Goal: Task Accomplishment & Management: Use online tool/utility

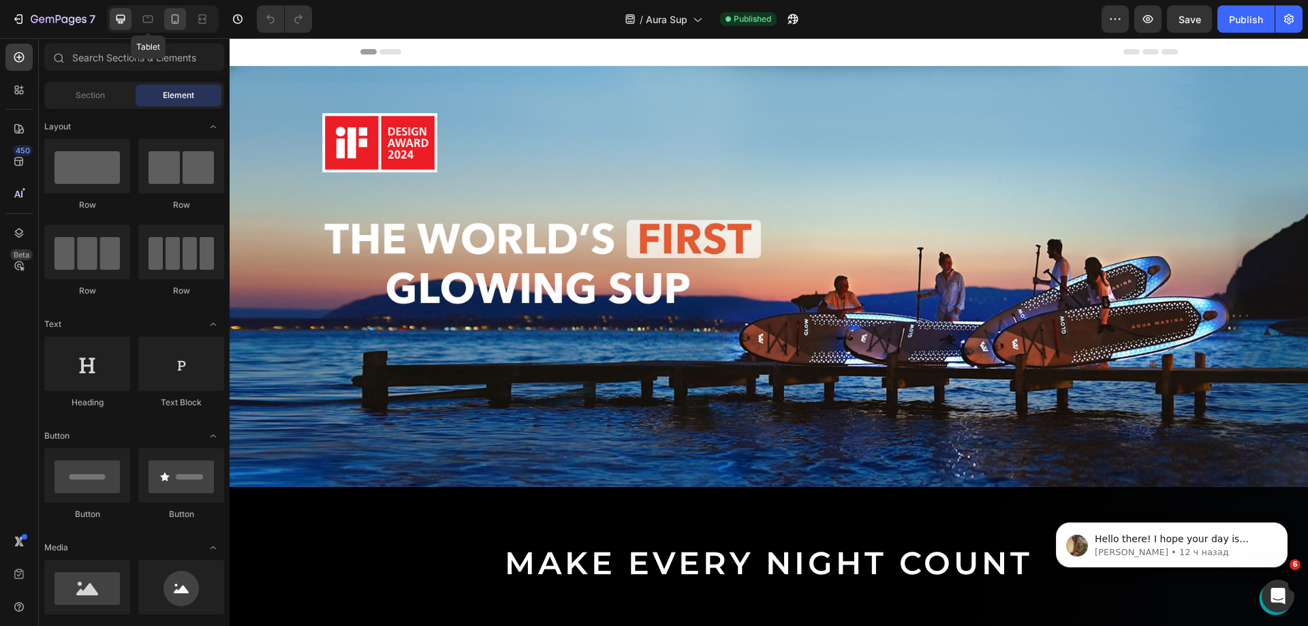
click at [171, 18] on icon at bounding box center [175, 19] width 14 height 14
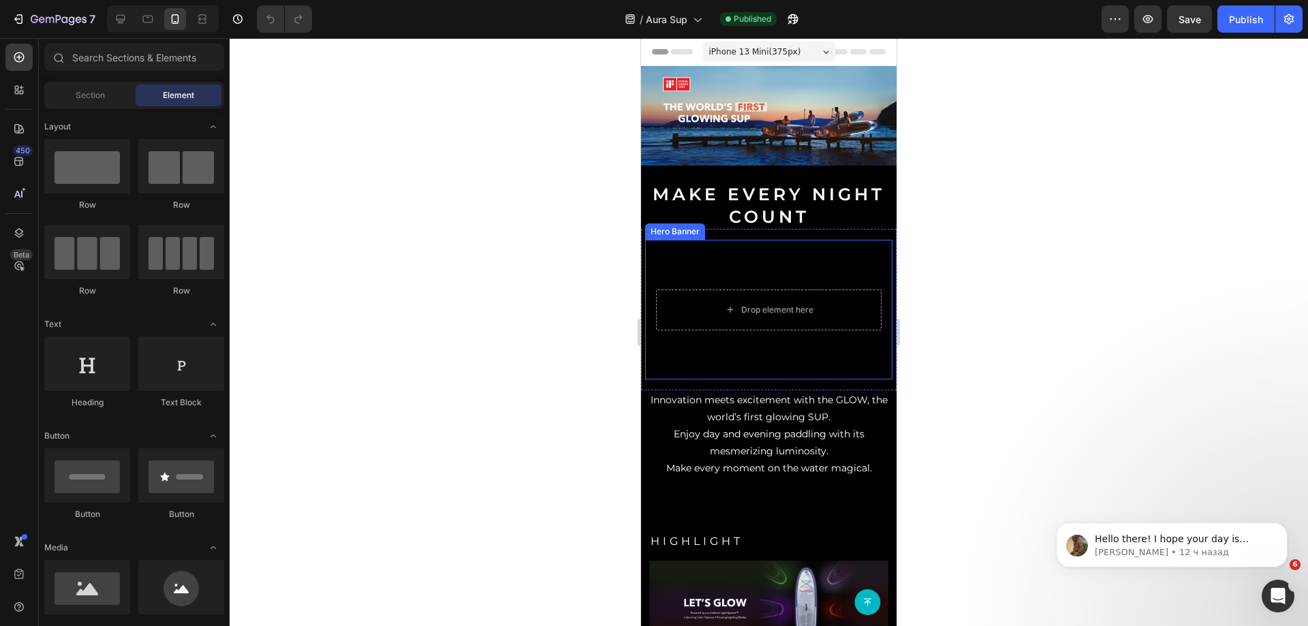
click at [745, 265] on video "Background Image" at bounding box center [768, 309] width 247 height 139
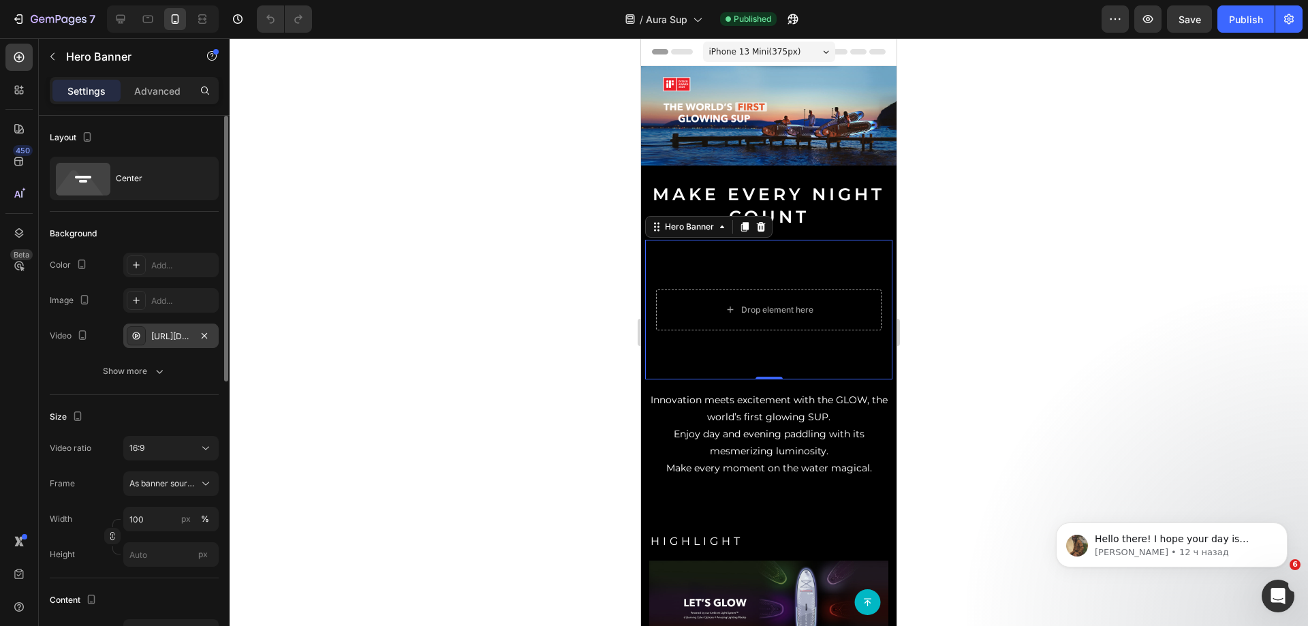
click at [166, 346] on div "[URL][DOMAIN_NAME]" at bounding box center [170, 336] width 95 height 25
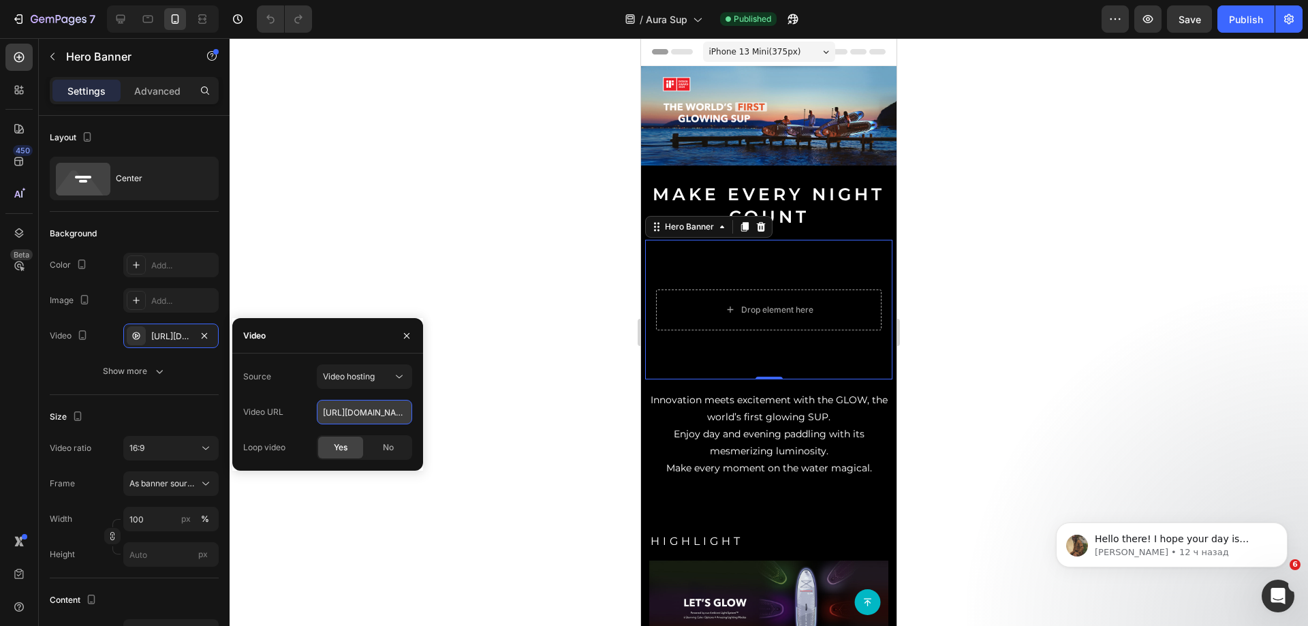
click at [343, 411] on input "[URL][DOMAIN_NAME]" at bounding box center [364, 412] width 95 height 25
click at [350, 376] on span "Video hosting" at bounding box center [349, 376] width 52 height 10
click at [348, 429] on div "Youtube" at bounding box center [351, 436] width 112 height 26
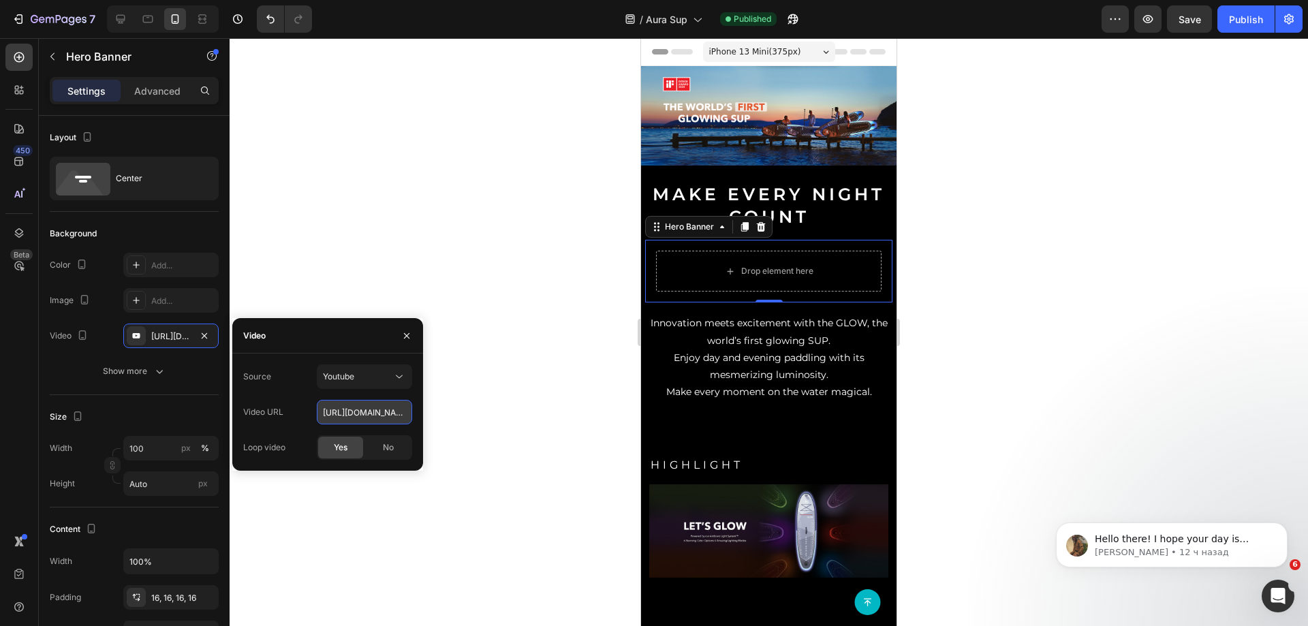
click at [356, 412] on input "[URL][DOMAIN_NAME]" at bounding box center [364, 412] width 95 height 25
paste input "[DOMAIN_NAME][URL]"
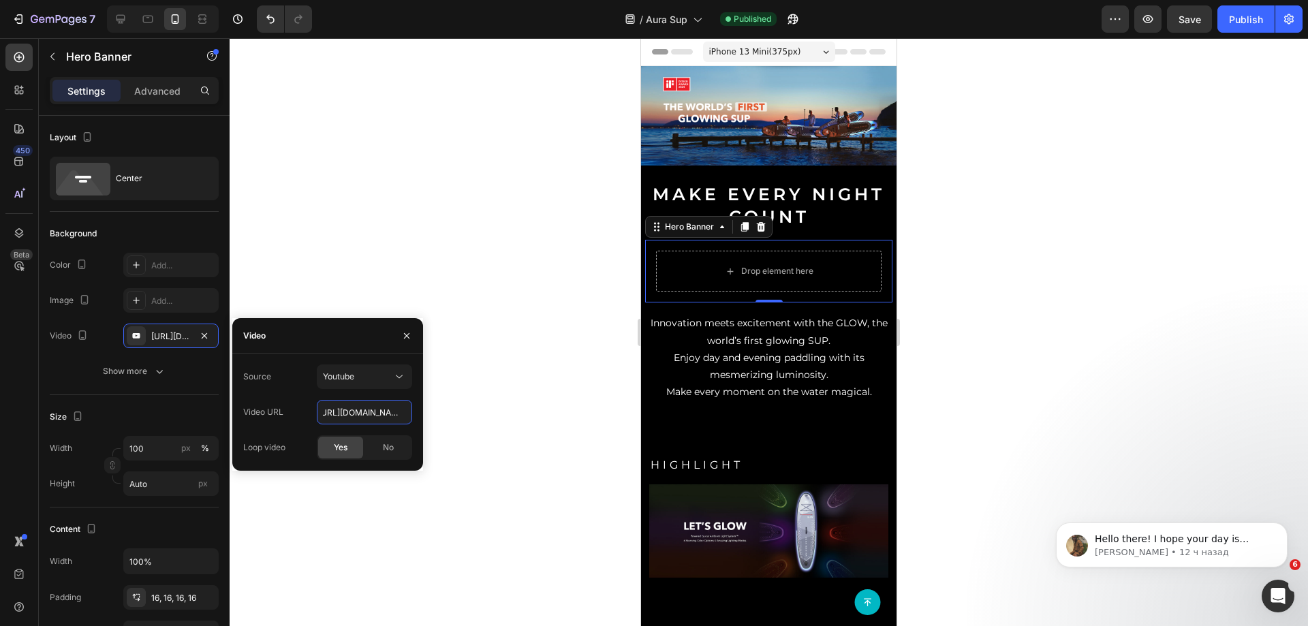
type input "[URL][DOMAIN_NAME]"
click at [296, 401] on div "Video URL https://youtube.com/shorts/zmRRcr0KBA0?feature=share" at bounding box center [327, 412] width 169 height 25
click at [110, 229] on div "Background" at bounding box center [134, 234] width 169 height 22
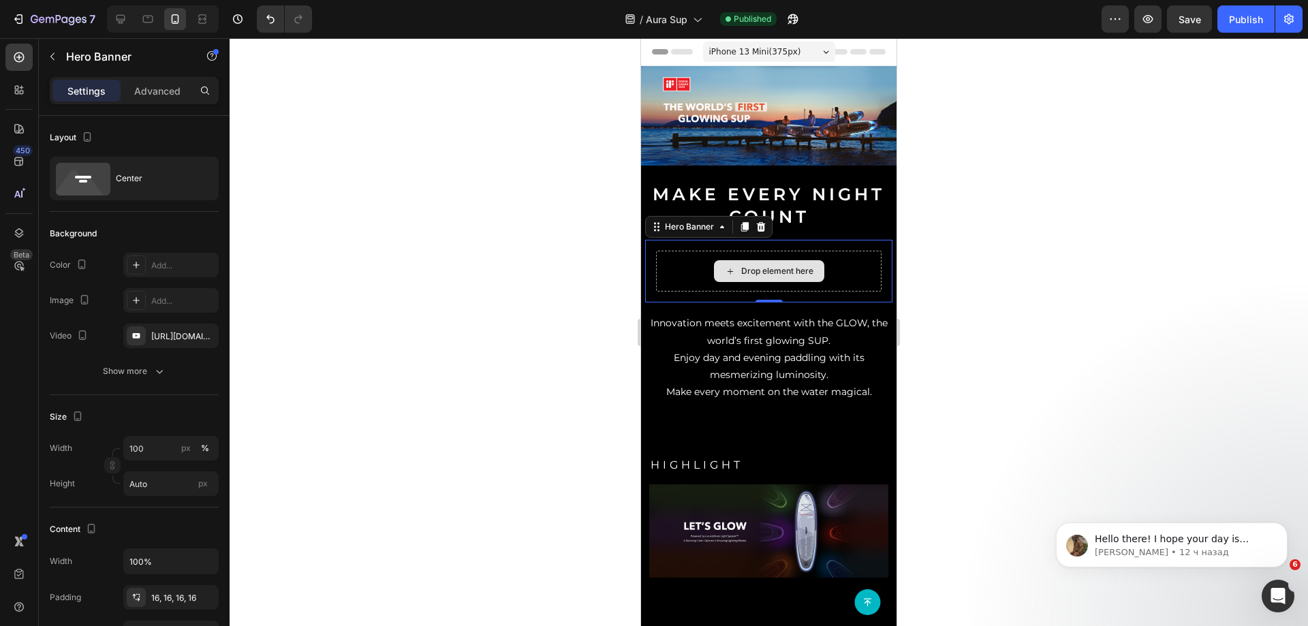
click at [700, 262] on div "Drop element here" at bounding box center [769, 271] width 226 height 41
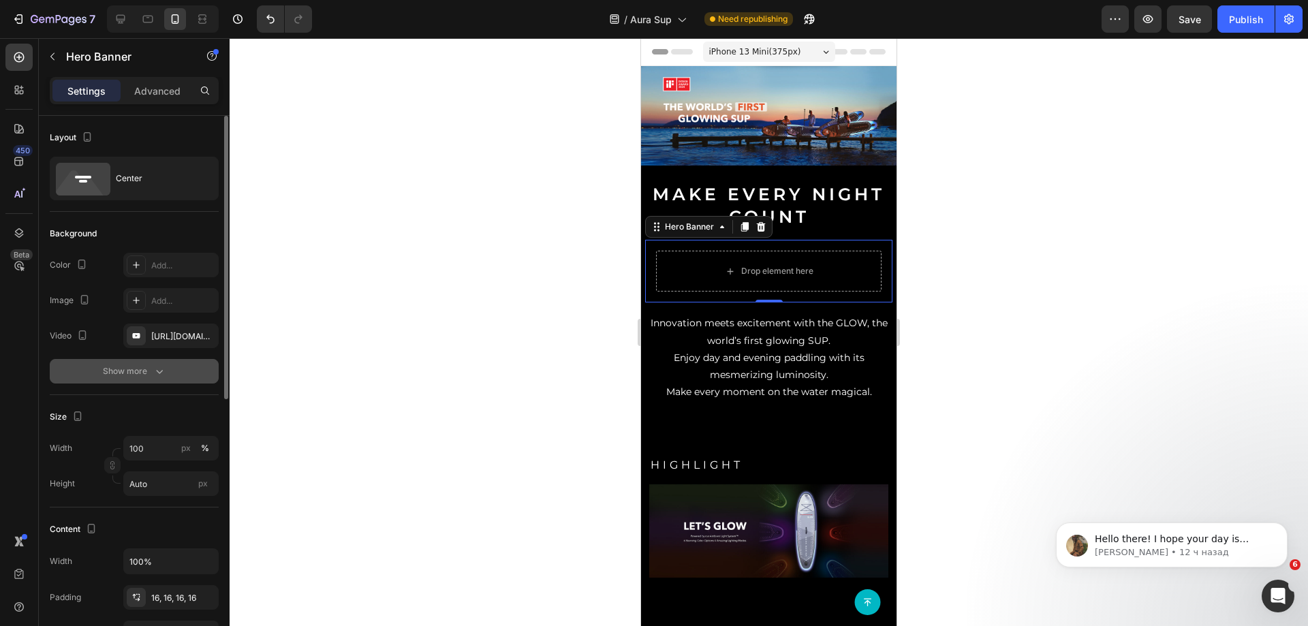
click at [134, 373] on div "Show more" at bounding box center [134, 372] width 63 height 14
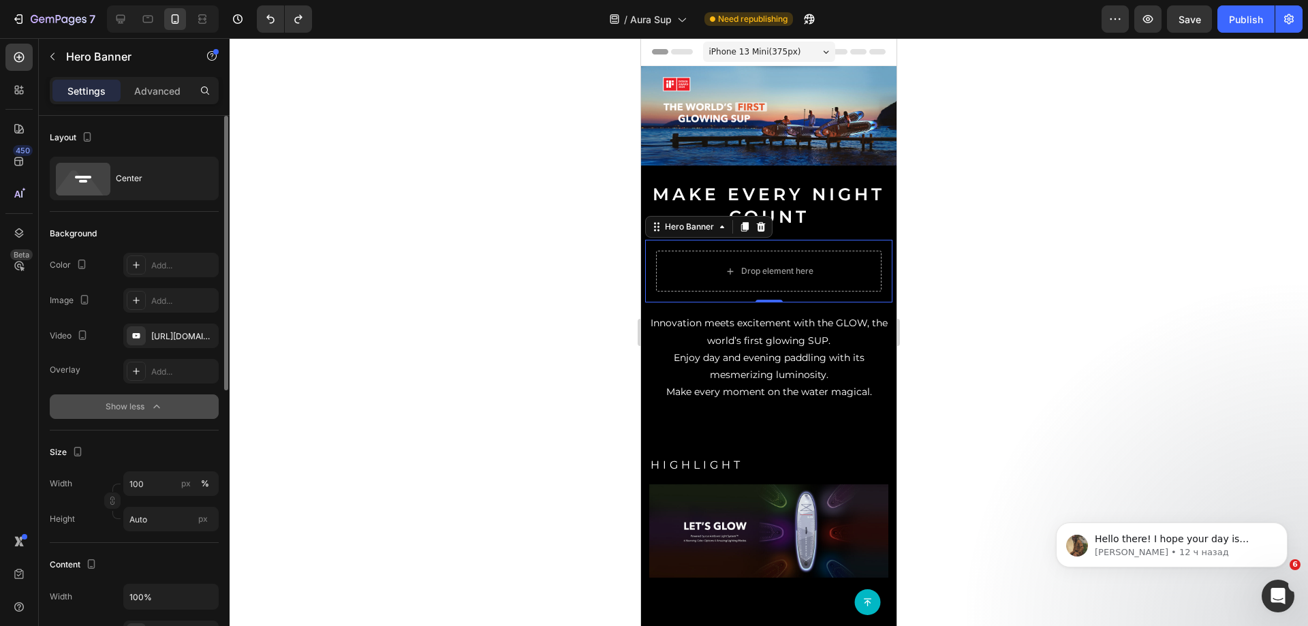
click at [128, 395] on button "Show less" at bounding box center [134, 407] width 169 height 25
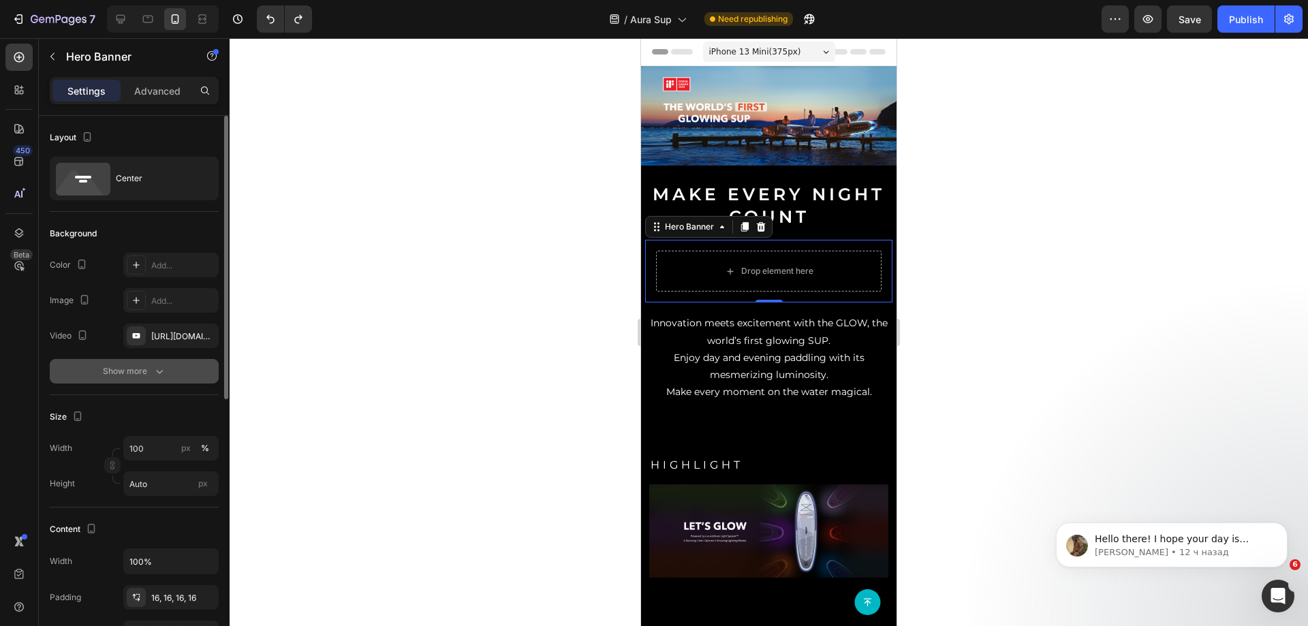
click at [129, 378] on button "Show more" at bounding box center [134, 371] width 169 height 25
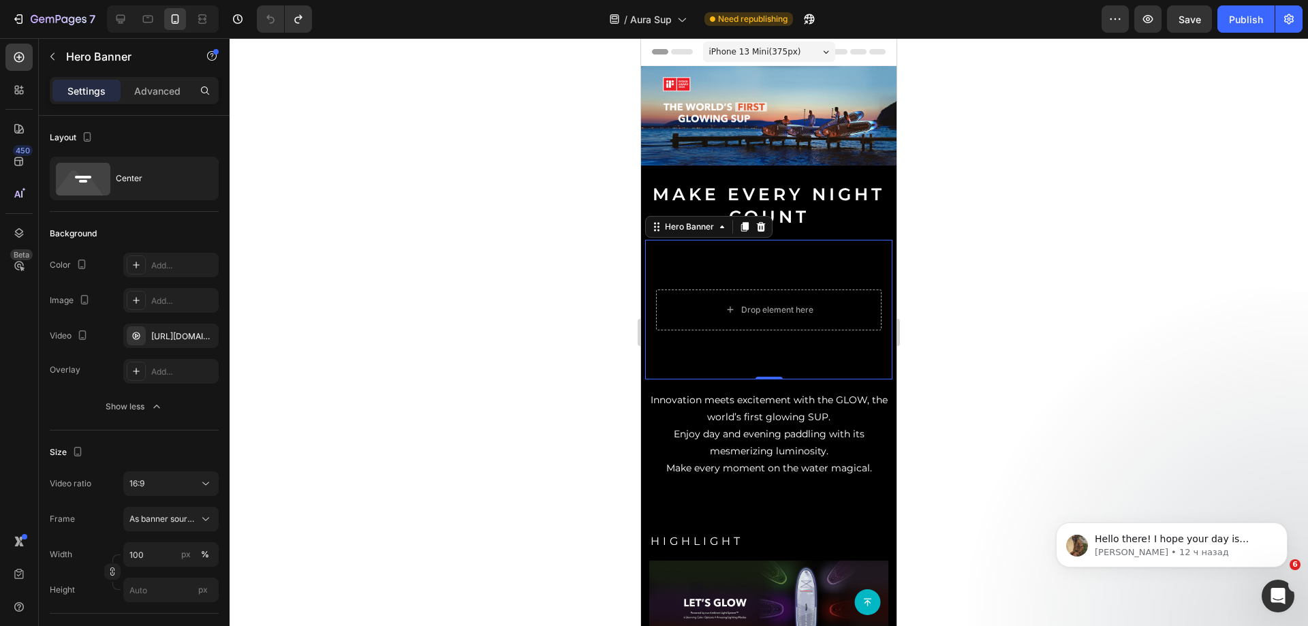
click at [752, 263] on video "Background Image" at bounding box center [768, 309] width 247 height 139
click at [704, 226] on div "Hero Banner" at bounding box center [689, 227] width 55 height 12
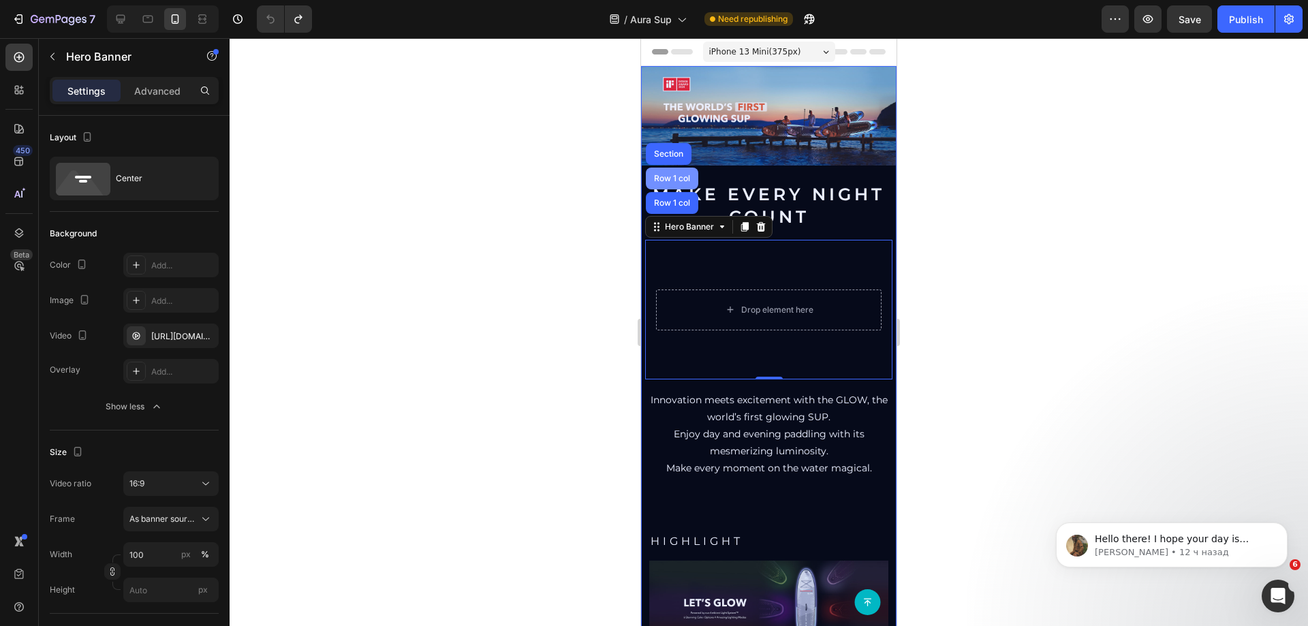
click at [668, 174] on div "Row 1 col" at bounding box center [672, 178] width 42 height 8
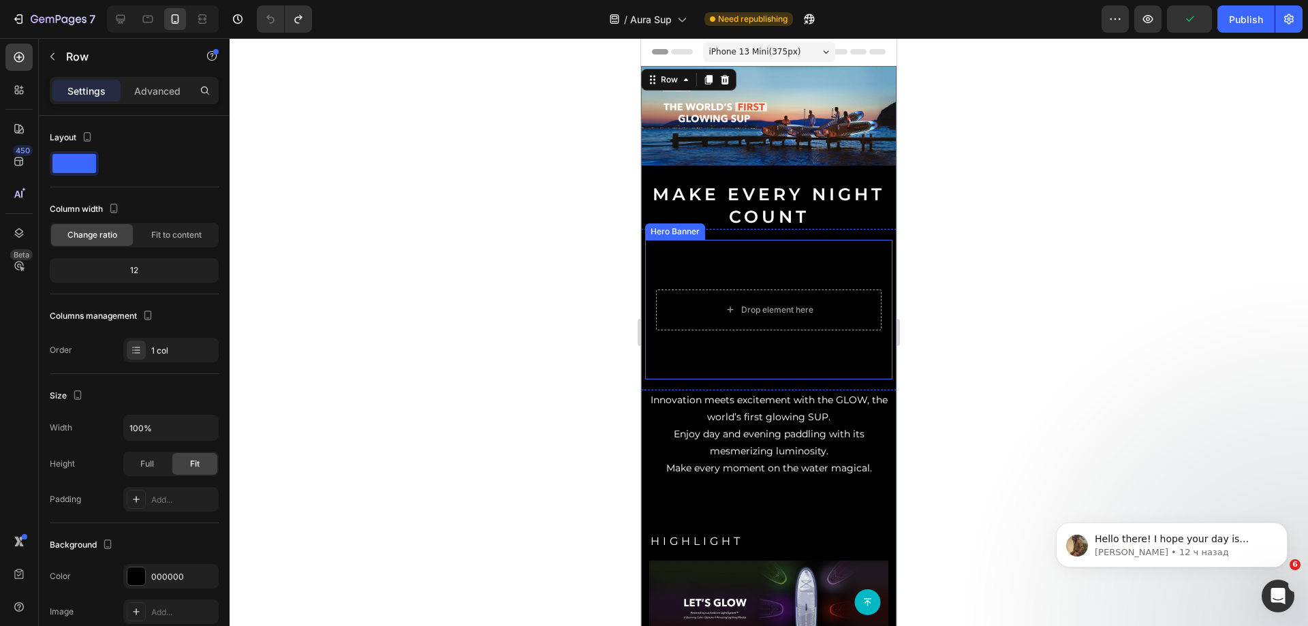
click at [700, 256] on video "Background Image" at bounding box center [768, 309] width 247 height 139
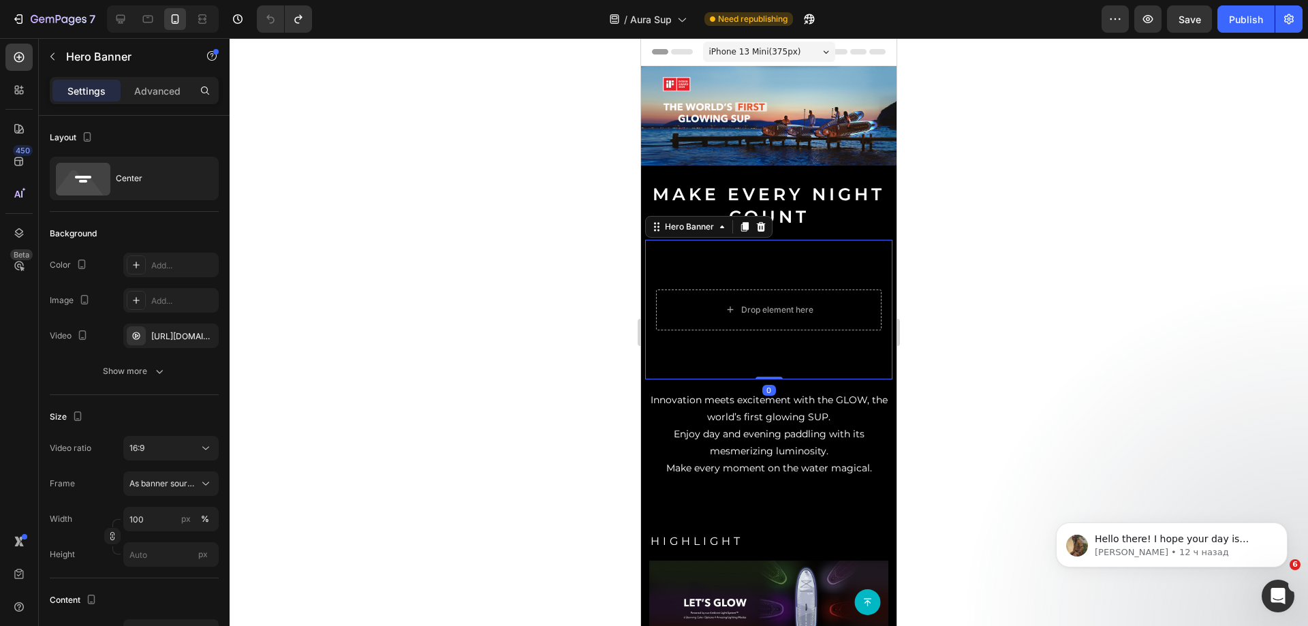
click at [700, 256] on video "Background Image" at bounding box center [768, 309] width 247 height 139
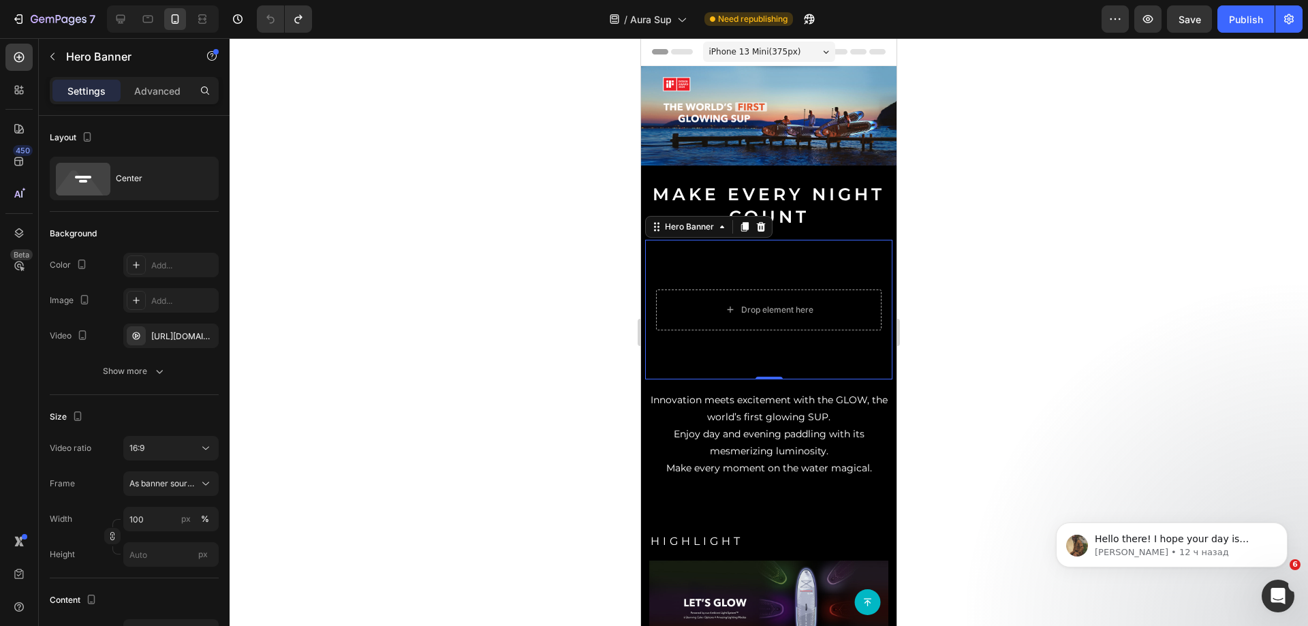
click at [700, 256] on video "Background Image" at bounding box center [768, 309] width 247 height 139
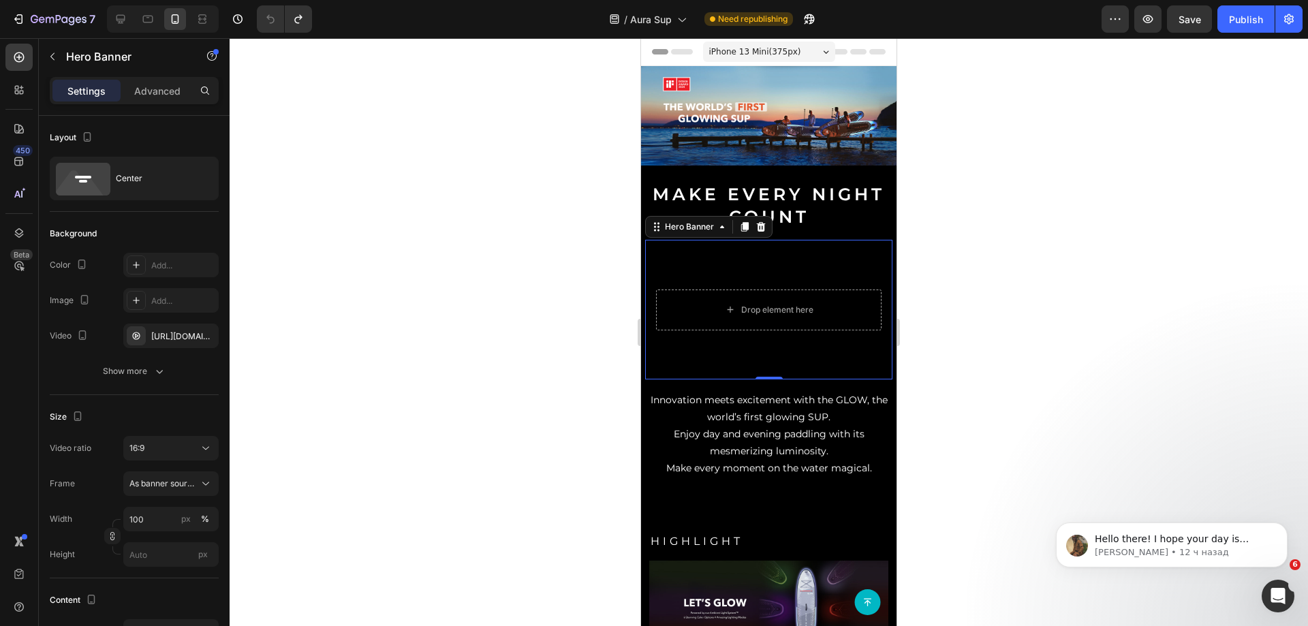
click at [700, 256] on video "Background Image" at bounding box center [768, 309] width 247 height 139
click at [713, 267] on video "Background Image" at bounding box center [768, 309] width 247 height 139
click at [152, 339] on div "[URL][DOMAIN_NAME]" at bounding box center [171, 336] width 40 height 12
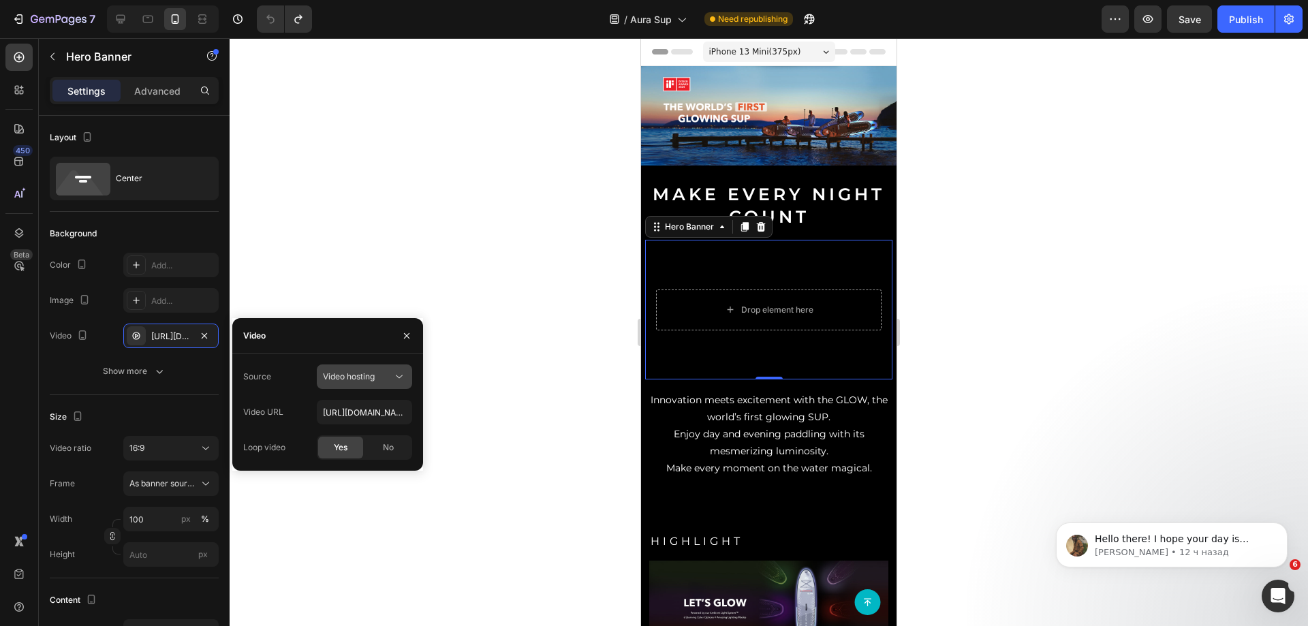
click at [345, 384] on button "Video hosting" at bounding box center [364, 377] width 95 height 25
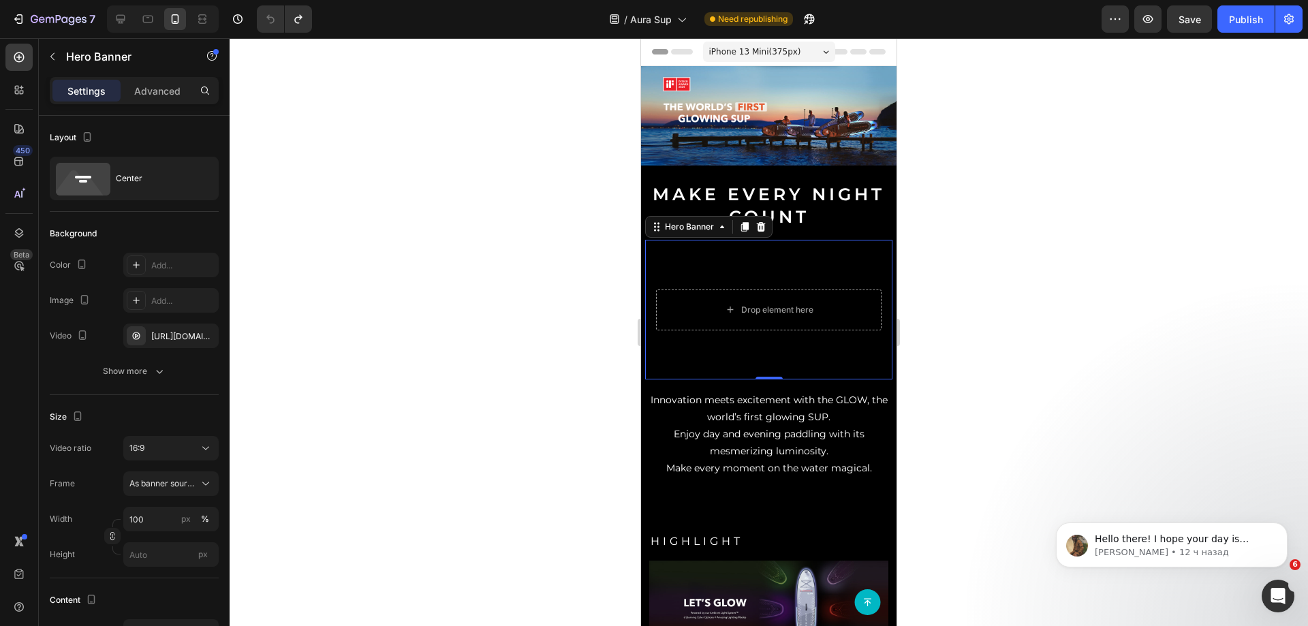
click at [433, 208] on div at bounding box center [769, 332] width 1079 height 588
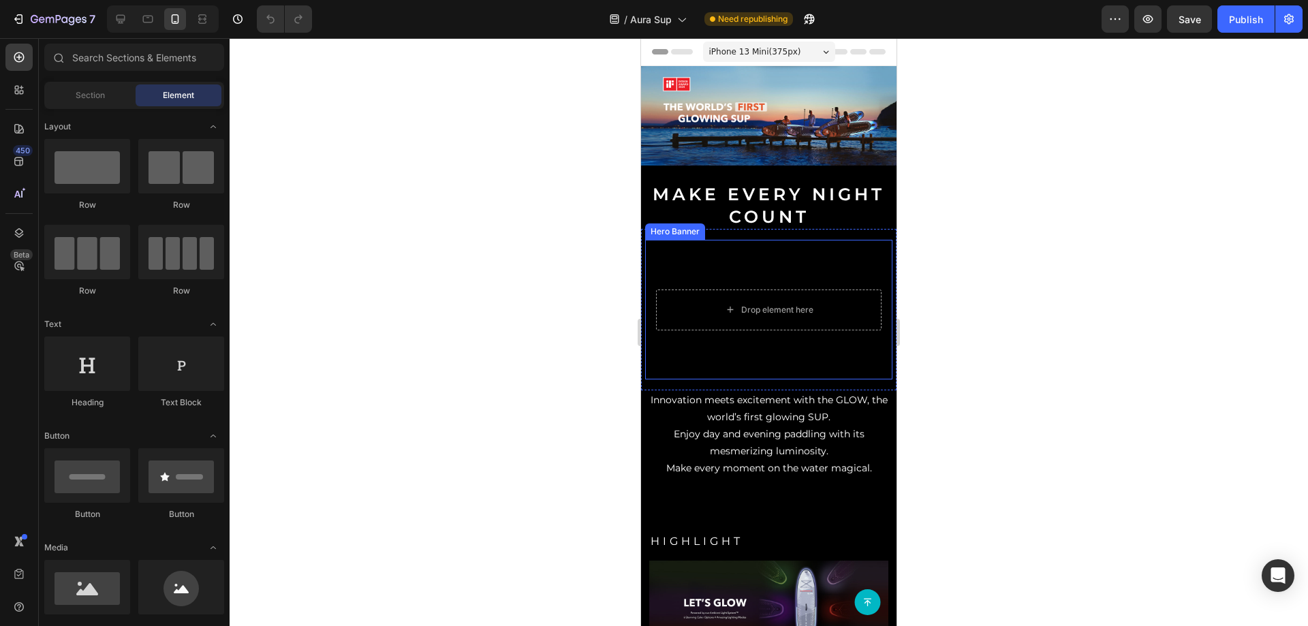
click at [775, 256] on video "Background Image" at bounding box center [768, 309] width 247 height 139
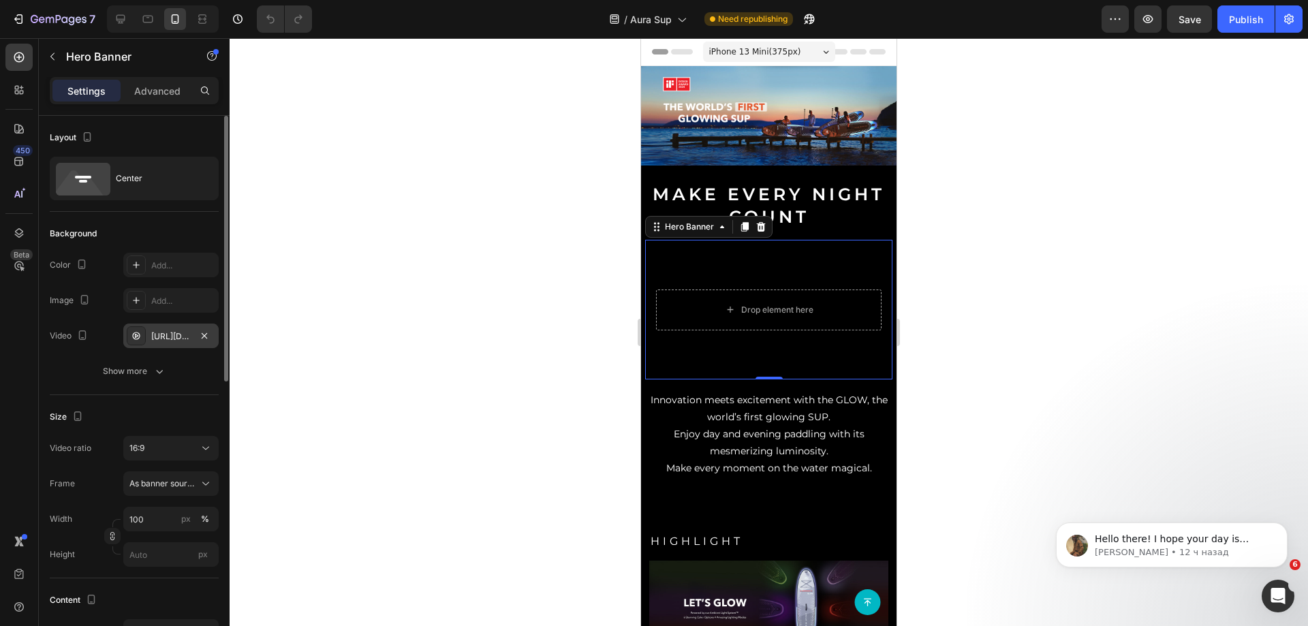
click at [178, 331] on div "[URL][DOMAIN_NAME]" at bounding box center [171, 336] width 40 height 12
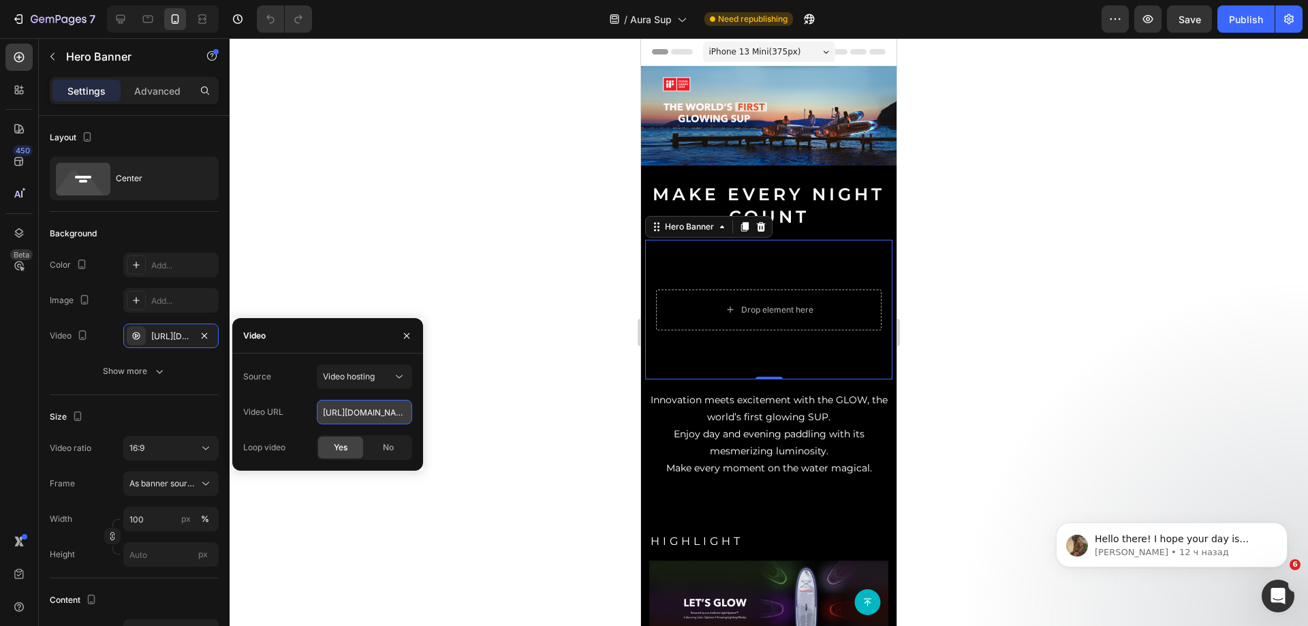
click at [345, 410] on input "[URL][DOMAIN_NAME]" at bounding box center [364, 412] width 95 height 25
click at [352, 375] on span "Video hosting" at bounding box center [349, 376] width 52 height 10
click at [341, 432] on span "Youtube" at bounding box center [338, 436] width 31 height 12
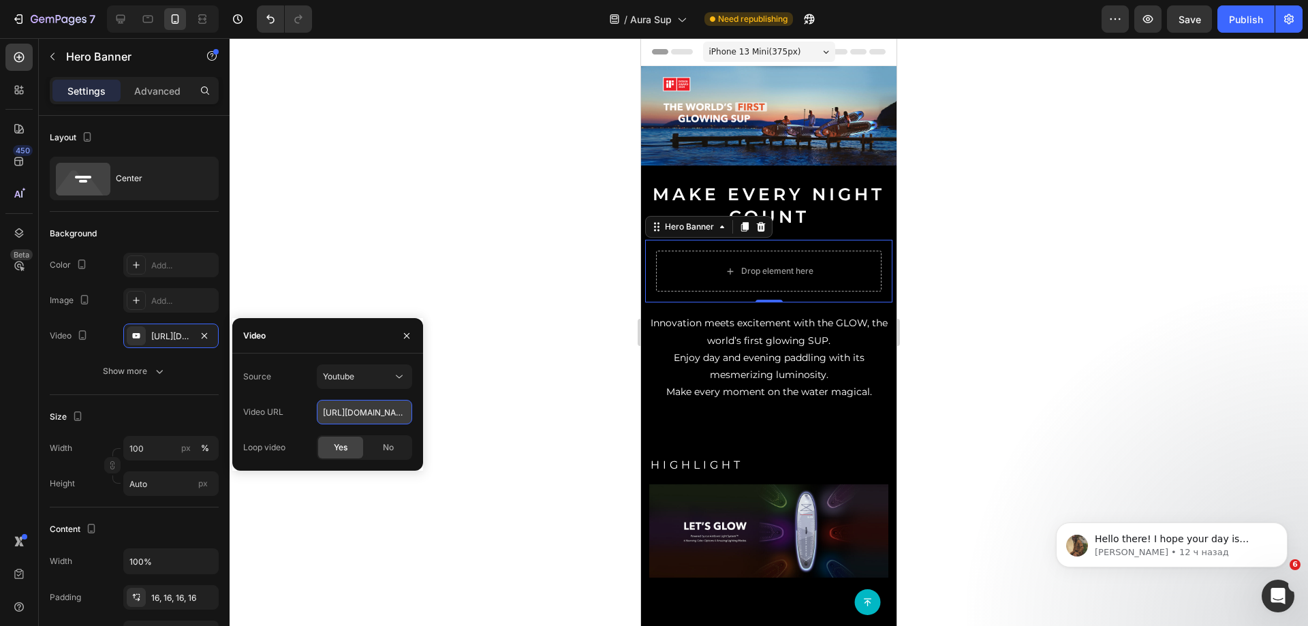
click at [357, 406] on input "[URL][DOMAIN_NAME]" at bounding box center [364, 412] width 95 height 25
paste input "[DOMAIN_NAME][URL]"
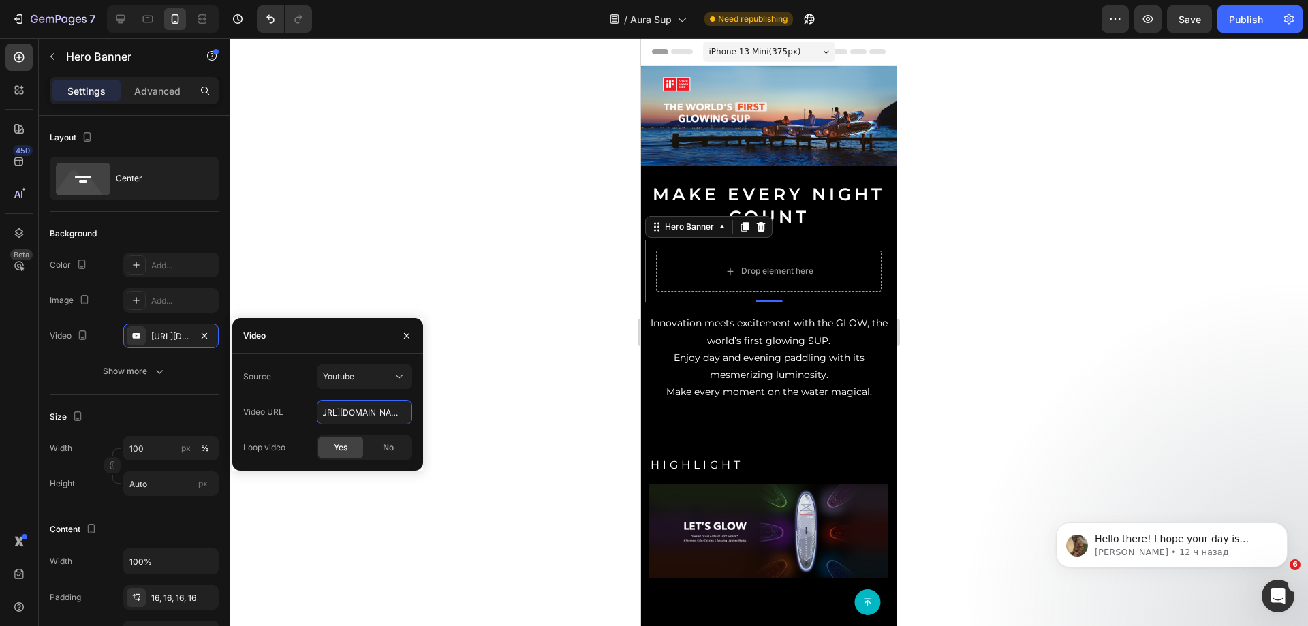
type input "[URL][DOMAIN_NAME]"
click at [299, 389] on div "Source Youtube Video URL [URL][DOMAIN_NAME] Loop video Yes No" at bounding box center [327, 412] width 169 height 95
click at [728, 269] on icon at bounding box center [730, 272] width 11 height 12
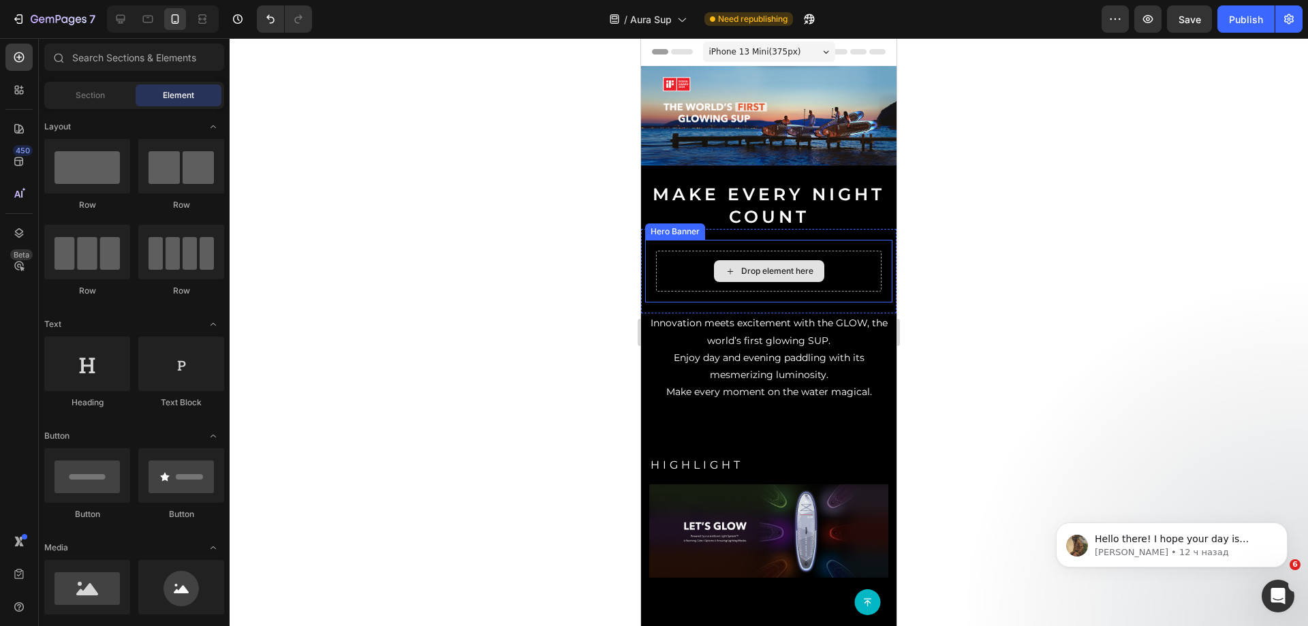
click at [749, 272] on div "Drop element here" at bounding box center [777, 271] width 72 height 11
click at [756, 292] on div "Drop element here" at bounding box center [768, 271] width 247 height 63
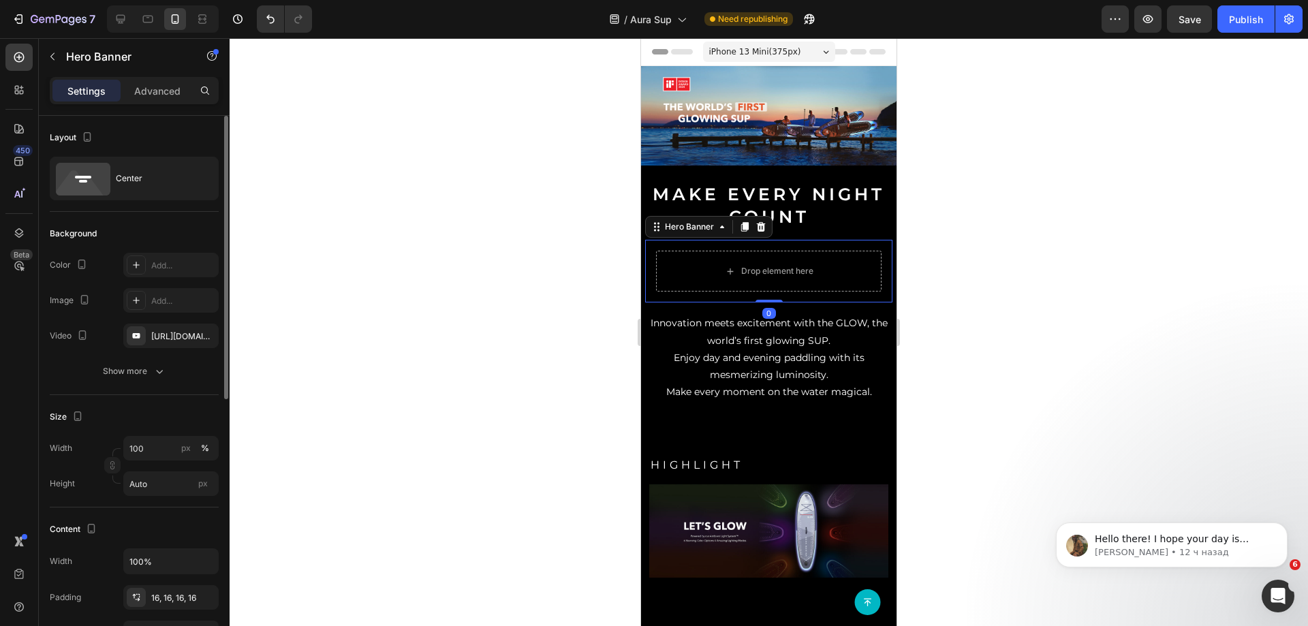
scroll to position [273, 0]
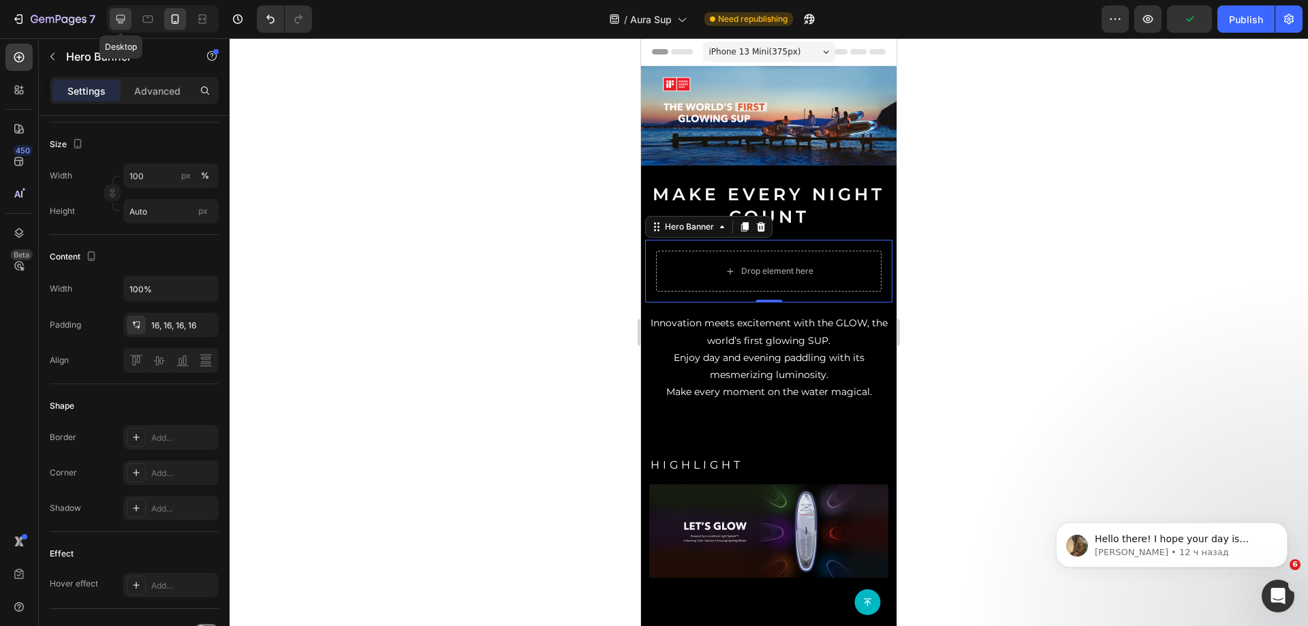
click at [124, 18] on icon at bounding box center [121, 19] width 14 height 14
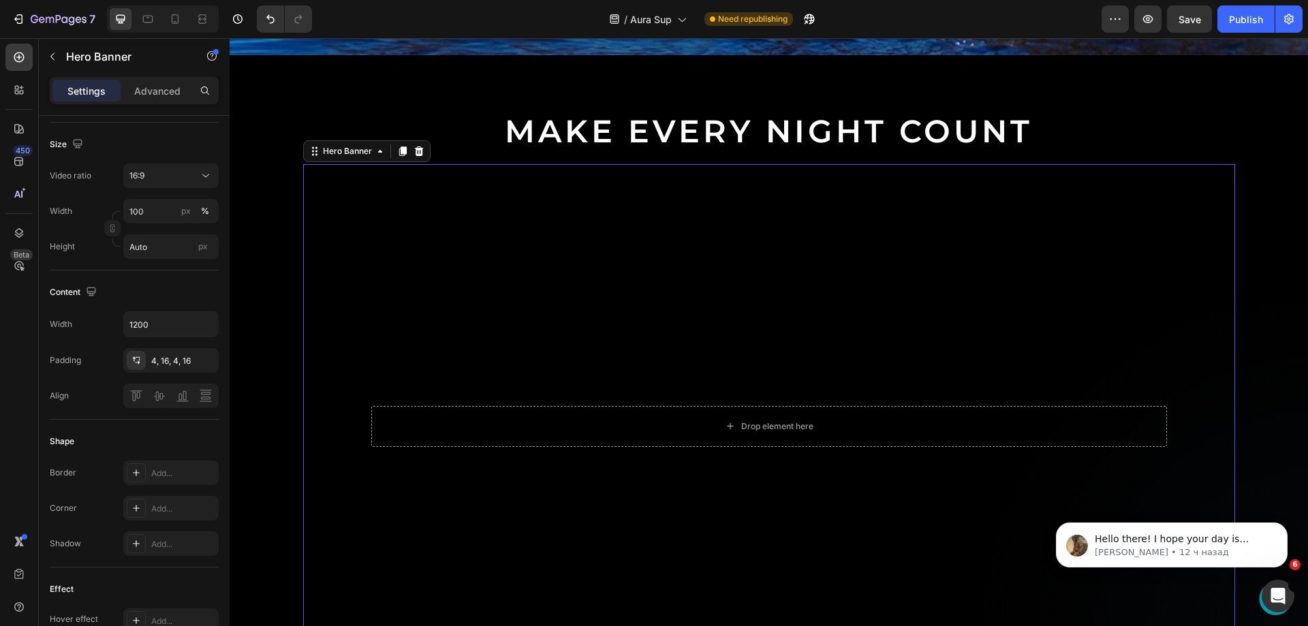
scroll to position [506, 0]
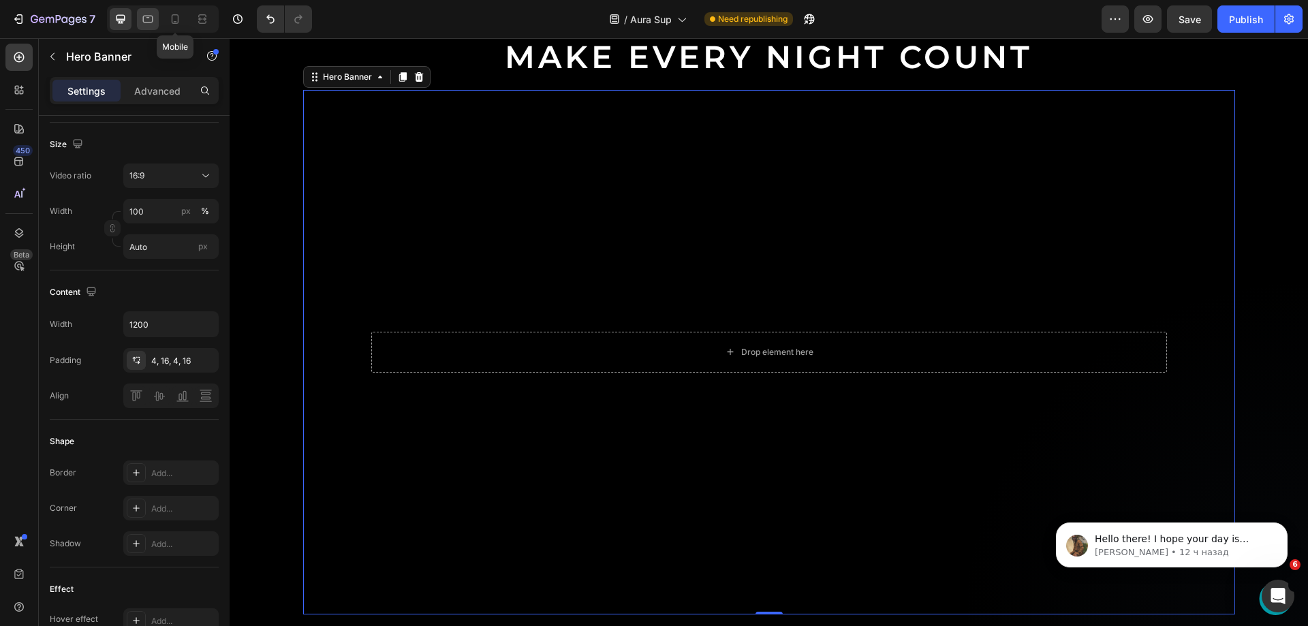
click at [153, 22] on icon at bounding box center [148, 19] width 14 height 14
type input "100%"
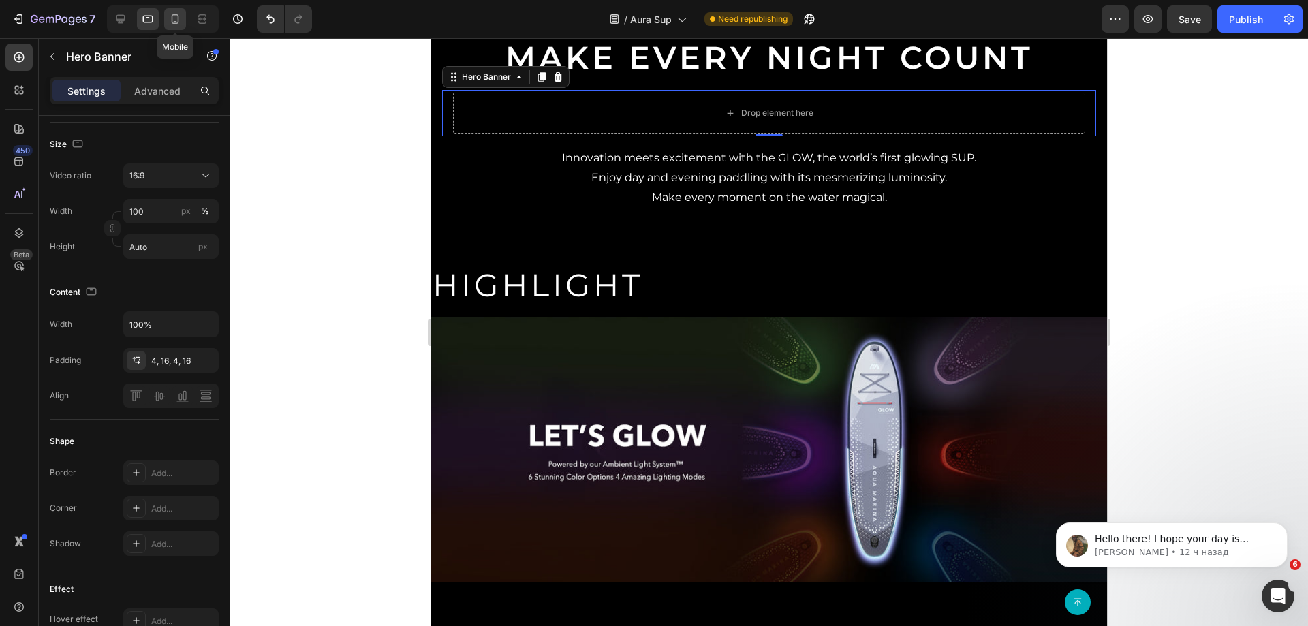
click at [172, 20] on icon at bounding box center [175, 19] width 7 height 10
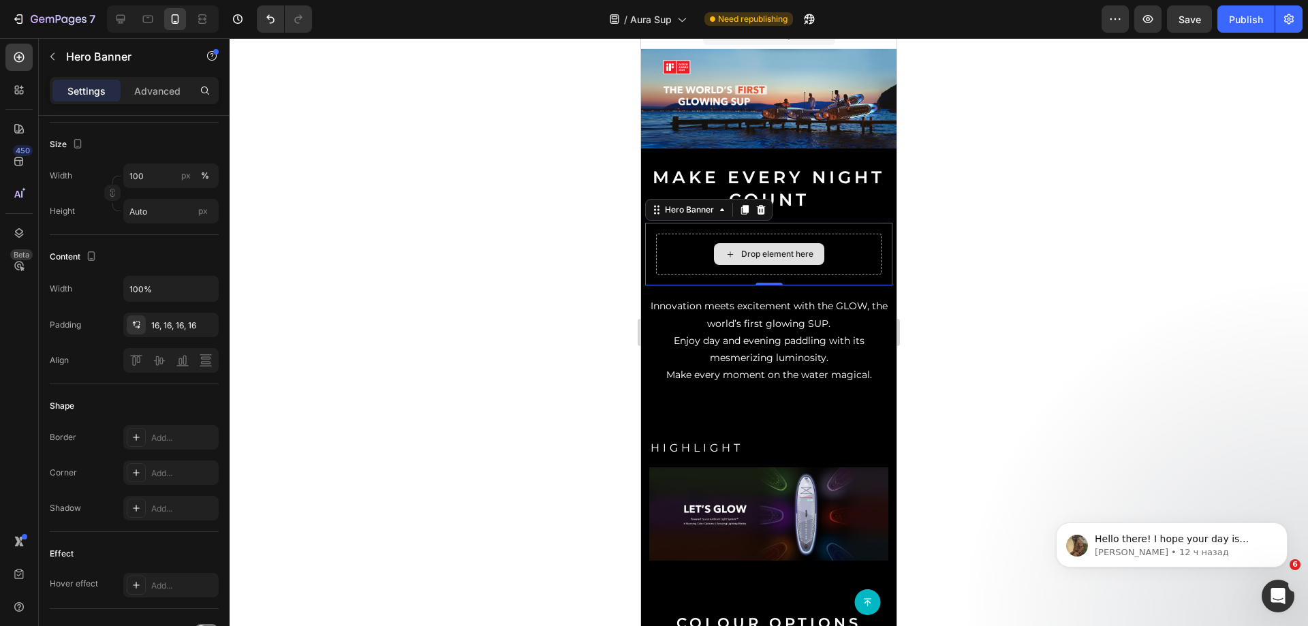
scroll to position [14, 0]
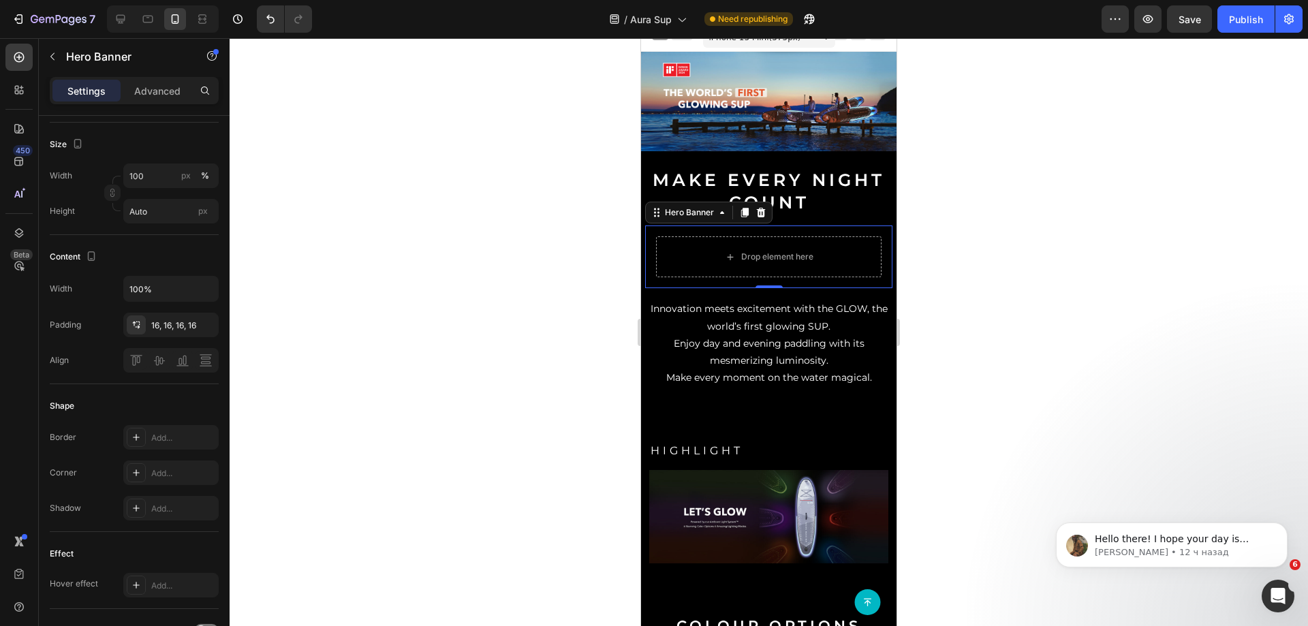
click at [784, 275] on div "Drop element here" at bounding box center [768, 257] width 247 height 63
click at [787, 276] on div "Drop element here" at bounding box center [768, 257] width 247 height 63
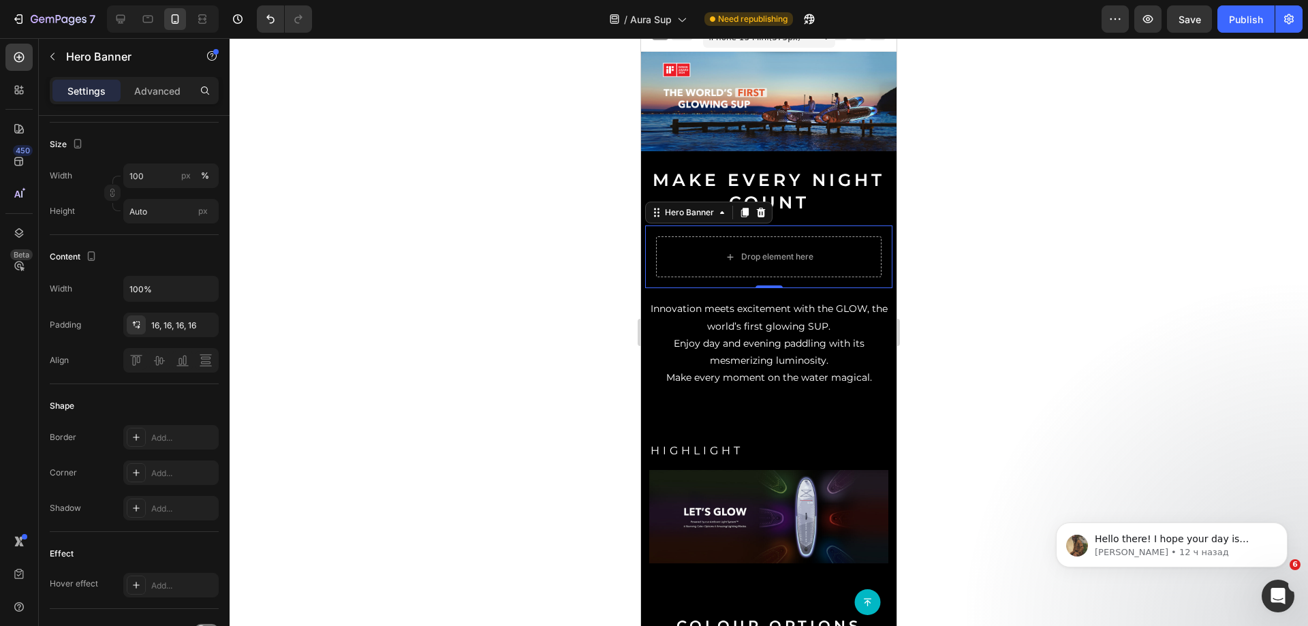
click at [787, 276] on div "Drop element here" at bounding box center [768, 257] width 247 height 63
click at [788, 238] on div "Drop element here" at bounding box center [769, 256] width 226 height 41
click at [797, 236] on div "Drop element here" at bounding box center [769, 256] width 226 height 41
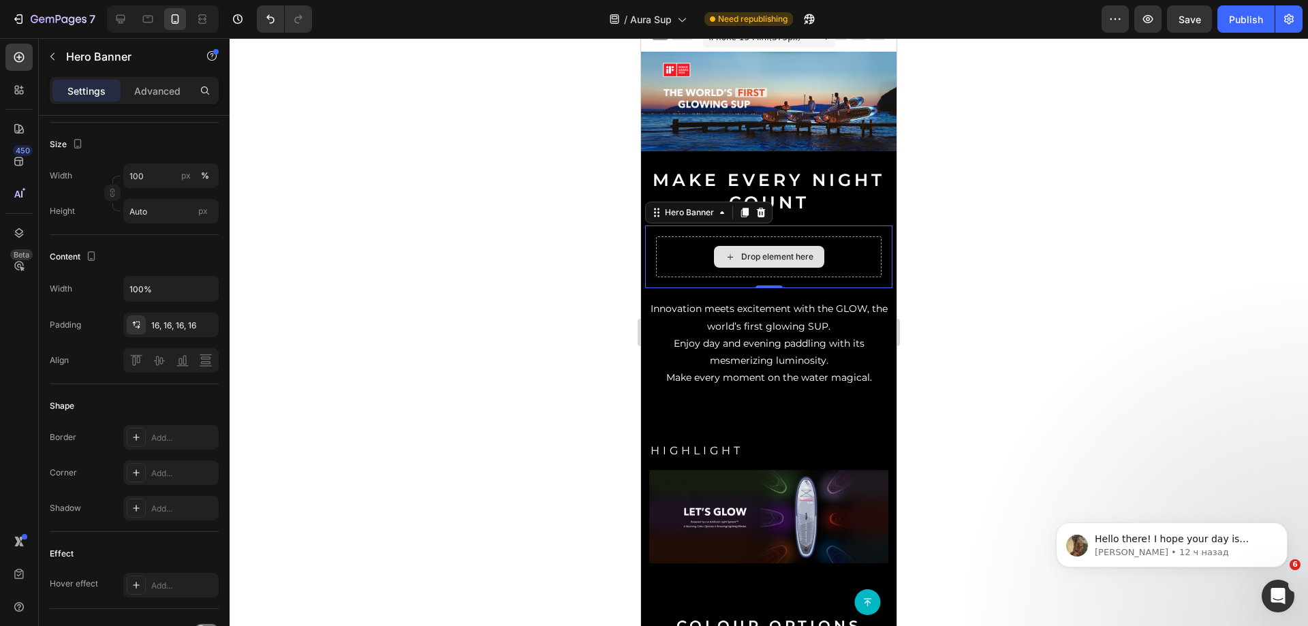
click at [797, 236] on div "Drop element here" at bounding box center [769, 256] width 226 height 41
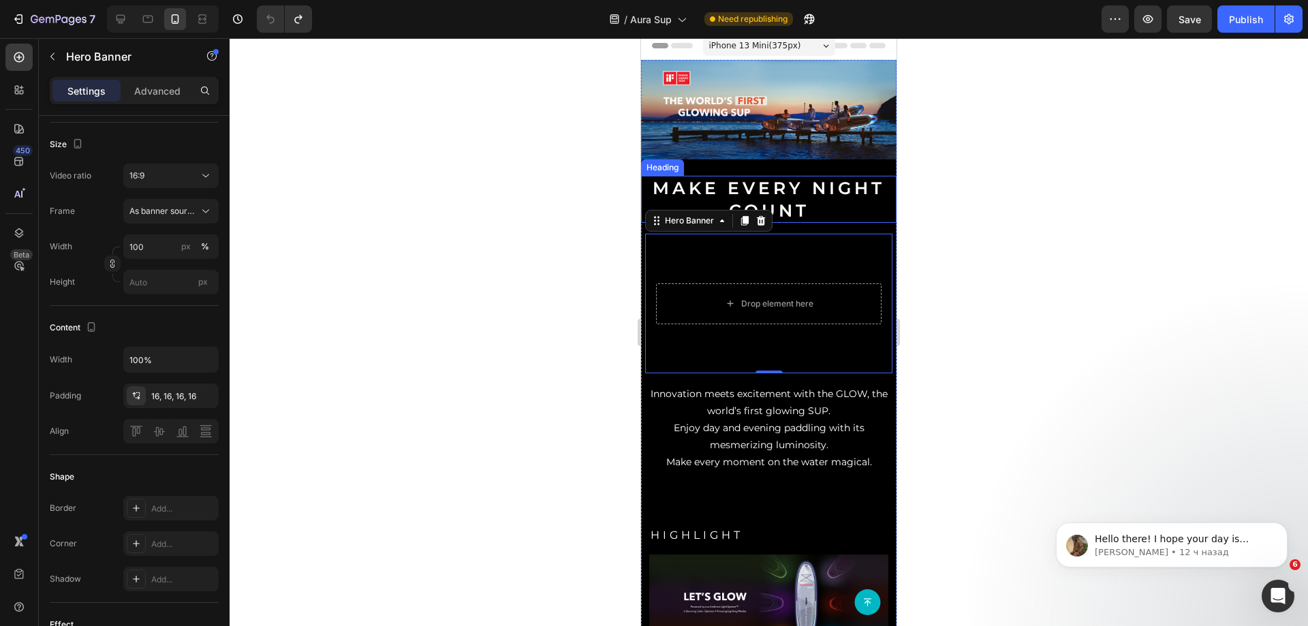
scroll to position [0, 0]
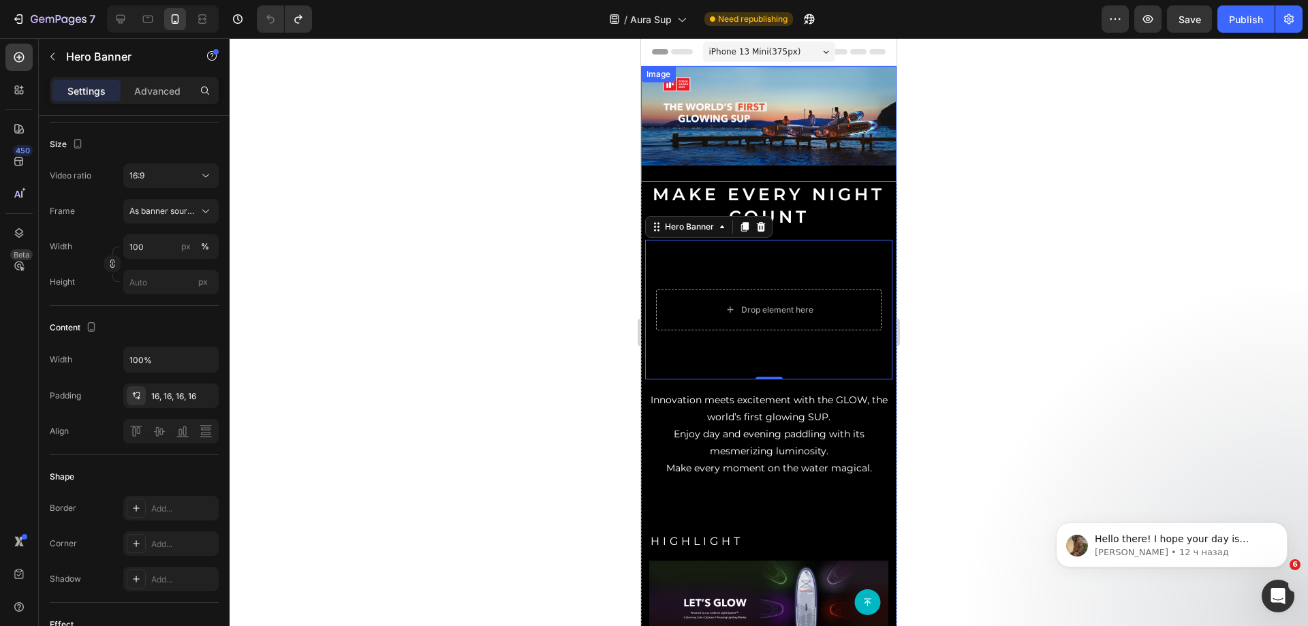
click at [717, 159] on img at bounding box center [769, 115] width 256 height 99
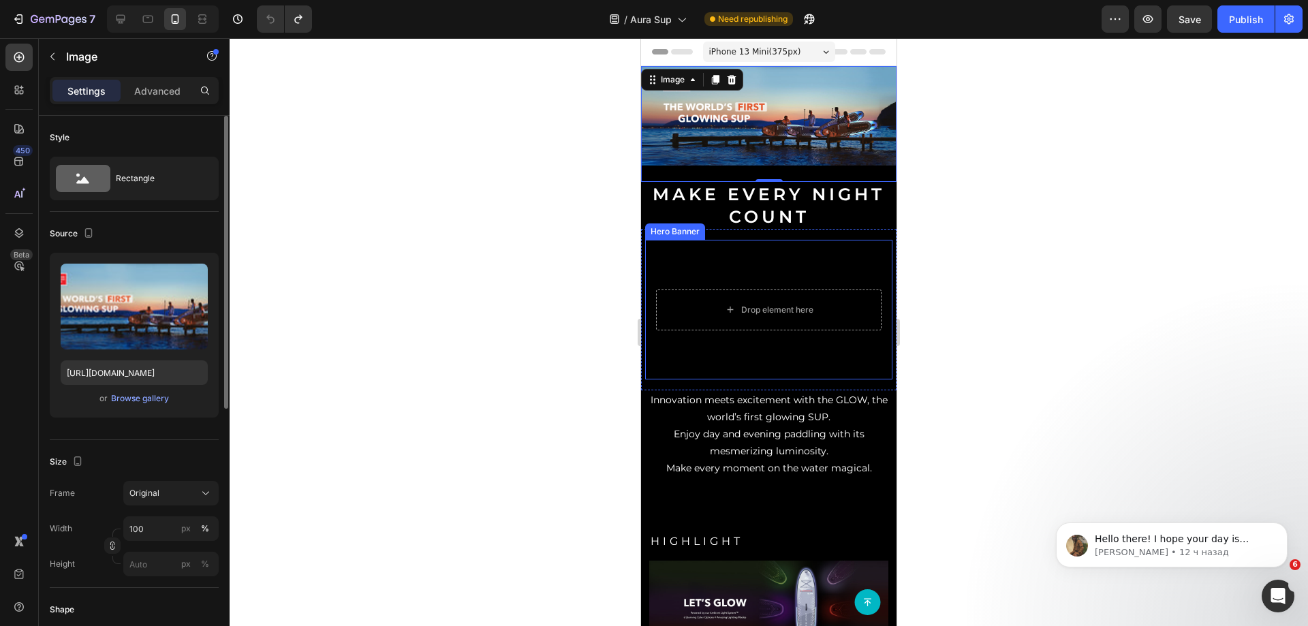
click at [684, 240] on video "Background Image" at bounding box center [768, 309] width 247 height 139
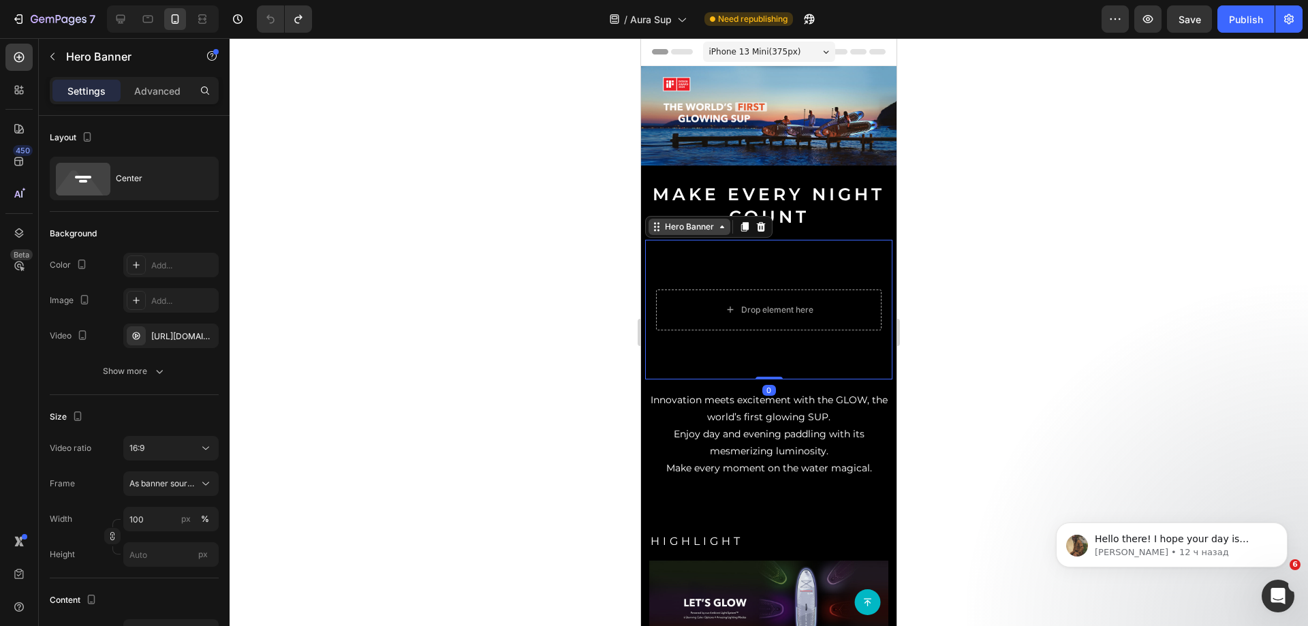
click at [684, 226] on div "Hero Banner" at bounding box center [689, 227] width 55 height 12
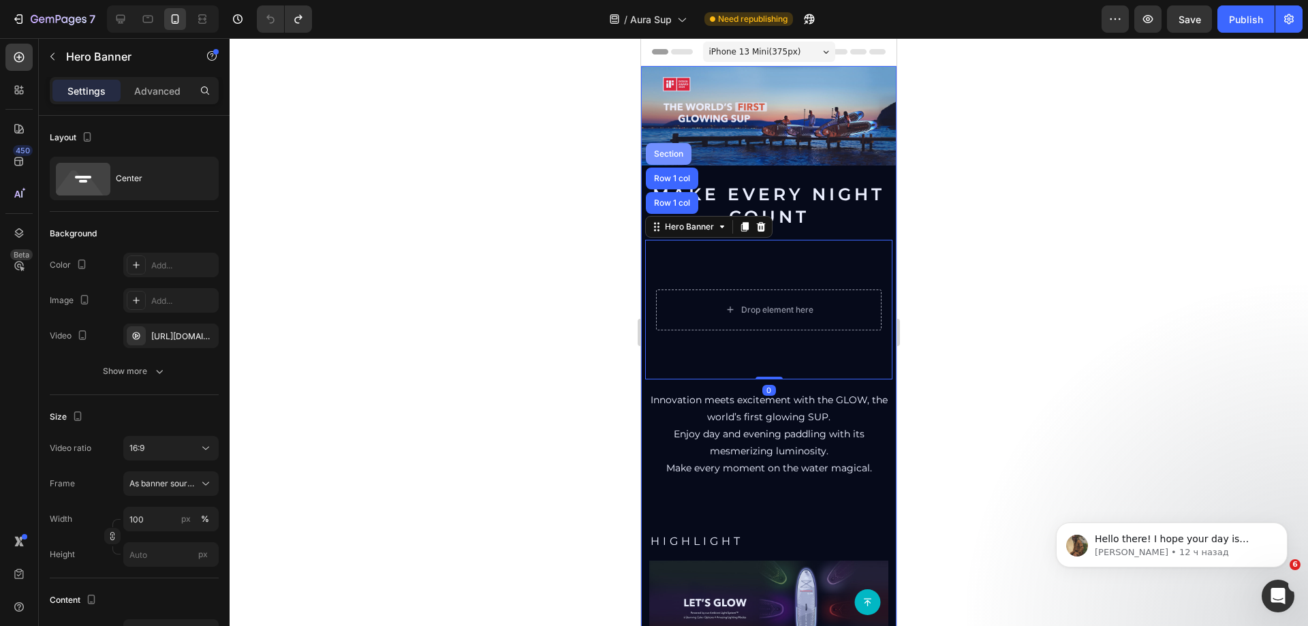
click at [679, 150] on div "Section" at bounding box center [668, 154] width 35 height 8
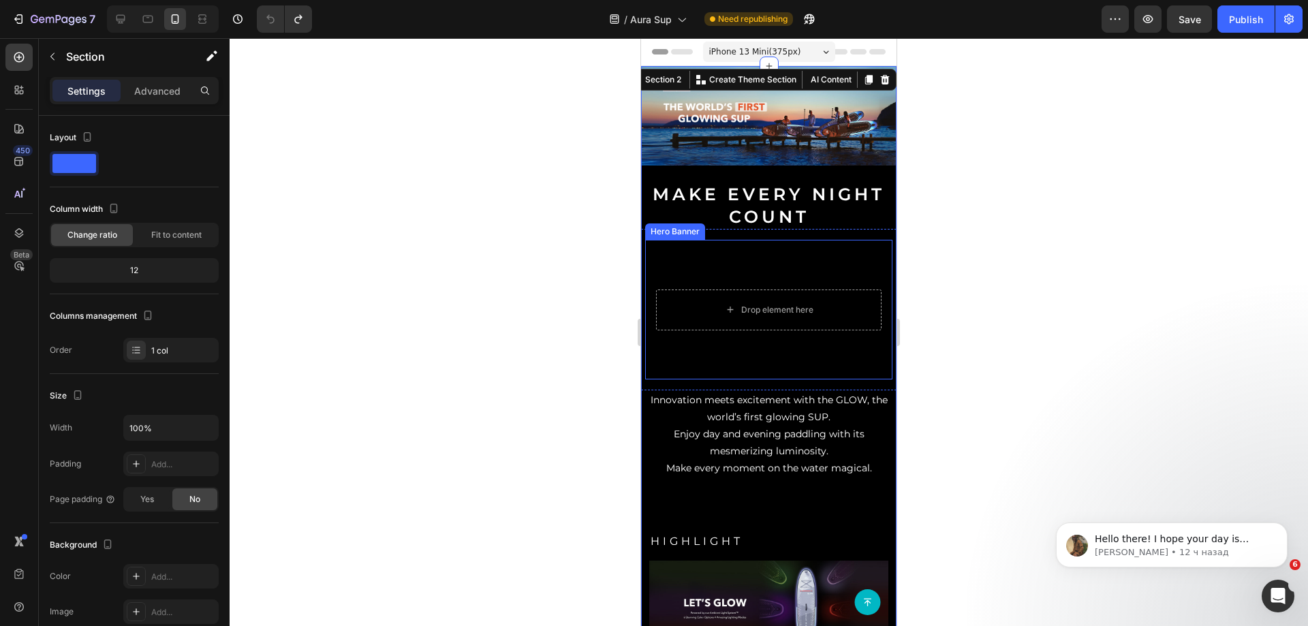
click at [664, 253] on video "Background Image" at bounding box center [768, 309] width 247 height 139
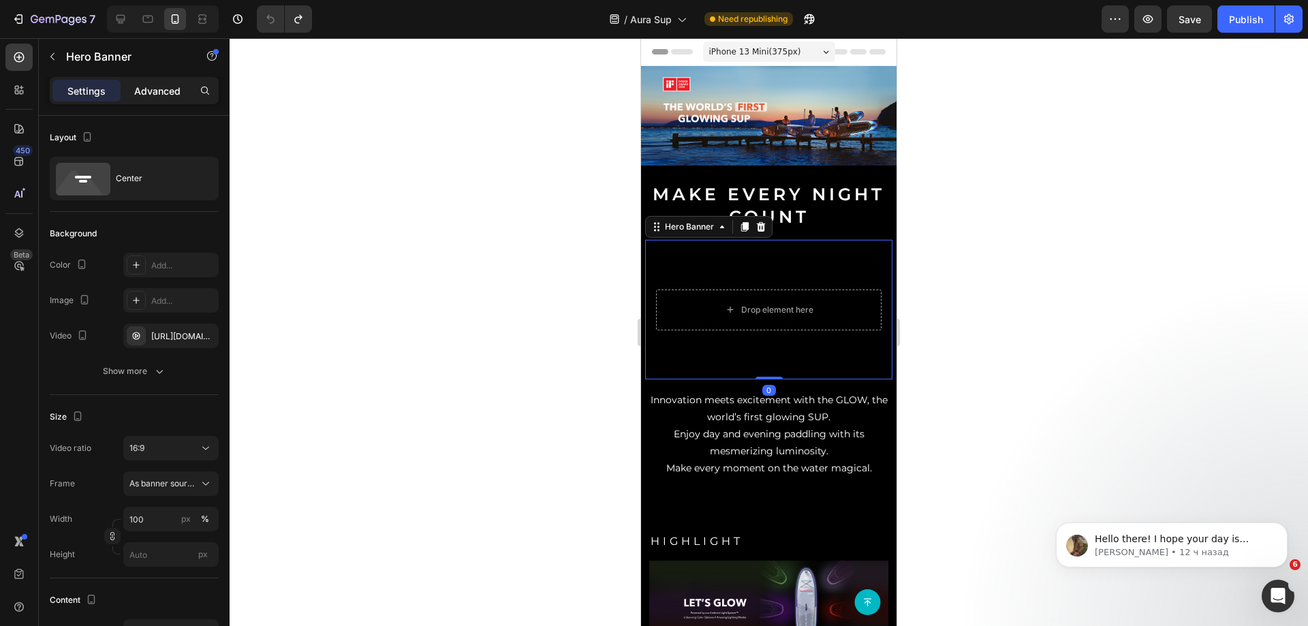
click at [172, 84] on p "Advanced" at bounding box center [157, 91] width 46 height 14
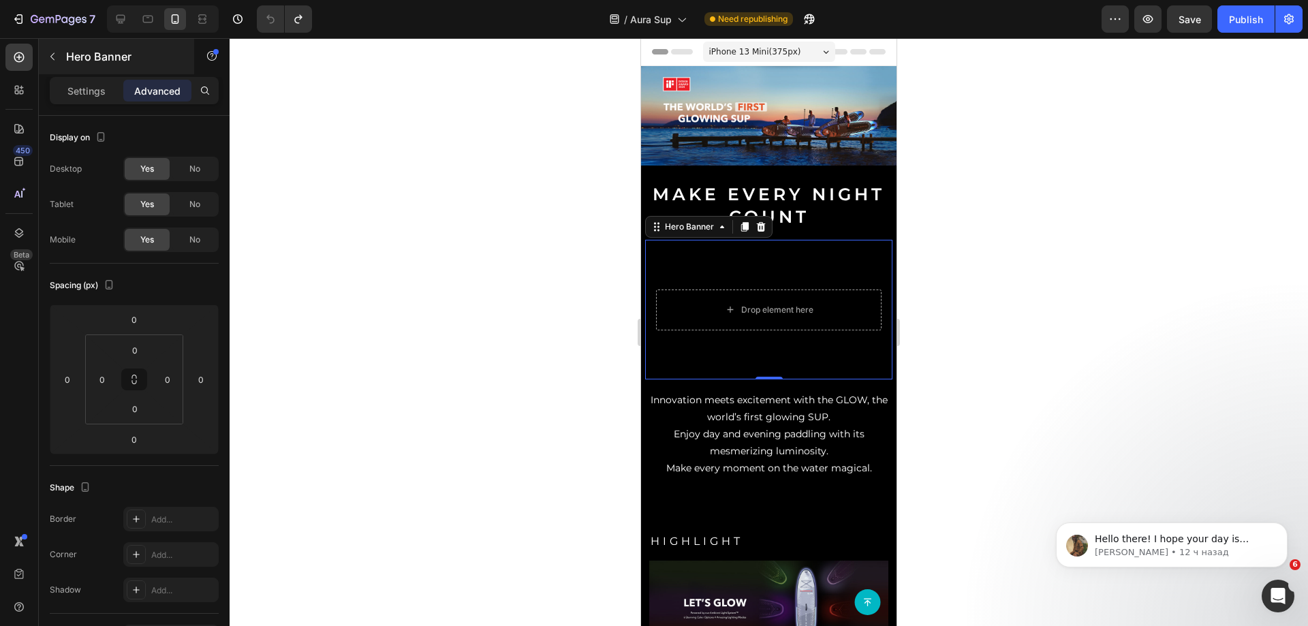
click at [93, 92] on p "Settings" at bounding box center [86, 91] width 38 height 14
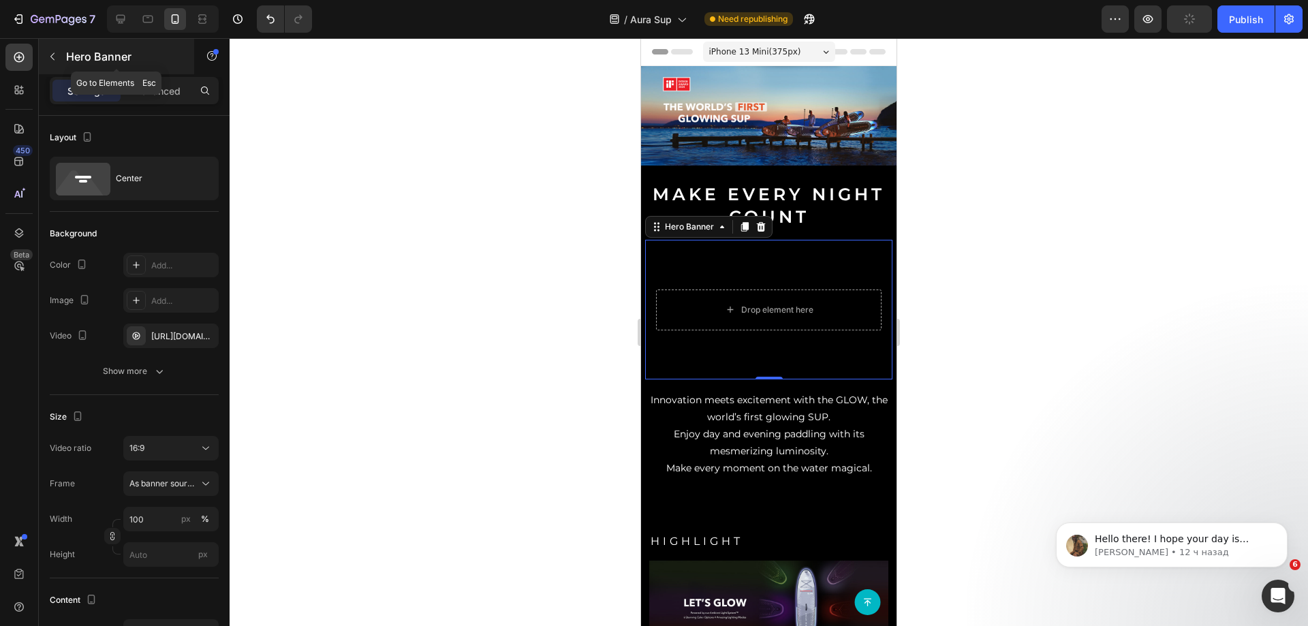
click at [58, 59] on button "button" at bounding box center [53, 57] width 22 height 22
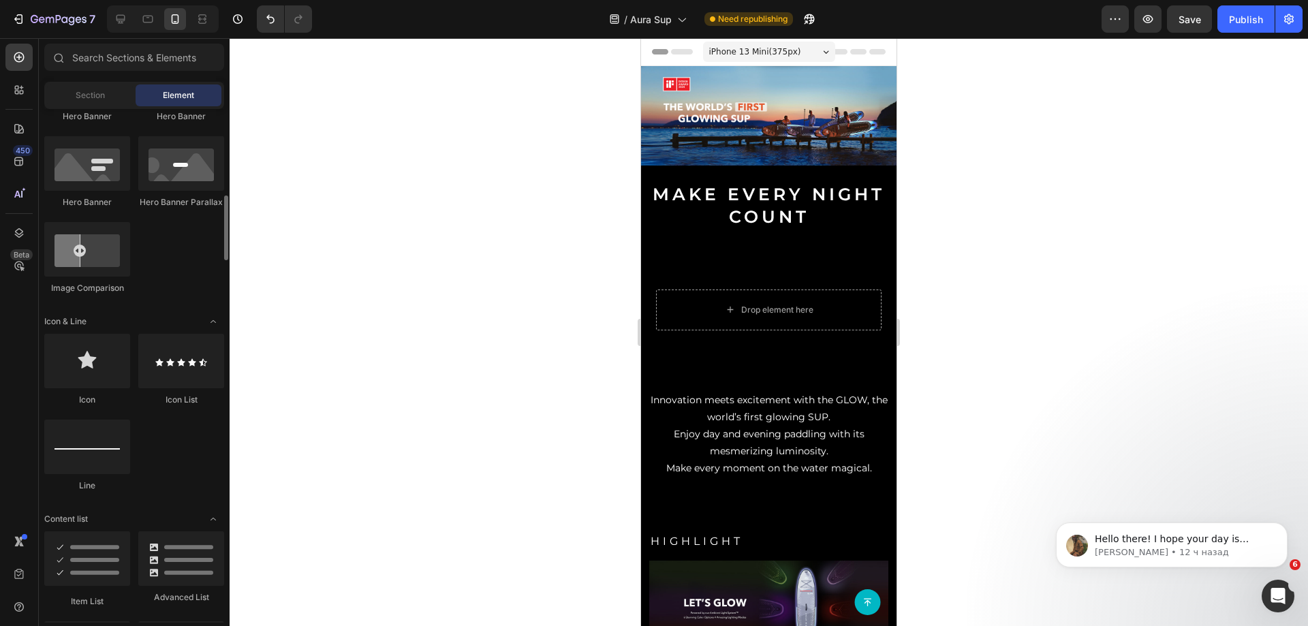
scroll to position [409, 0]
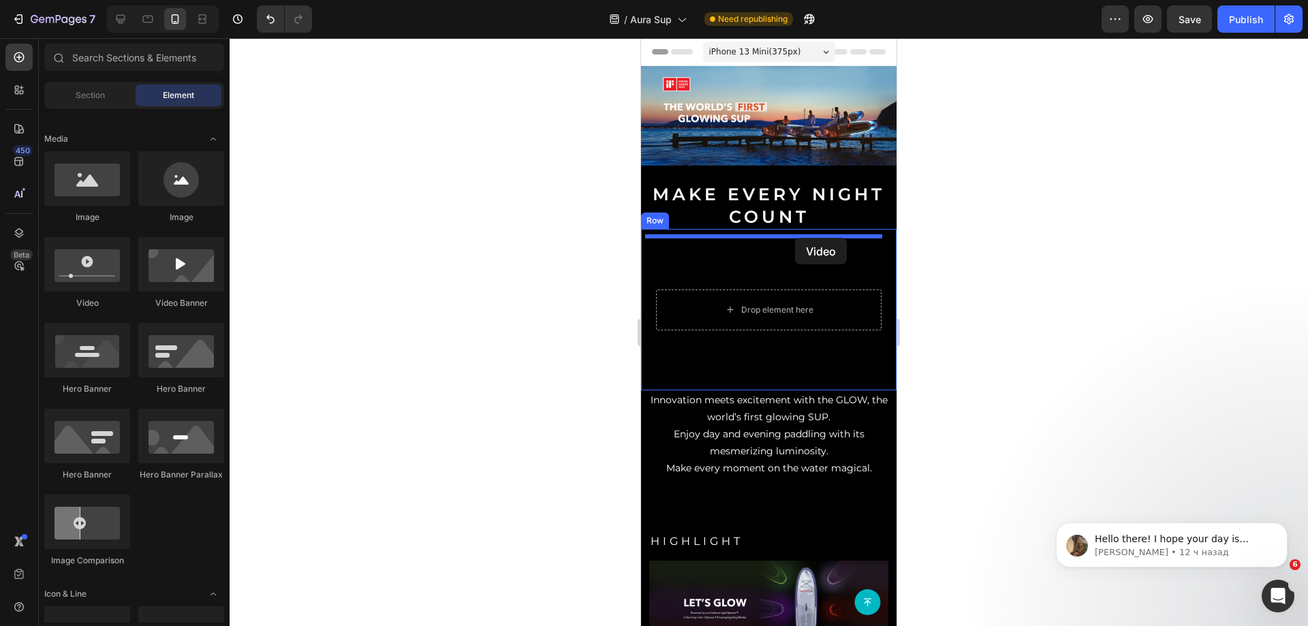
drag, startPoint x: 746, startPoint y: 322, endPoint x: 795, endPoint y: 238, distance: 97.7
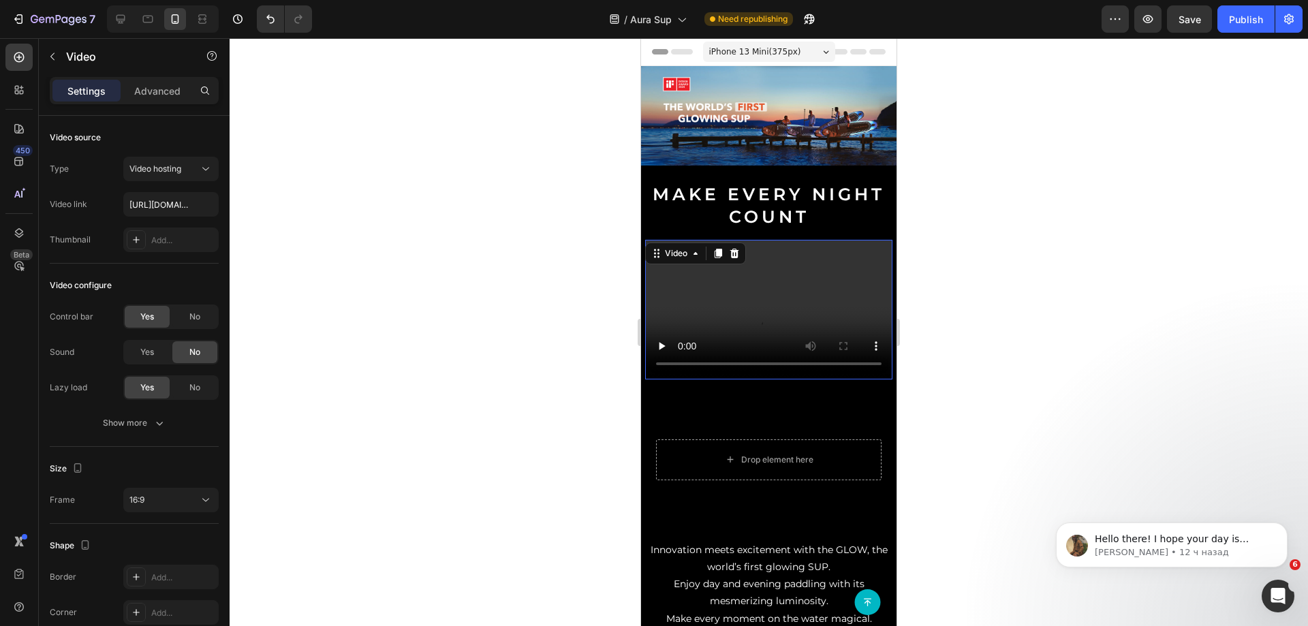
click at [765, 288] on video at bounding box center [768, 309] width 247 height 139
click at [164, 497] on div "16:9" at bounding box center [164, 500] width 70 height 12
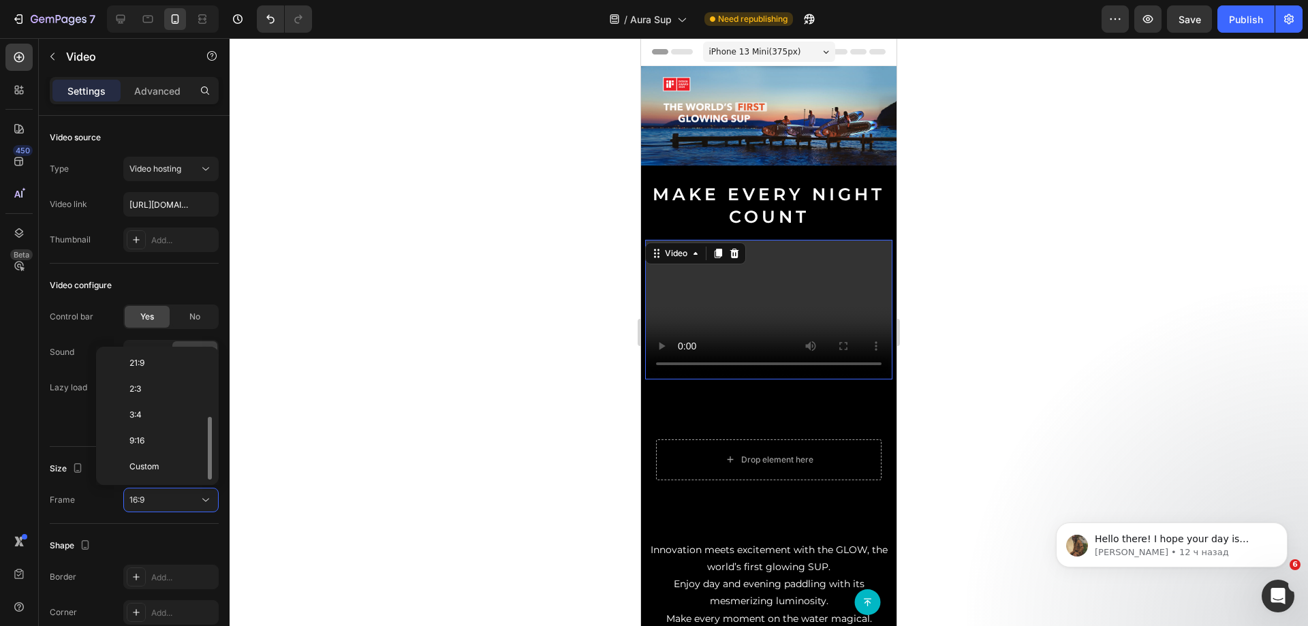
scroll to position [0, 0]
click at [156, 364] on span "Original" at bounding box center [144, 365] width 30 height 12
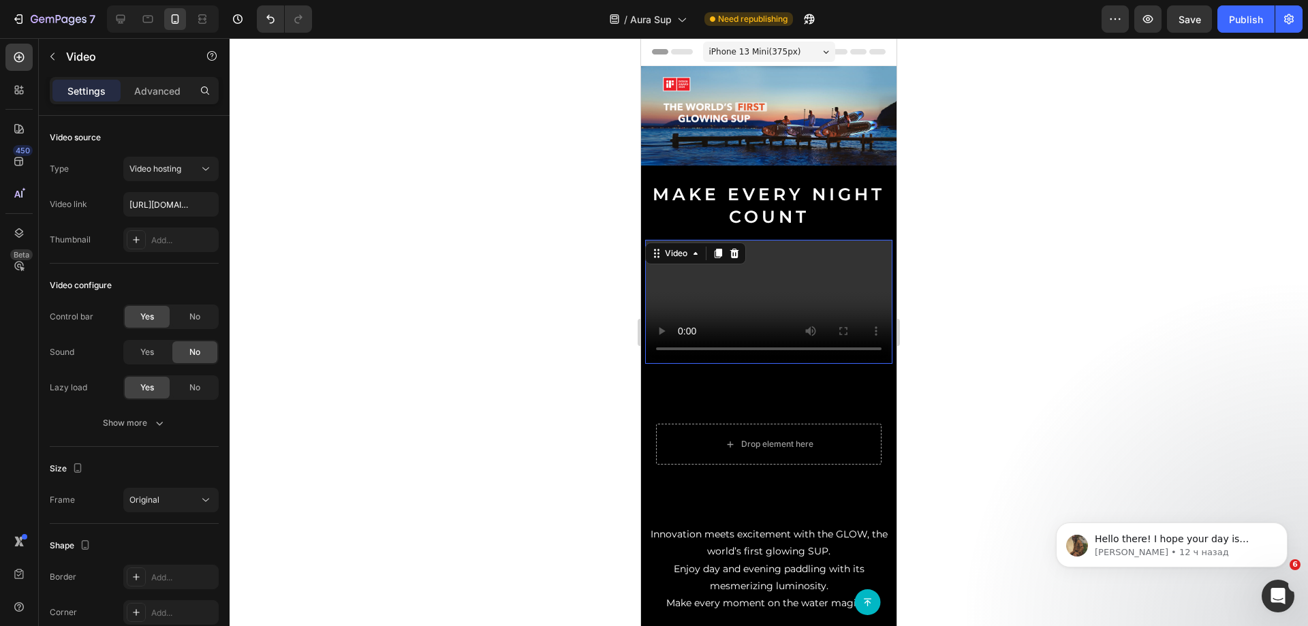
click at [711, 297] on video at bounding box center [768, 302] width 247 height 124
click at [140, 206] on input "[URL][DOMAIN_NAME]" at bounding box center [170, 204] width 95 height 25
click at [161, 161] on button "Video hosting" at bounding box center [170, 169] width 95 height 25
click at [168, 204] on p "YouTube" at bounding box center [168, 202] width 78 height 12
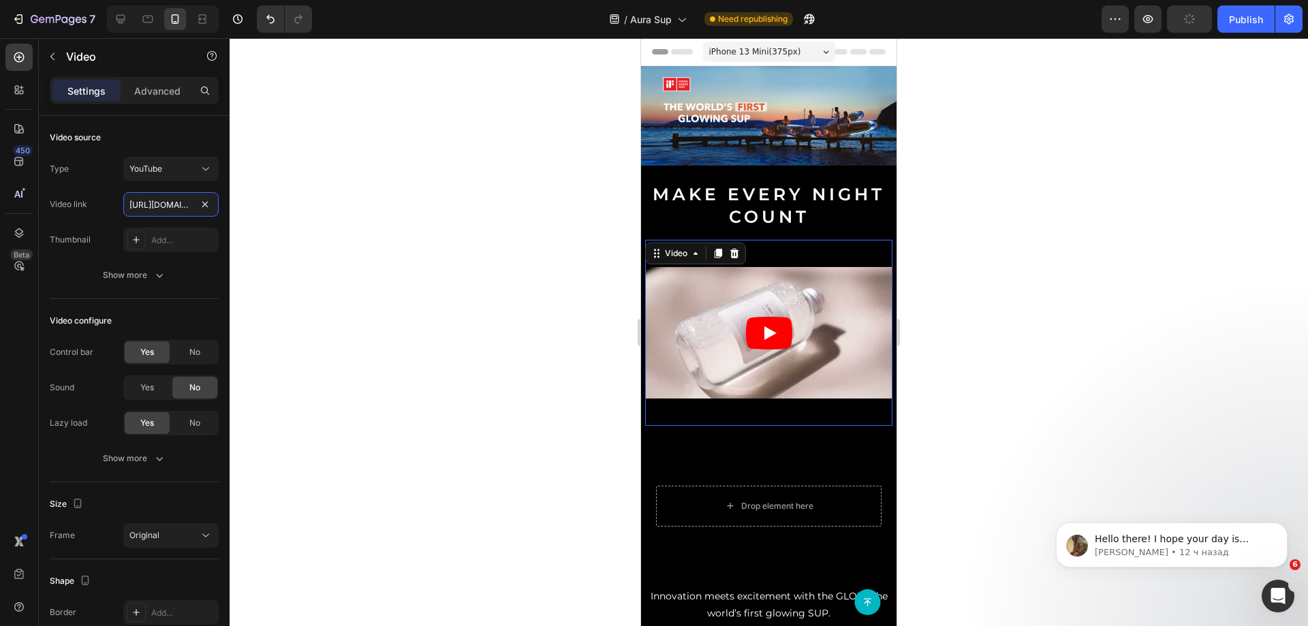
click at [168, 204] on input "[URL][DOMAIN_NAME]" at bounding box center [170, 204] width 95 height 25
paste input "[DOMAIN_NAME][URL]"
type input "[URL][DOMAIN_NAME]"
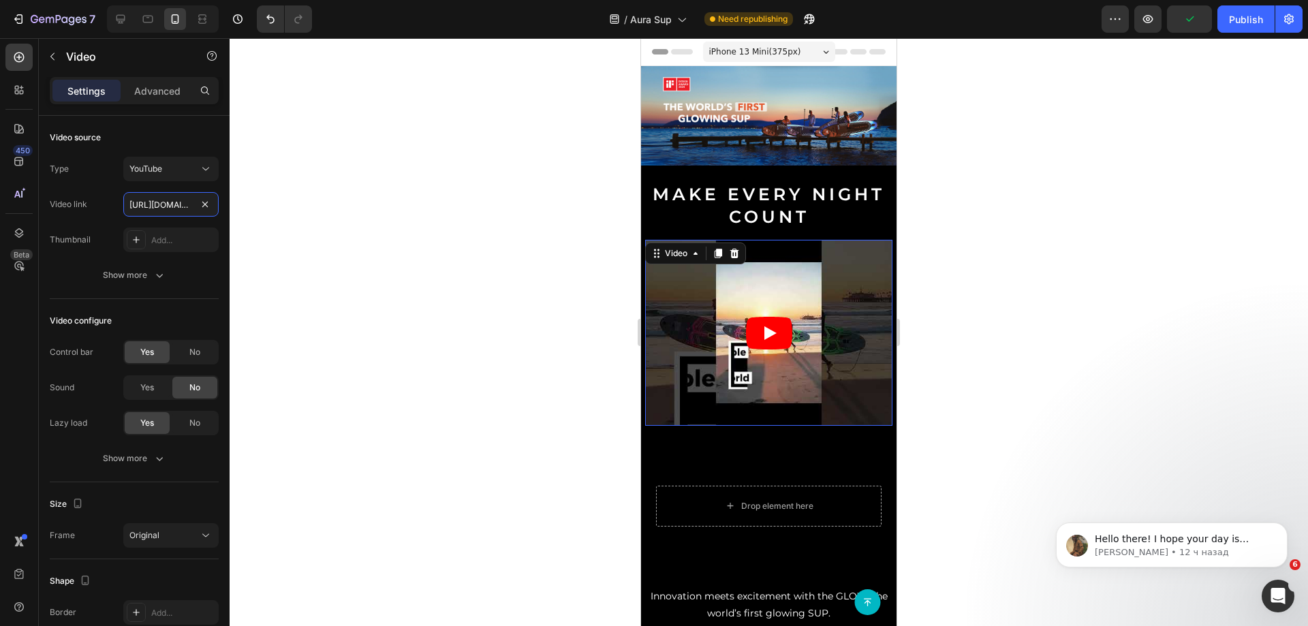
scroll to position [0, 162]
click at [705, 139] on img at bounding box center [769, 115] width 256 height 99
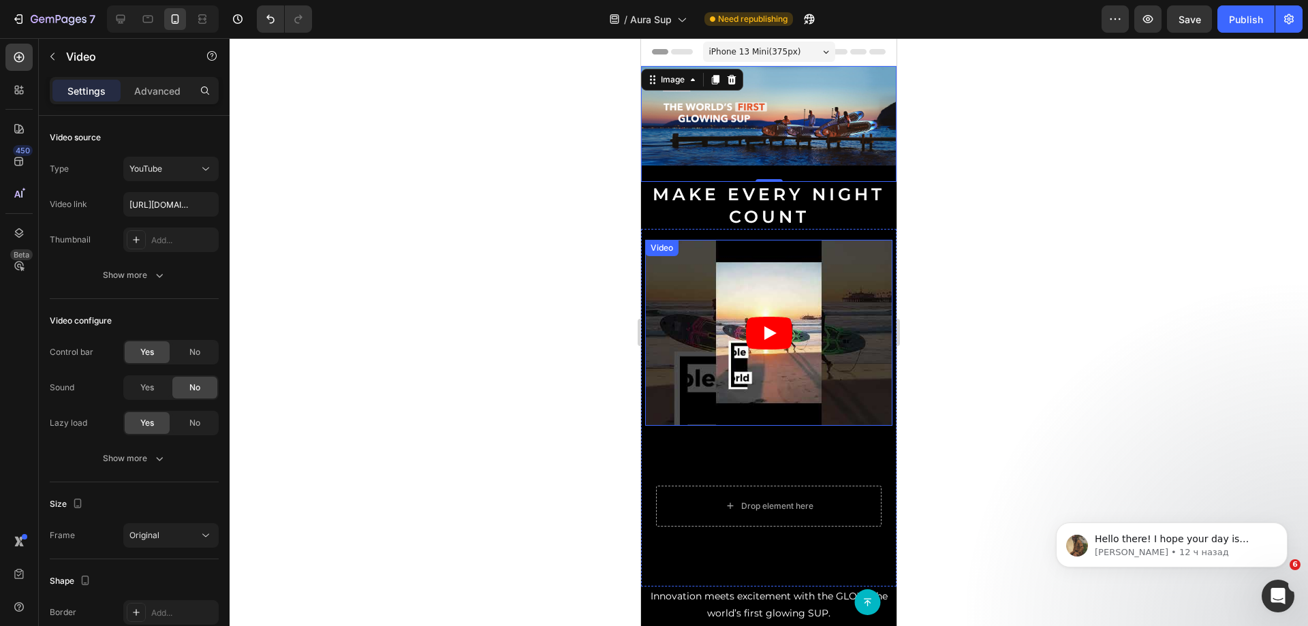
click at [750, 329] on icon "Play" at bounding box center [769, 333] width 46 height 33
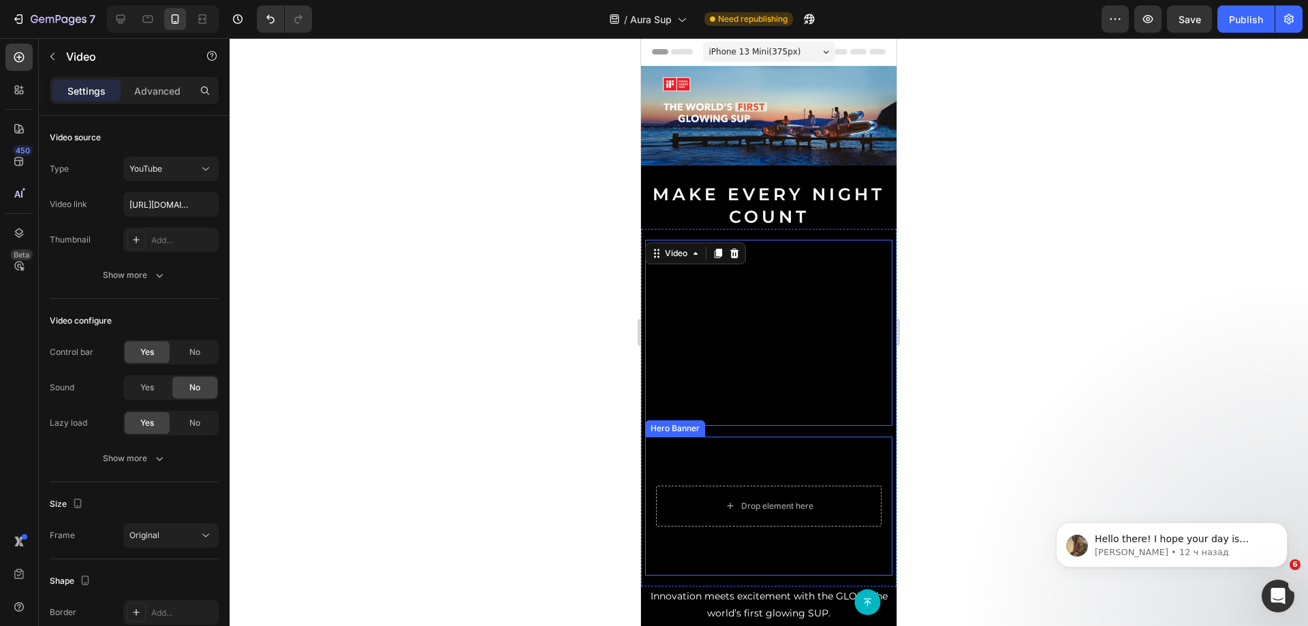
click at [665, 422] on div "Hero Banner" at bounding box center [675, 428] width 55 height 12
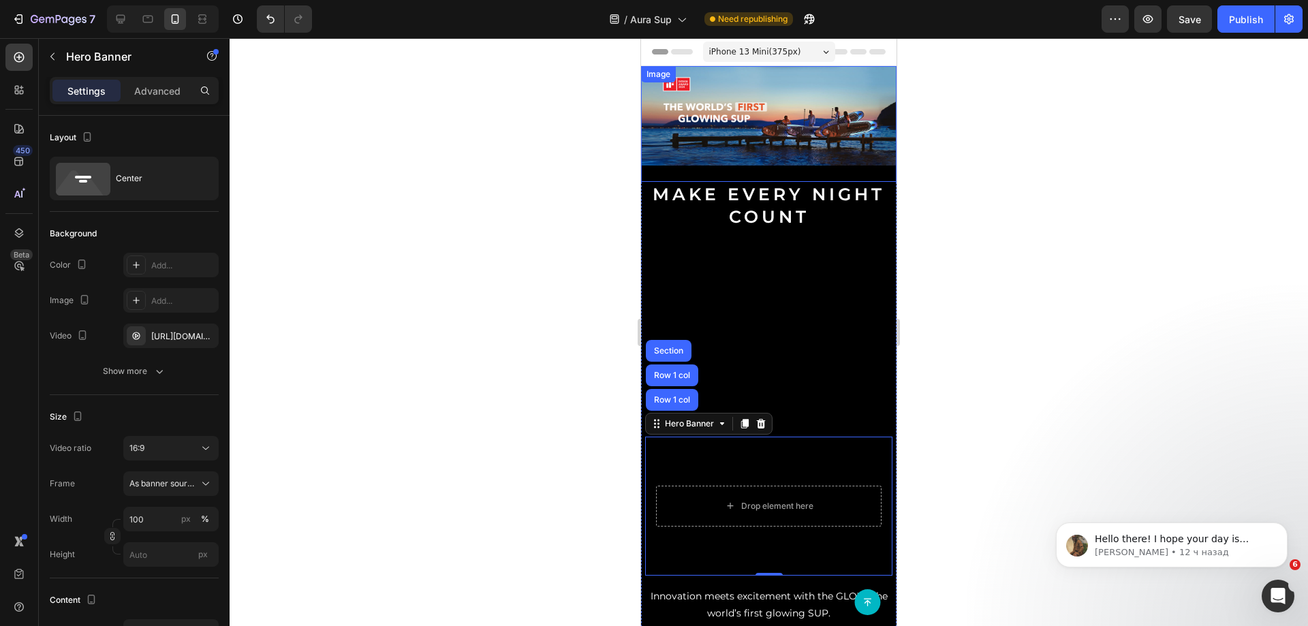
click at [743, 146] on img at bounding box center [769, 115] width 256 height 99
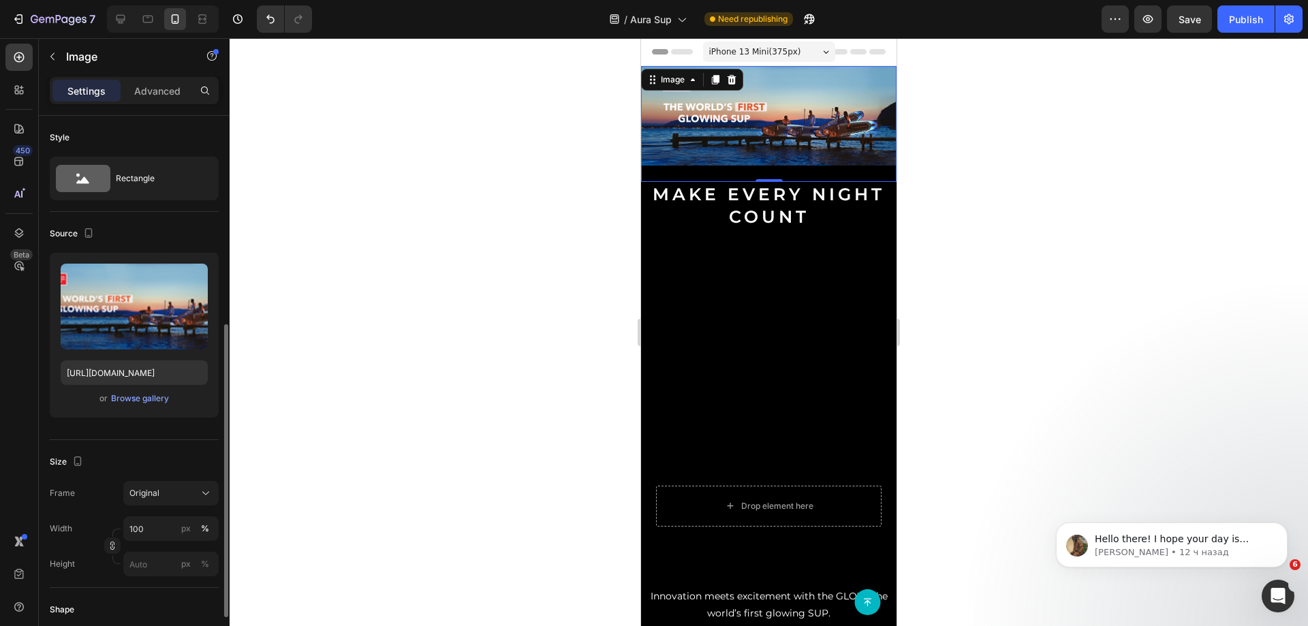
scroll to position [136, 0]
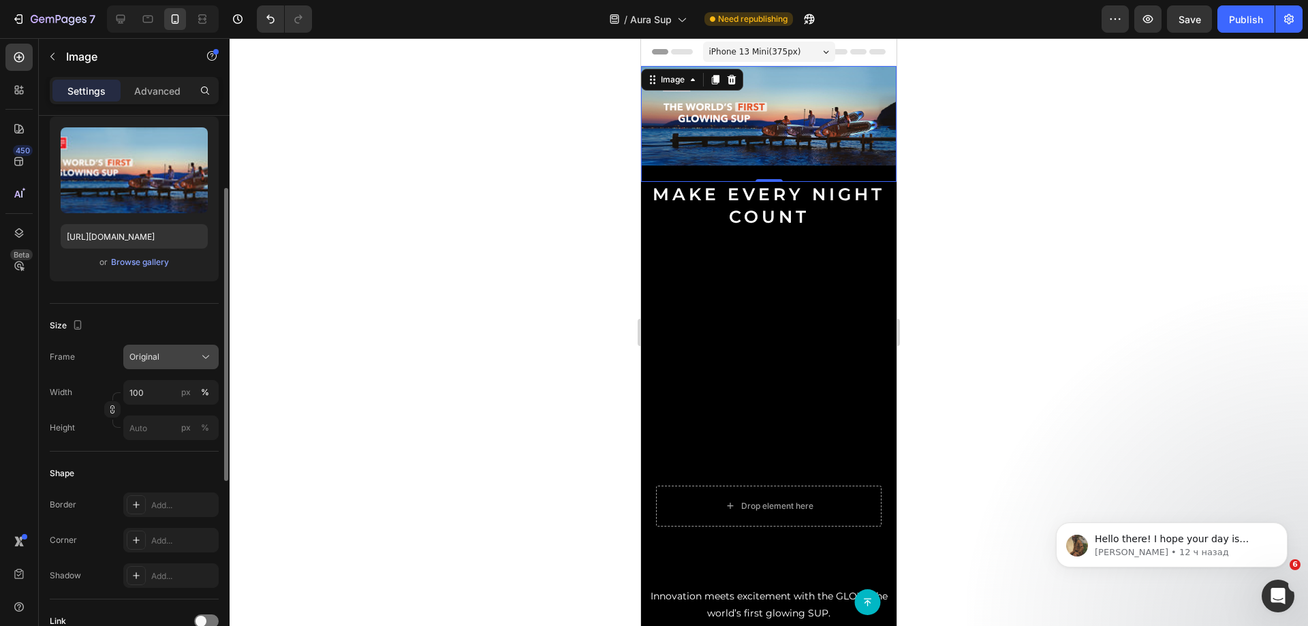
click at [172, 357] on div "Original" at bounding box center [162, 357] width 67 height 12
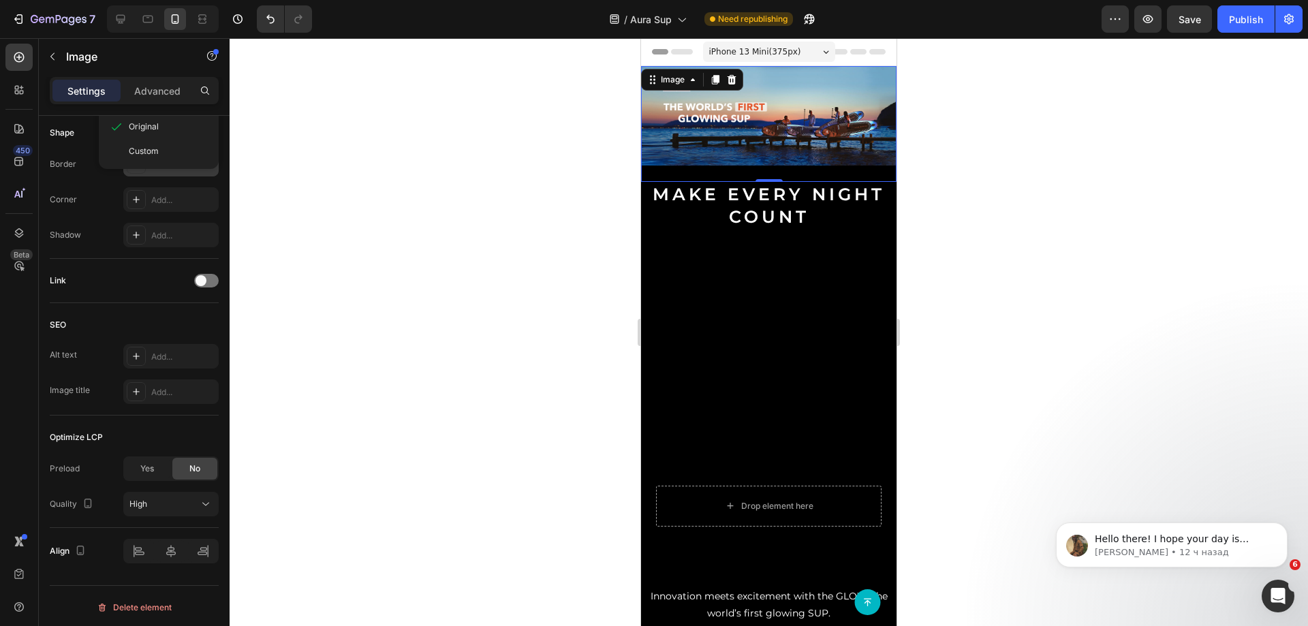
scroll to position [68, 0]
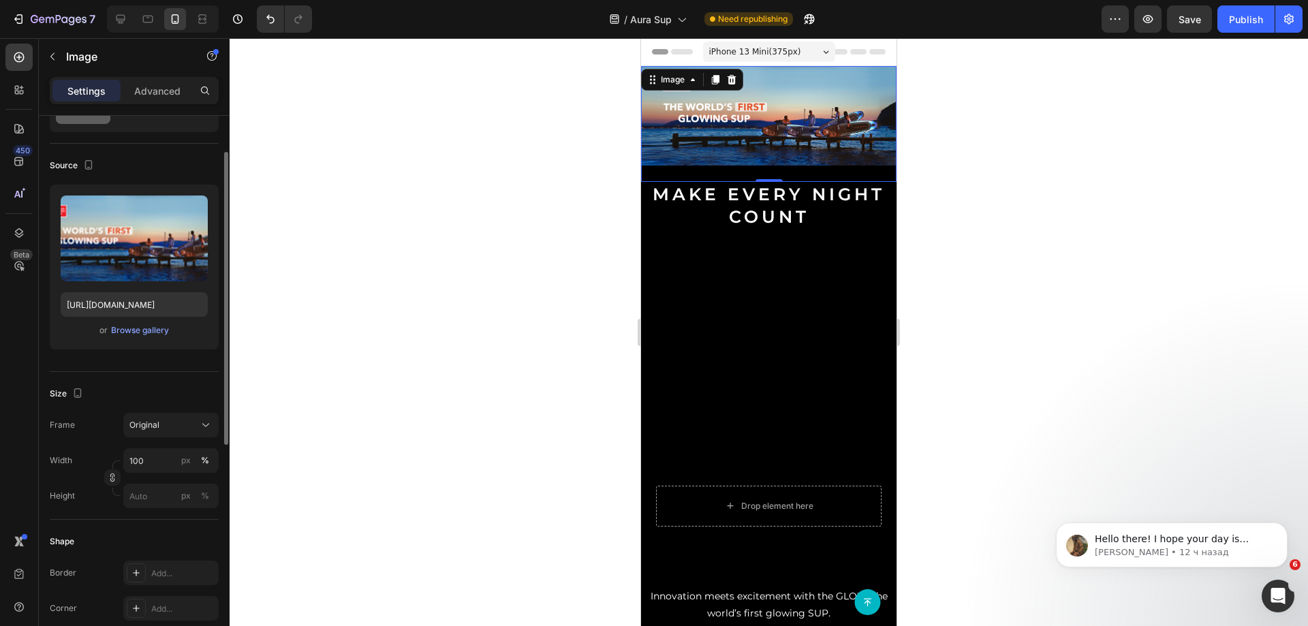
click at [157, 378] on div "Size Frame Original Width 100 px % Height px %" at bounding box center [134, 446] width 169 height 148
click at [163, 422] on div "Original" at bounding box center [162, 425] width 67 height 12
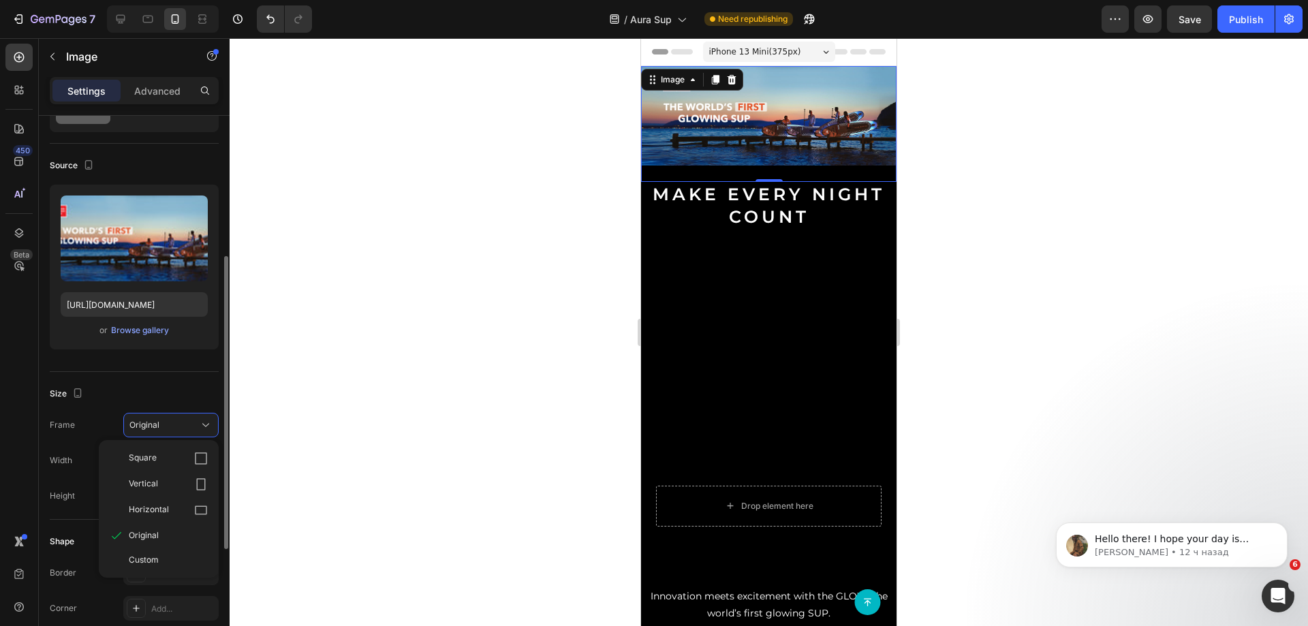
scroll to position [204, 0]
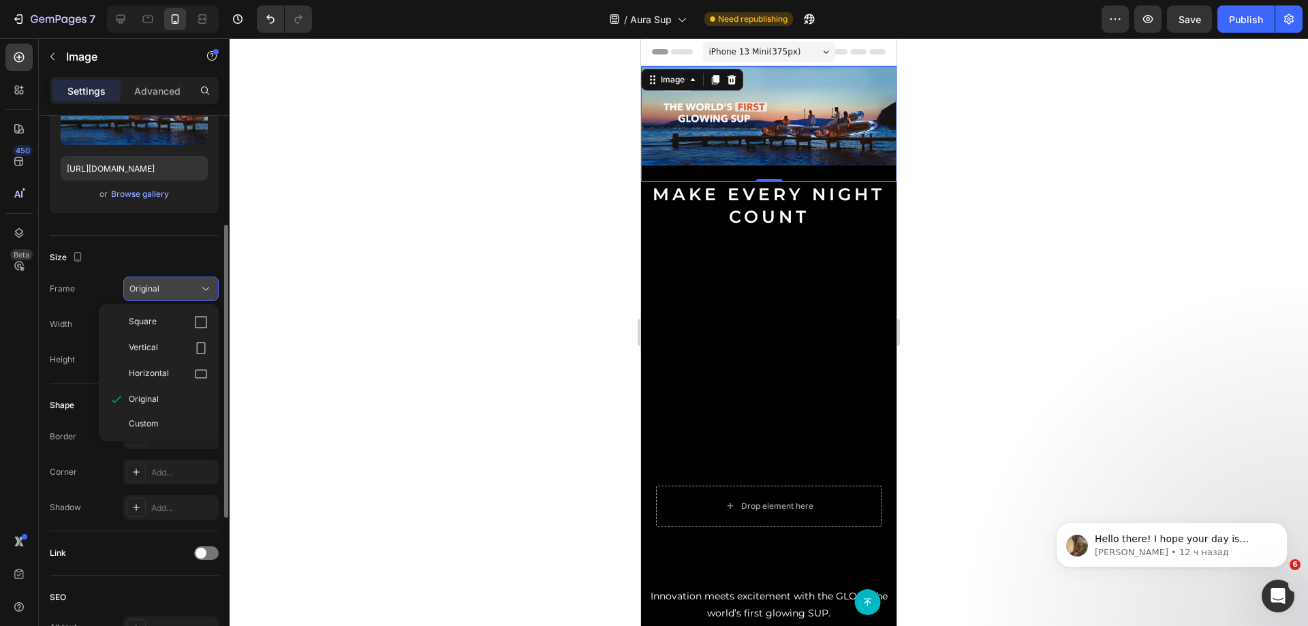
click at [168, 277] on button "Original" at bounding box center [170, 289] width 95 height 25
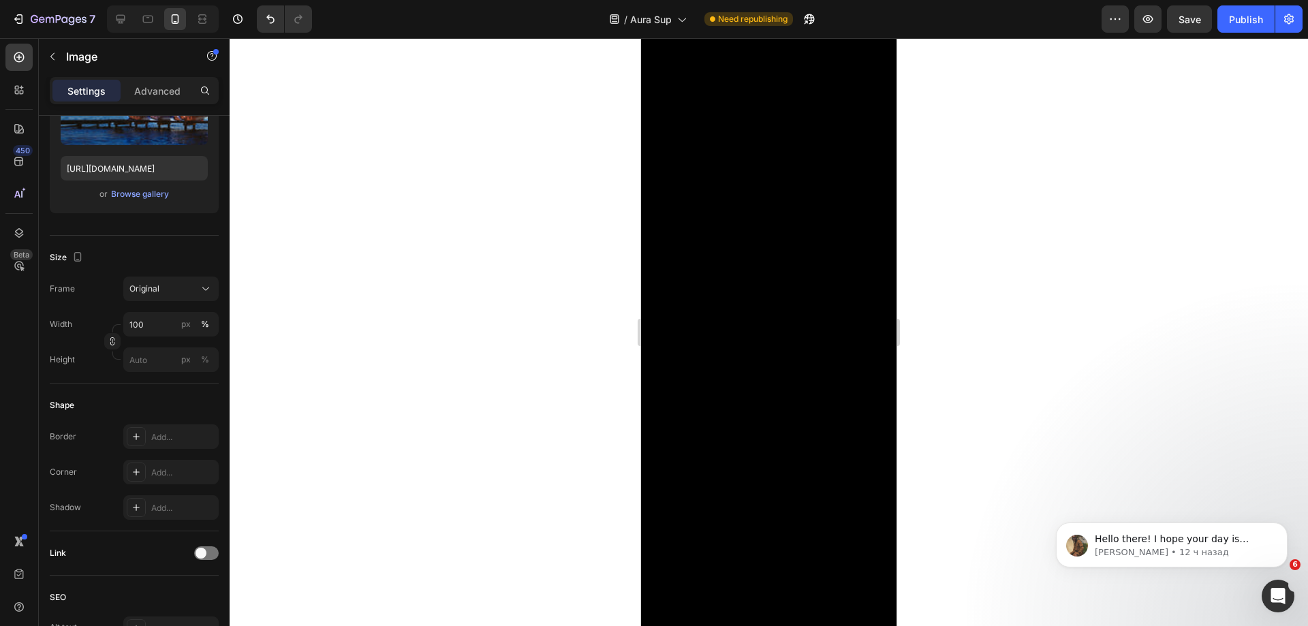
click at [670, 243] on div "Video" at bounding box center [662, 248] width 28 height 12
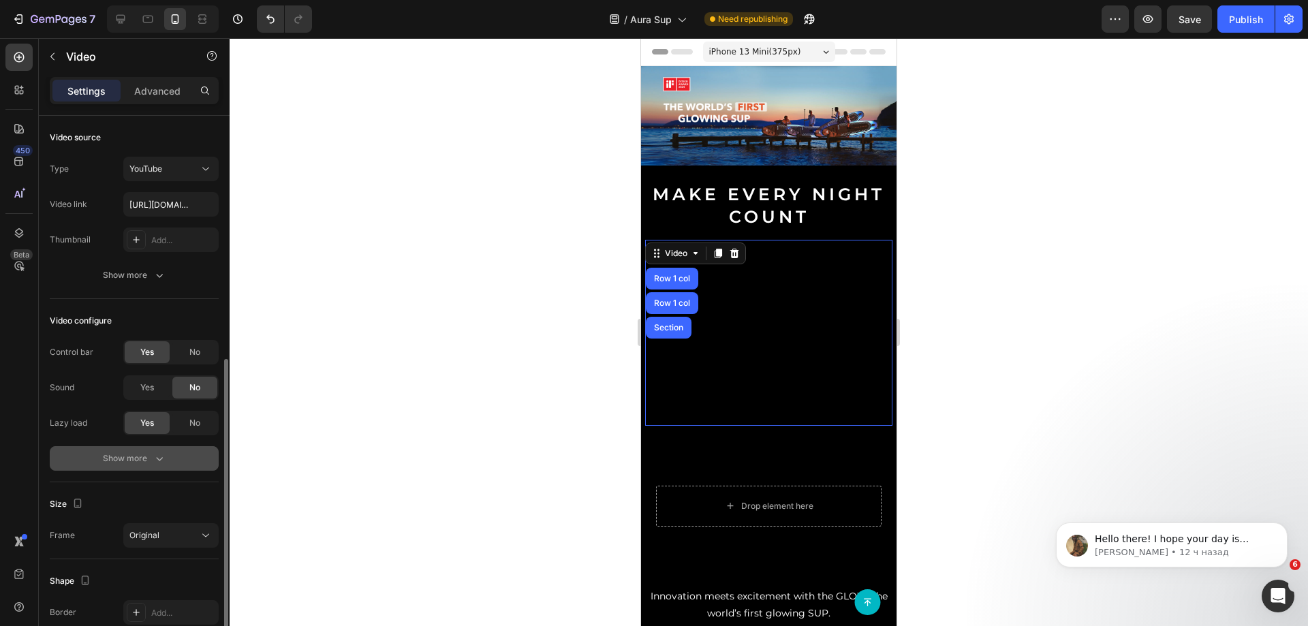
scroll to position [135, 0]
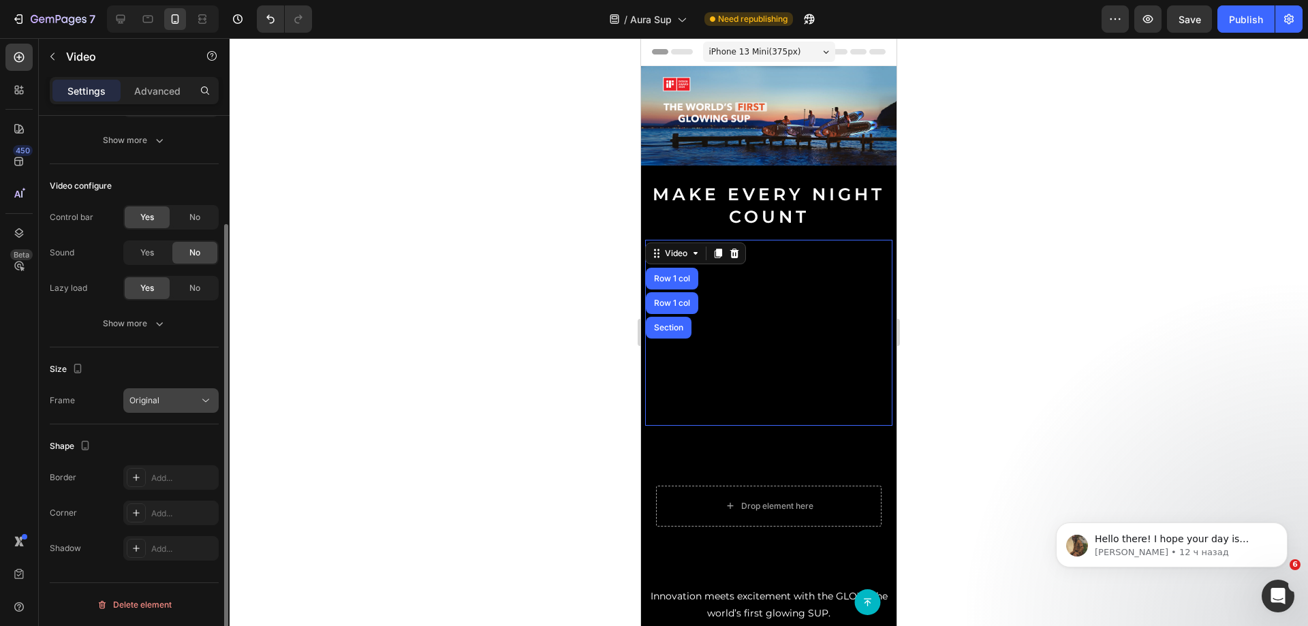
click at [146, 407] on button "Original" at bounding box center [170, 400] width 95 height 25
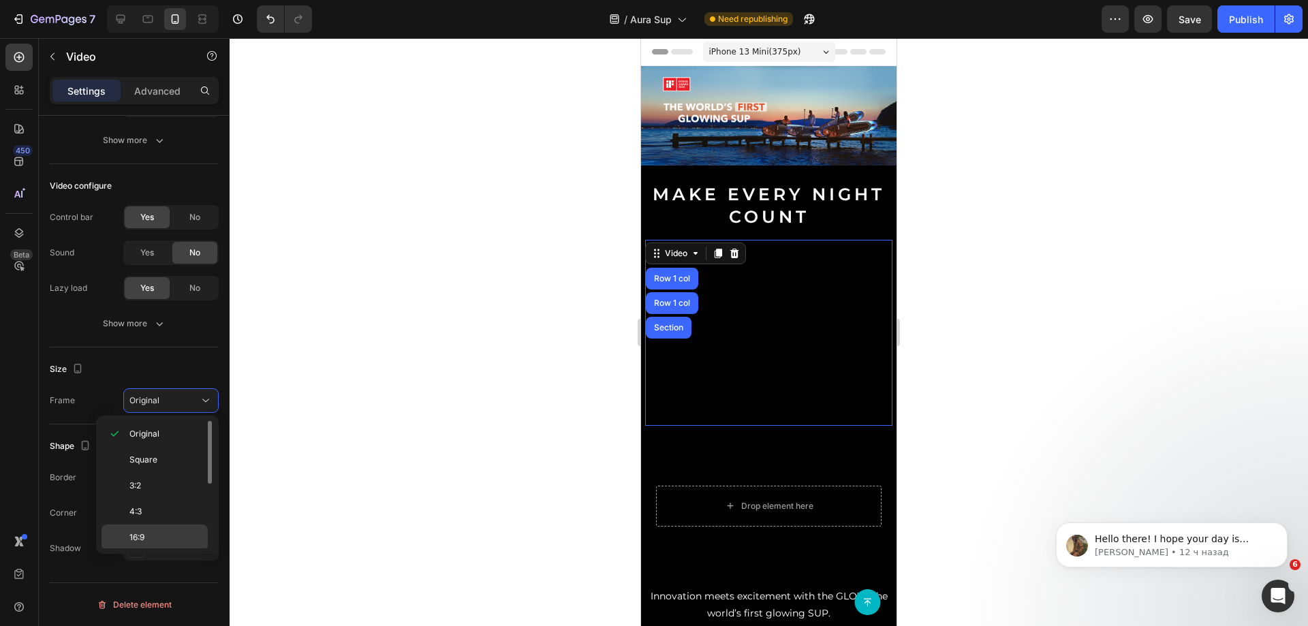
scroll to position [132, 0]
click at [148, 505] on p "9:16" at bounding box center [165, 510] width 72 height 12
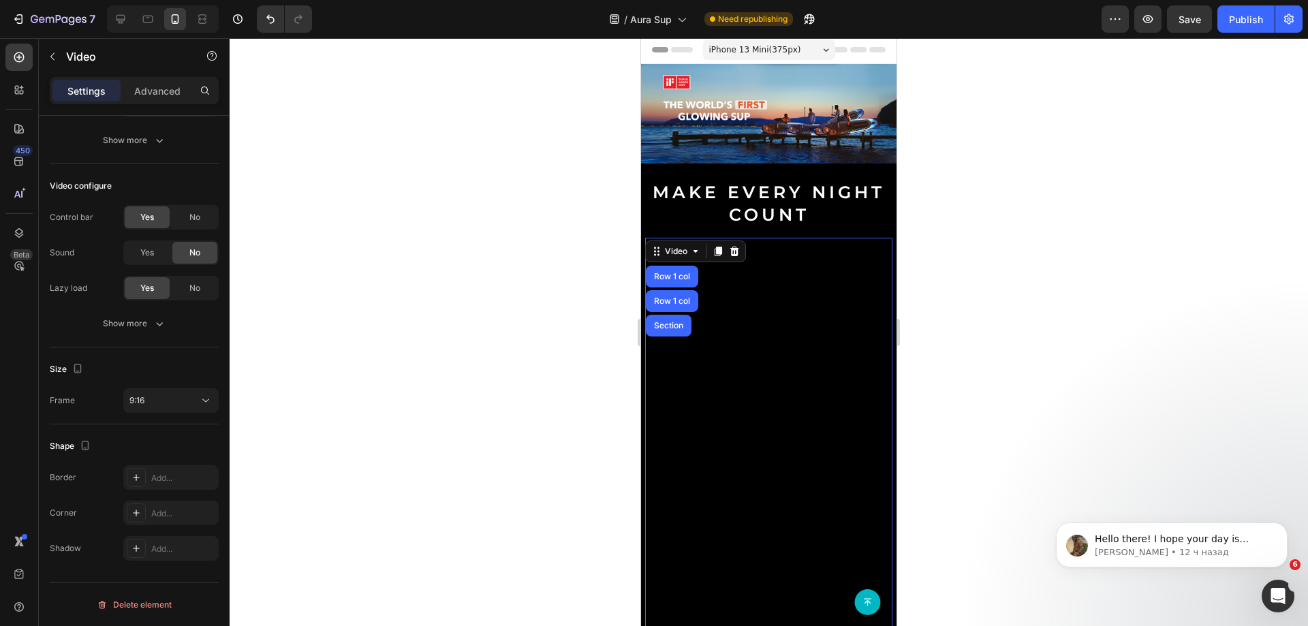
scroll to position [0, 0]
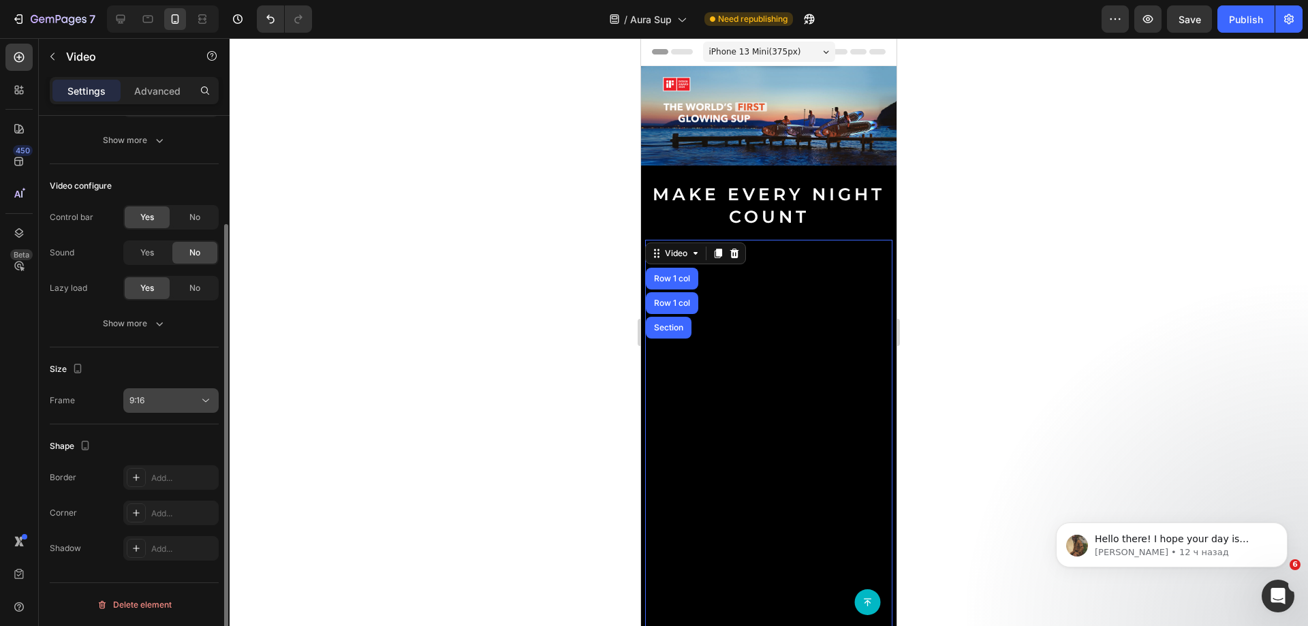
click at [159, 411] on button "9:16" at bounding box center [170, 400] width 95 height 25
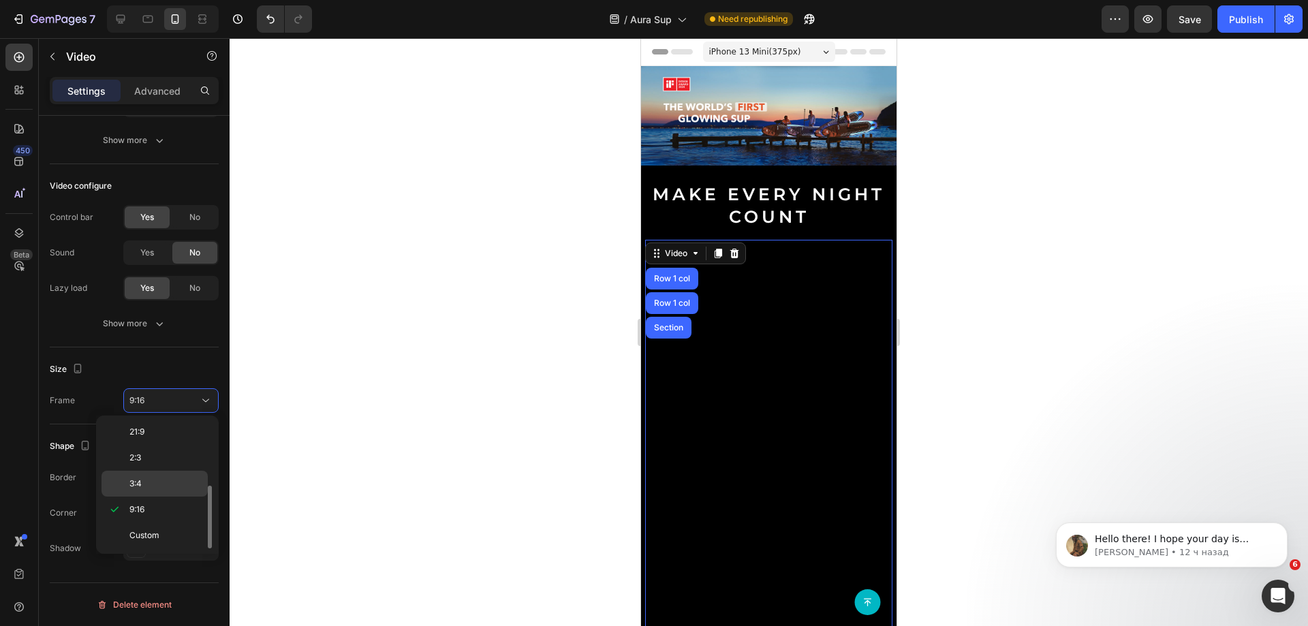
click at [147, 484] on p "3:4" at bounding box center [165, 484] width 72 height 12
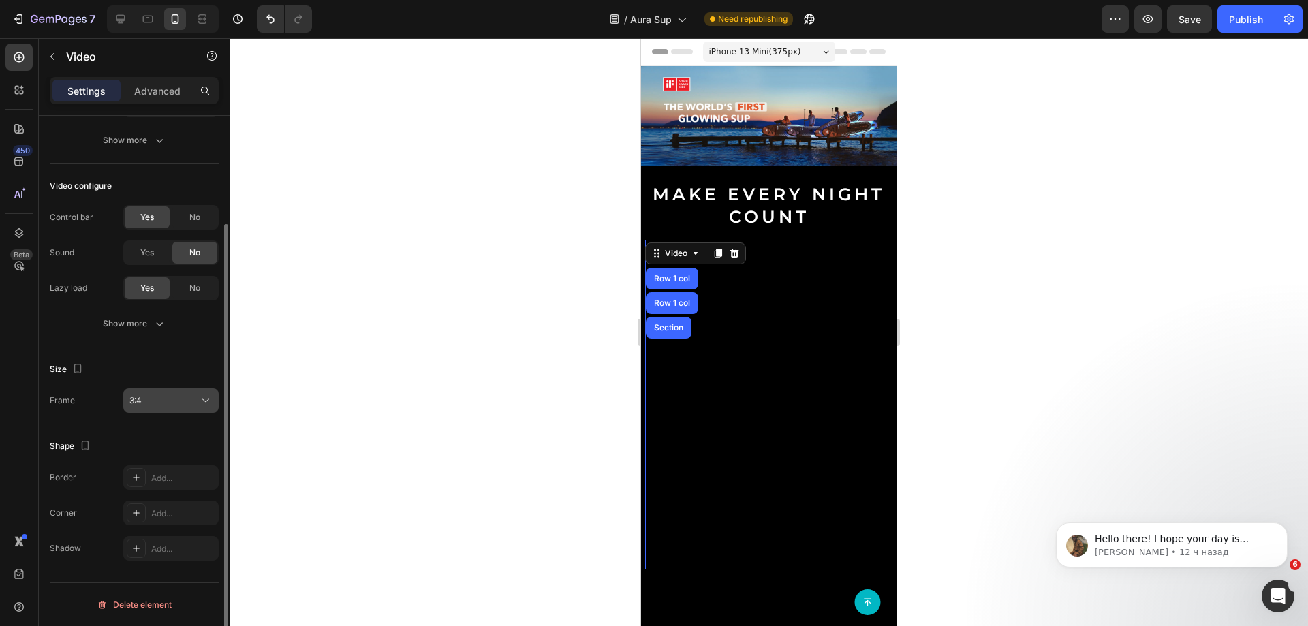
click at [154, 407] on button "3:4" at bounding box center [170, 400] width 95 height 25
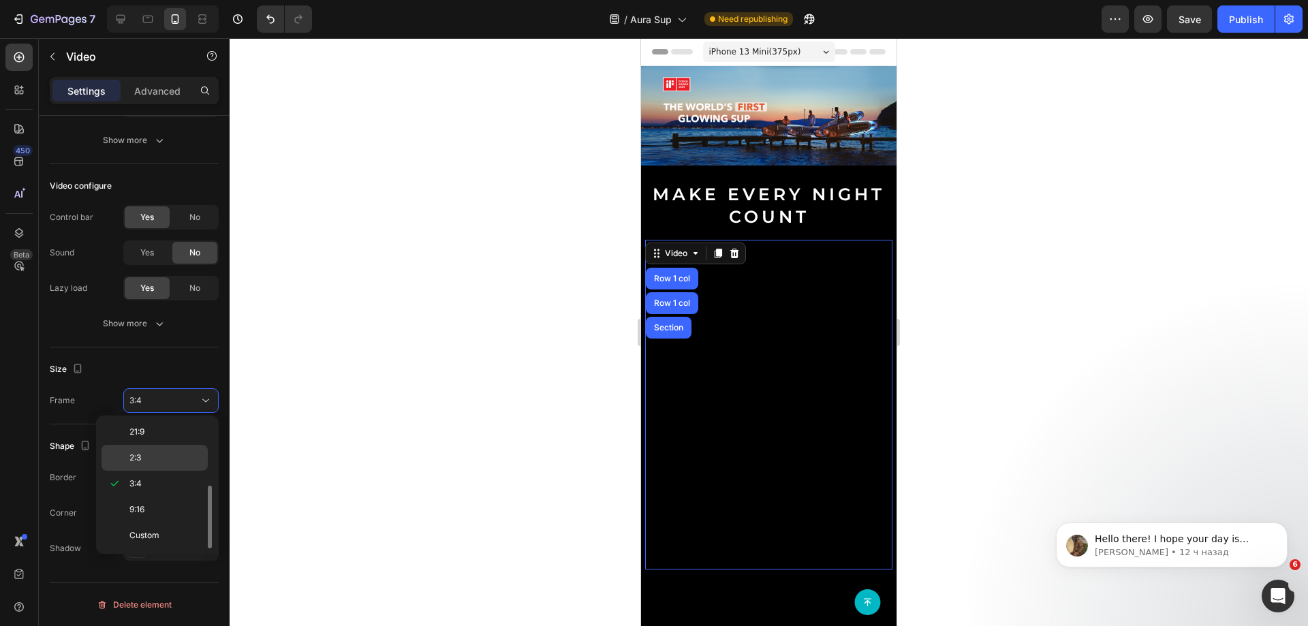
click at [150, 459] on p "2:3" at bounding box center [165, 458] width 72 height 12
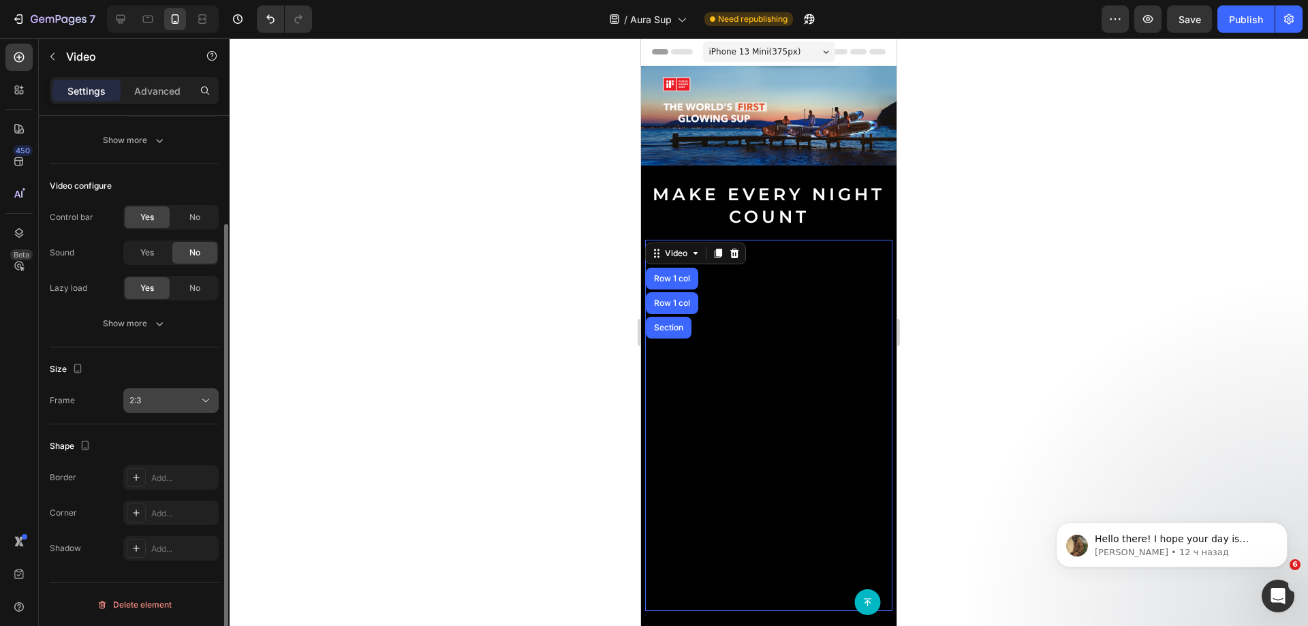
click at [155, 406] on div "2:3" at bounding box center [164, 401] width 70 height 12
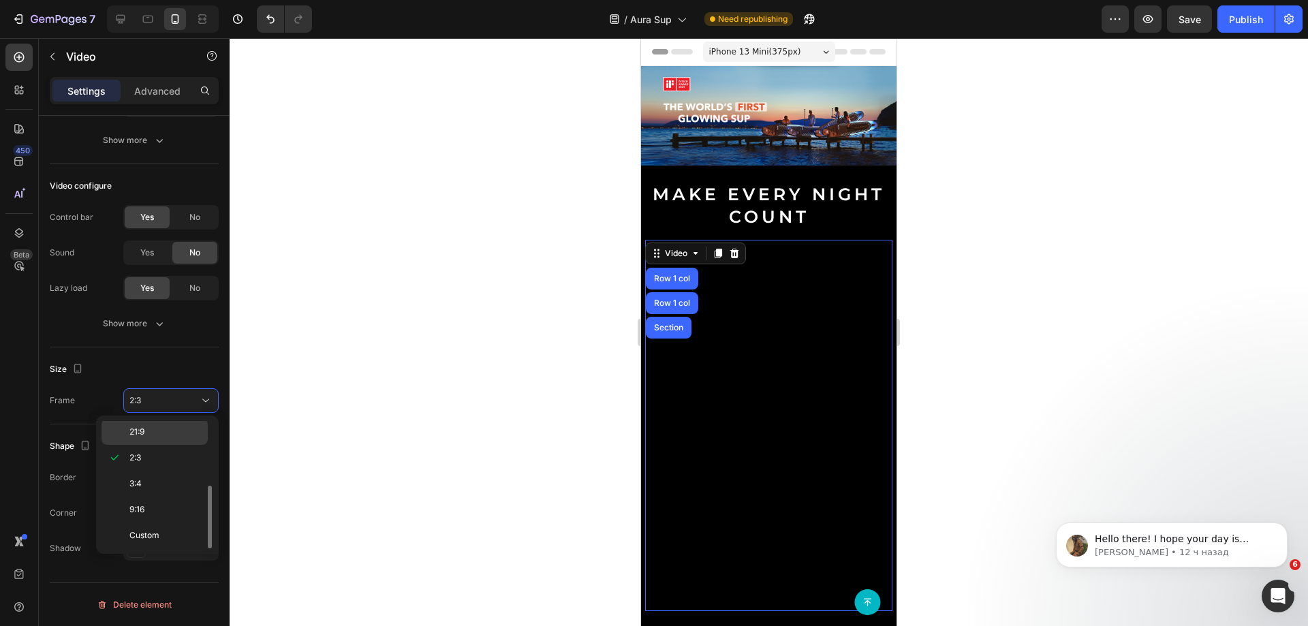
click at [148, 437] on p "21:9" at bounding box center [165, 432] width 72 height 12
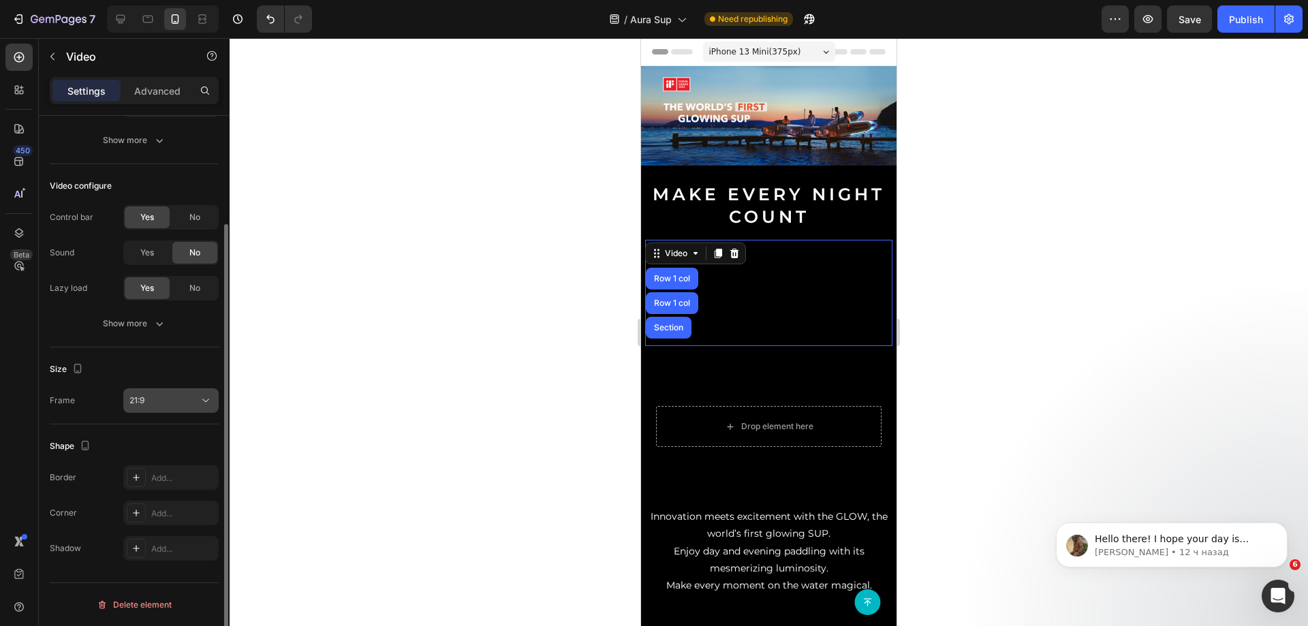
click at [164, 399] on div "21:9" at bounding box center [164, 401] width 70 height 12
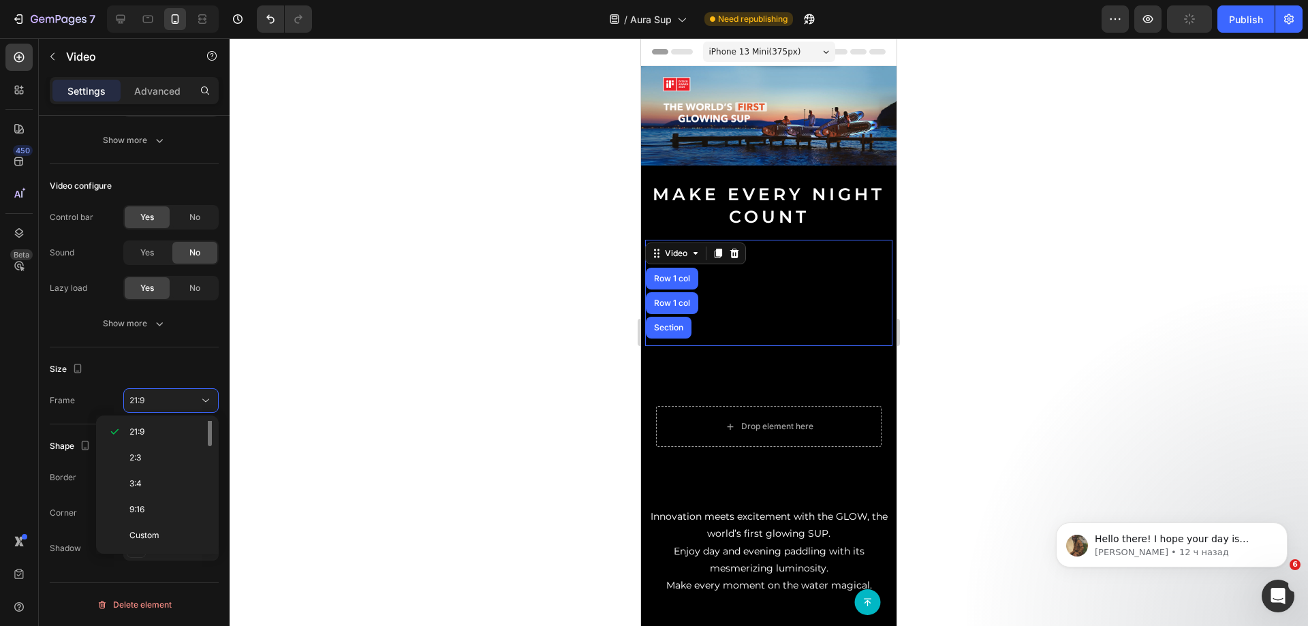
scroll to position [63, 0]
click at [150, 463] on div "16:9" at bounding box center [155, 474] width 106 height 26
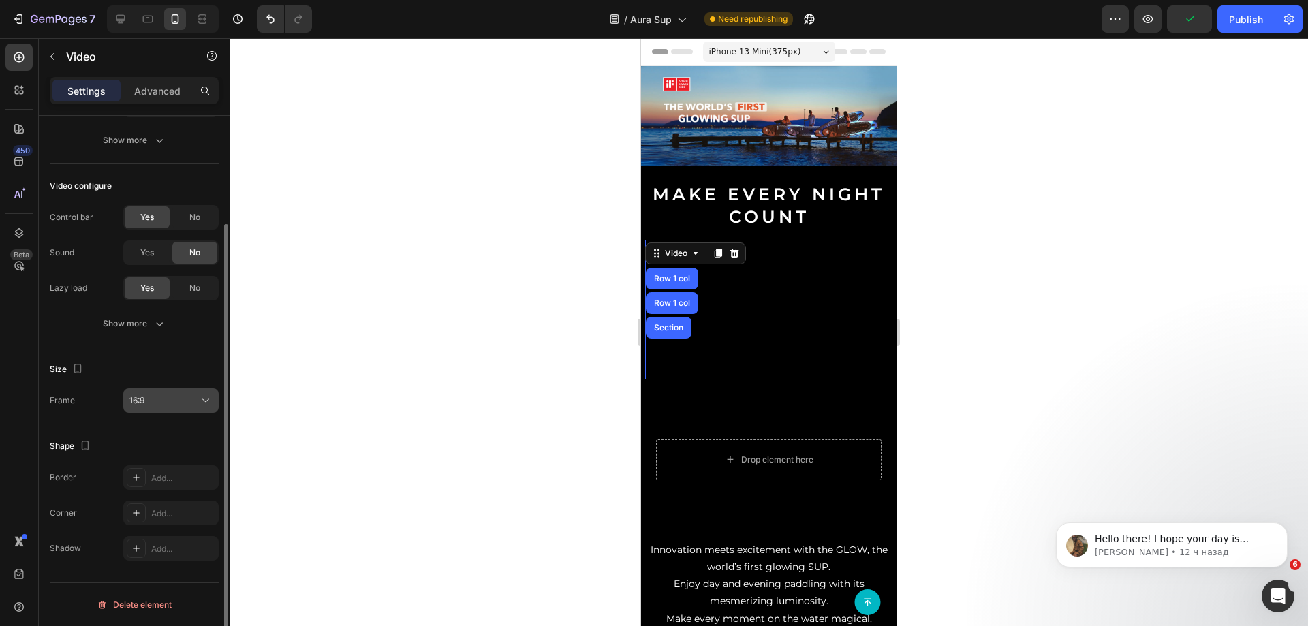
click at [154, 409] on button "16:9" at bounding box center [170, 400] width 95 height 25
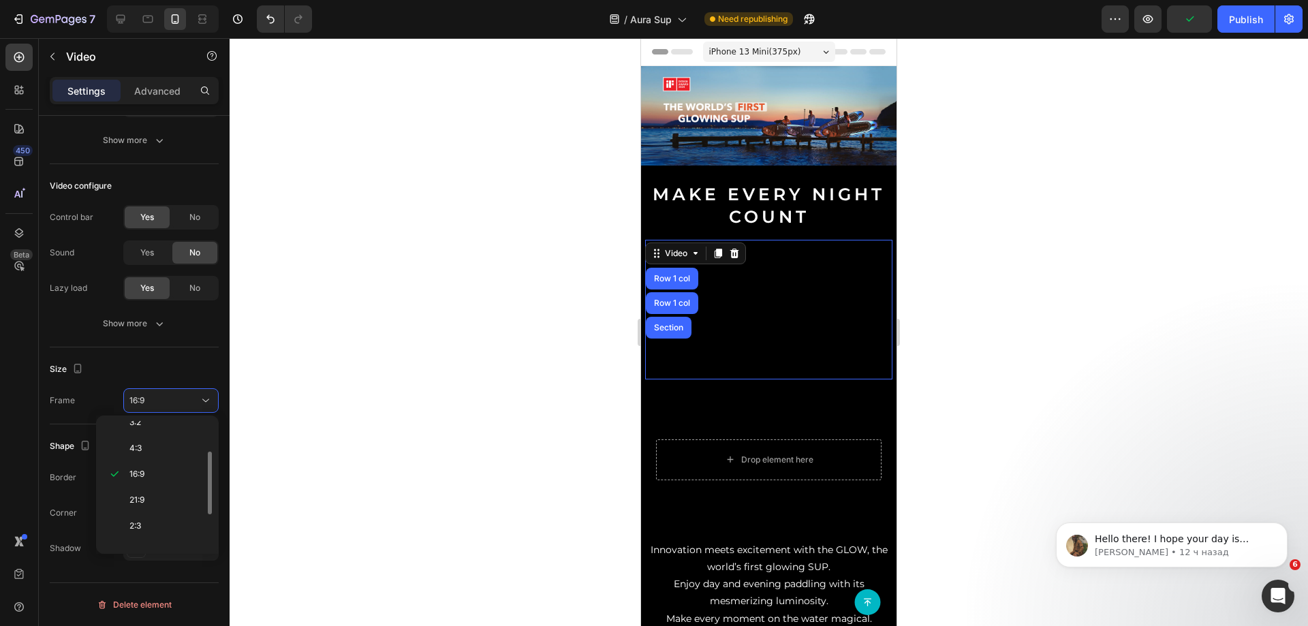
scroll to position [0, 0]
click at [148, 459] on span "Square" at bounding box center [143, 460] width 28 height 12
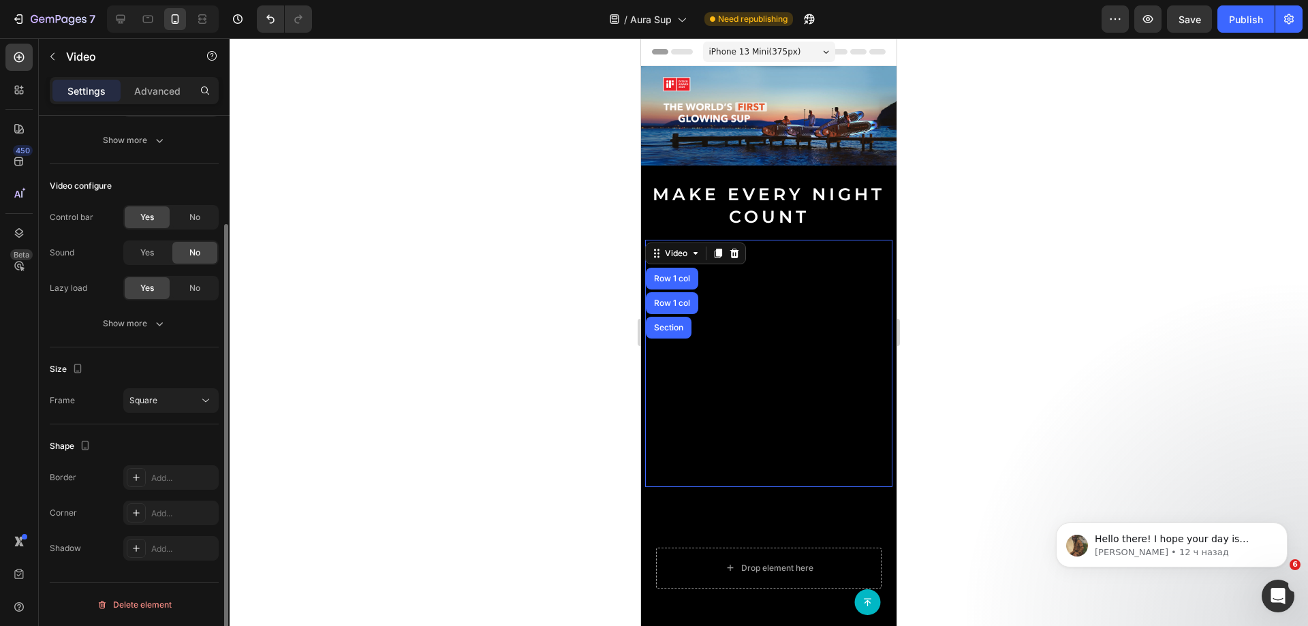
click at [152, 417] on div "Size [GEOGRAPHIC_DATA]" at bounding box center [134, 386] width 169 height 77
click at [162, 405] on div "Square" at bounding box center [164, 401] width 70 height 12
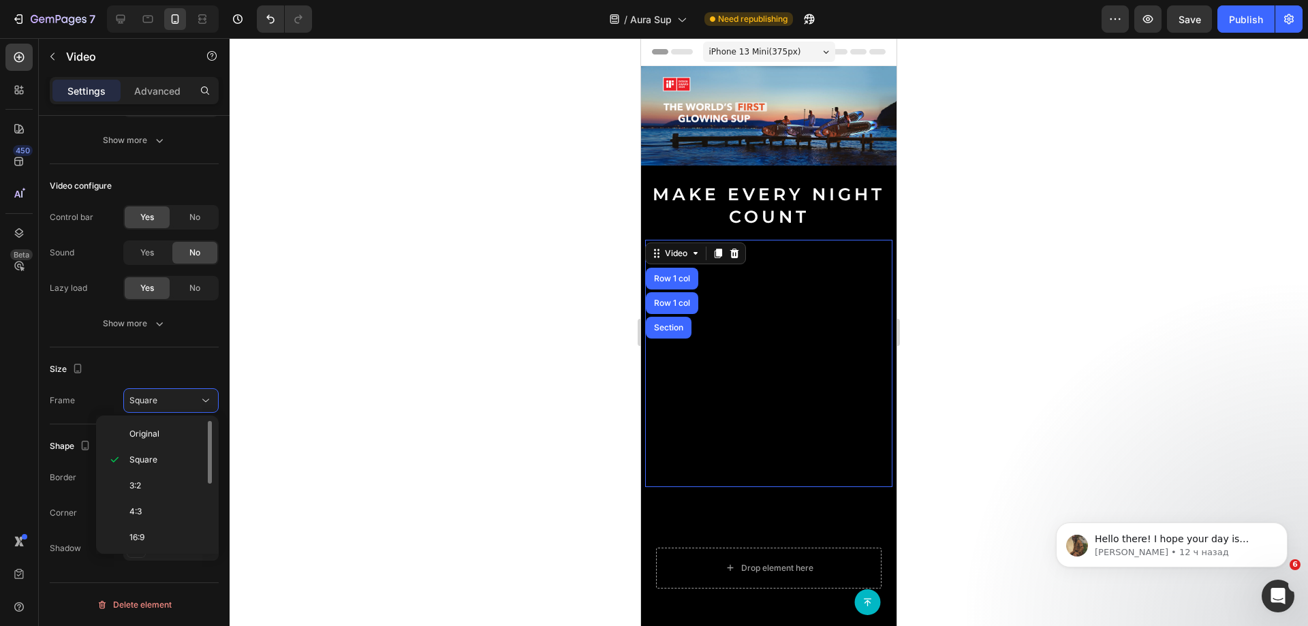
scroll to position [132, 0]
click at [154, 504] on p "9:16" at bounding box center [165, 510] width 72 height 12
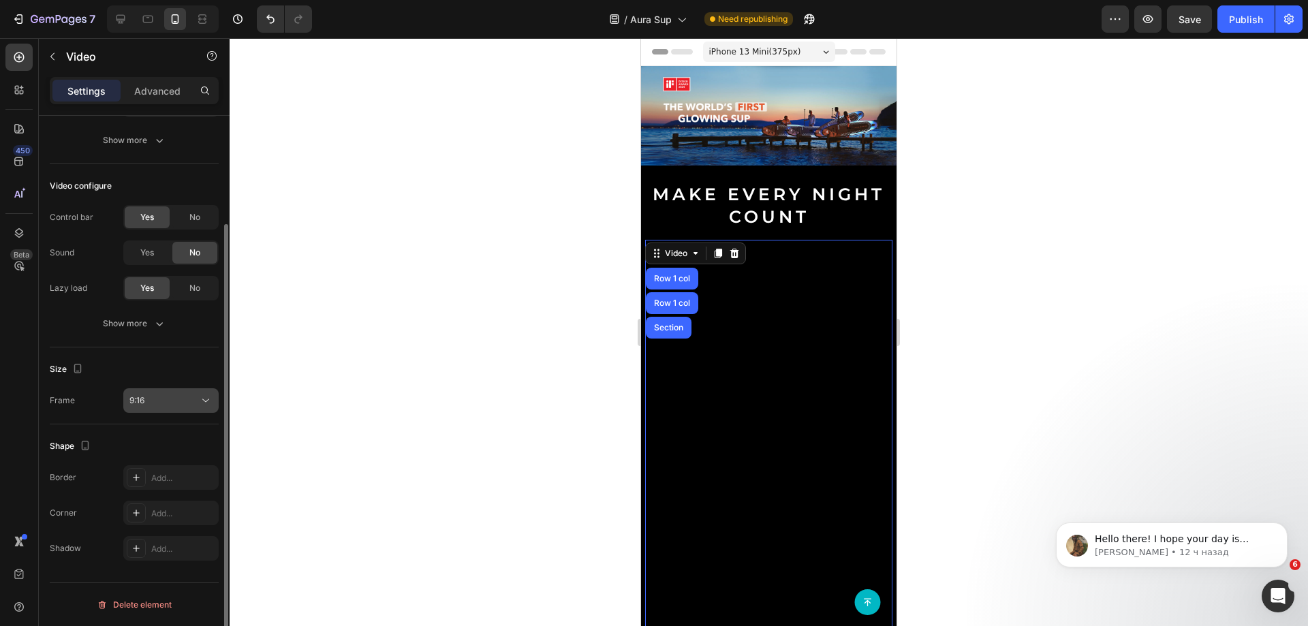
click at [146, 406] on div "9:16" at bounding box center [164, 401] width 70 height 12
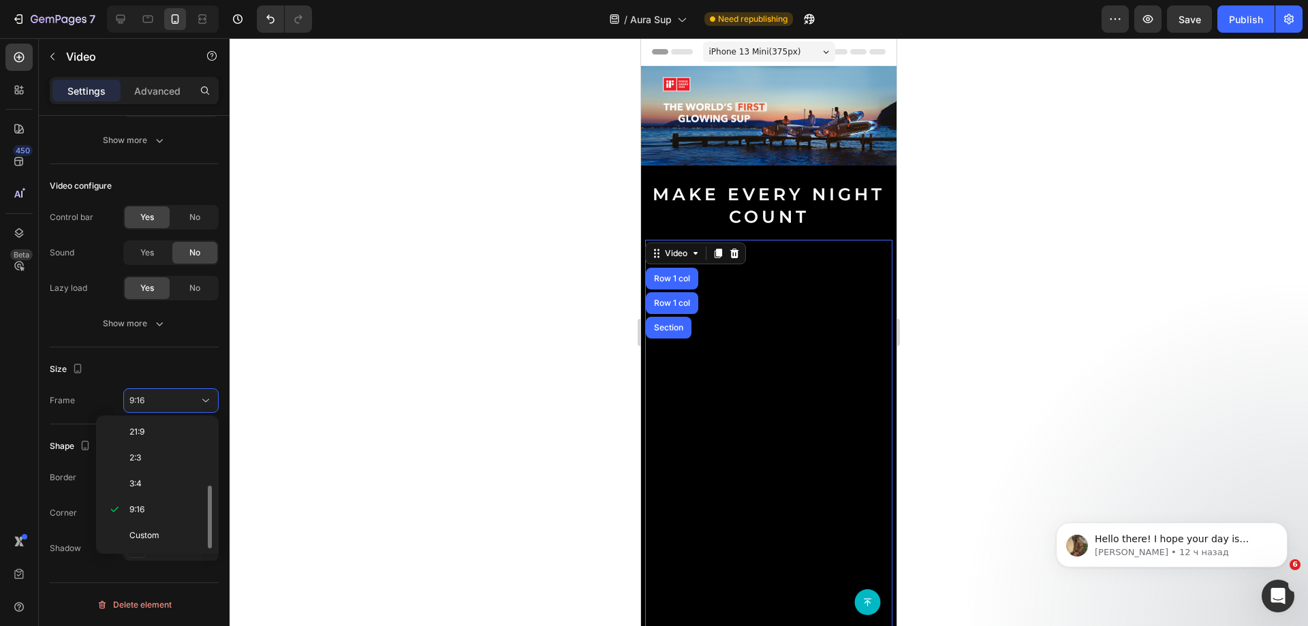
scroll to position [0, 0]
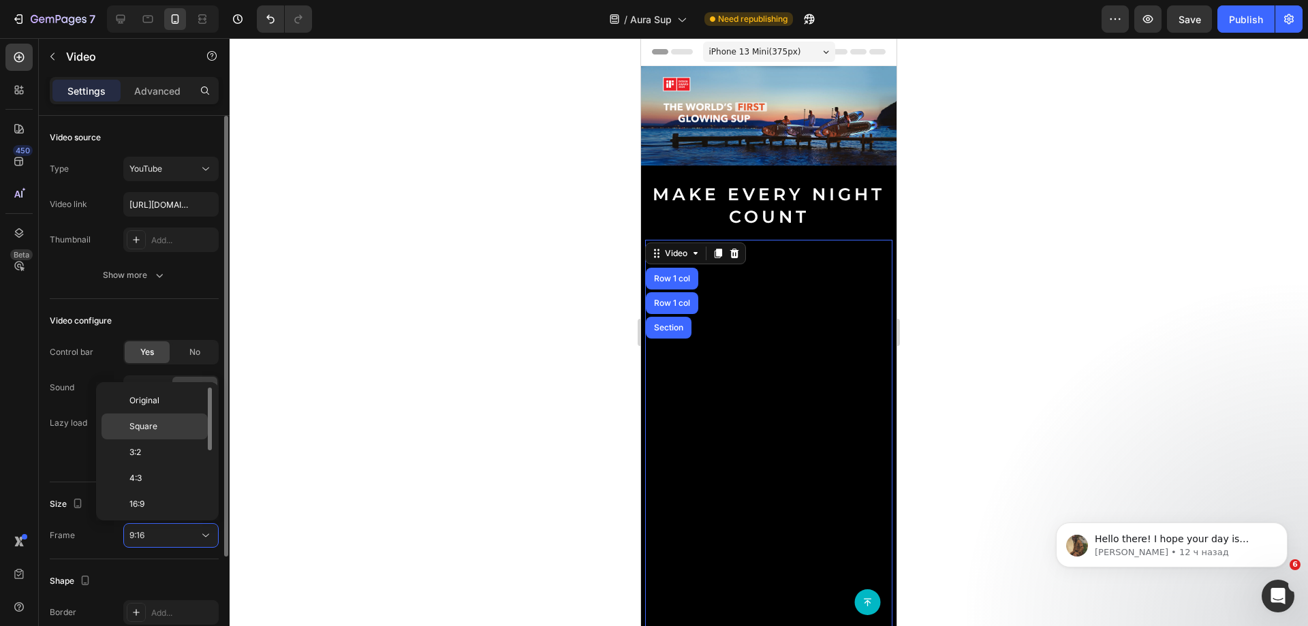
click at [148, 423] on span "Square" at bounding box center [143, 426] width 28 height 12
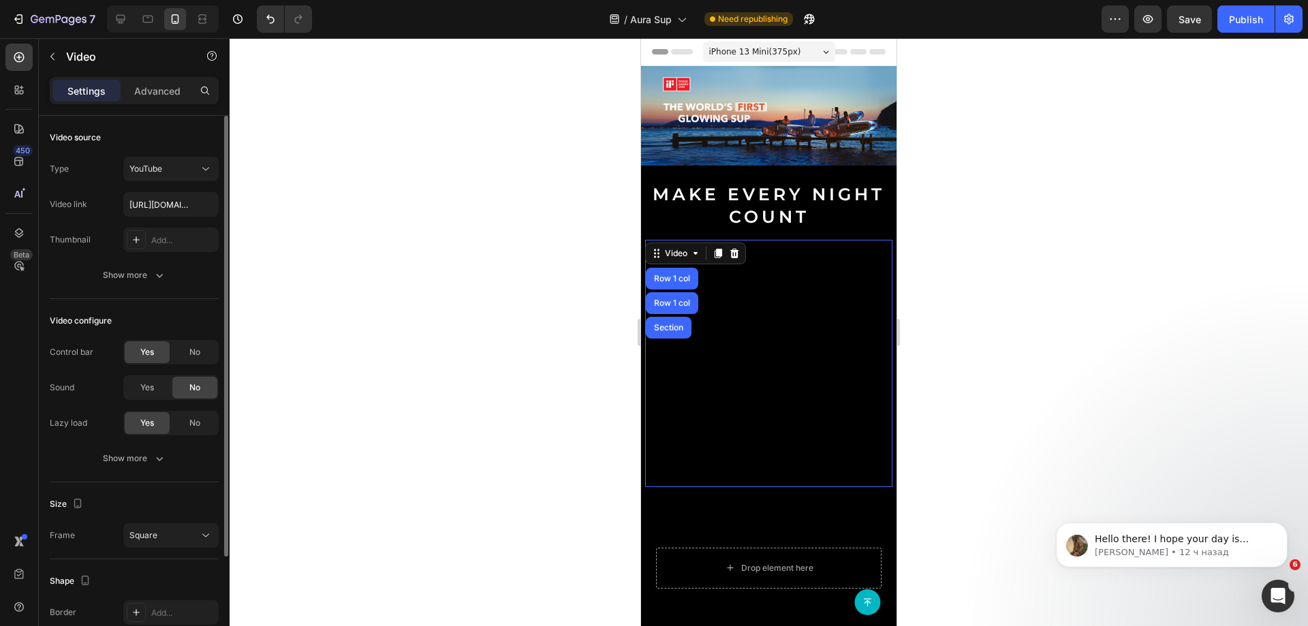
click at [149, 405] on div "Control bar Yes No Sound Yes No Lazy load Yes No" at bounding box center [134, 387] width 169 height 95
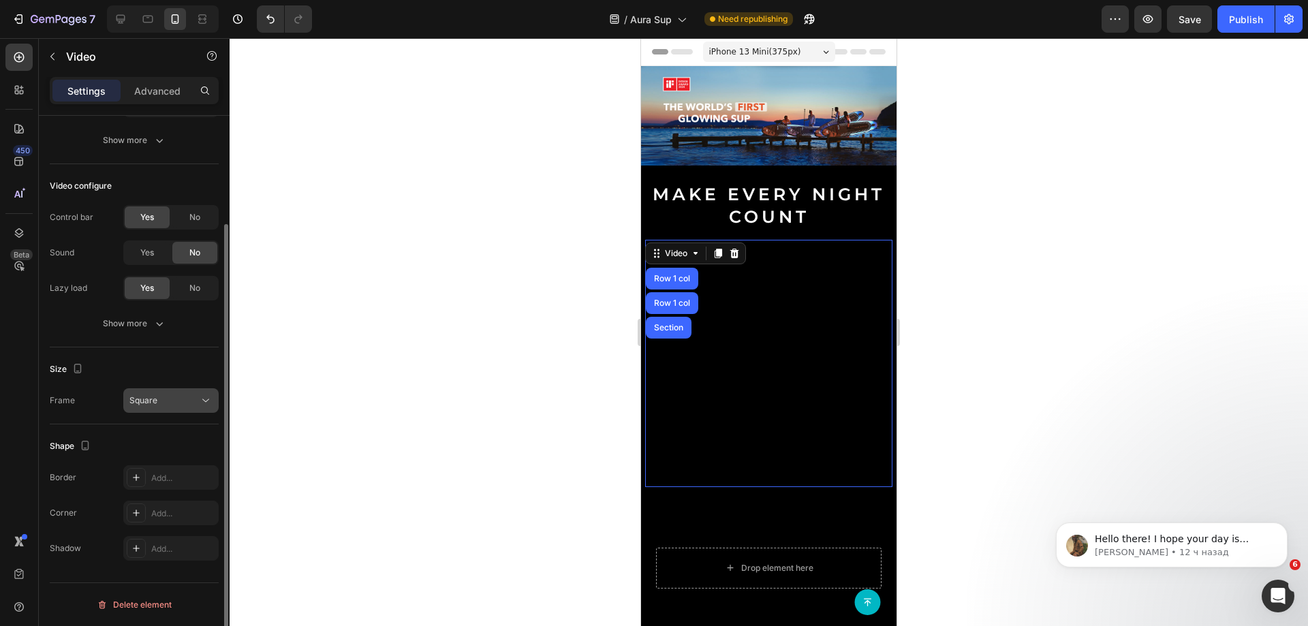
click at [159, 400] on div "Square" at bounding box center [164, 401] width 70 height 12
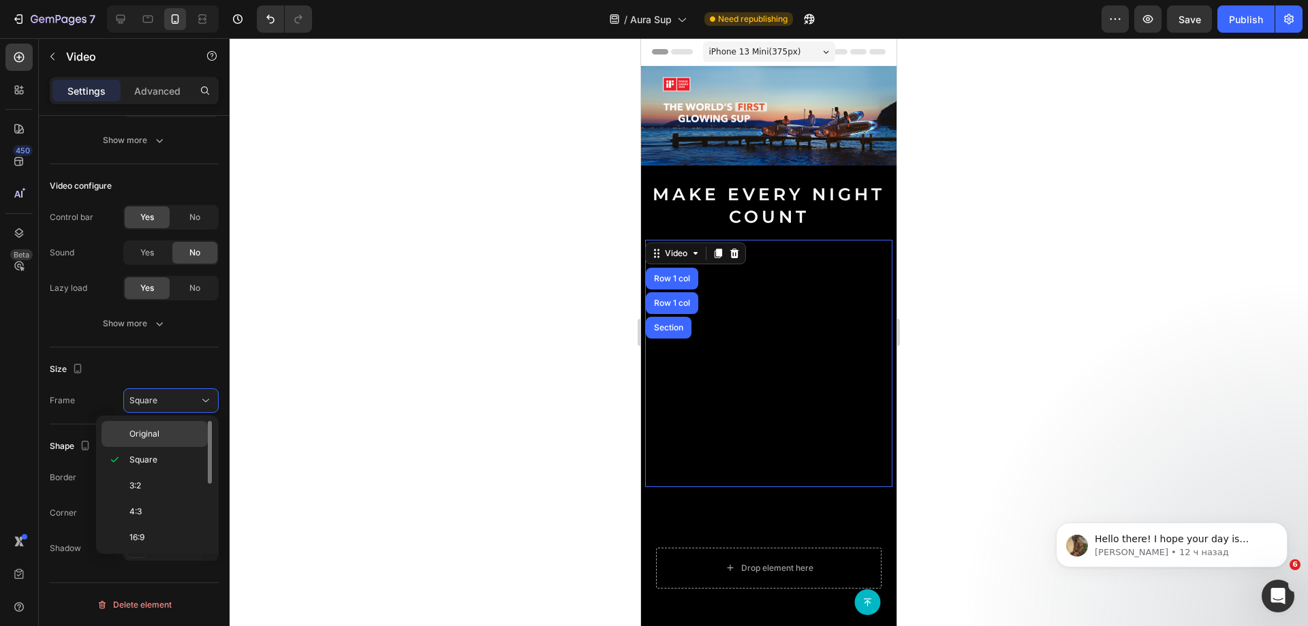
click at [164, 434] on p "Original" at bounding box center [165, 434] width 72 height 12
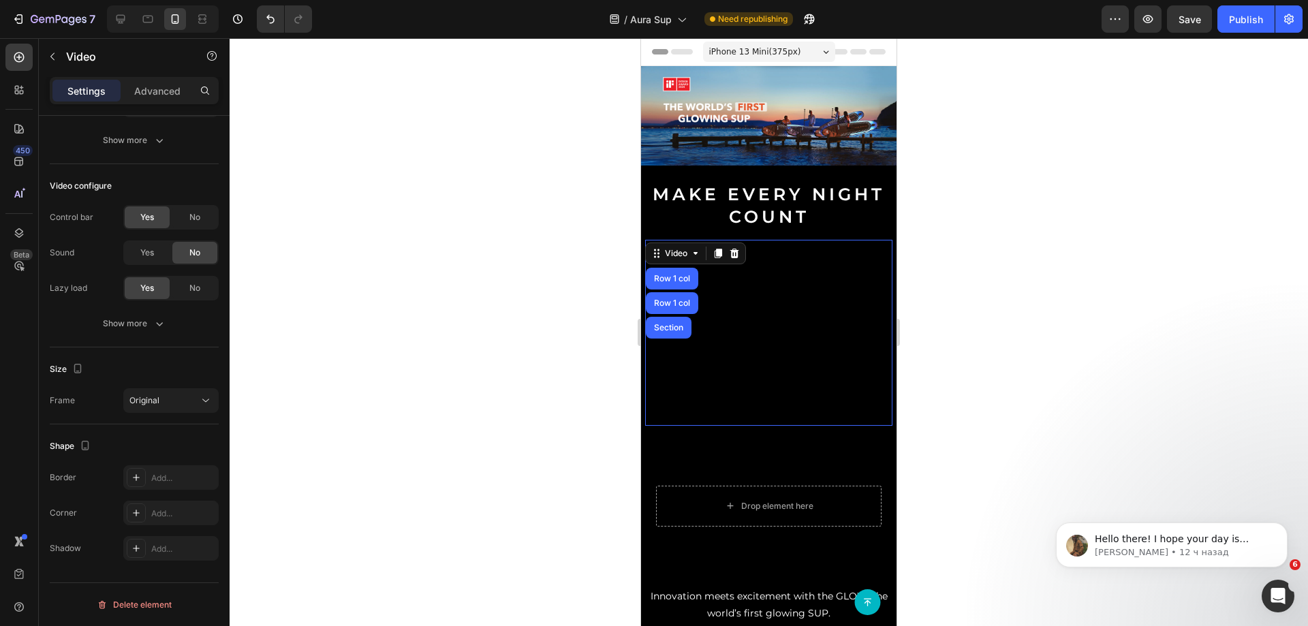
click at [720, 159] on img at bounding box center [769, 115] width 256 height 99
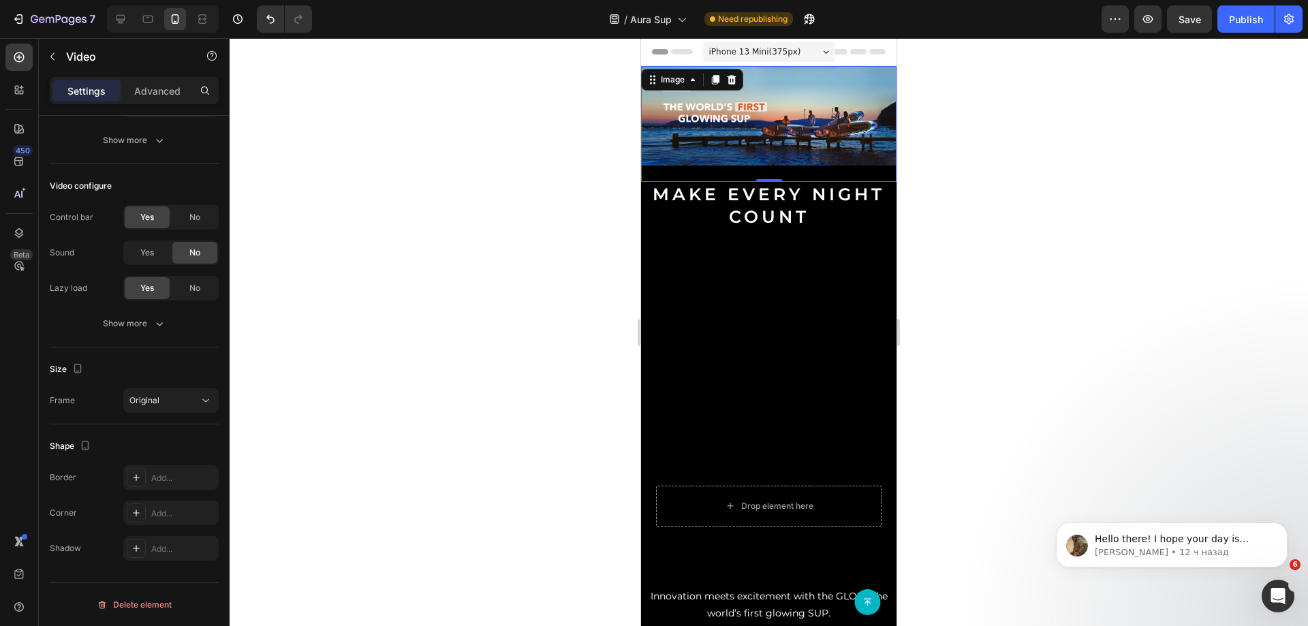
scroll to position [0, 0]
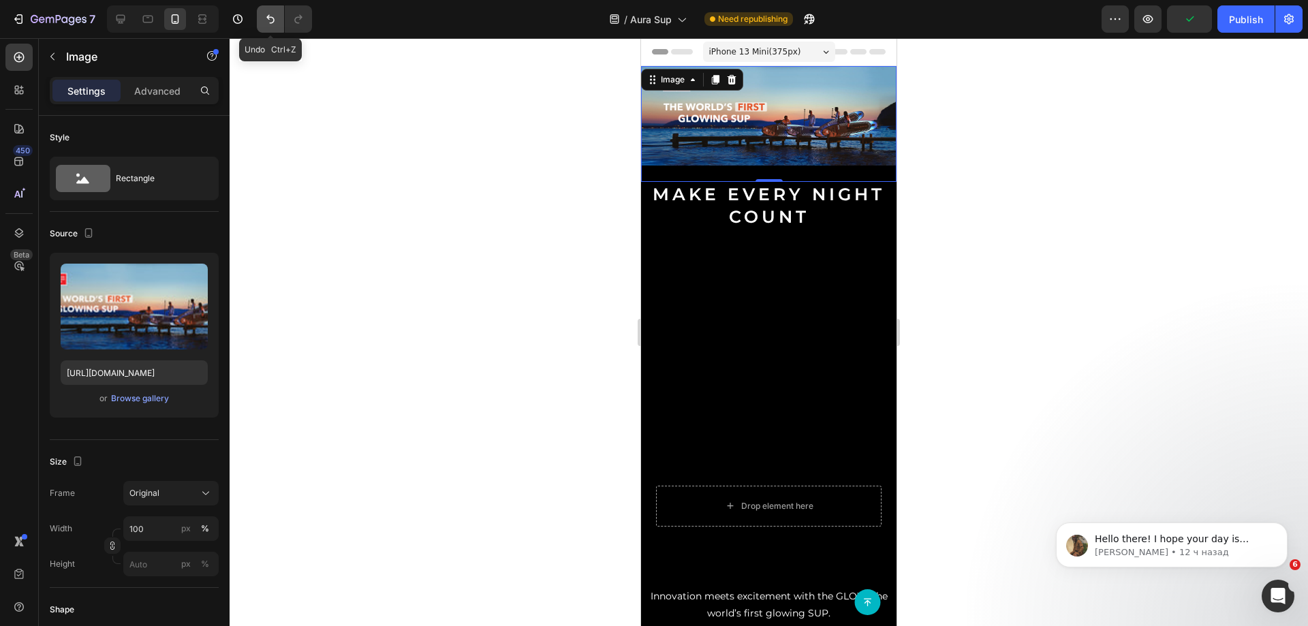
click at [260, 16] on button "Undo/Redo" at bounding box center [270, 18] width 27 height 27
click at [261, 17] on button "Undo/Redo" at bounding box center [270, 18] width 27 height 27
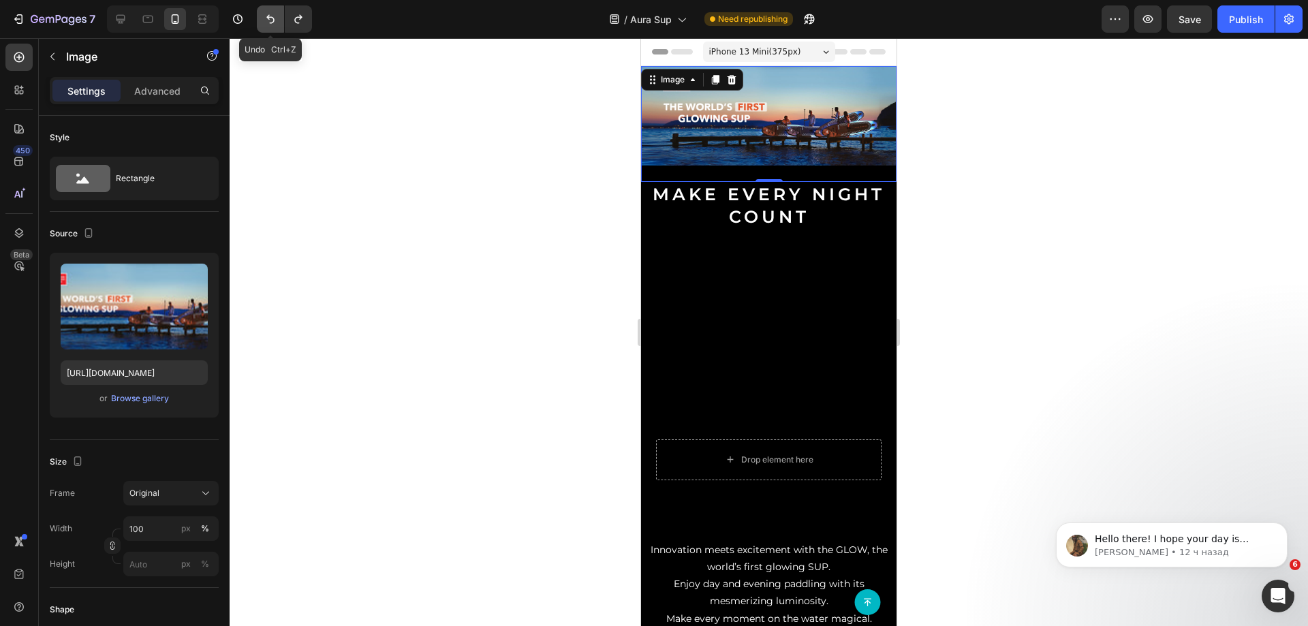
click at [261, 17] on button "Undo/Redo" at bounding box center [270, 18] width 27 height 27
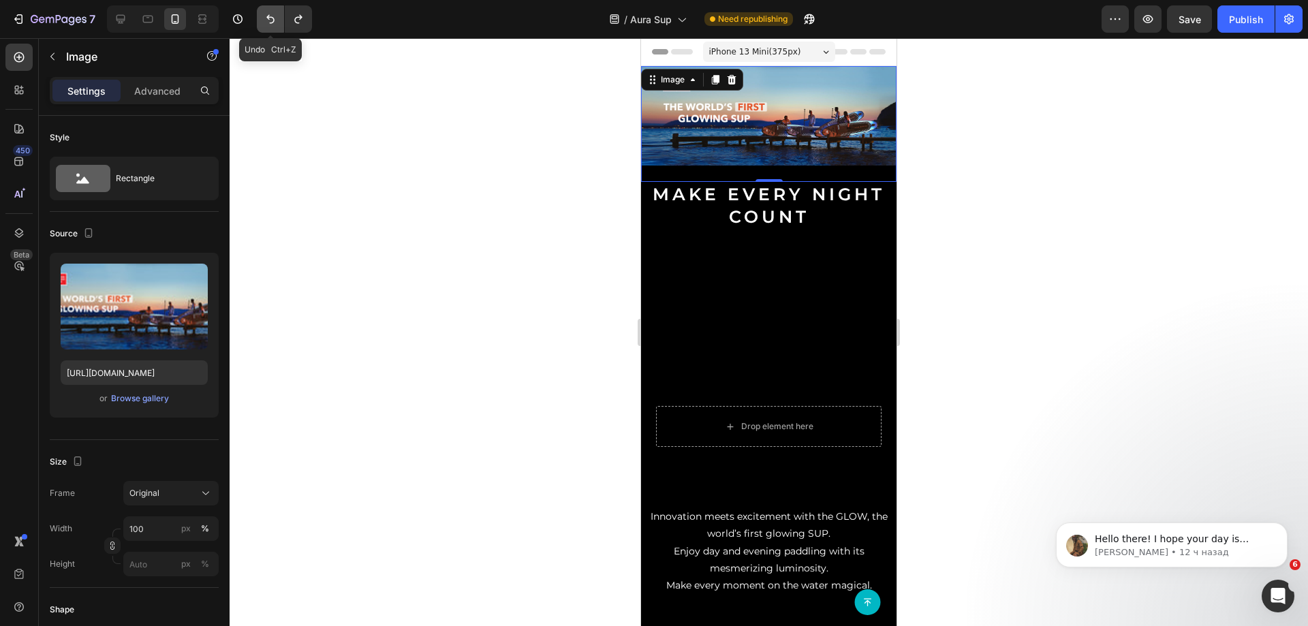
click at [261, 16] on button "Undo/Redo" at bounding box center [270, 18] width 27 height 27
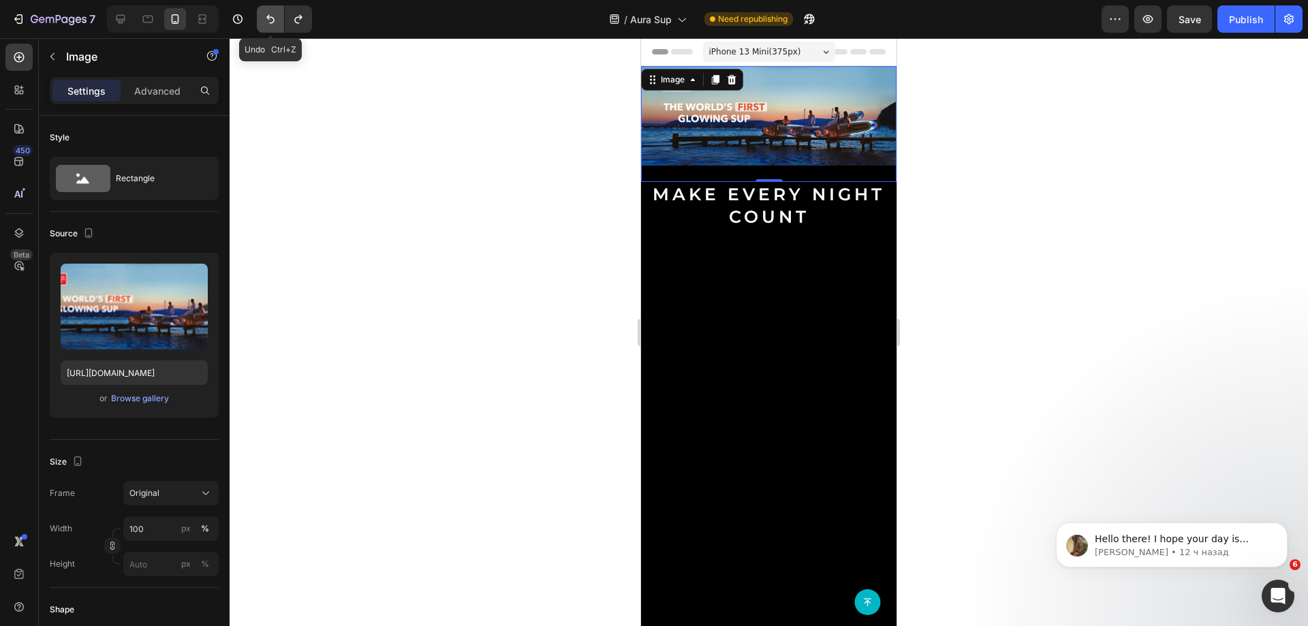
click at [261, 16] on button "Undo/Redo" at bounding box center [270, 18] width 27 height 27
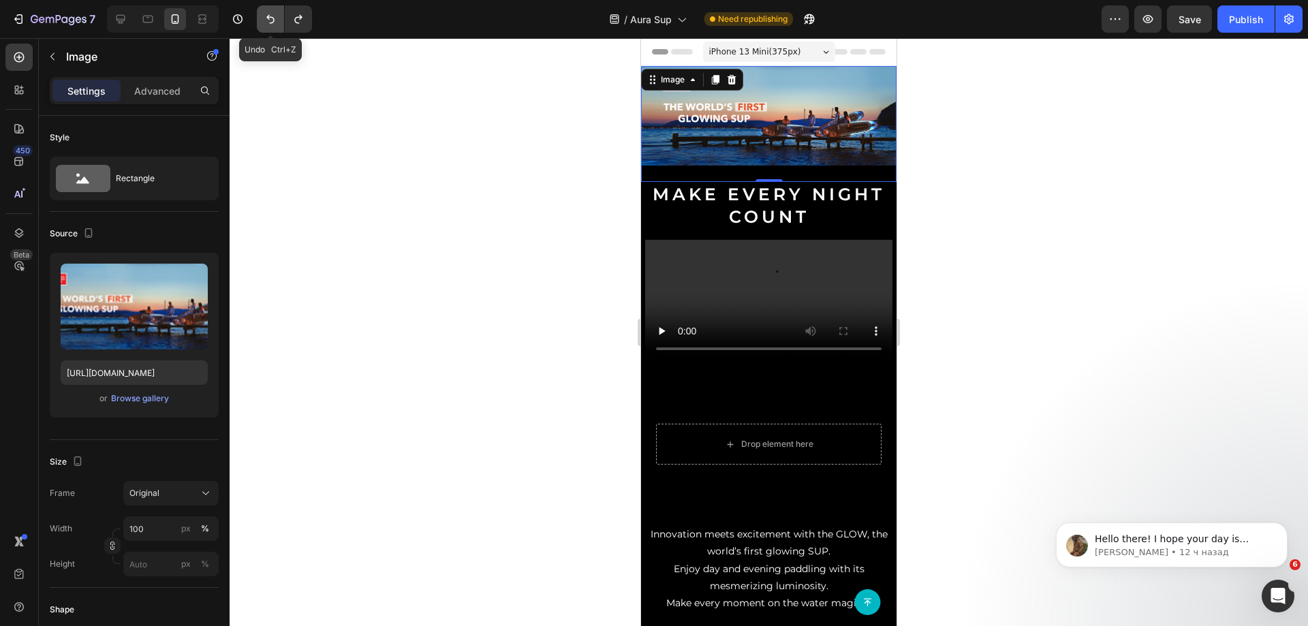
click at [261, 16] on button "Undo/Redo" at bounding box center [270, 18] width 27 height 27
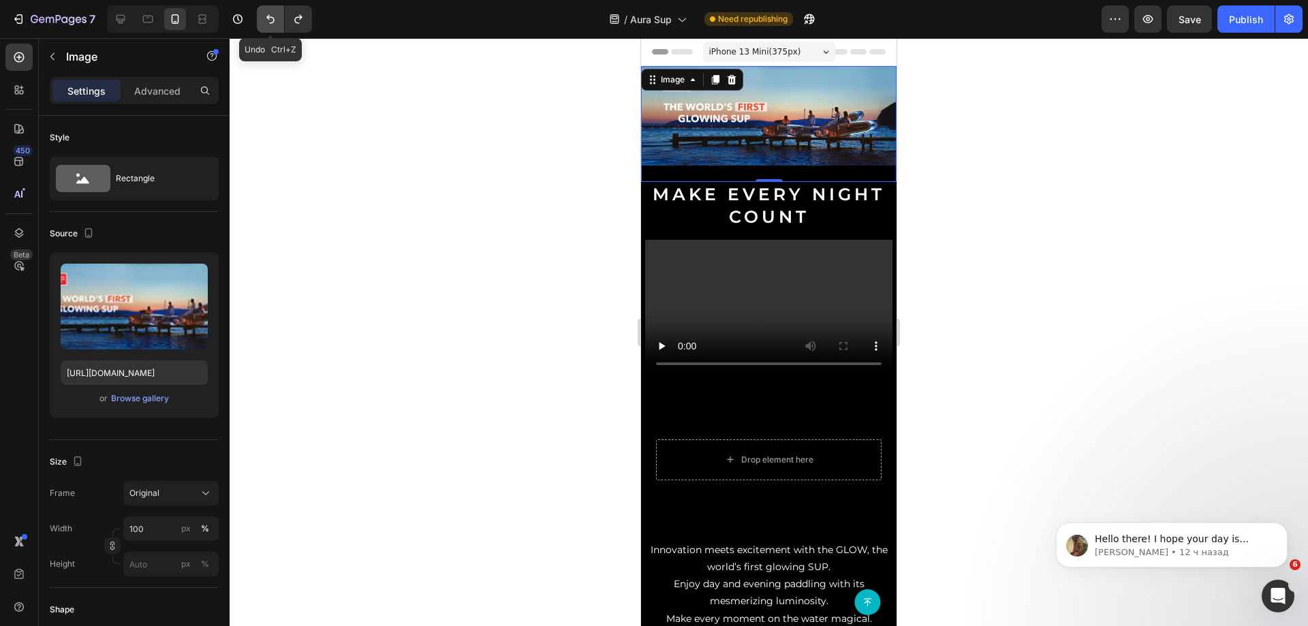
click at [264, 16] on icon "Undo/Redo" at bounding box center [271, 19] width 14 height 14
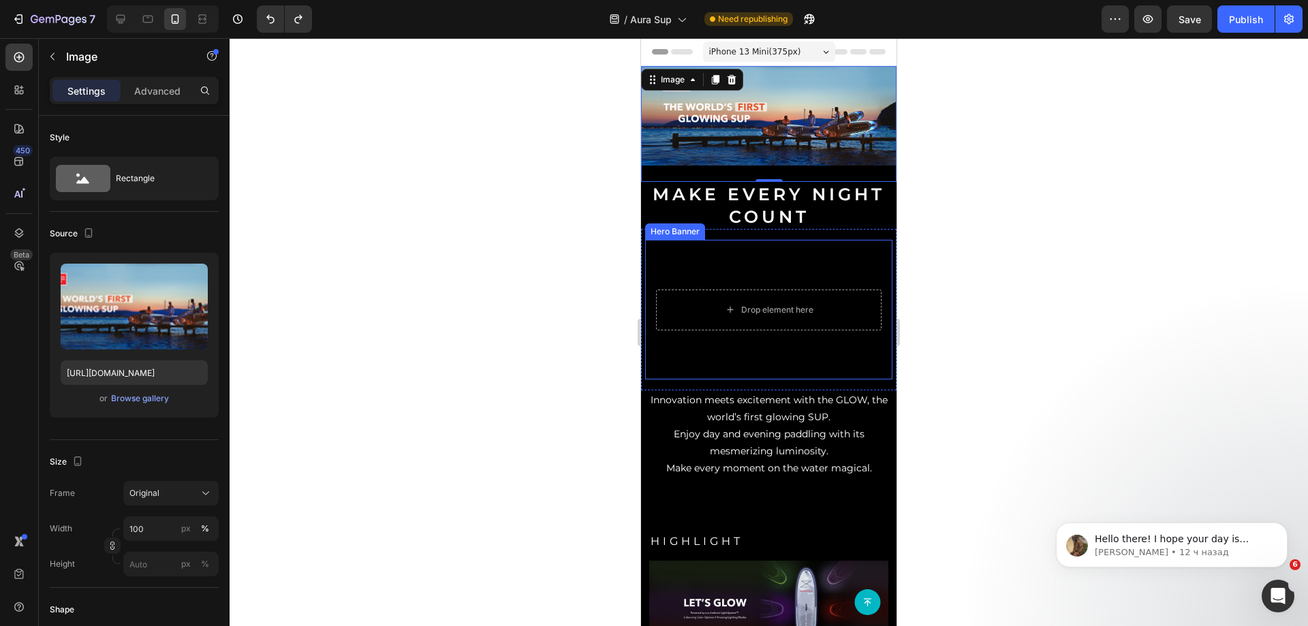
click at [702, 329] on div "Drop element here" at bounding box center [768, 310] width 247 height 63
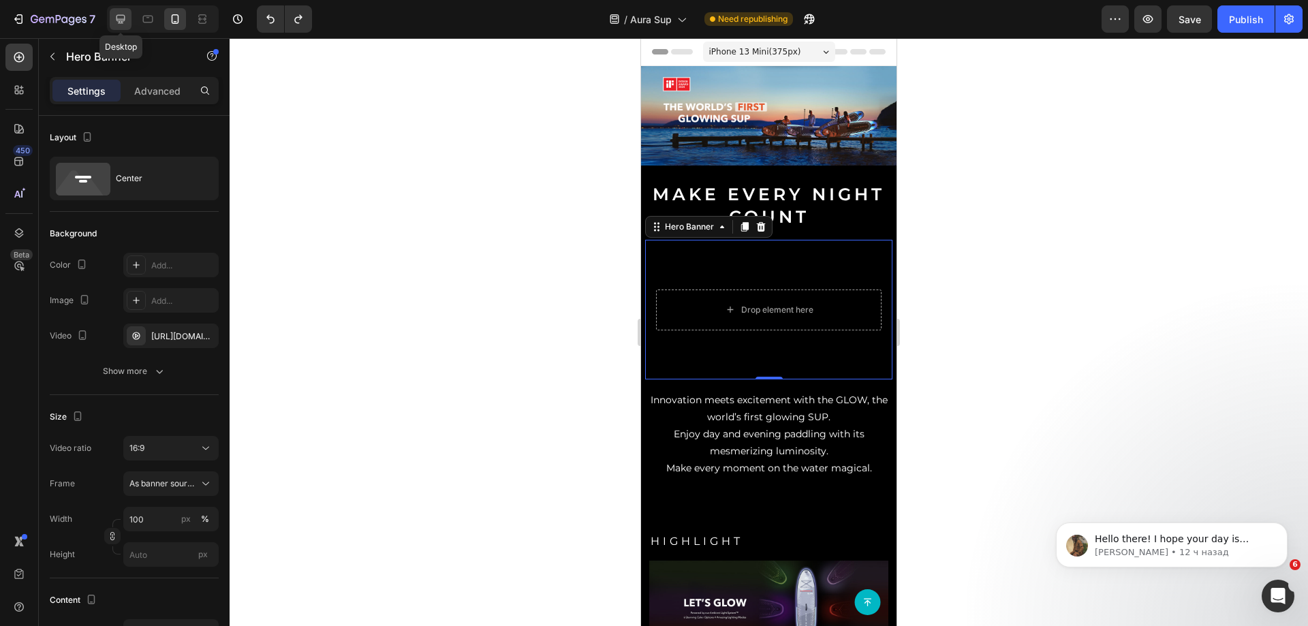
click at [123, 23] on icon at bounding box center [121, 19] width 9 height 9
type input "Auto"
type input "1200"
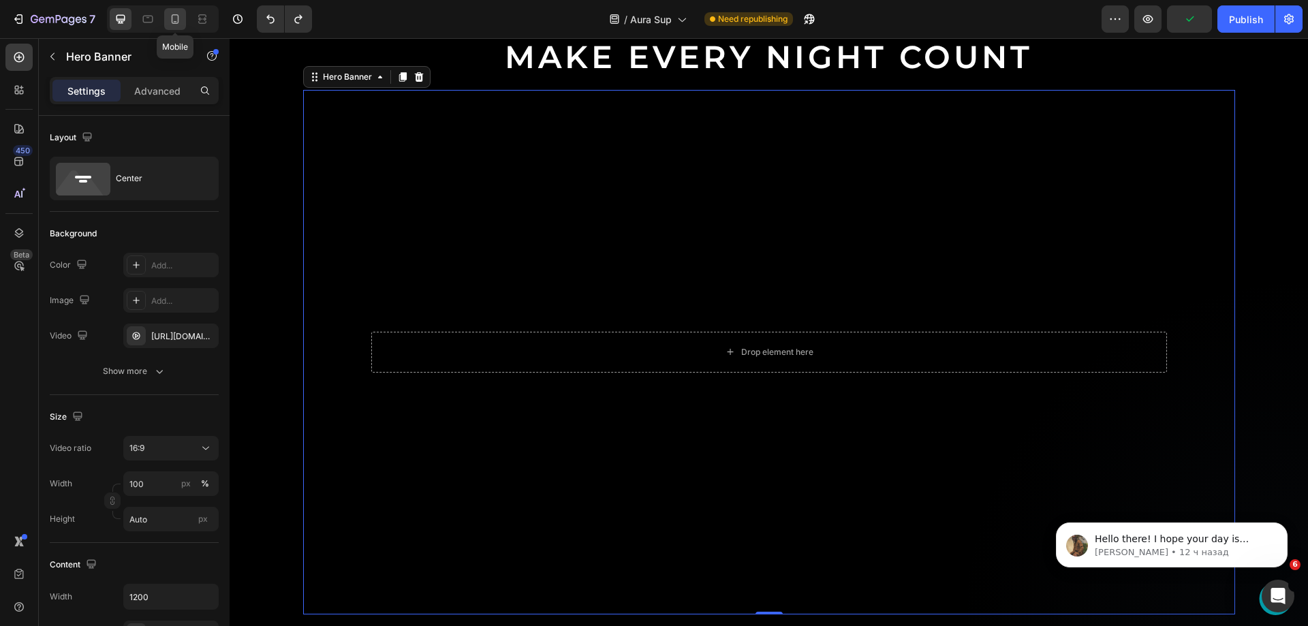
click at [166, 22] on div at bounding box center [175, 19] width 22 height 22
type input "100%"
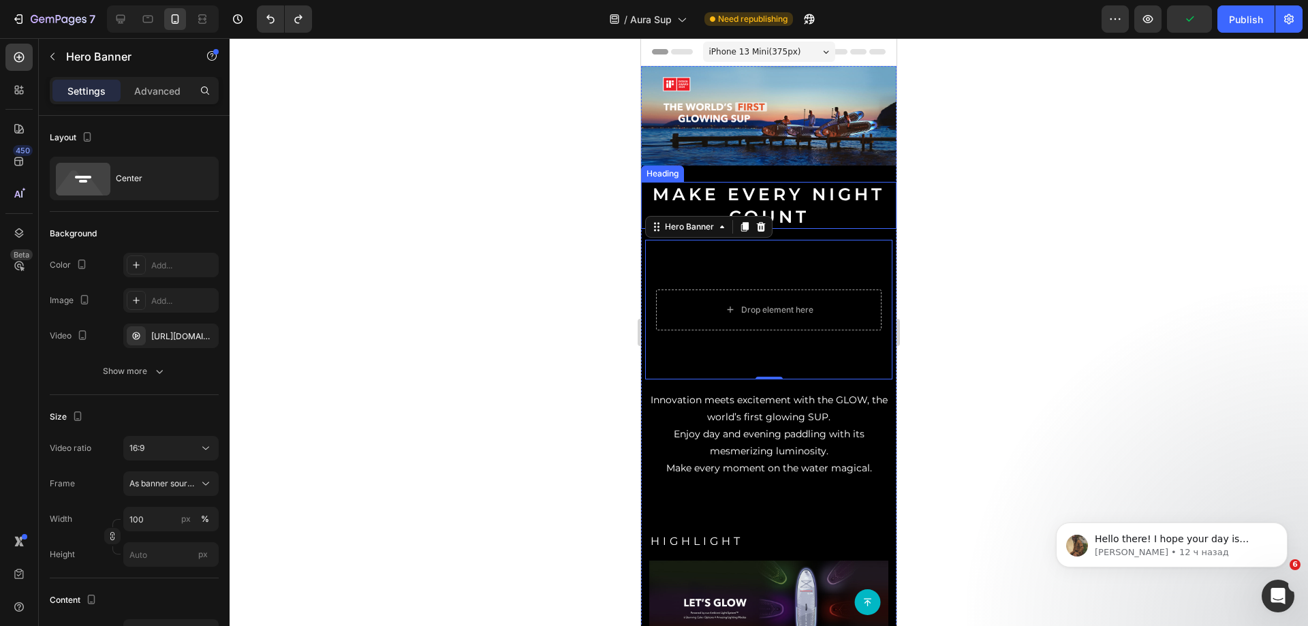
click at [781, 133] on img at bounding box center [769, 115] width 256 height 99
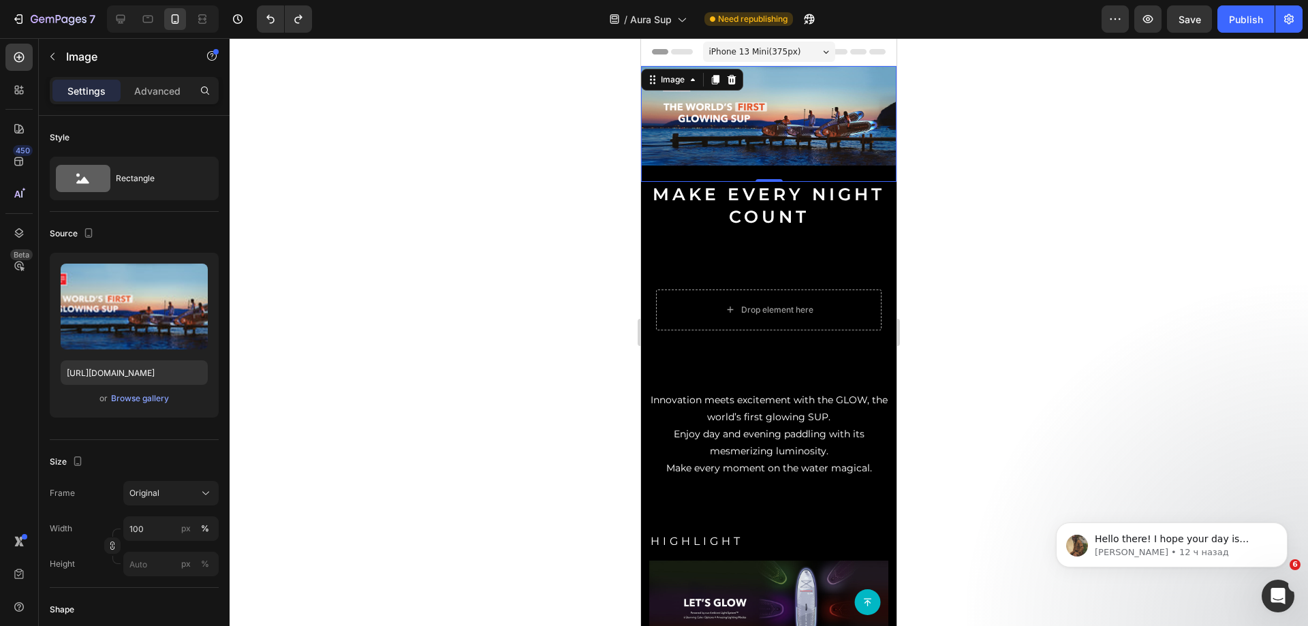
click at [666, 129] on img at bounding box center [769, 115] width 256 height 99
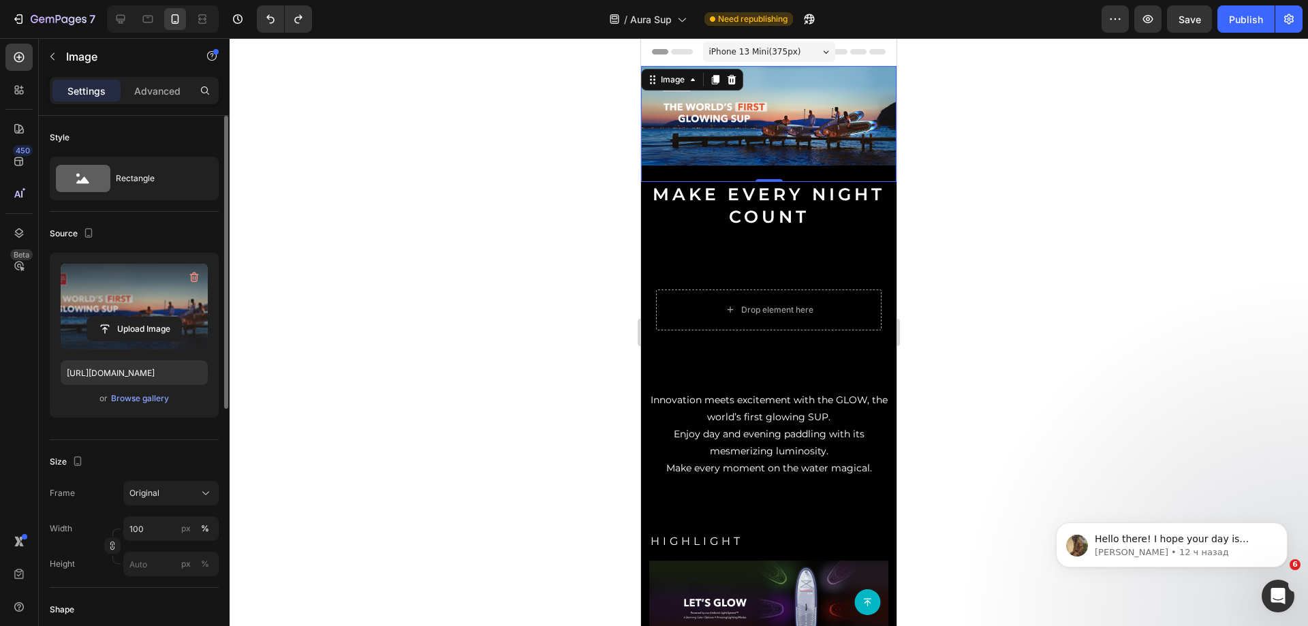
click at [120, 291] on label at bounding box center [134, 307] width 147 height 86
click at [120, 318] on input "file" at bounding box center [134, 329] width 94 height 23
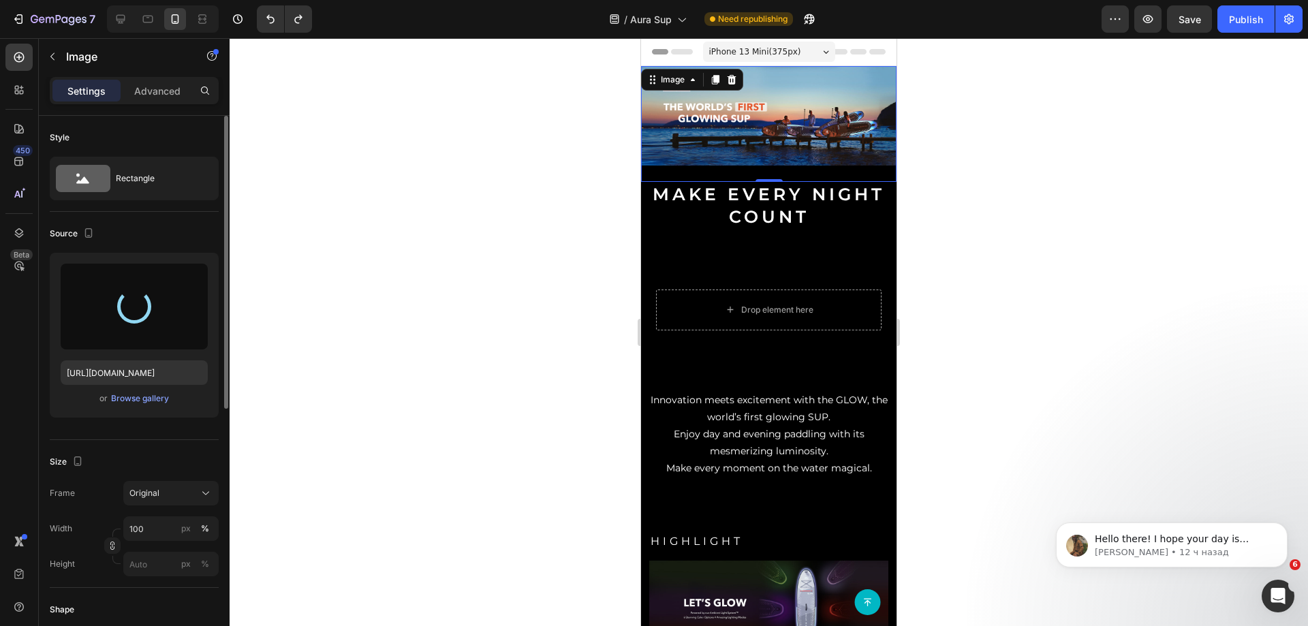
type input "[URL][DOMAIN_NAME]"
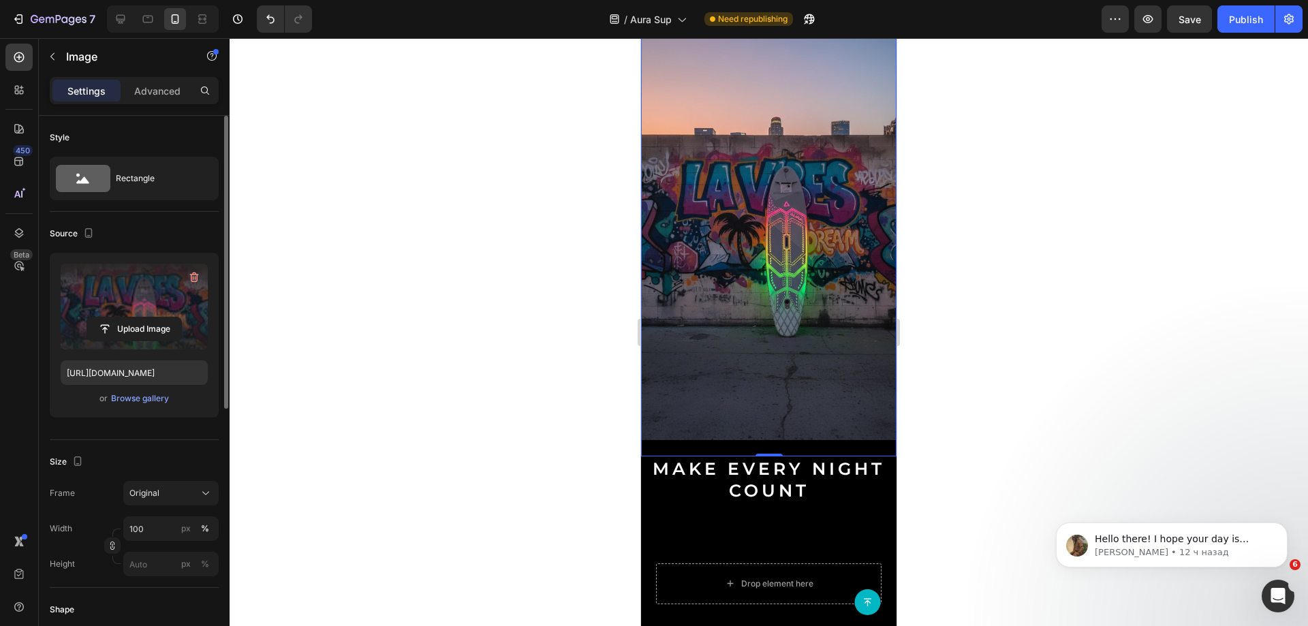
scroll to position [136, 0]
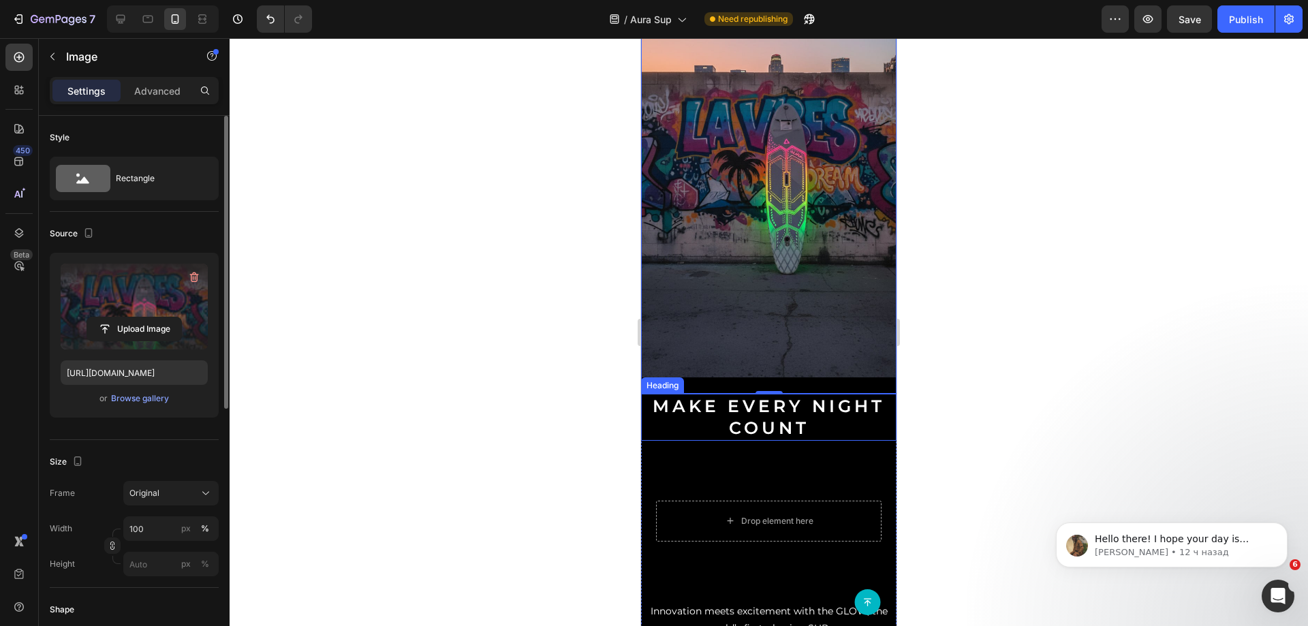
click at [709, 413] on h2 "Make Every Night Count" at bounding box center [769, 417] width 256 height 47
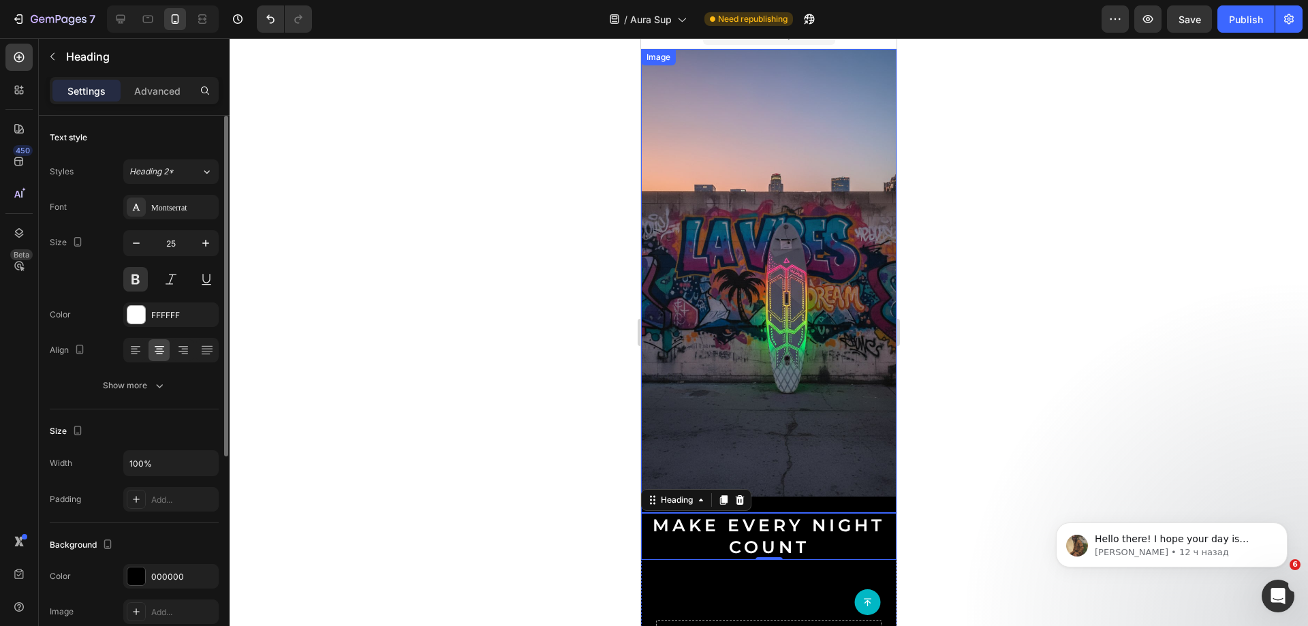
scroll to position [273, 0]
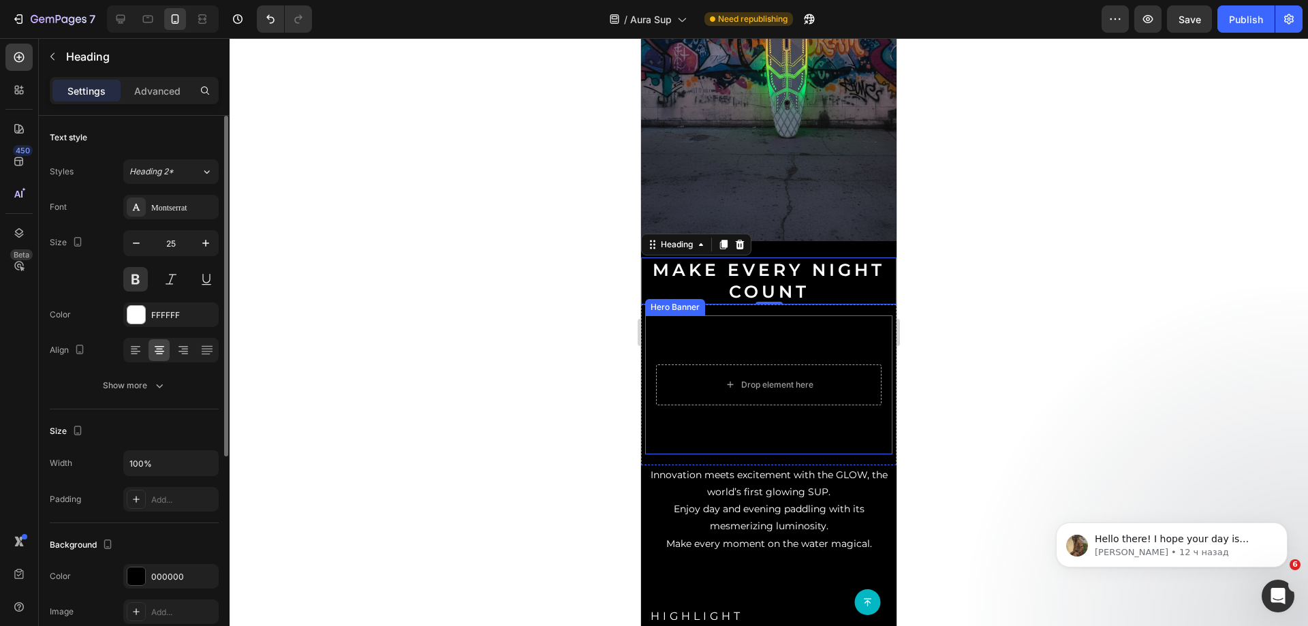
click at [758, 315] on video "Background Image" at bounding box center [768, 384] width 247 height 139
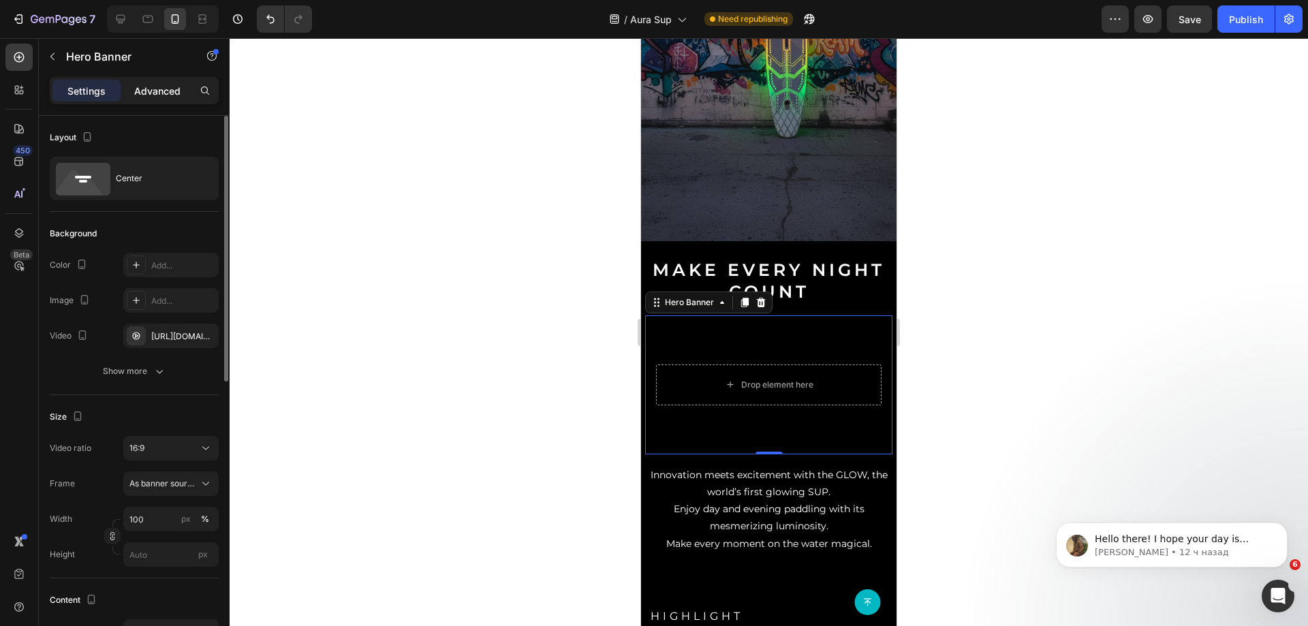
click at [164, 87] on p "Advanced" at bounding box center [157, 91] width 46 height 14
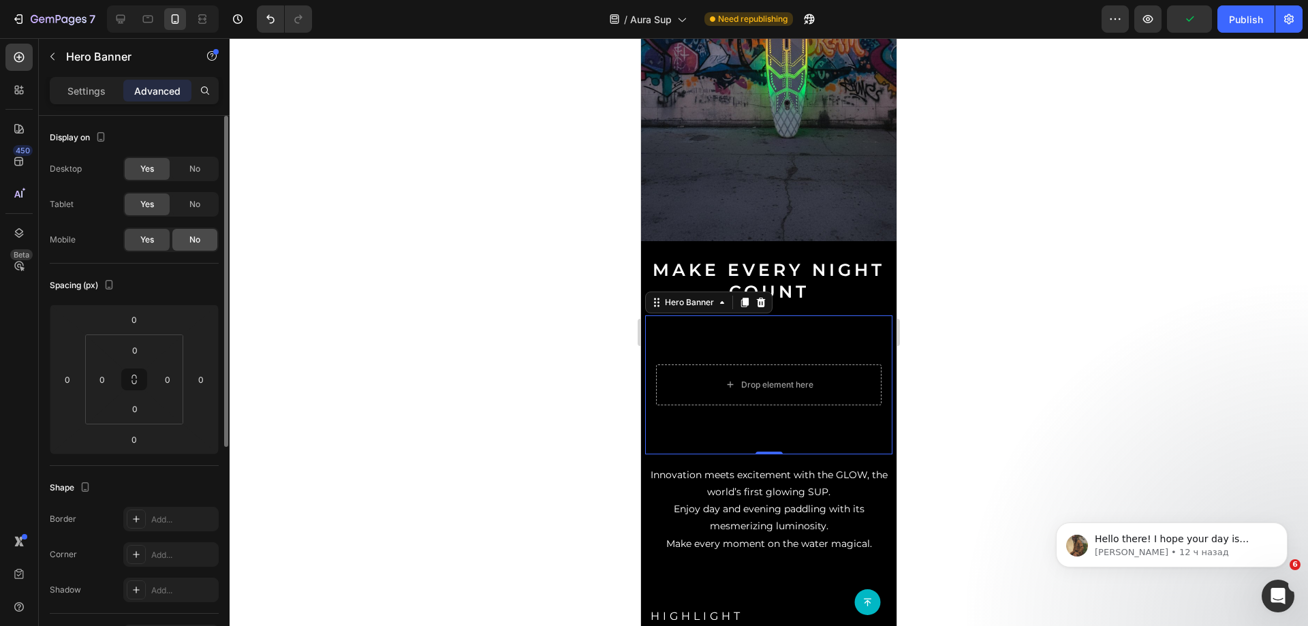
click at [183, 231] on div "No" at bounding box center [194, 240] width 45 height 22
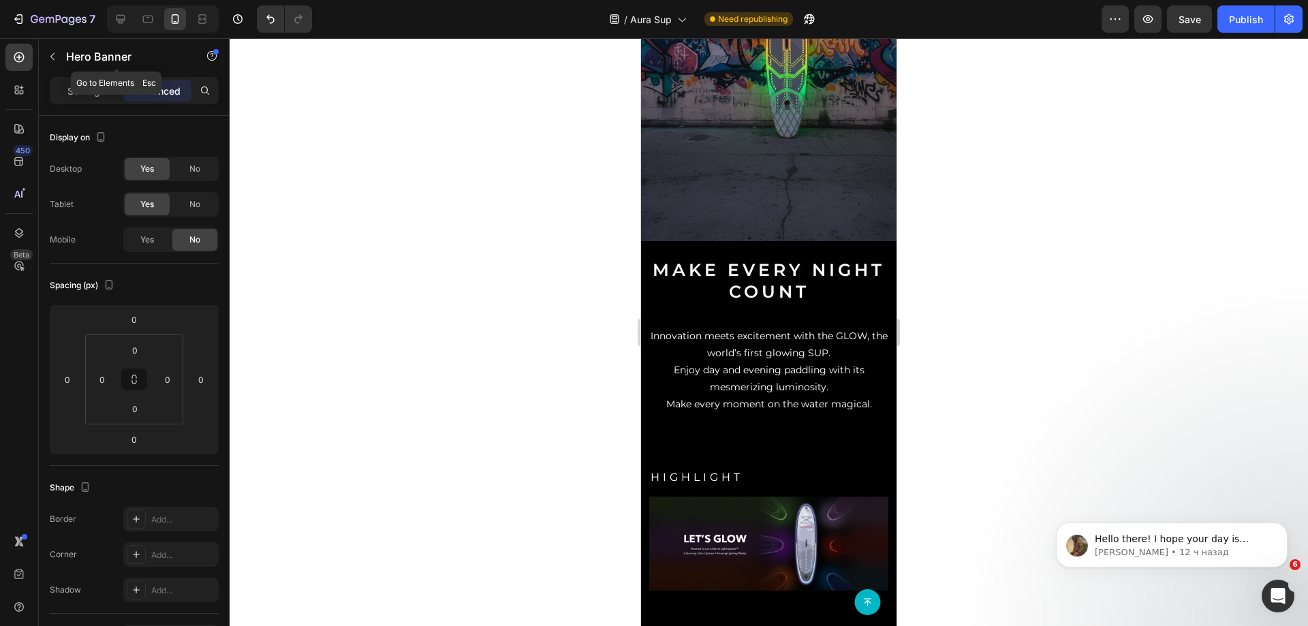
click at [55, 61] on button "button" at bounding box center [53, 57] width 22 height 22
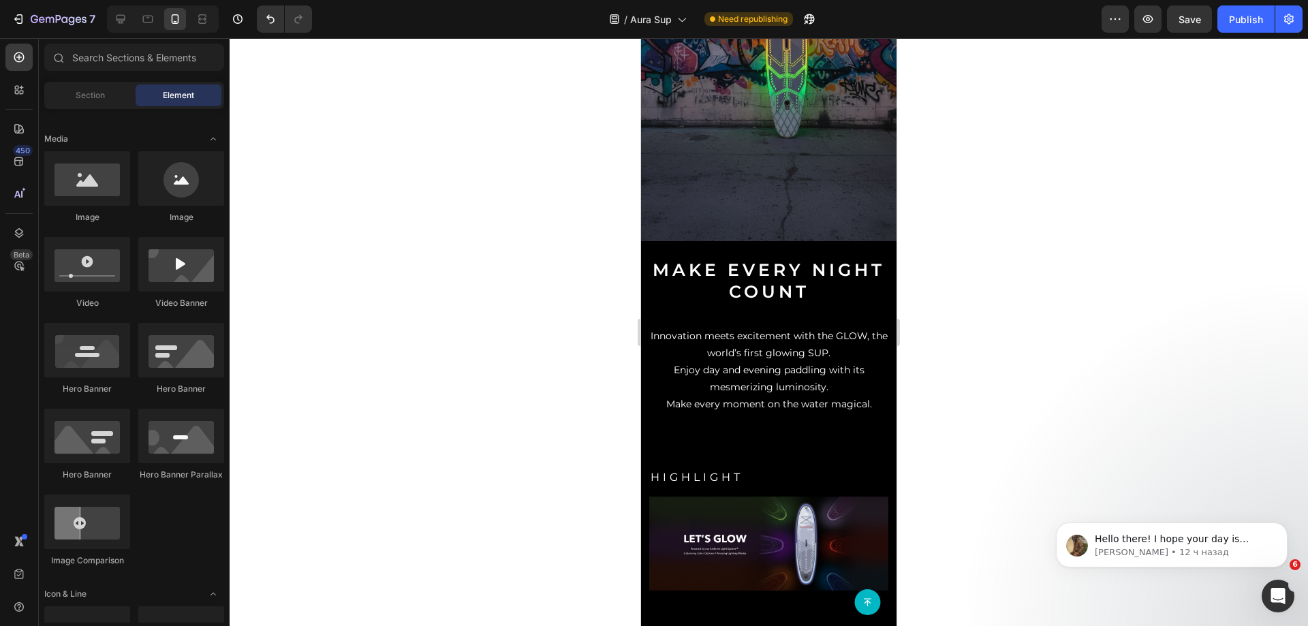
scroll to position [0, 0]
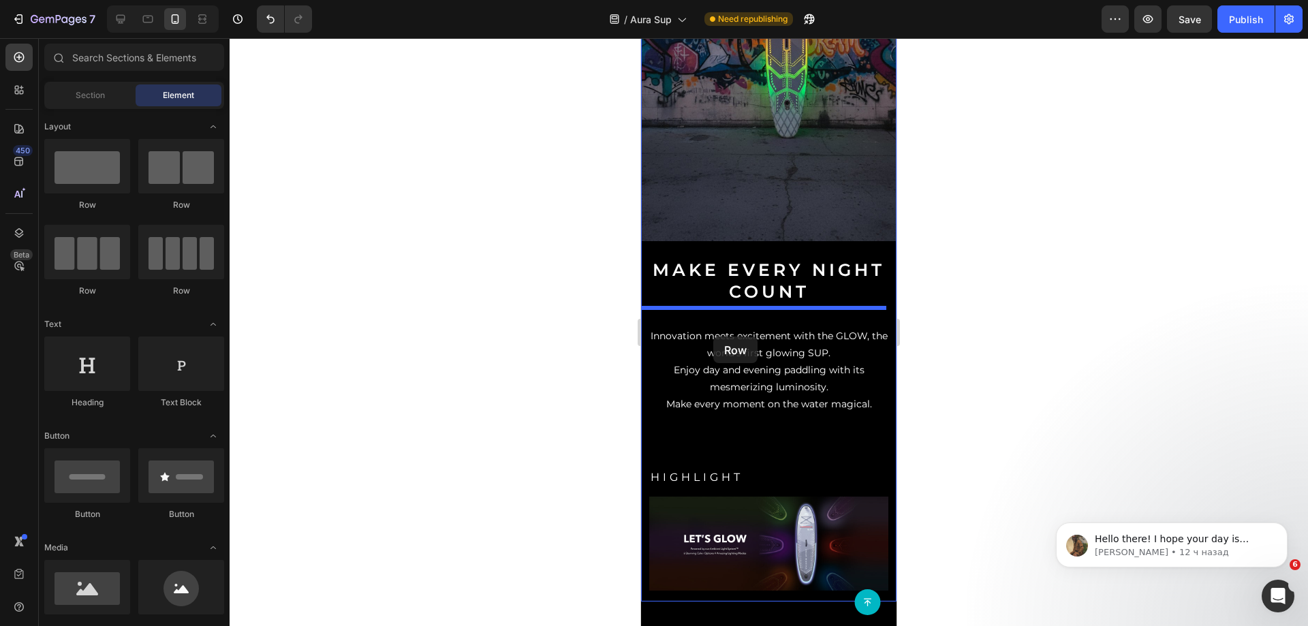
drag, startPoint x: 726, startPoint y: 211, endPoint x: 713, endPoint y: 337, distance: 126.7
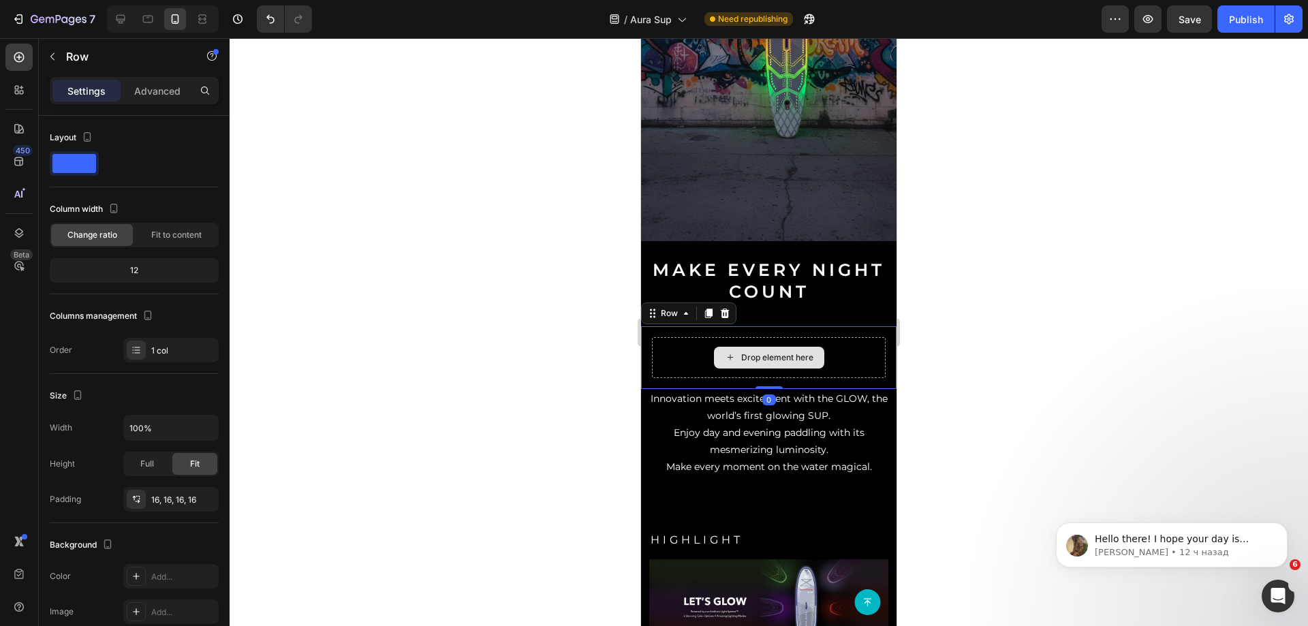
click at [683, 337] on div "Drop element here" at bounding box center [769, 357] width 234 height 41
click at [65, 48] on div "Row" at bounding box center [116, 56] width 155 height 35
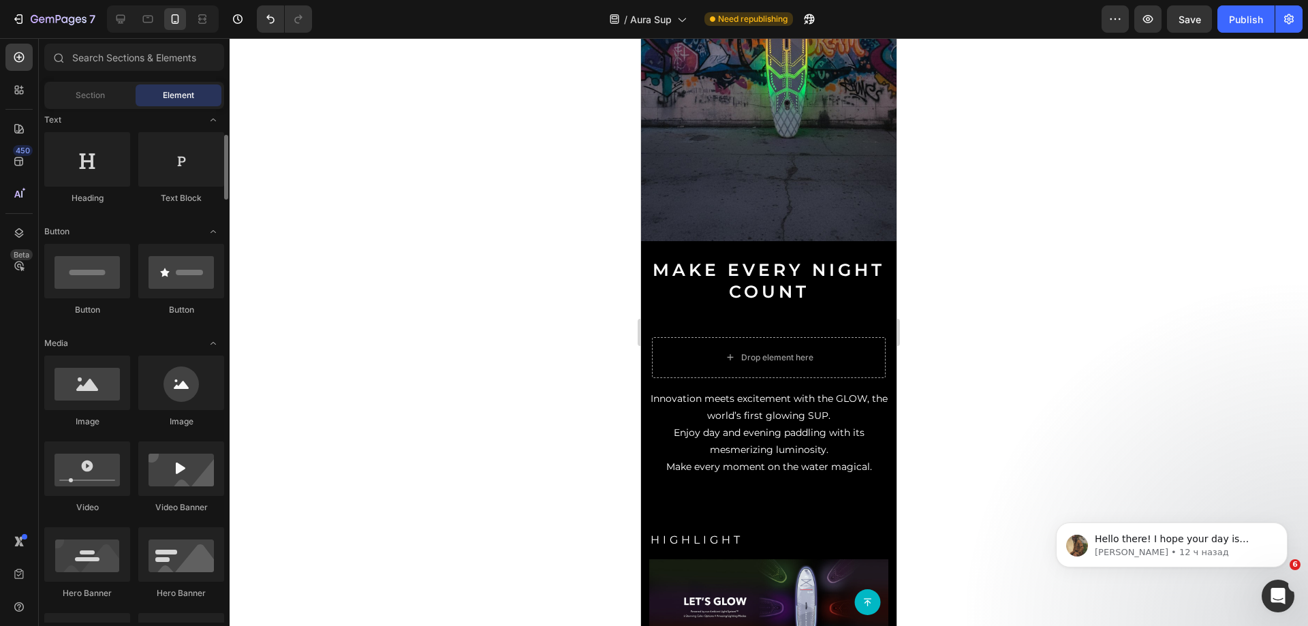
scroll to position [341, 0]
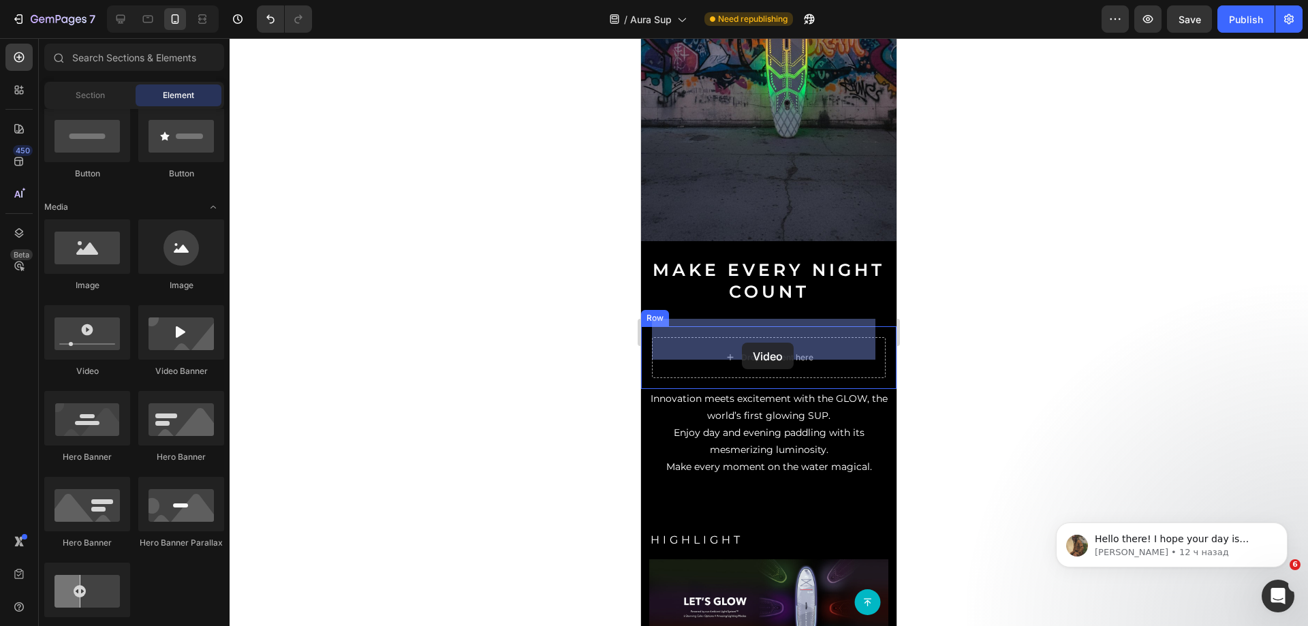
drag, startPoint x: 737, startPoint y: 384, endPoint x: 742, endPoint y: 343, distance: 41.9
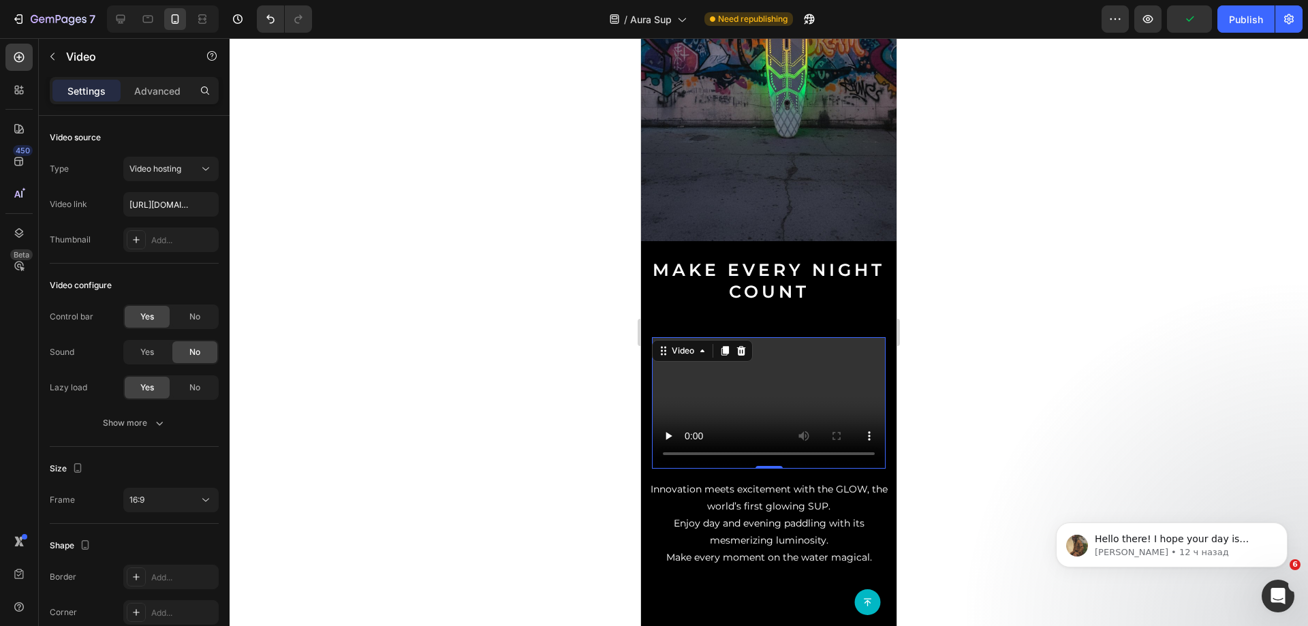
click at [717, 364] on video at bounding box center [769, 403] width 234 height 132
click at [185, 496] on div "16:9" at bounding box center [164, 500] width 70 height 12
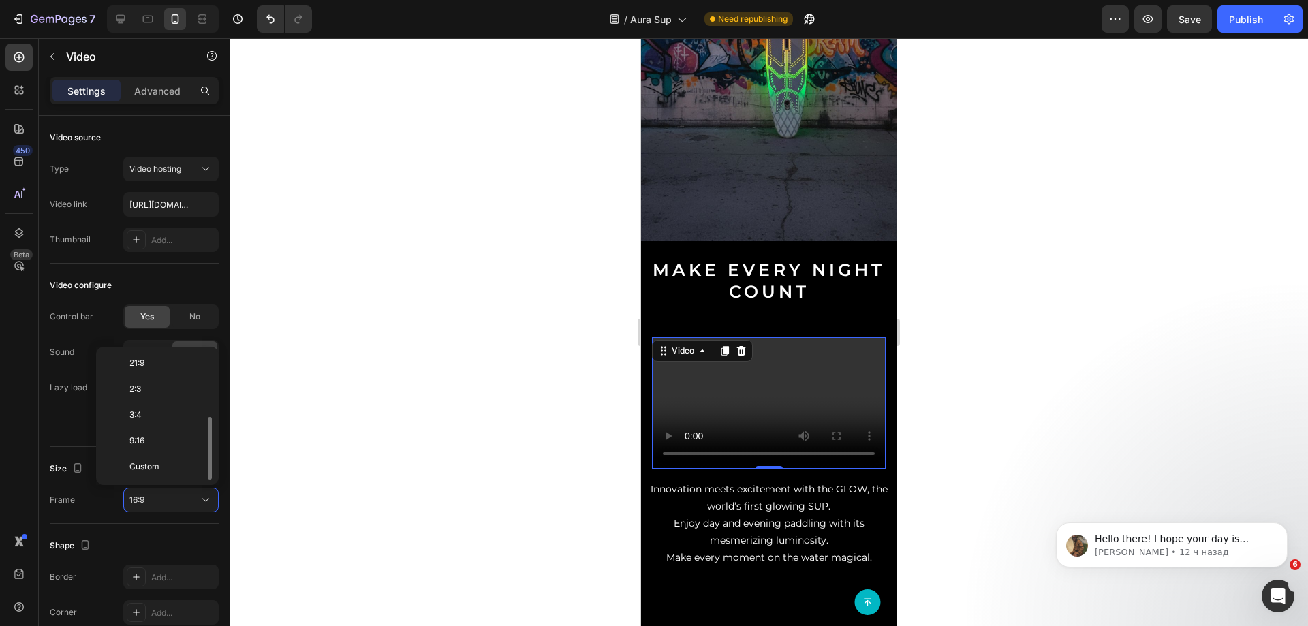
scroll to position [0, 0]
click at [141, 365] on span "Original" at bounding box center [144, 365] width 30 height 12
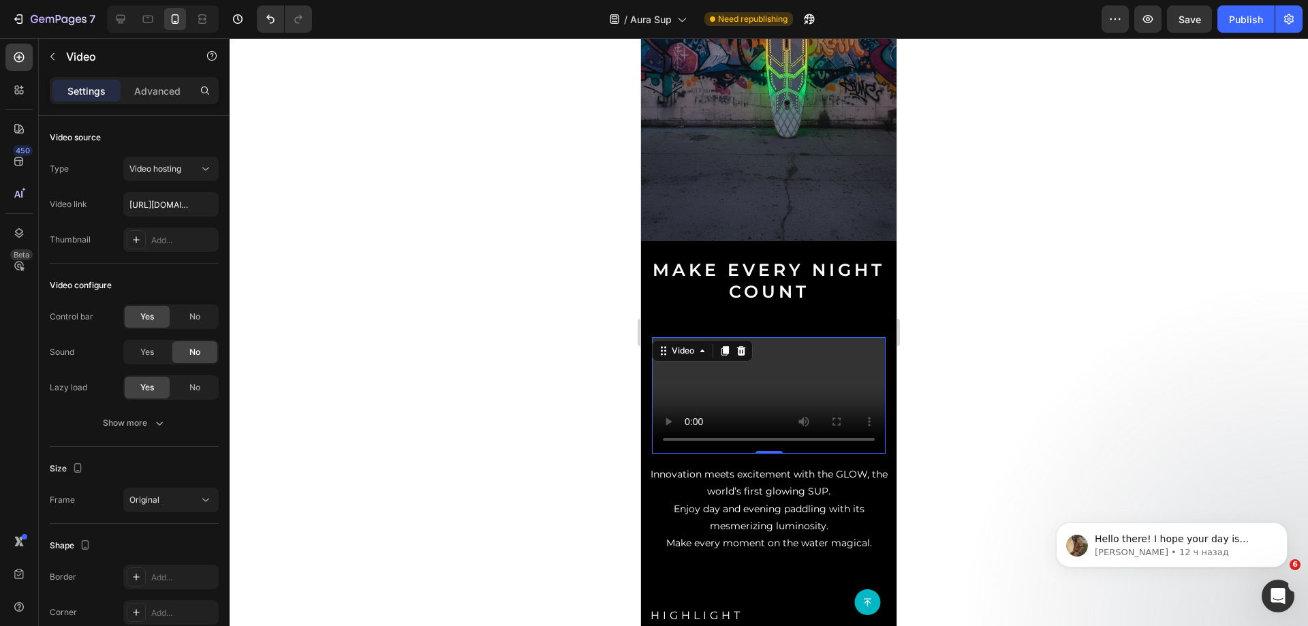
click at [762, 368] on video at bounding box center [769, 395] width 234 height 117
drag, startPoint x: 739, startPoint y: 350, endPoint x: 1214, endPoint y: 376, distance: 475.7
click at [739, 350] on video at bounding box center [769, 395] width 234 height 117
click at [161, 203] on input "[URL][DOMAIN_NAME]" at bounding box center [170, 204] width 95 height 25
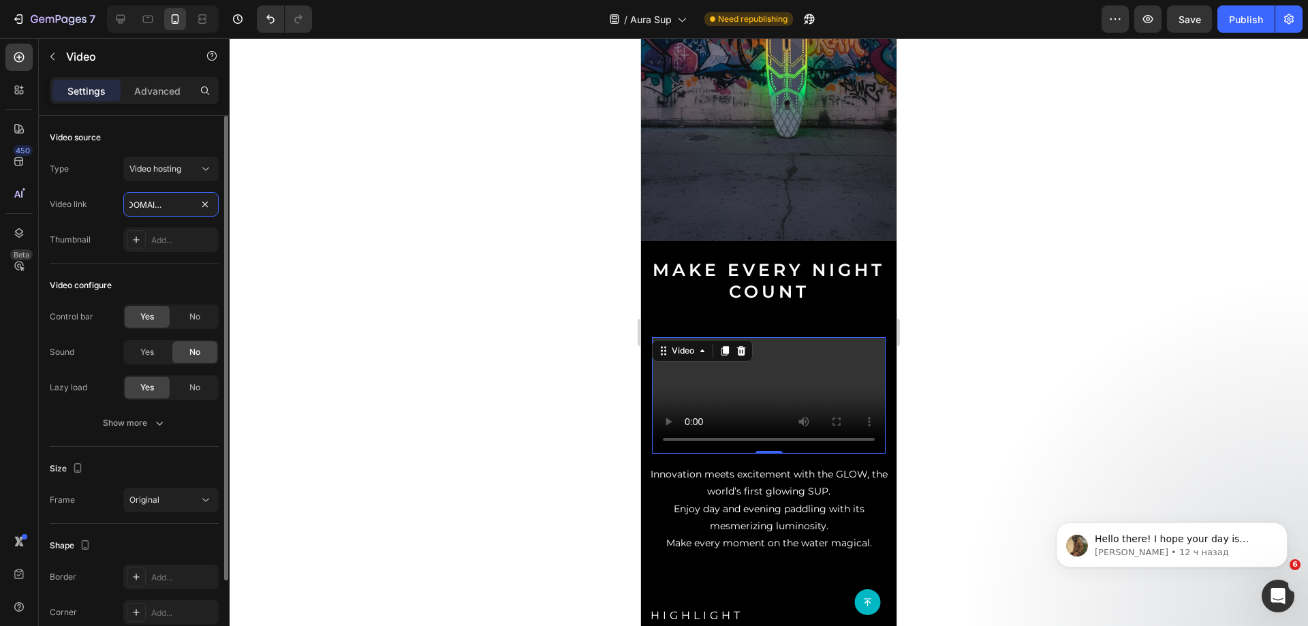
type input "[URL][DOMAIN_NAME]"
click at [93, 210] on div "Video link [URL][DOMAIN_NAME]" at bounding box center [134, 204] width 169 height 25
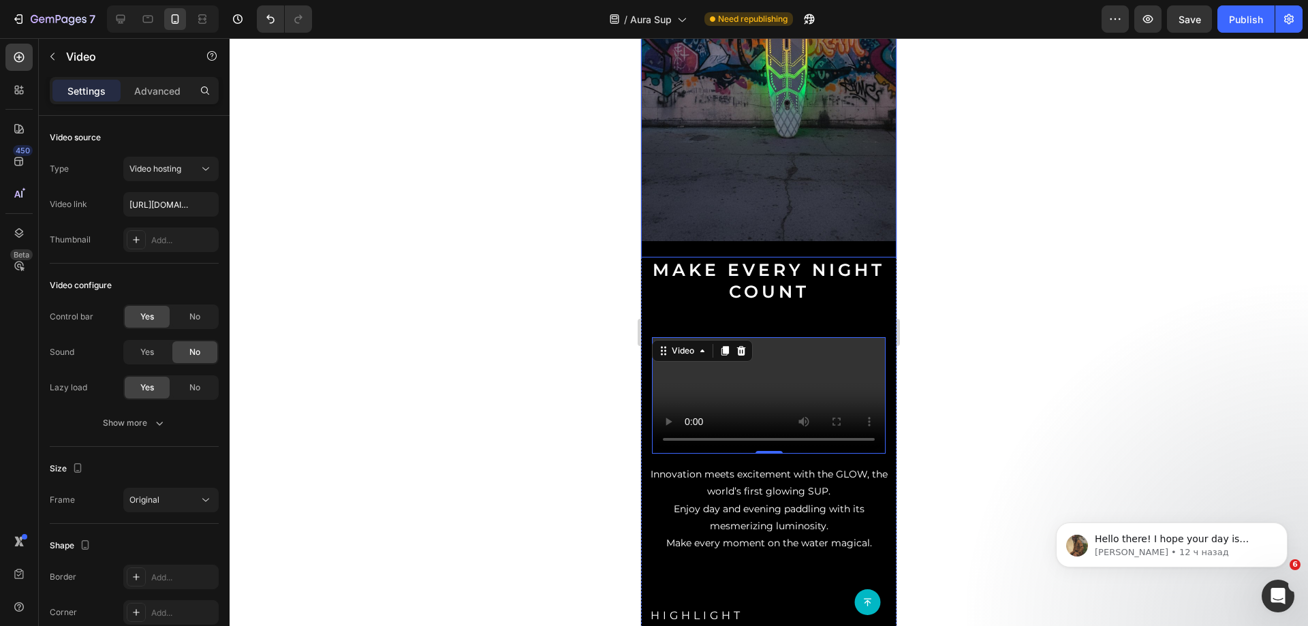
click at [747, 182] on img at bounding box center [769, 18] width 256 height 448
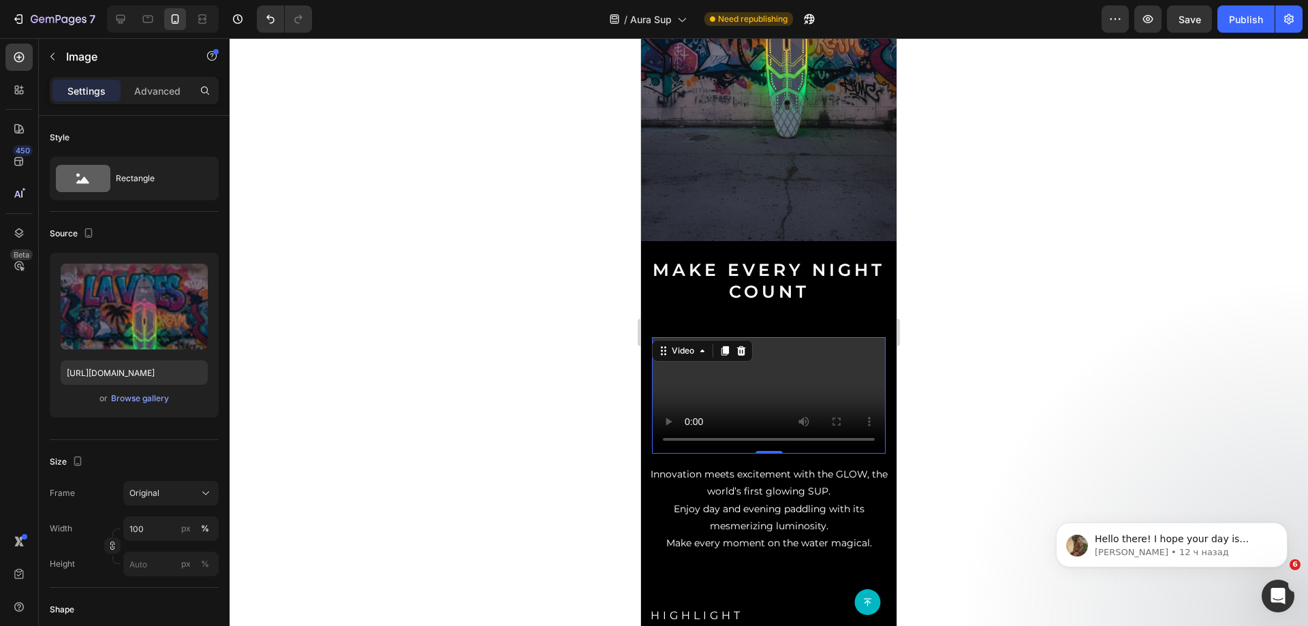
click at [778, 349] on video at bounding box center [769, 395] width 234 height 117
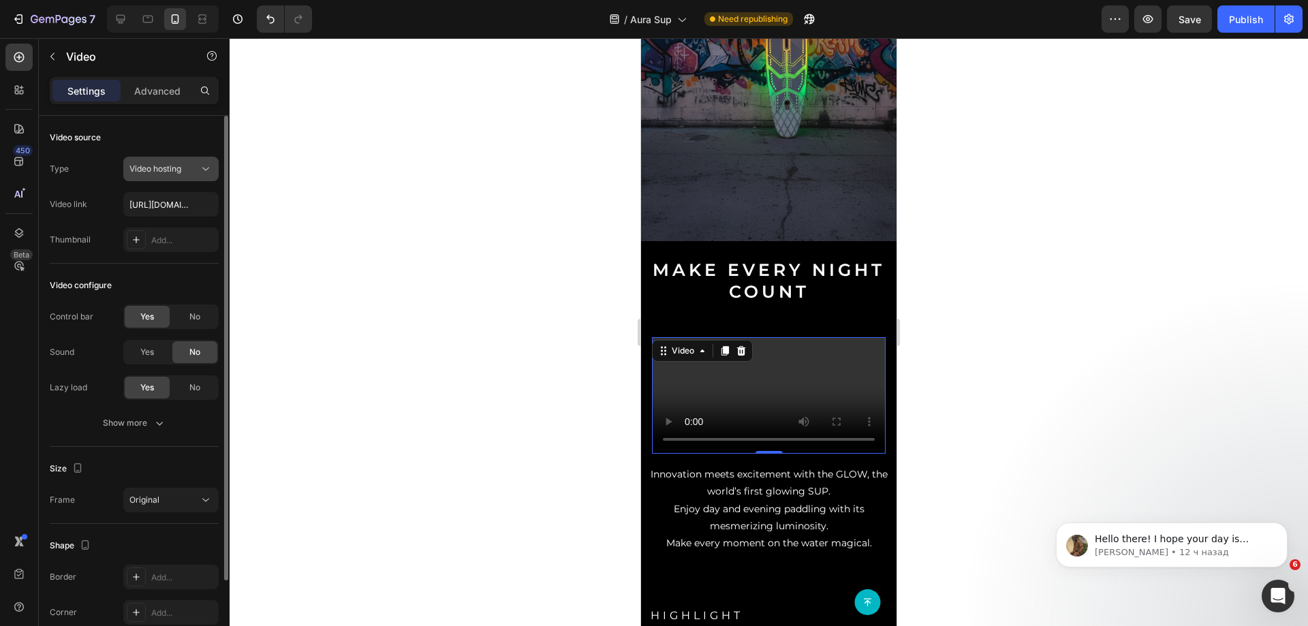
click at [182, 176] on button "Video hosting" at bounding box center [170, 169] width 95 height 25
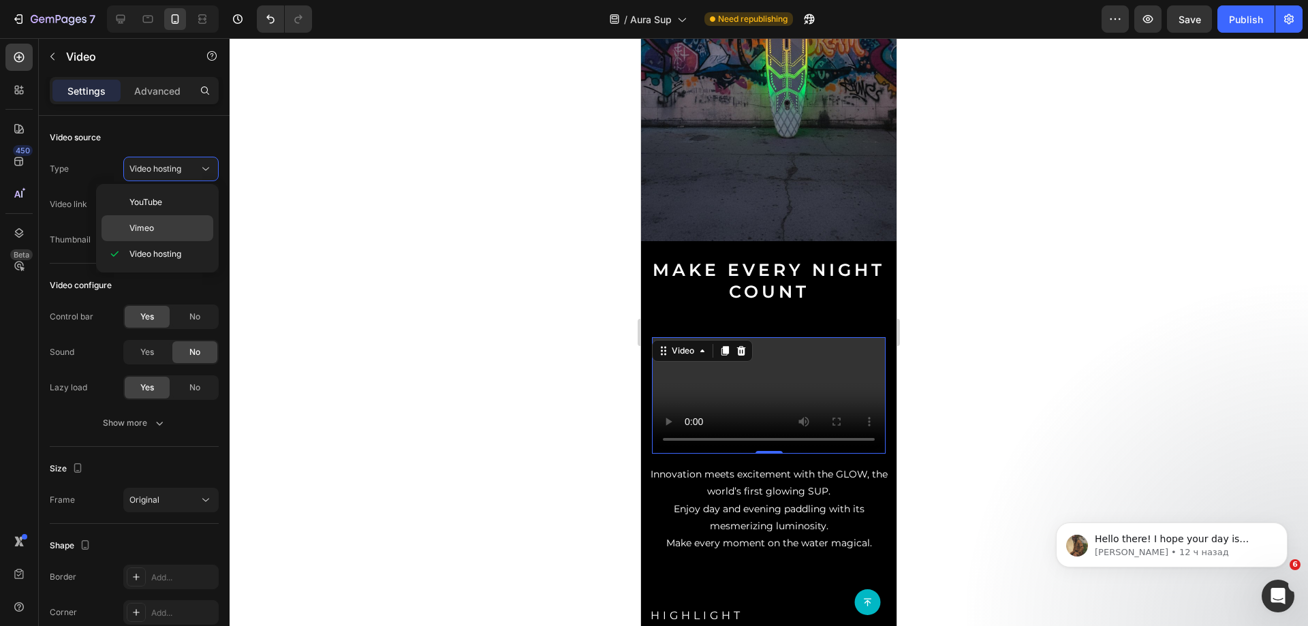
click at [139, 226] on span "Vimeo" at bounding box center [141, 228] width 25 height 12
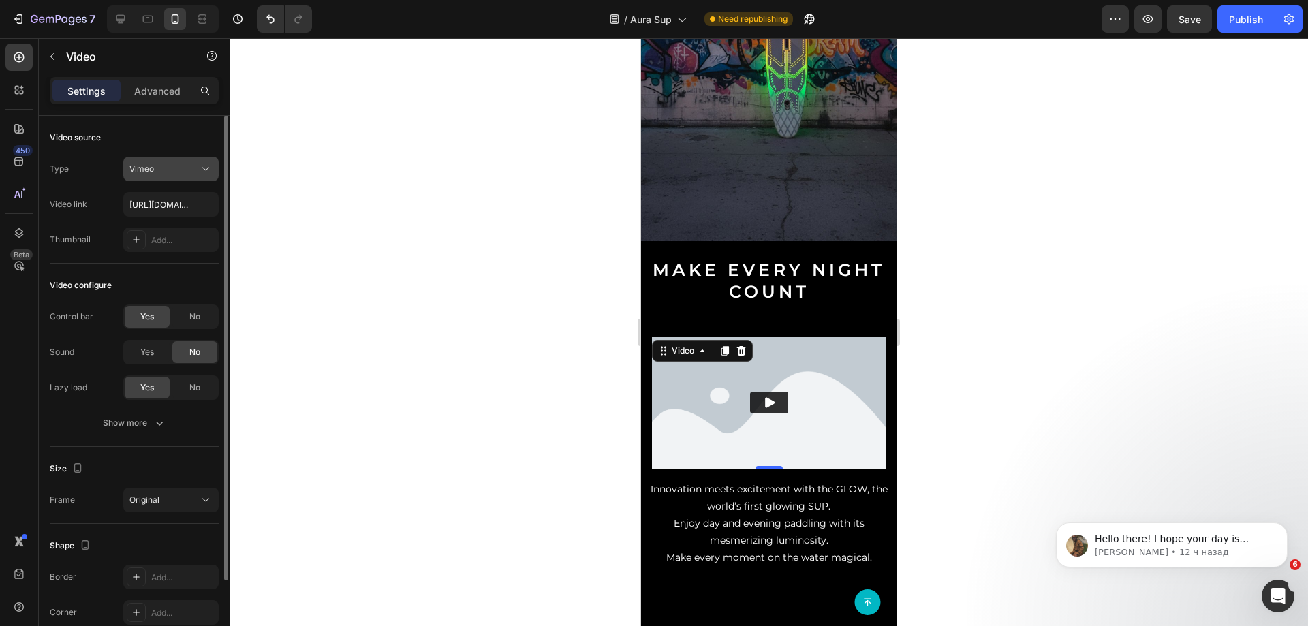
click at [155, 166] on div "Vimeo" at bounding box center [164, 169] width 70 height 12
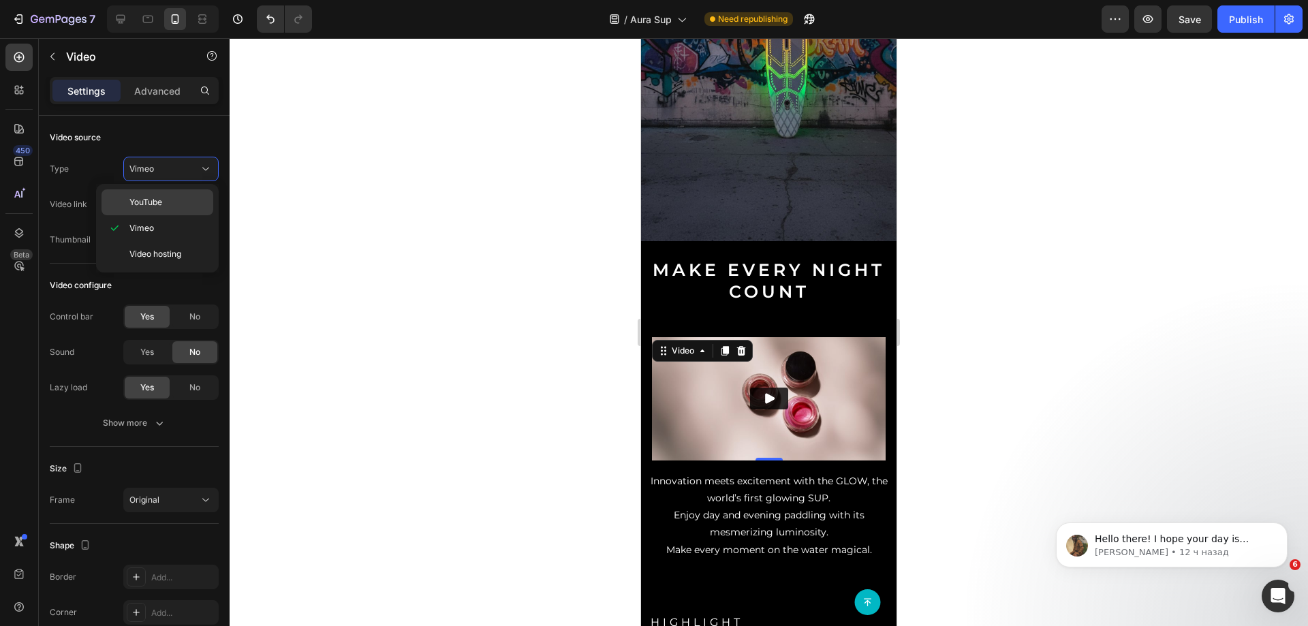
click at [151, 204] on span "YouTube" at bounding box center [145, 202] width 33 height 12
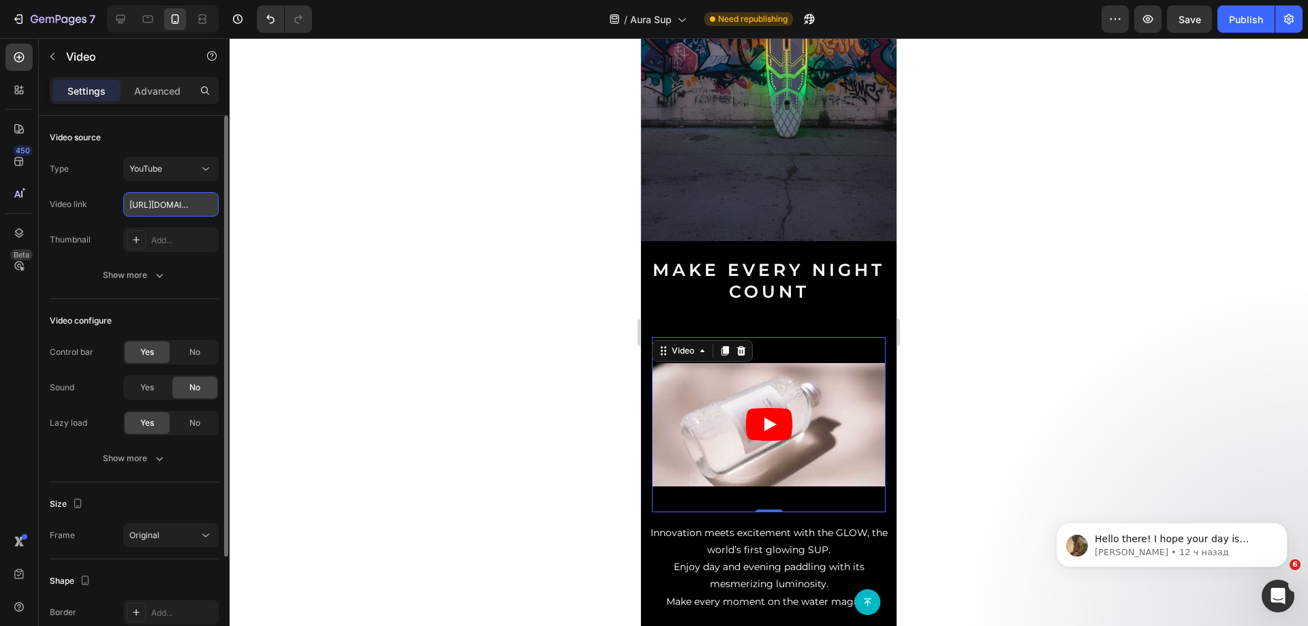
click at [155, 200] on input "[URL][DOMAIN_NAME]" at bounding box center [170, 204] width 95 height 25
click at [156, 200] on input "[URL][DOMAIN_NAME]" at bounding box center [170, 204] width 95 height 25
paste input "shorts/zmRRcr0KBA0"
type input "[URL][DOMAIN_NAME]"
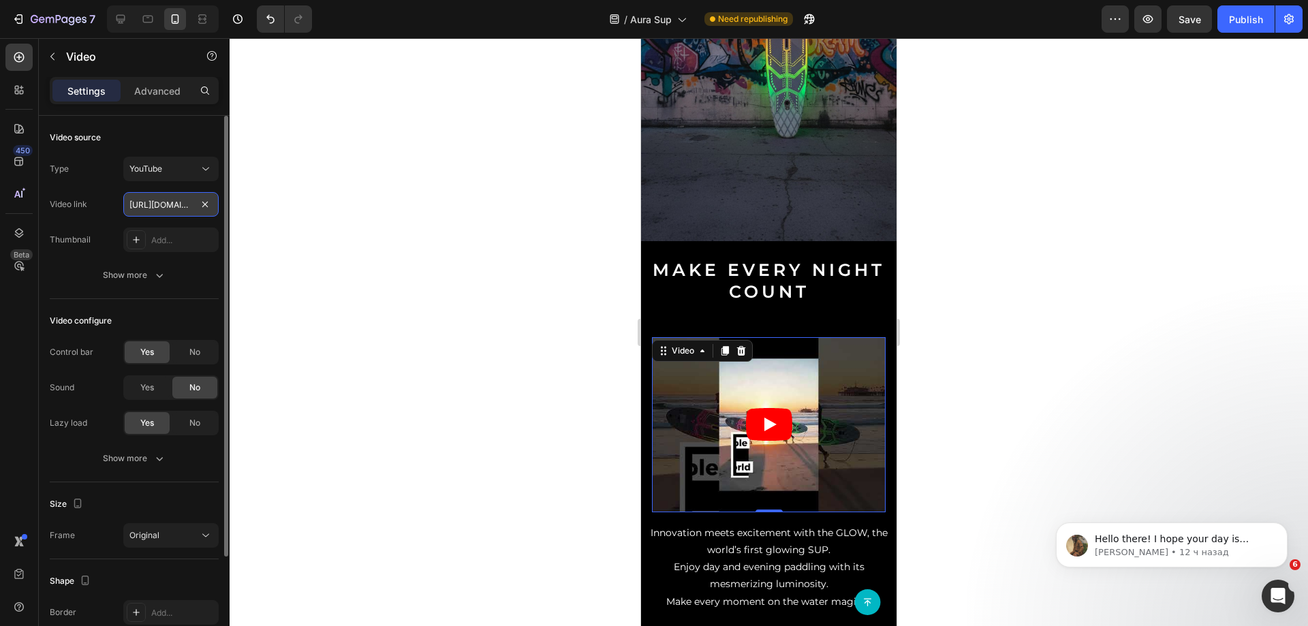
scroll to position [0, 125]
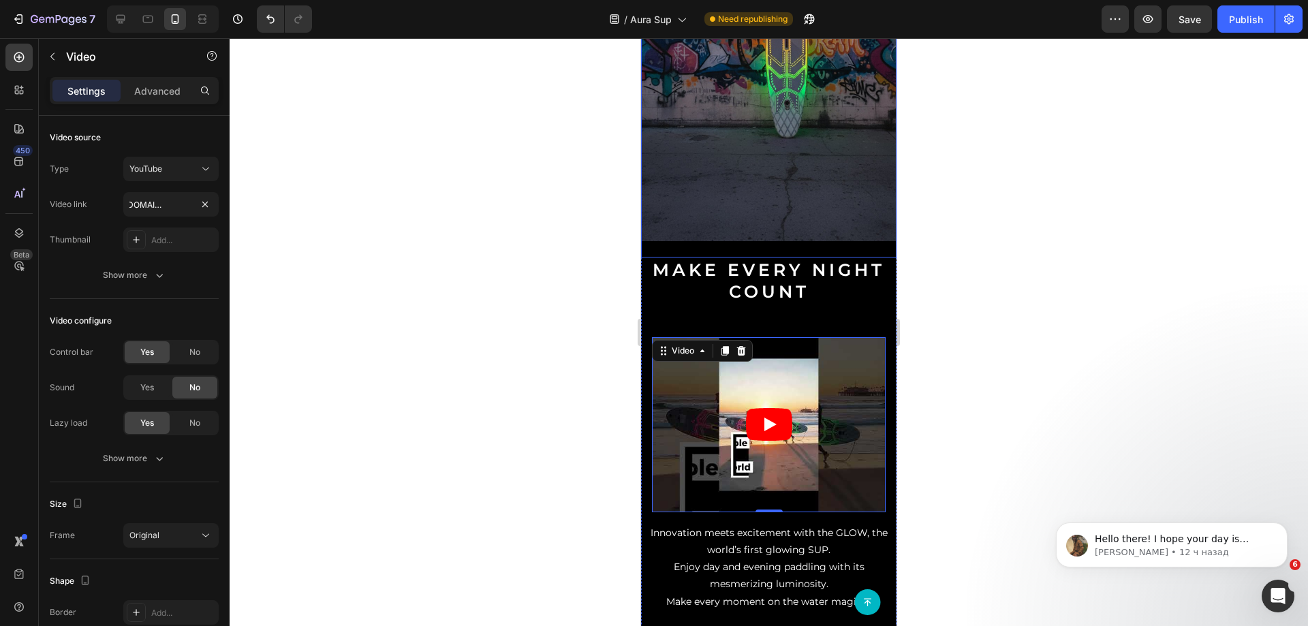
click at [696, 157] on img at bounding box center [769, 18] width 256 height 448
click at [728, 396] on article at bounding box center [769, 424] width 234 height 175
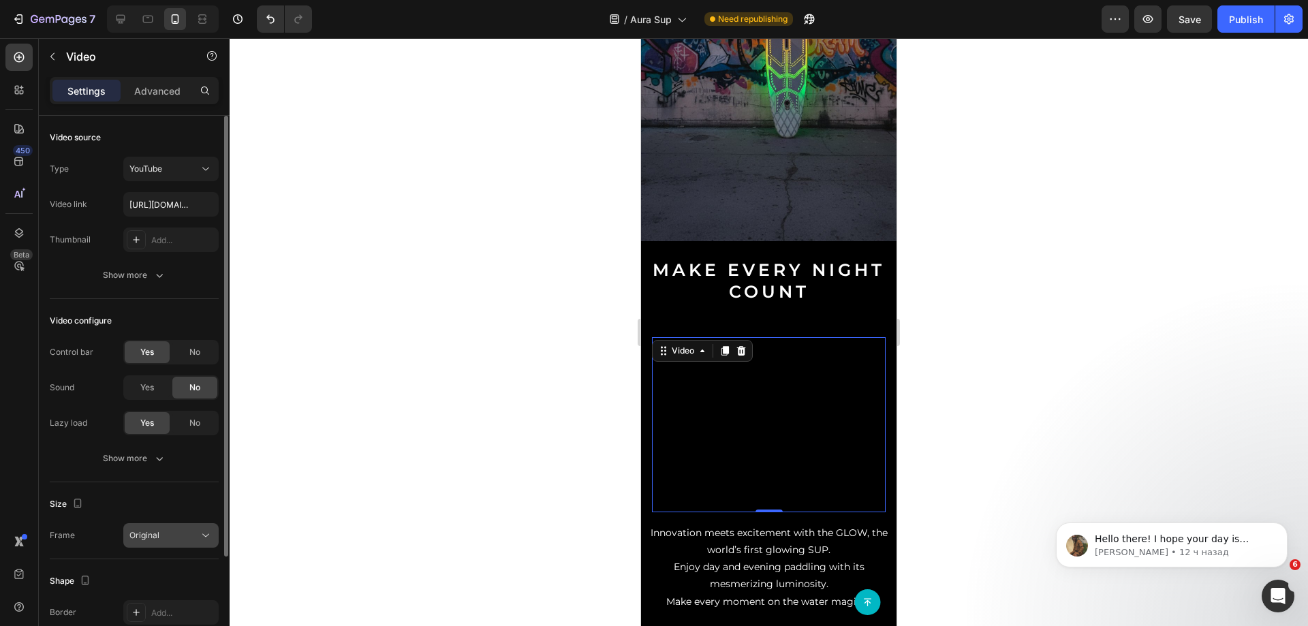
click at [142, 534] on span "Original" at bounding box center [144, 535] width 30 height 10
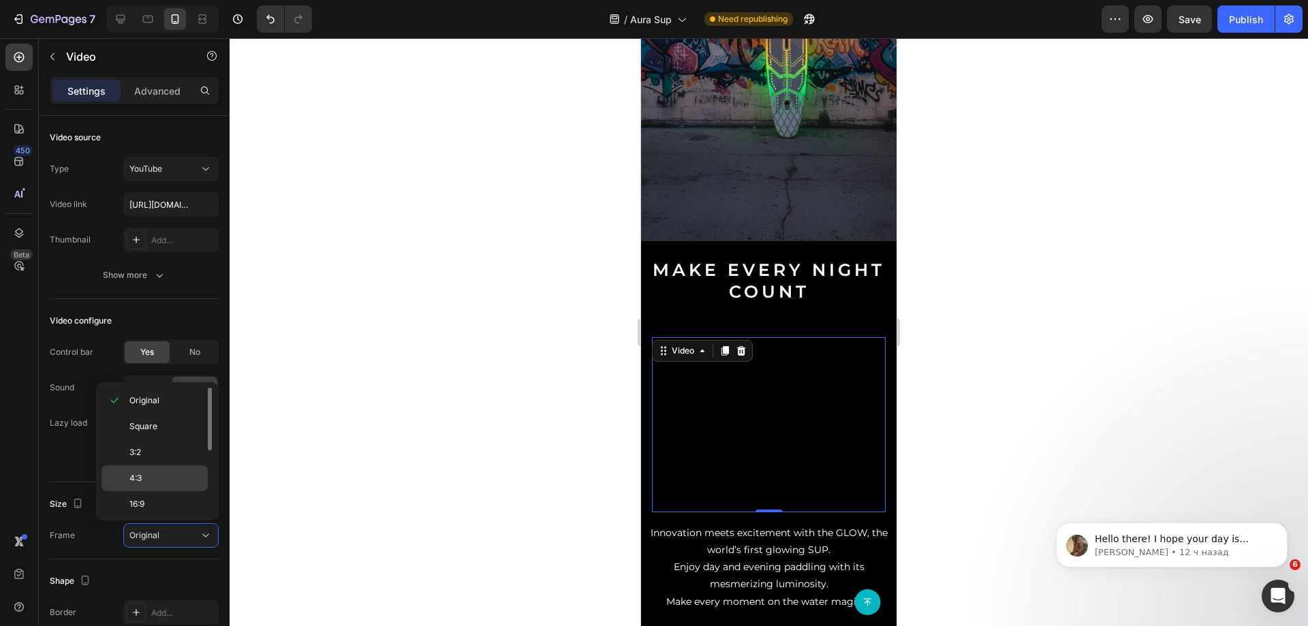
scroll to position [132, 0]
click at [174, 476] on p "9:16" at bounding box center [165, 476] width 72 height 12
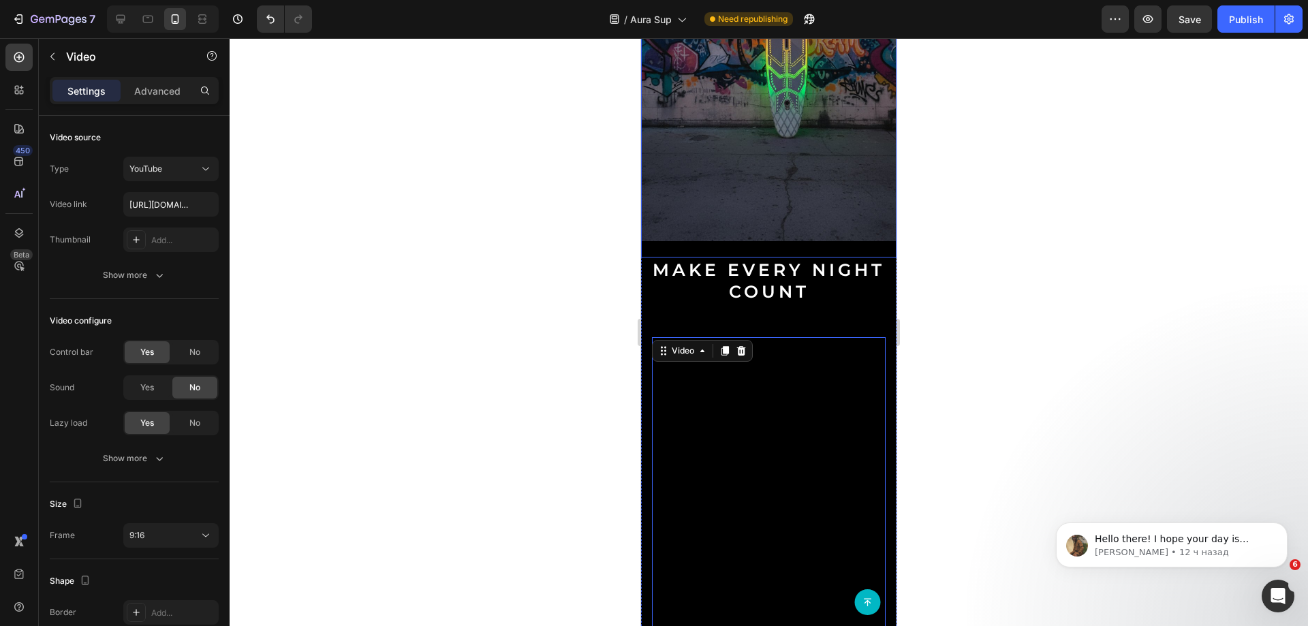
click at [759, 184] on img at bounding box center [769, 18] width 256 height 448
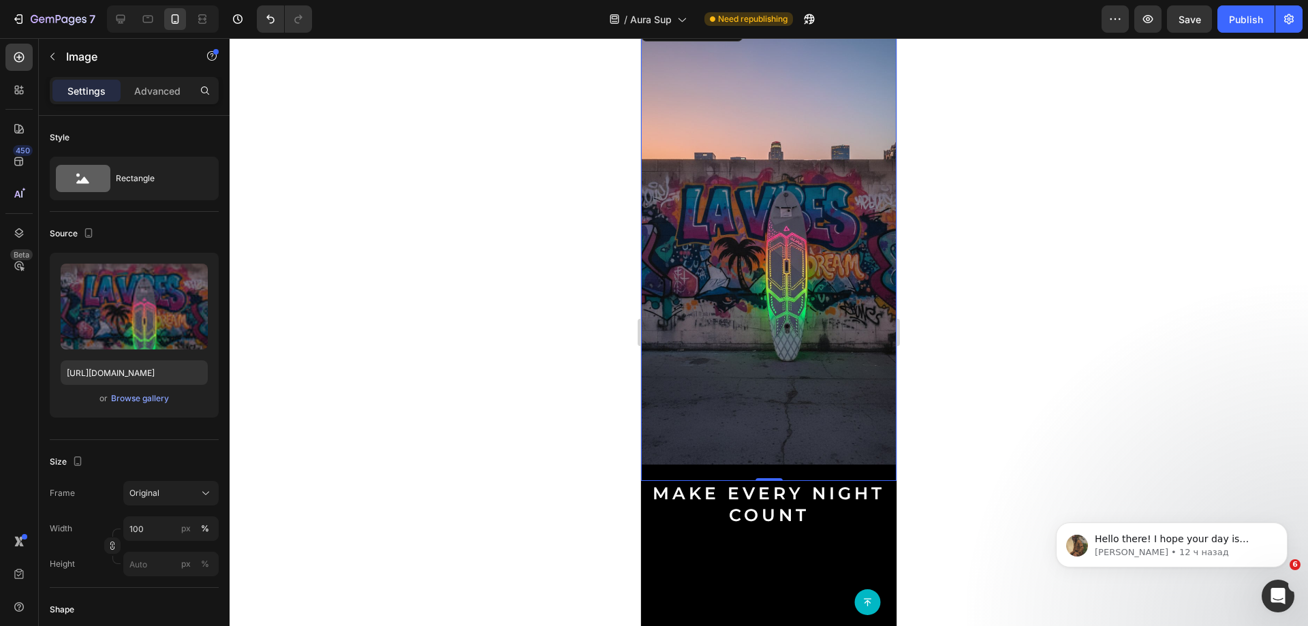
scroll to position [136, 0]
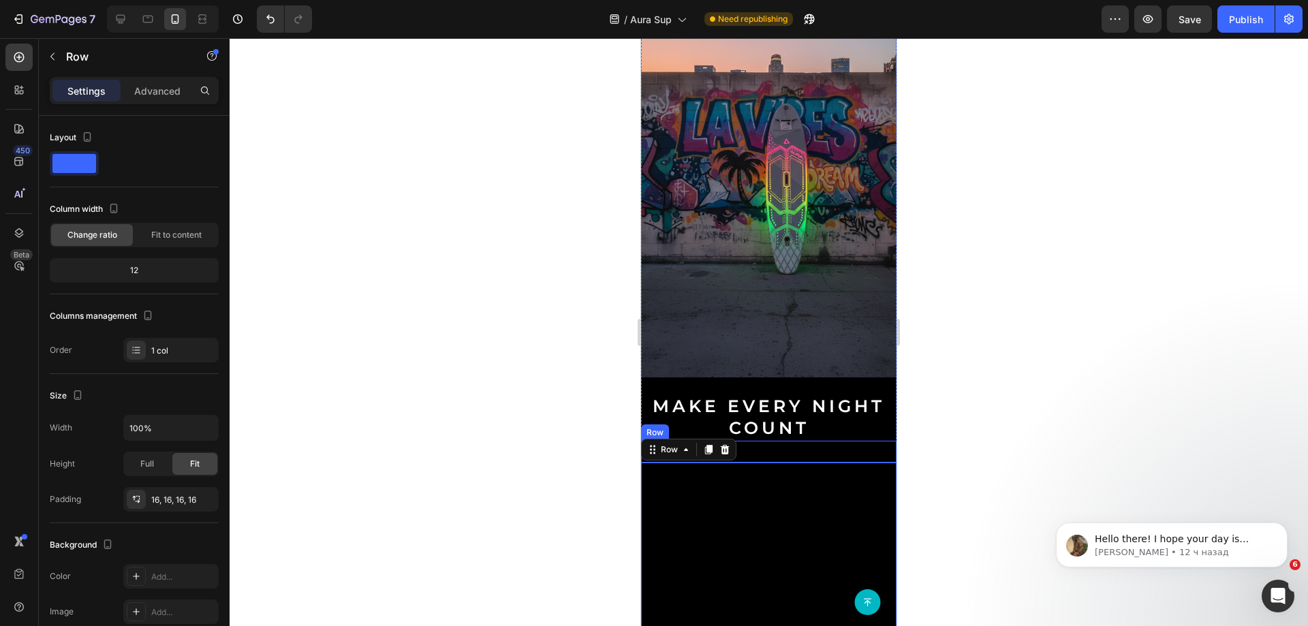
click at [762, 441] on div "Hero Banner Row" at bounding box center [769, 452] width 256 height 22
click at [159, 107] on div "Settings Advanced" at bounding box center [134, 96] width 191 height 39
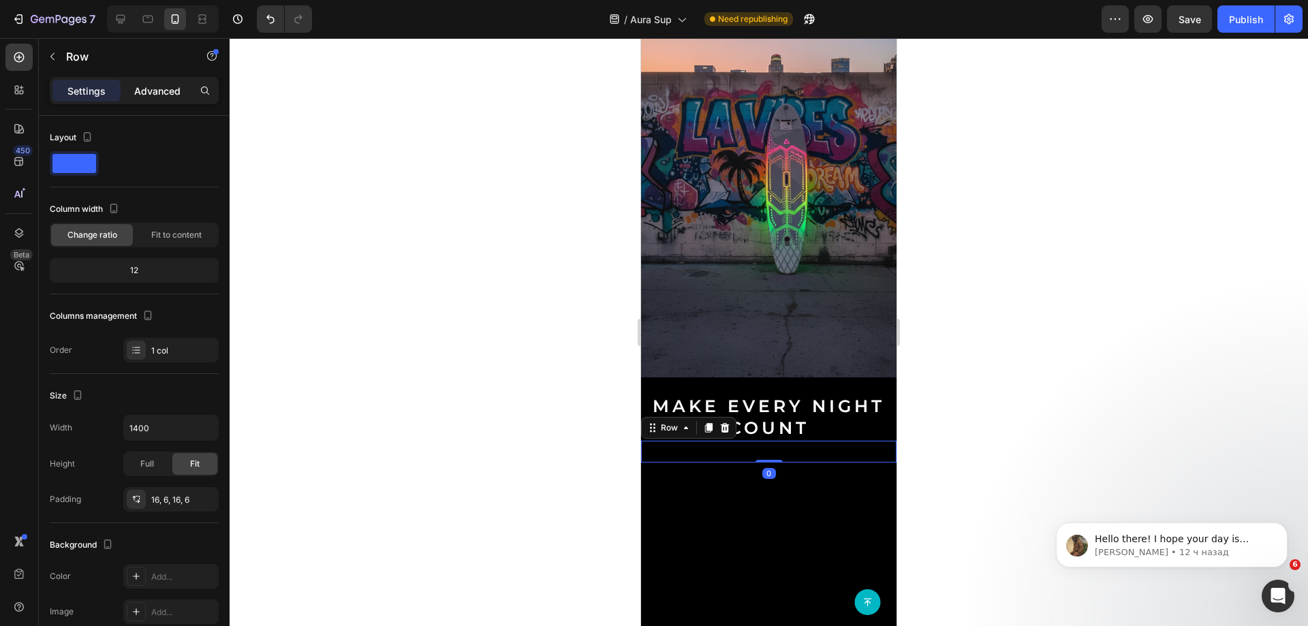
click at [155, 97] on p "Advanced" at bounding box center [157, 91] width 46 height 14
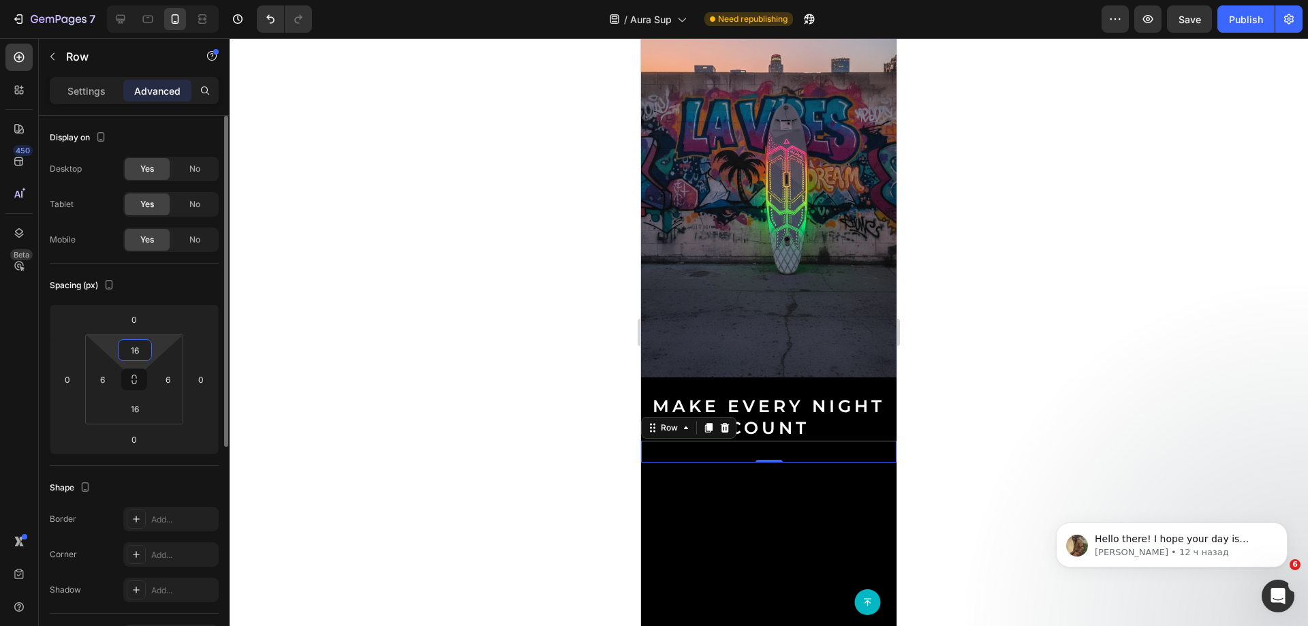
click at [132, 348] on input "16" at bounding box center [134, 350] width 27 height 20
type input "0"
click at [762, 160] on img at bounding box center [769, 154] width 256 height 448
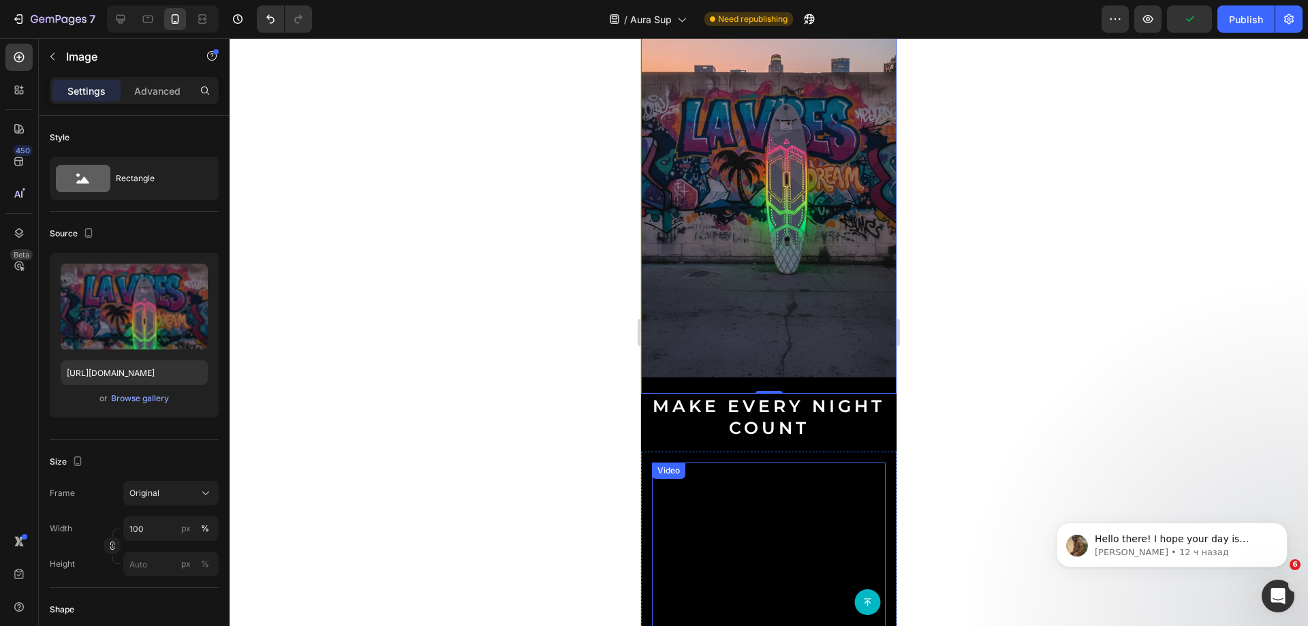
scroll to position [409, 0]
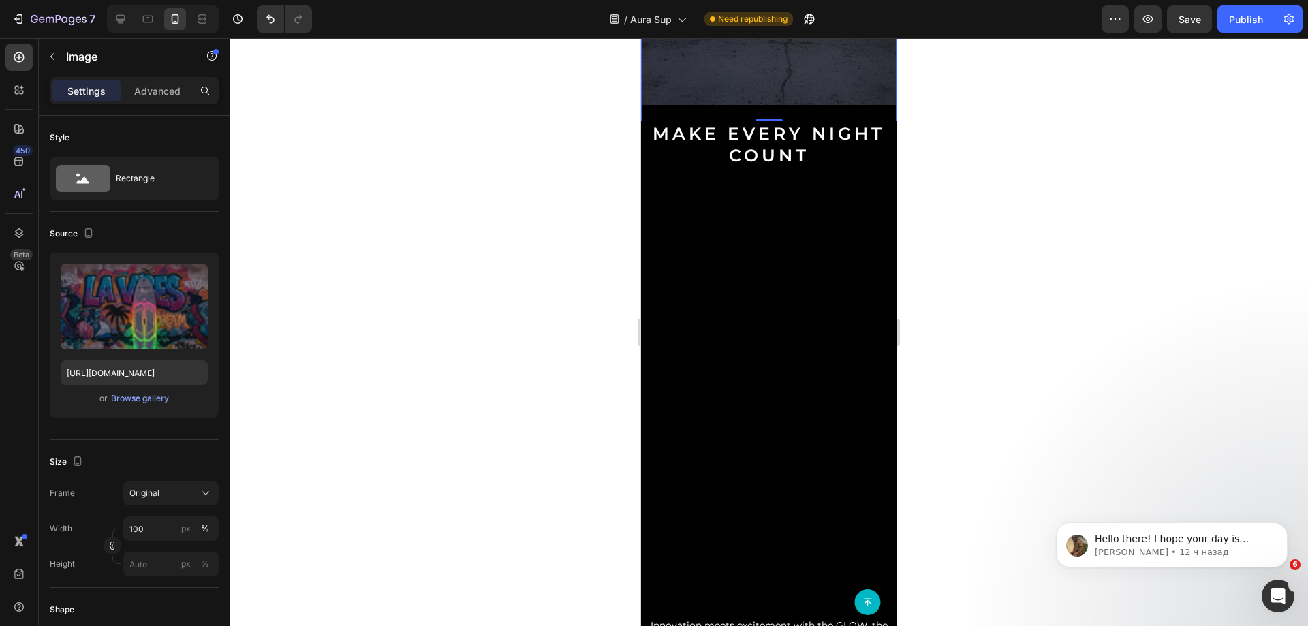
click at [816, 137] on h2 "Make Every Night Count" at bounding box center [769, 144] width 256 height 47
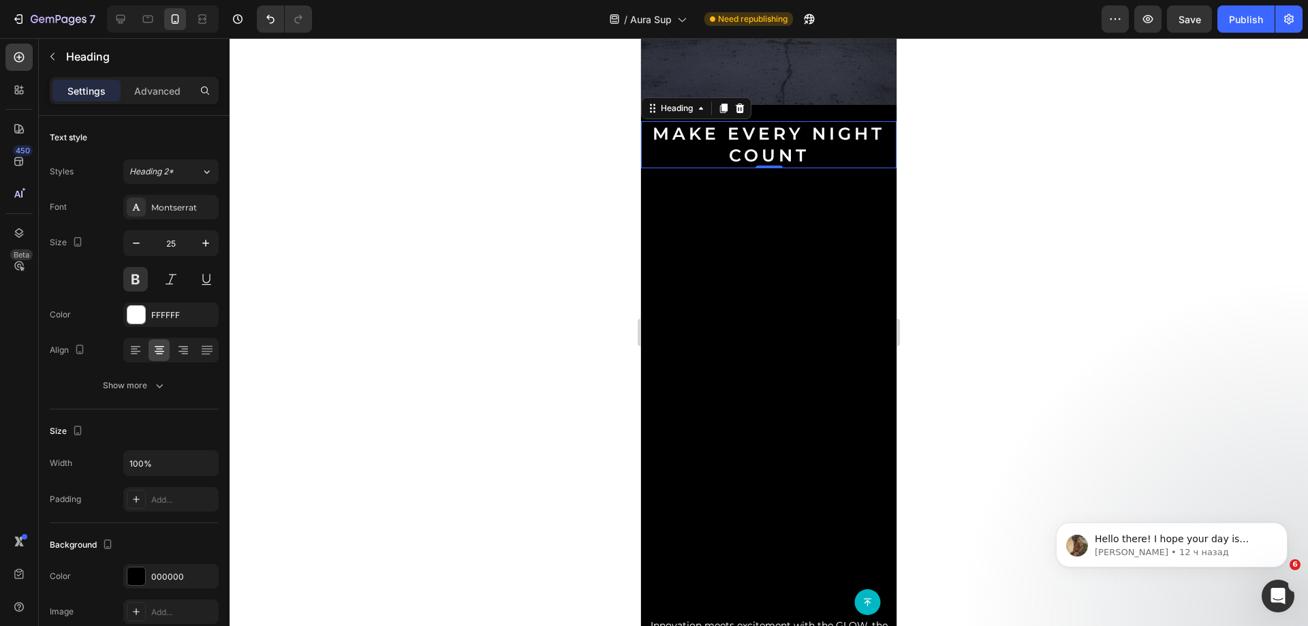
click at [811, 168] on div "Hero Banner Row" at bounding box center [769, 173] width 256 height 11
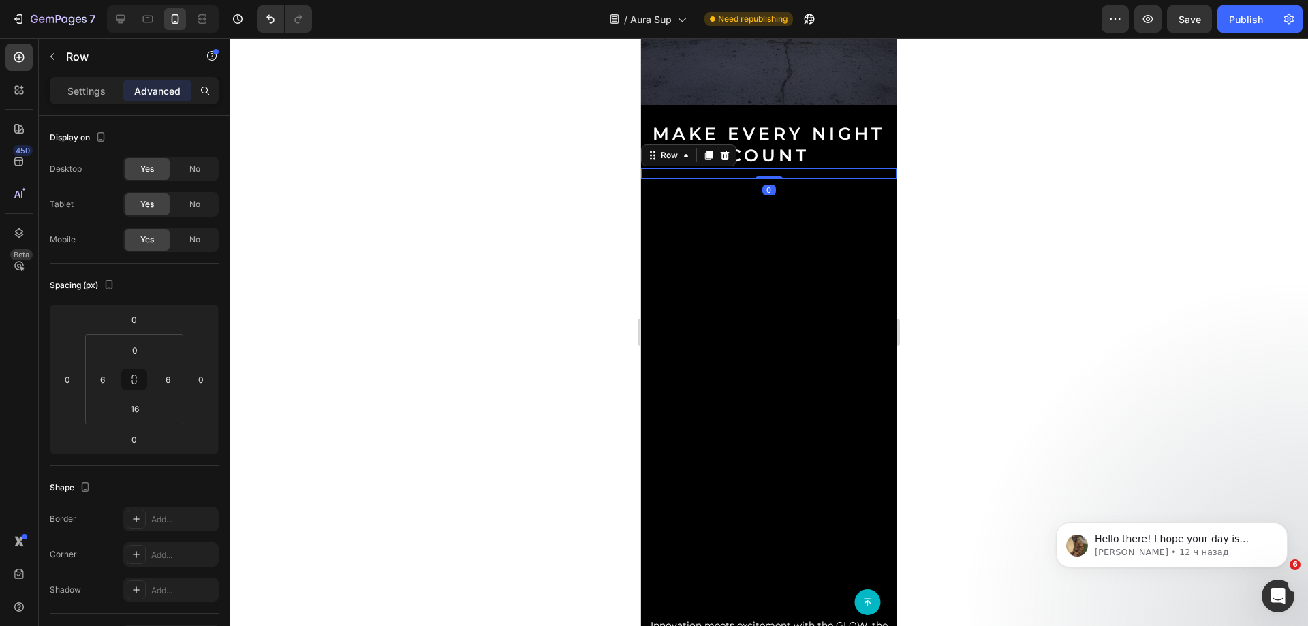
click at [813, 168] on div "Hero Banner Row 0" at bounding box center [769, 173] width 256 height 11
click at [728, 151] on icon at bounding box center [725, 156] width 9 height 10
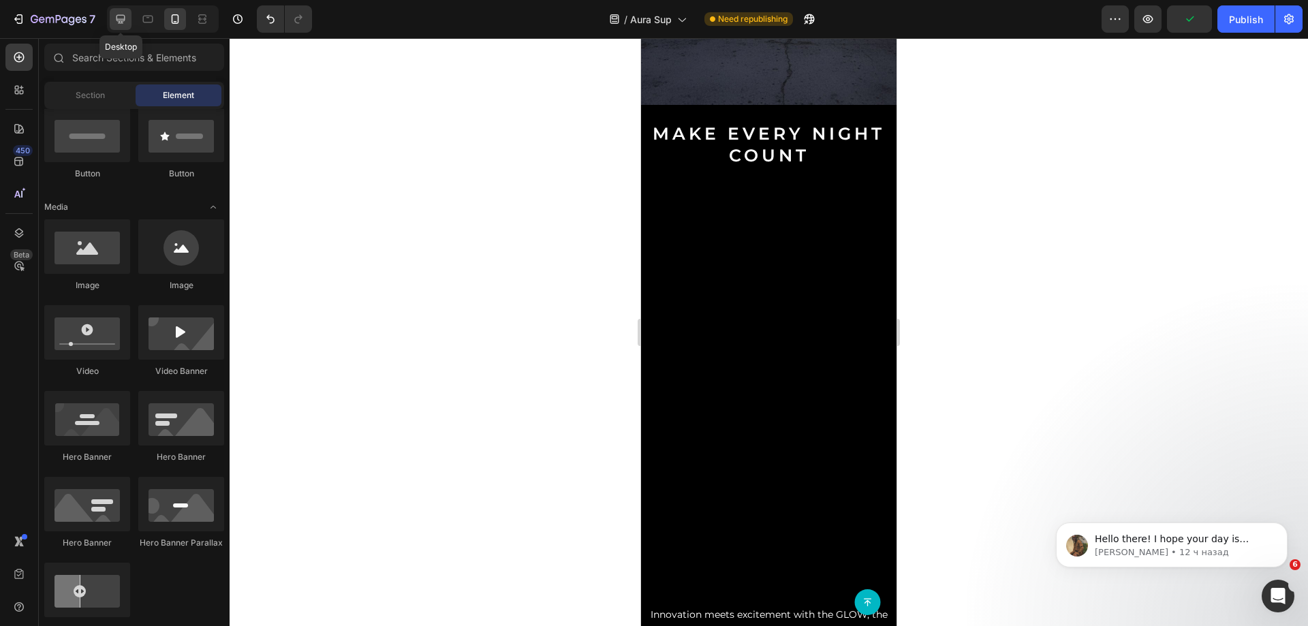
click at [121, 25] on icon at bounding box center [121, 19] width 14 height 14
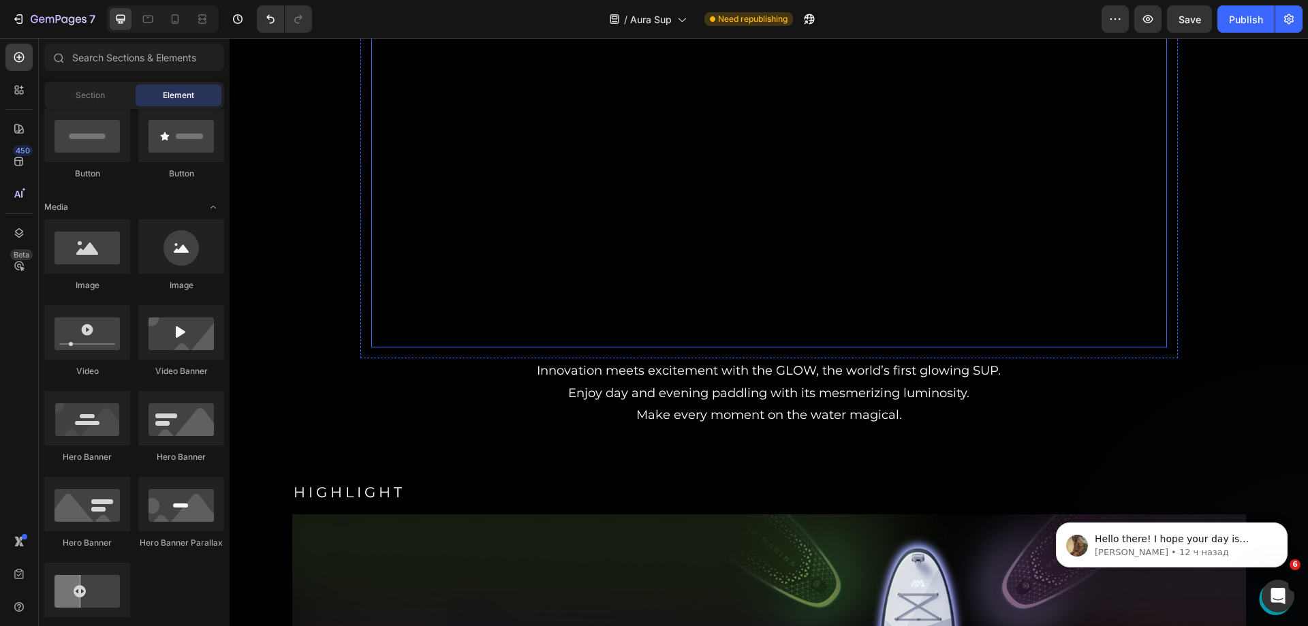
scroll to position [545, 0]
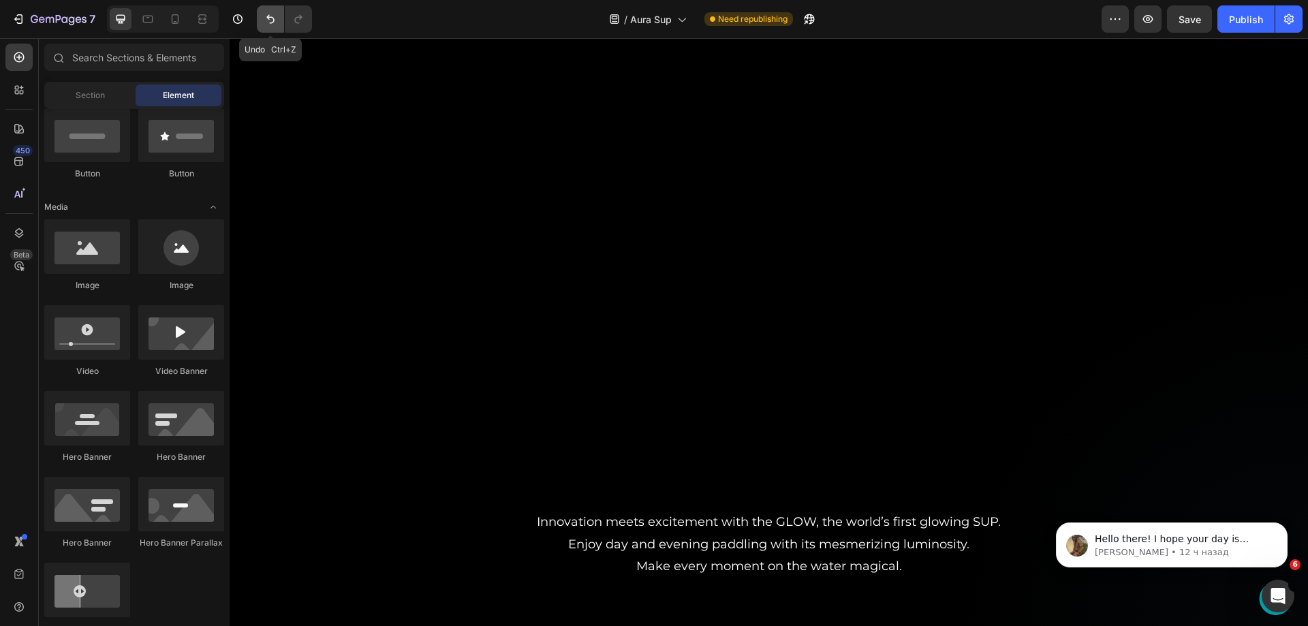
click at [274, 17] on icon "Undo/Redo" at bounding box center [271, 19] width 14 height 14
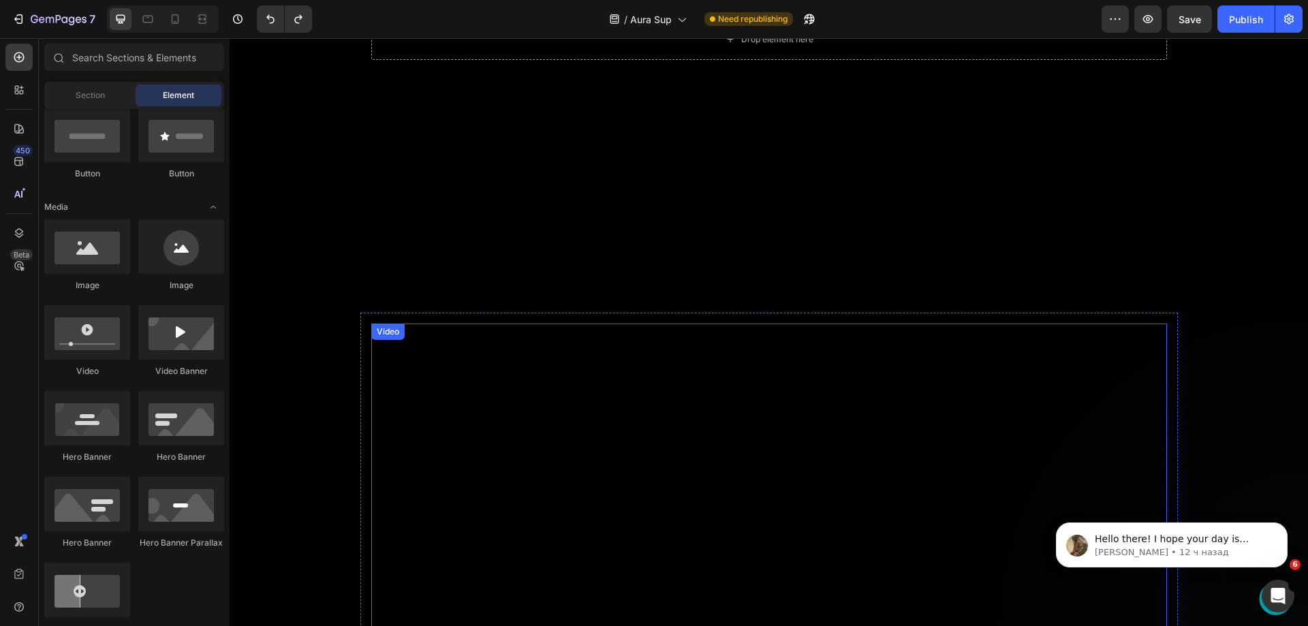
scroll to position [410, 0]
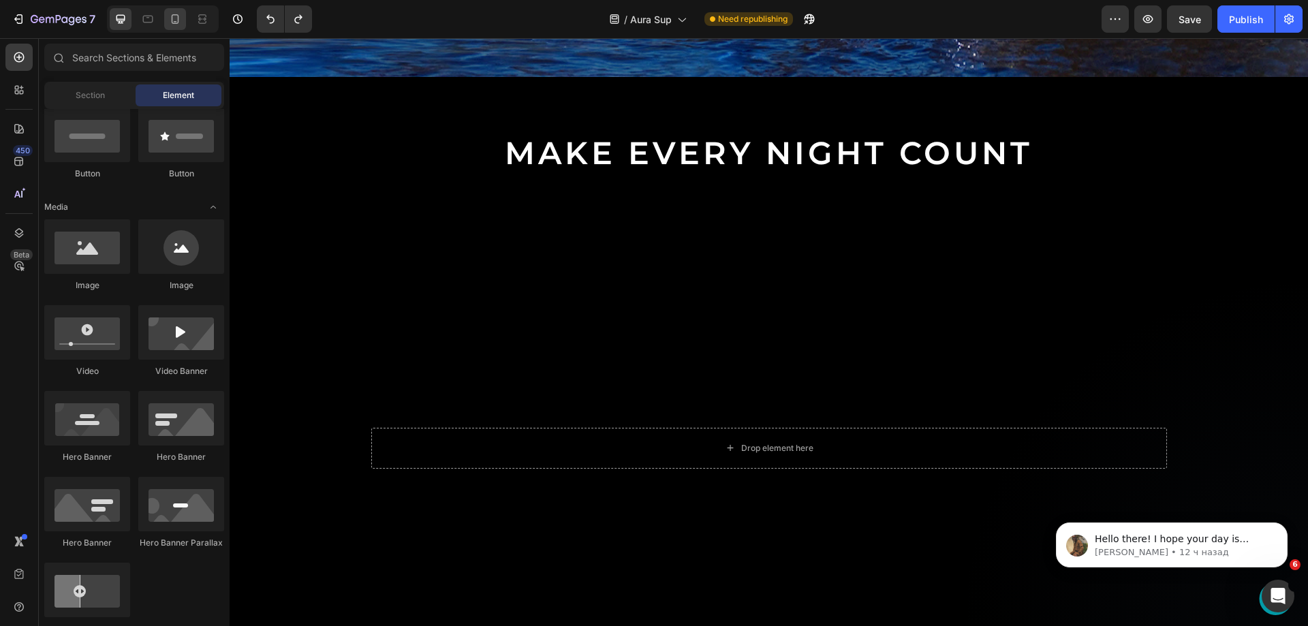
click at [178, 18] on icon at bounding box center [175, 19] width 7 height 10
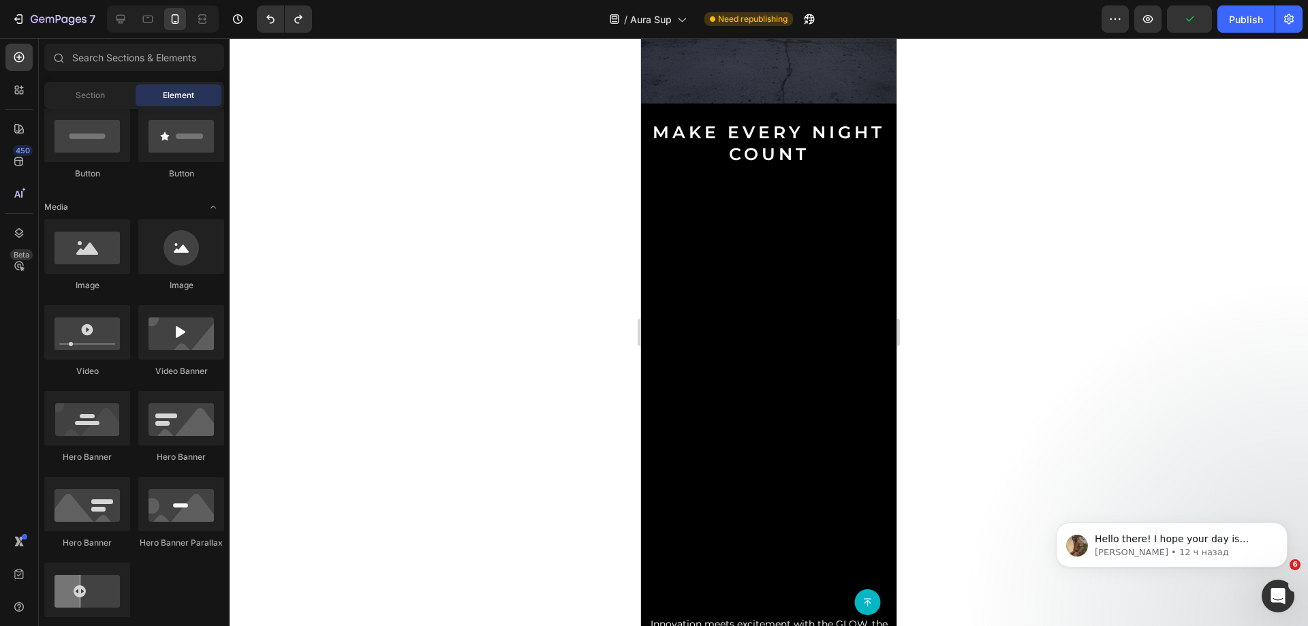
click at [132, 12] on div at bounding box center [163, 18] width 112 height 27
click at [123, 7] on div at bounding box center [163, 18] width 112 height 27
click at [119, 10] on div at bounding box center [121, 19] width 22 height 22
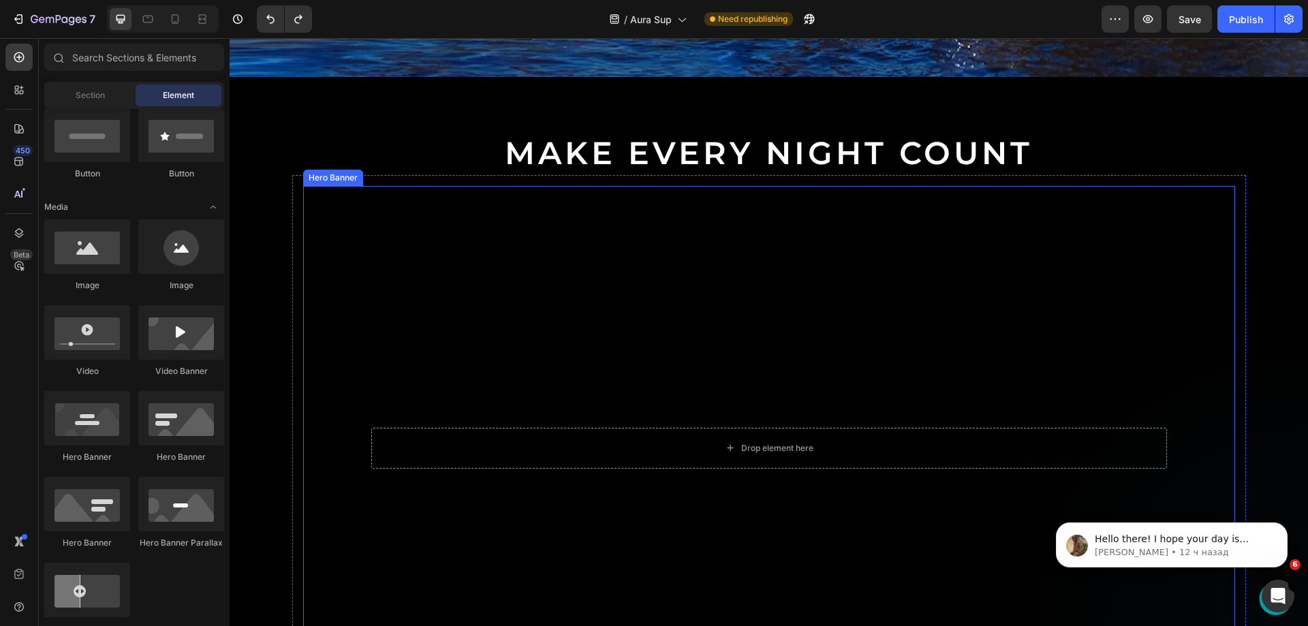
scroll to position [887, 0]
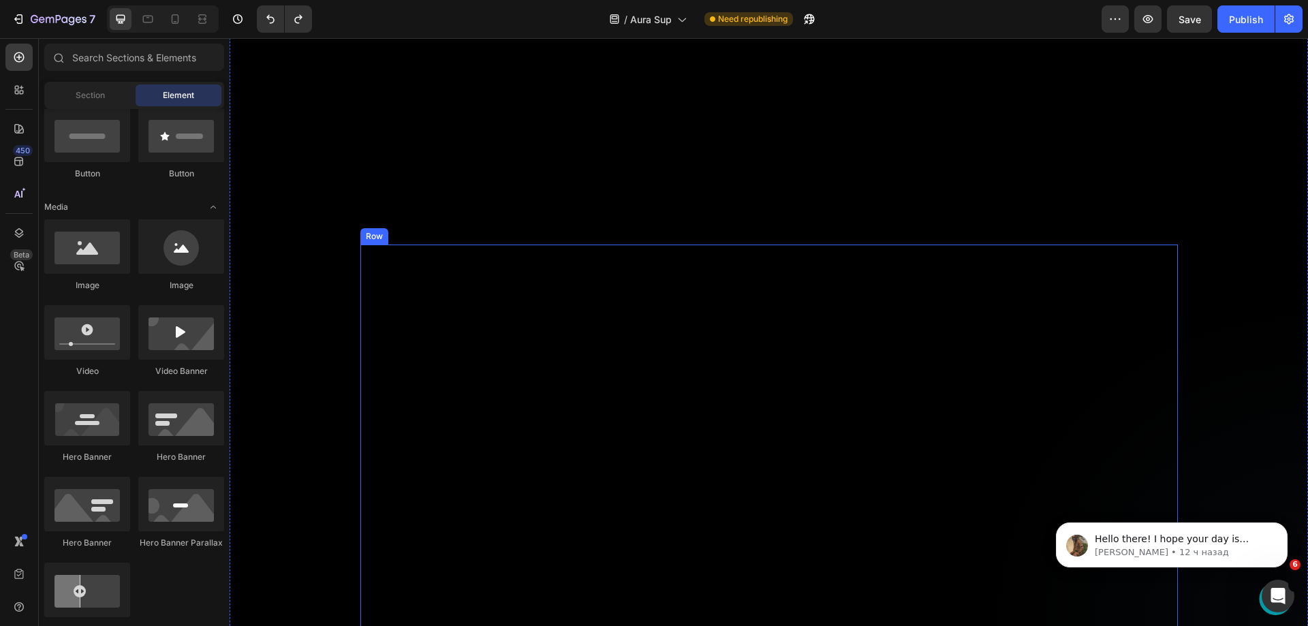
click at [360, 287] on div "Video Row" at bounding box center [769, 479] width 818 height 469
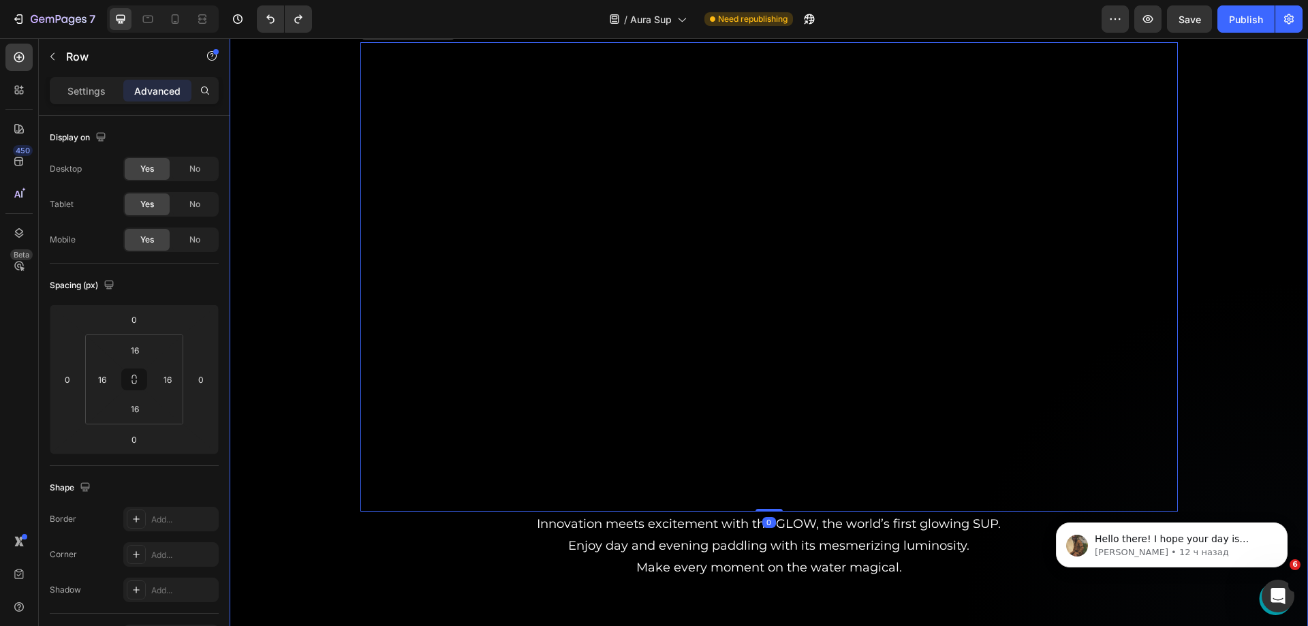
scroll to position [1296, 0]
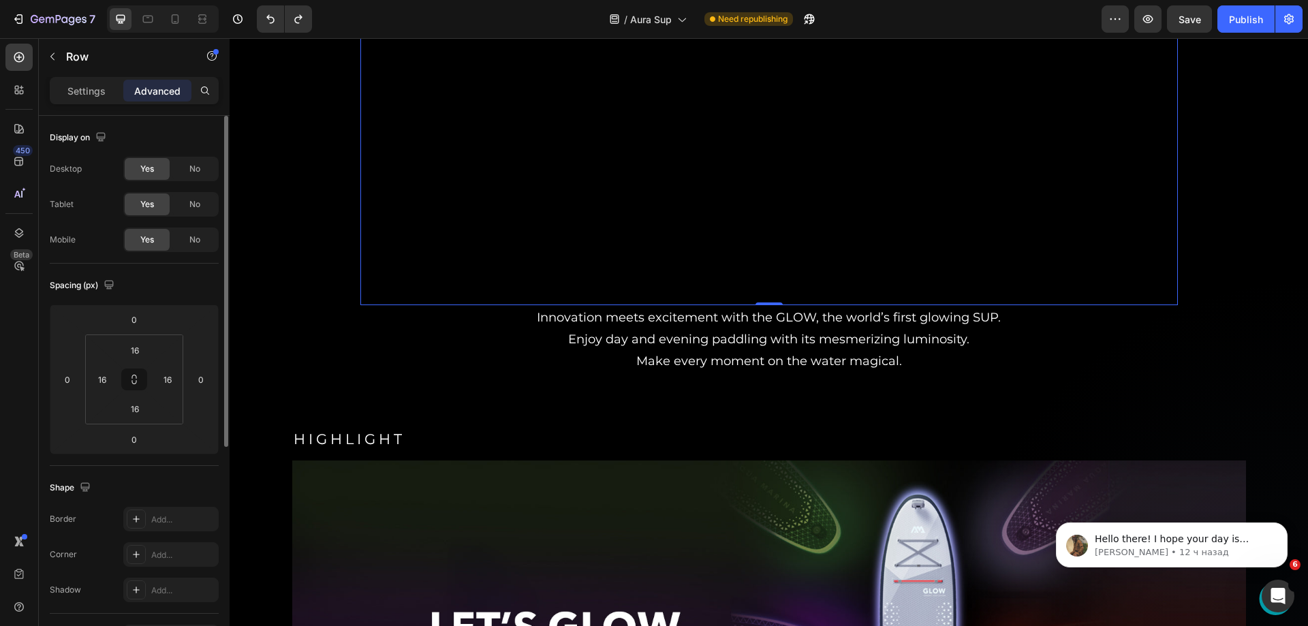
click at [188, 174] on div "No" at bounding box center [194, 169] width 45 height 22
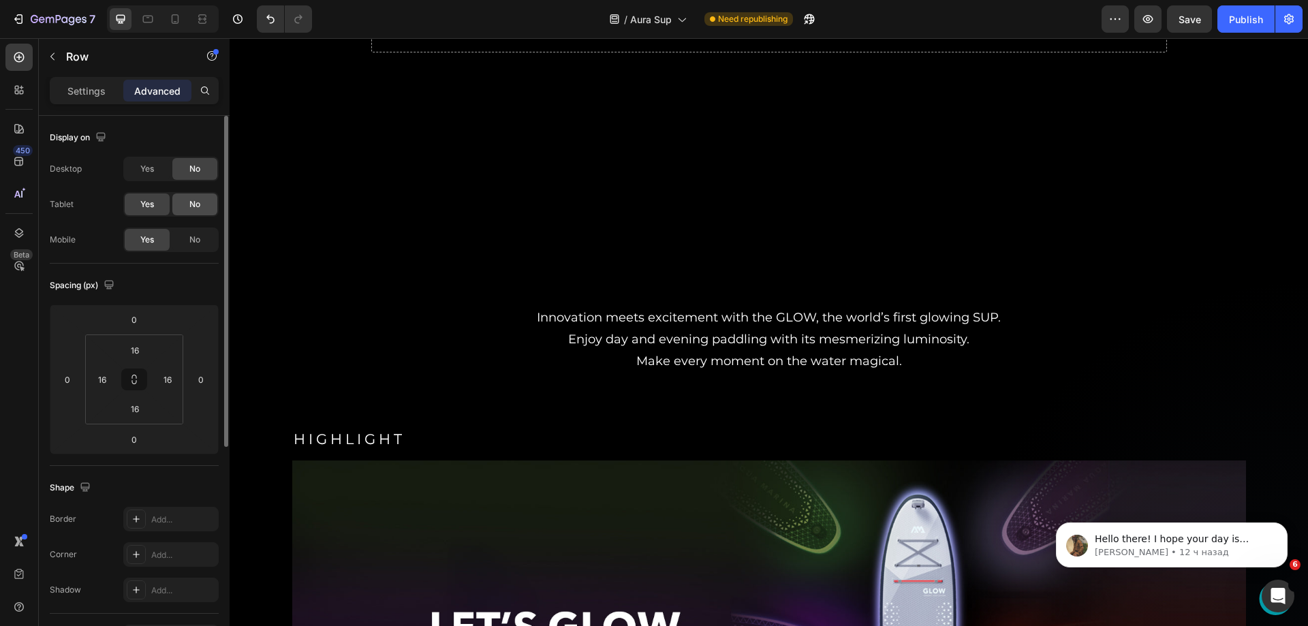
click at [185, 198] on div "No" at bounding box center [194, 205] width 45 height 22
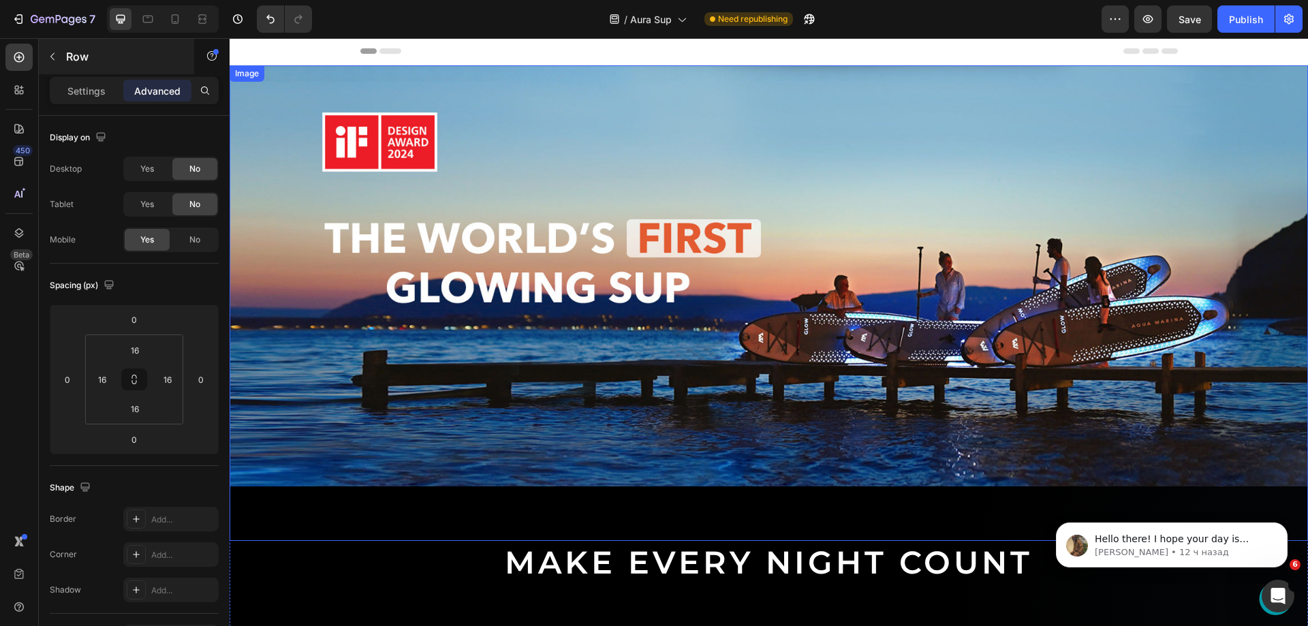
scroll to position [0, 0]
click at [172, 28] on div at bounding box center [175, 19] width 22 height 22
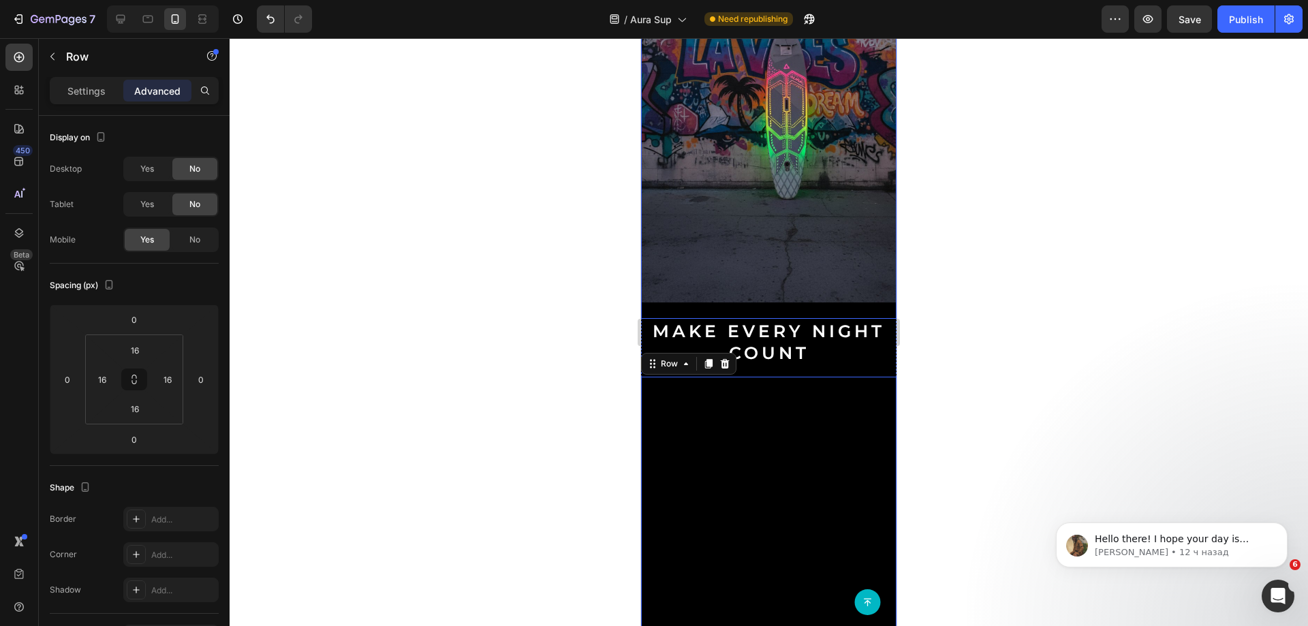
click at [743, 152] on img at bounding box center [769, 79] width 256 height 448
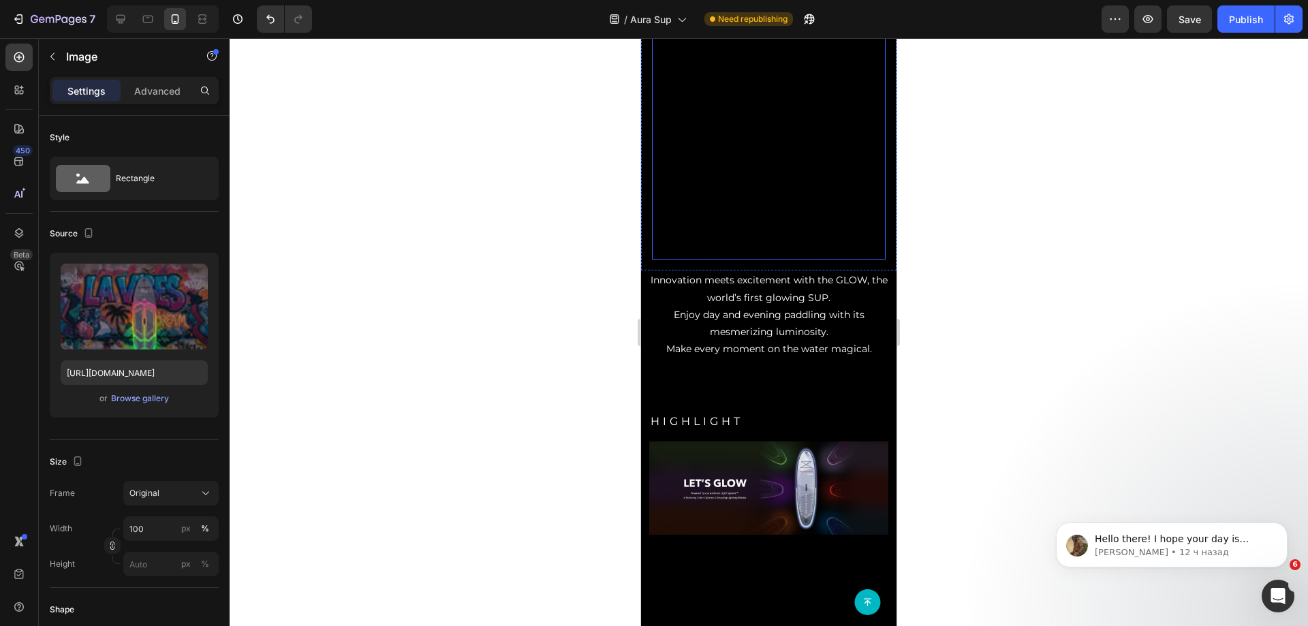
scroll to position [756, 0]
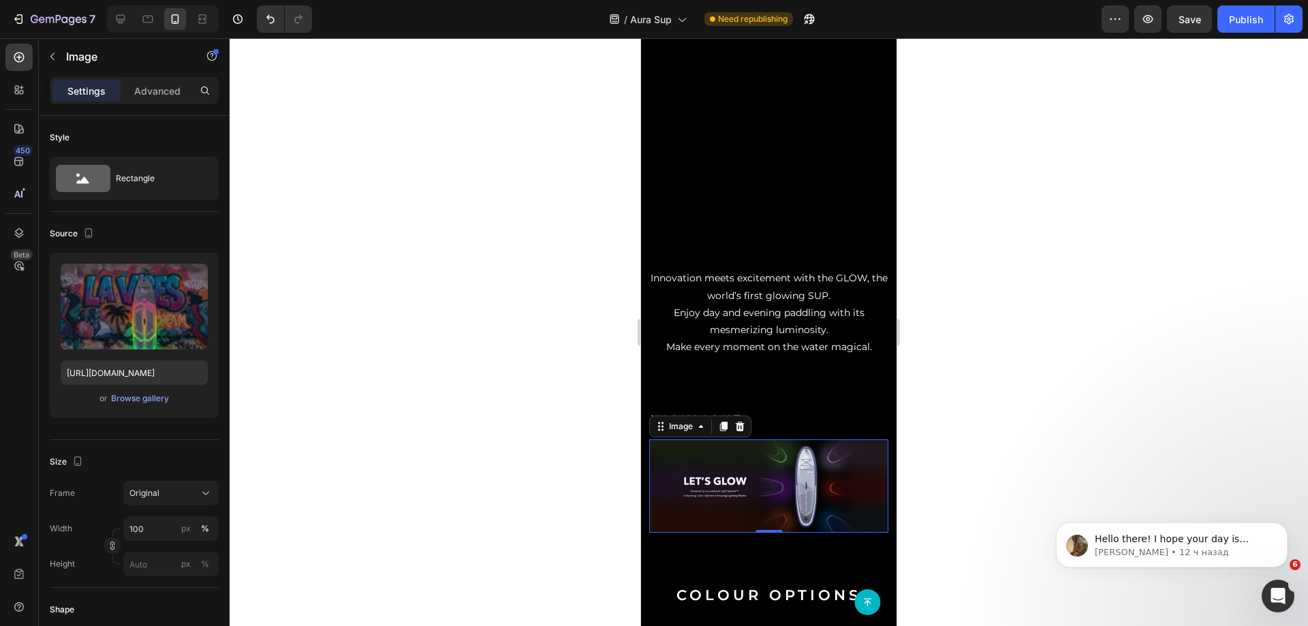
click at [769, 439] on img at bounding box center [768, 485] width 239 height 93
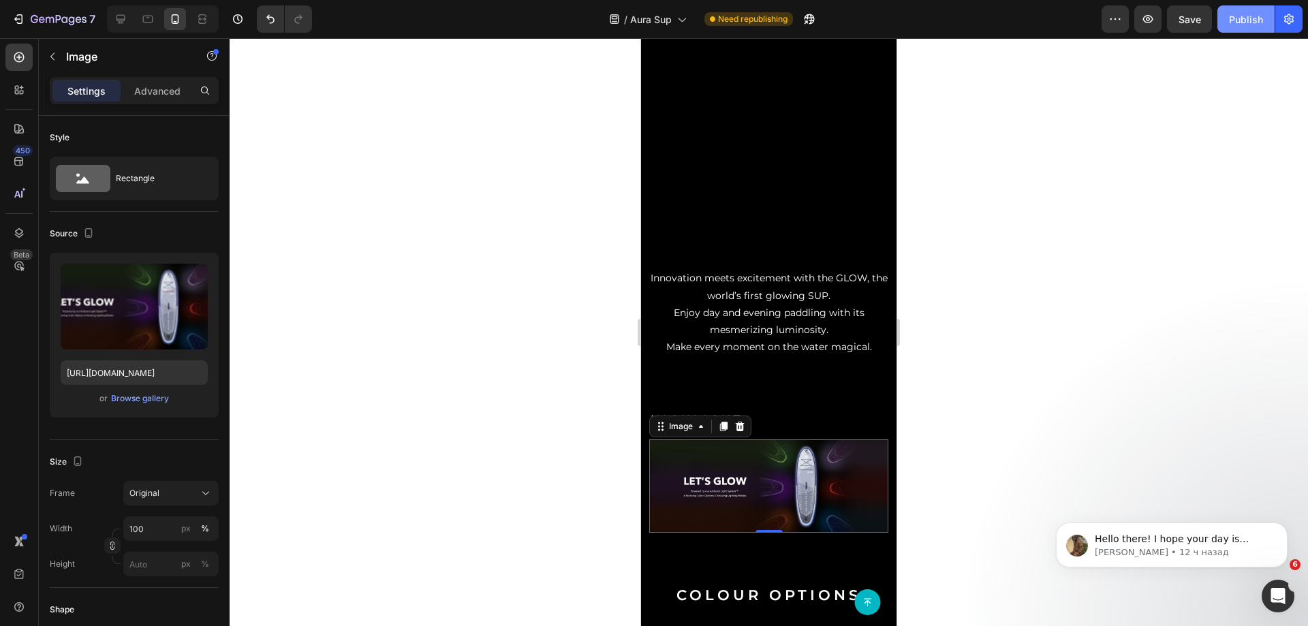
click at [1250, 18] on div "Publish" at bounding box center [1246, 19] width 34 height 14
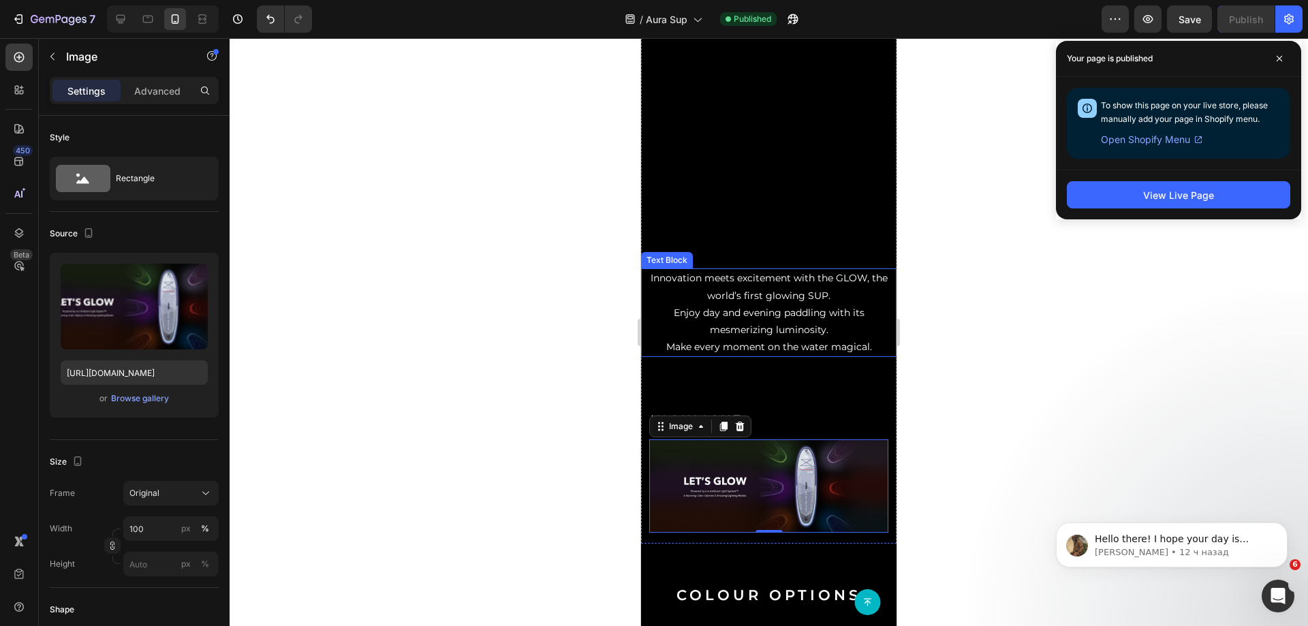
click at [741, 277] on p "Innovation meets excitement with the GLOW, the world’s first glowing SUP. Enjoy…" at bounding box center [769, 313] width 253 height 86
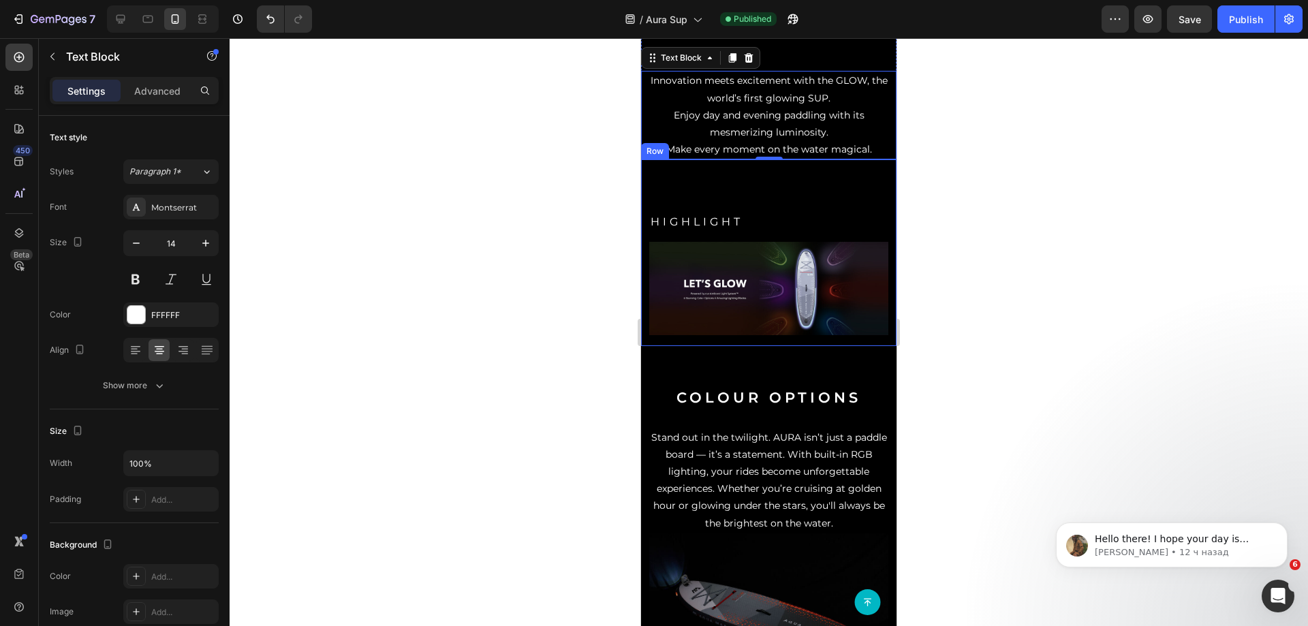
scroll to position [1226, 0]
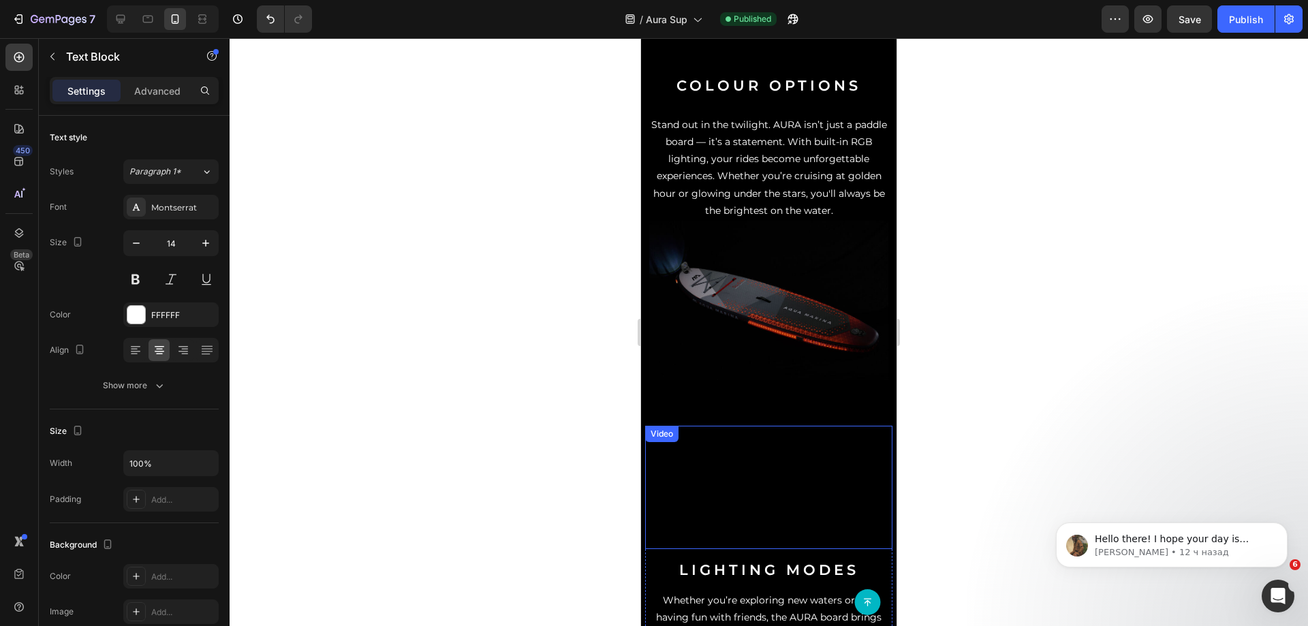
click at [768, 457] on video at bounding box center [768, 488] width 247 height 124
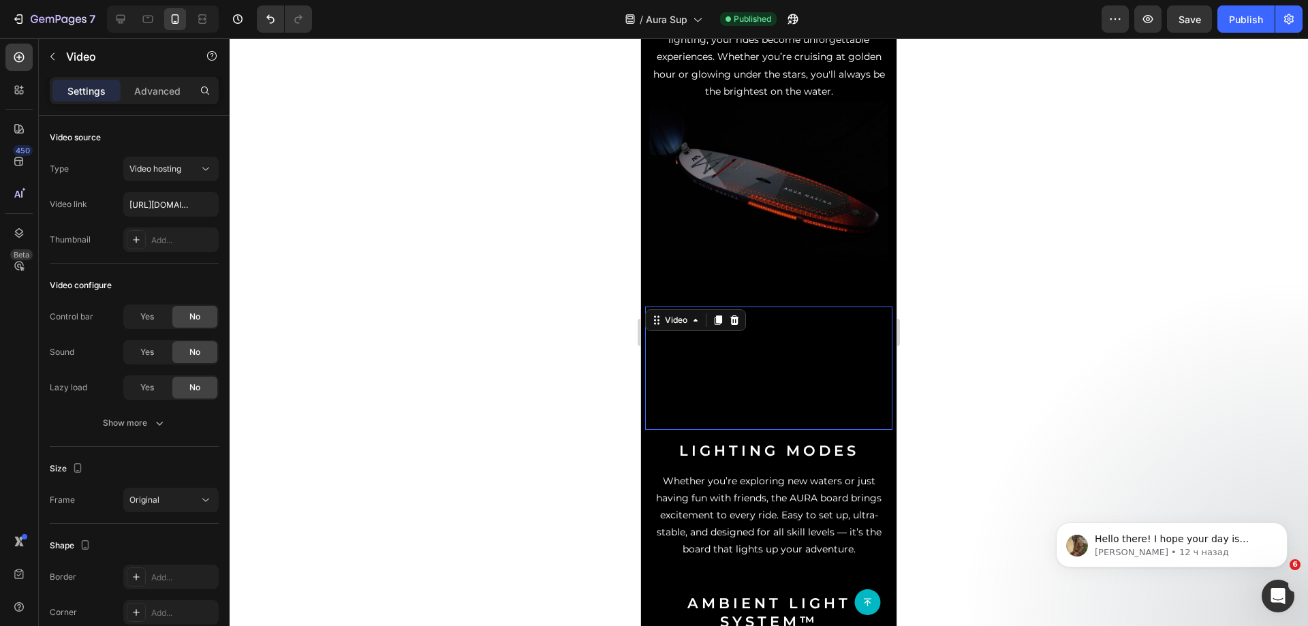
scroll to position [1363, 0]
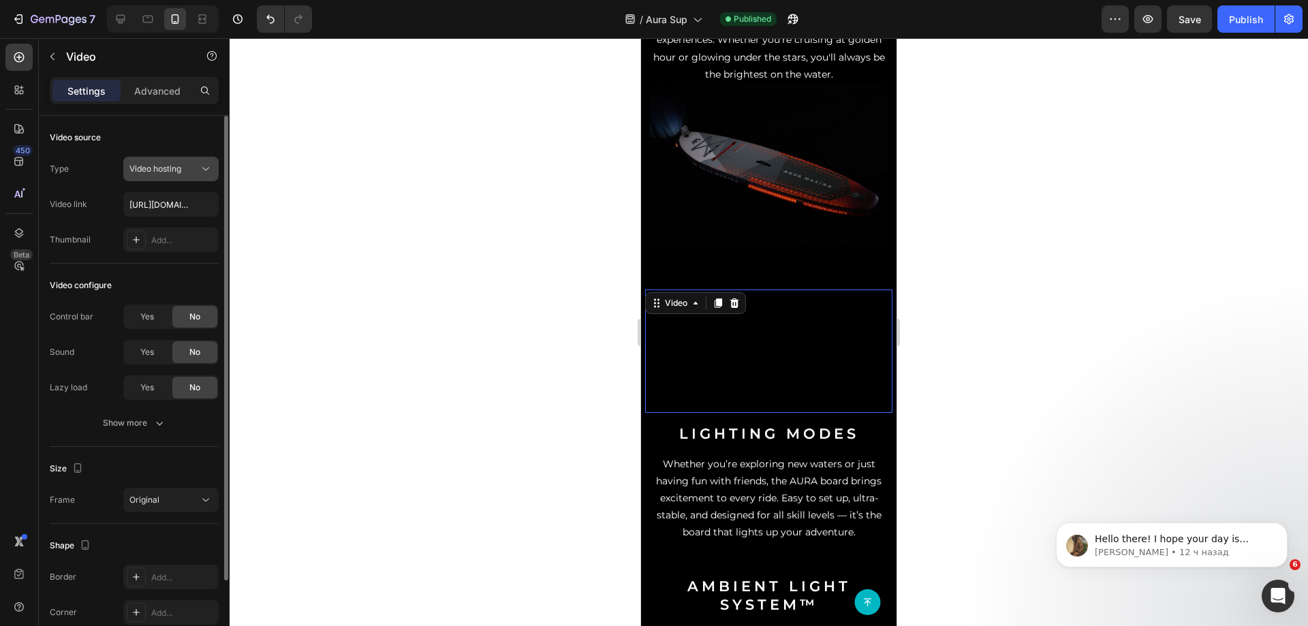
click at [158, 170] on span "Video hosting" at bounding box center [155, 169] width 52 height 10
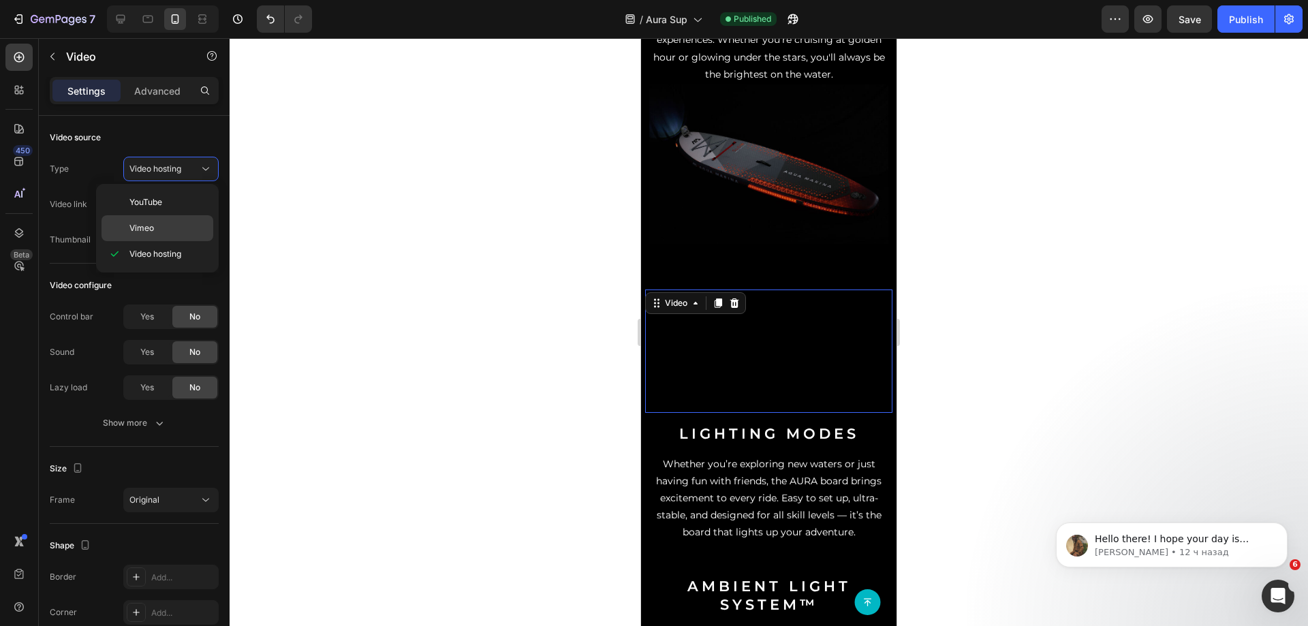
click at [157, 219] on div "Vimeo" at bounding box center [158, 228] width 112 height 26
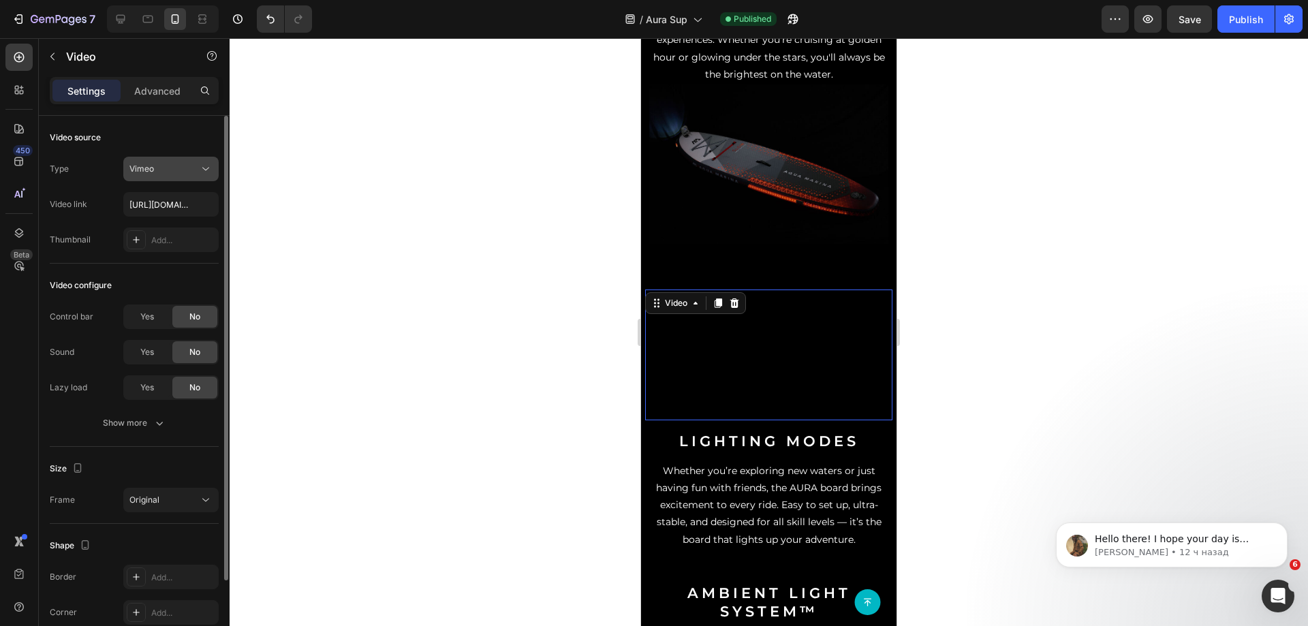
click at [164, 175] on div "Vimeo" at bounding box center [170, 169] width 83 height 14
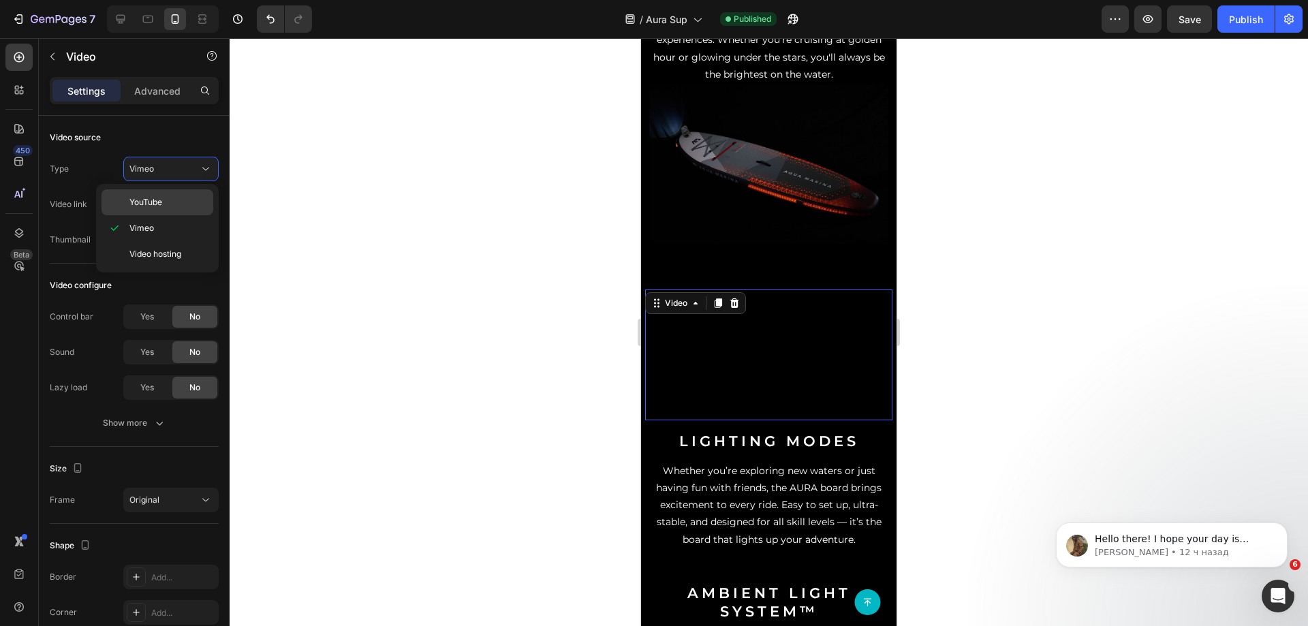
click at [157, 208] on span "YouTube" at bounding box center [145, 202] width 33 height 12
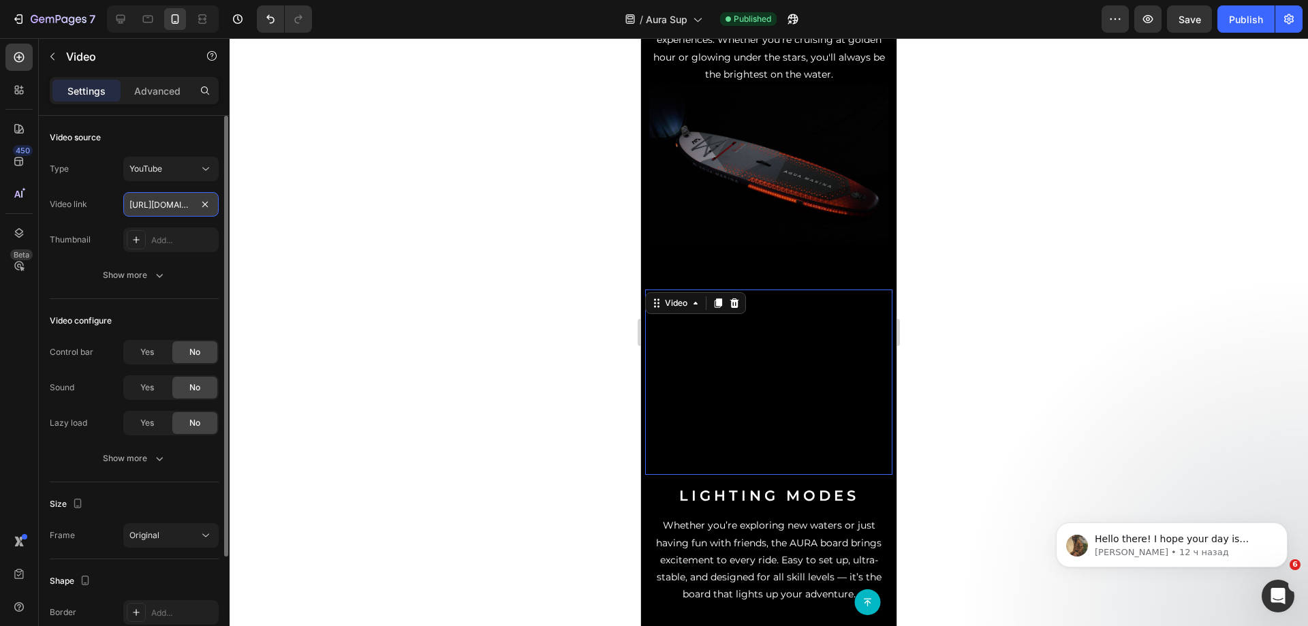
click at [157, 202] on input "[URL][DOMAIN_NAME]" at bounding box center [170, 204] width 95 height 25
paste input "[DOMAIN_NAME][URL]"
type input "[URL][DOMAIN_NAME]"
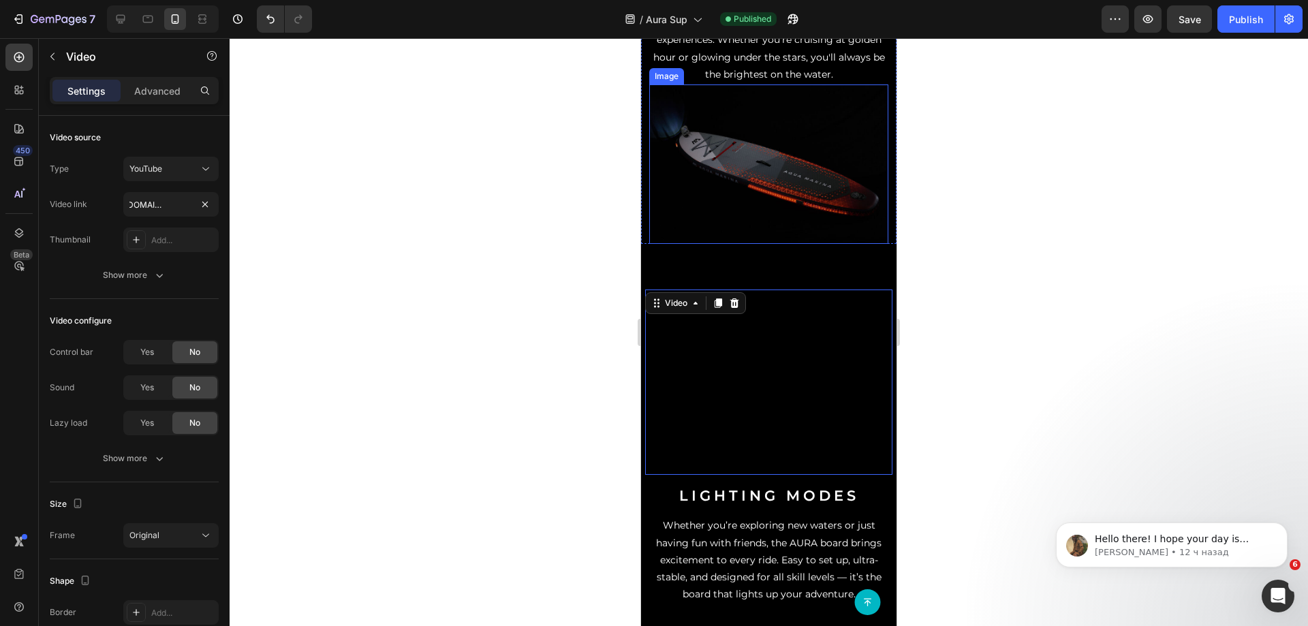
click at [736, 141] on img at bounding box center [768, 163] width 239 height 159
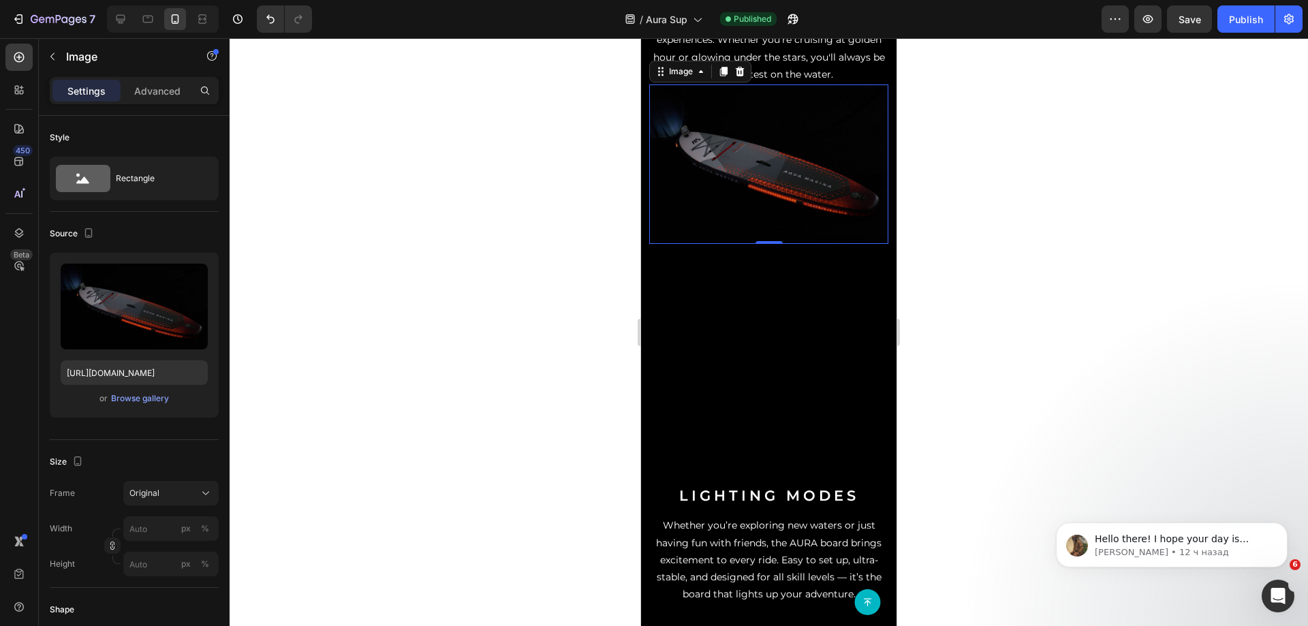
click at [746, 169] on img at bounding box center [768, 163] width 239 height 159
click at [1233, 19] on div "Publish" at bounding box center [1246, 19] width 34 height 14
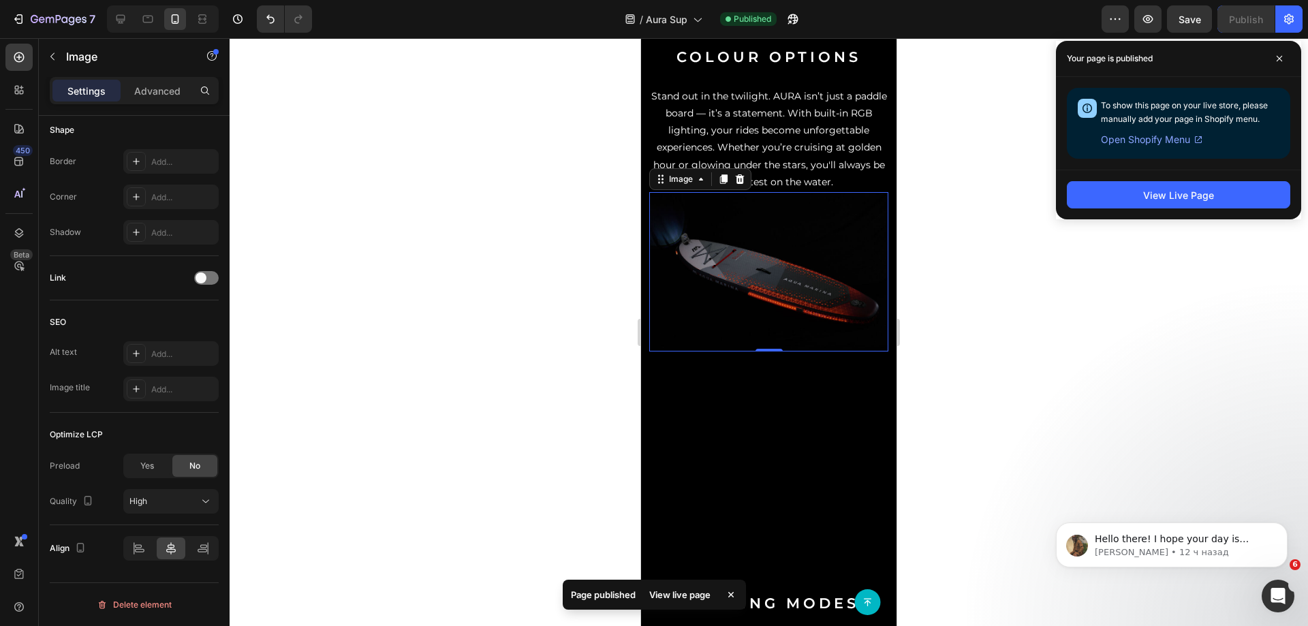
scroll to position [1499, 0]
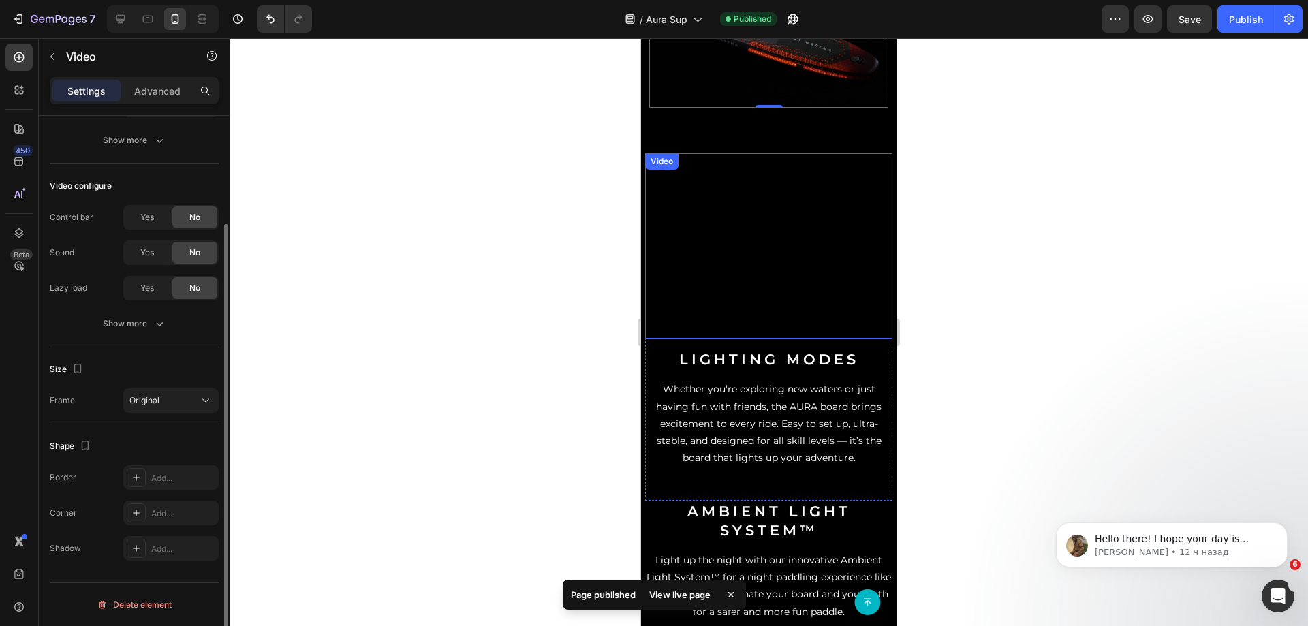
click at [659, 156] on div "Video" at bounding box center [662, 161] width 28 height 12
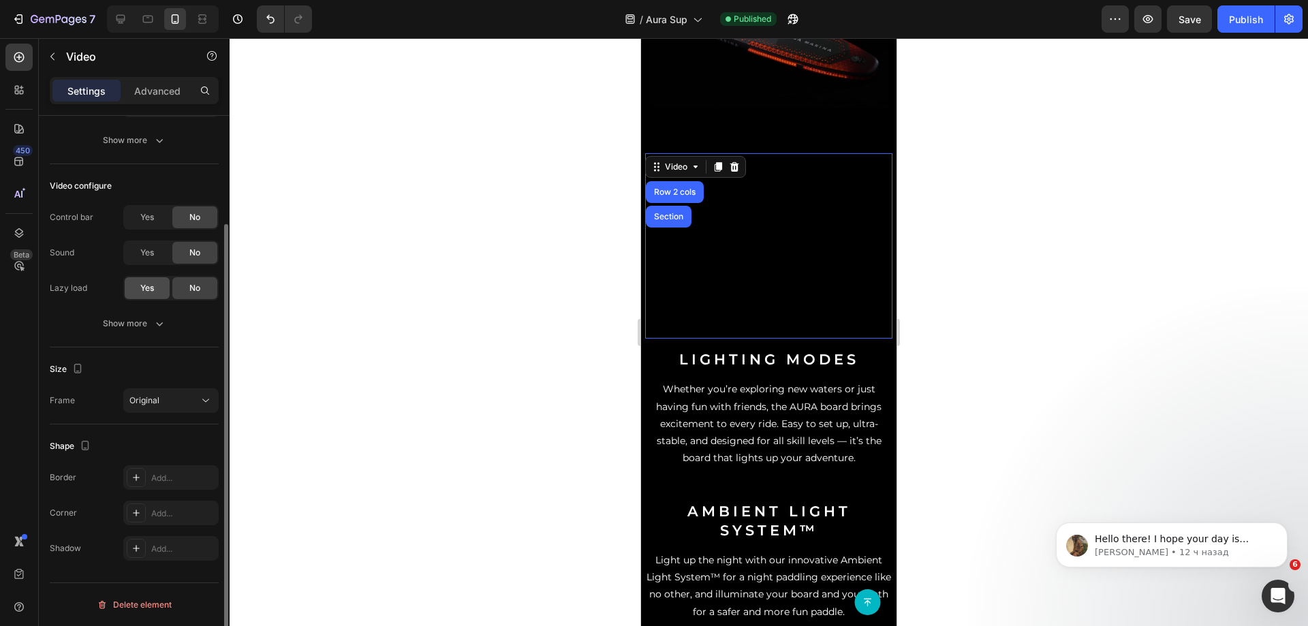
scroll to position [0, 0]
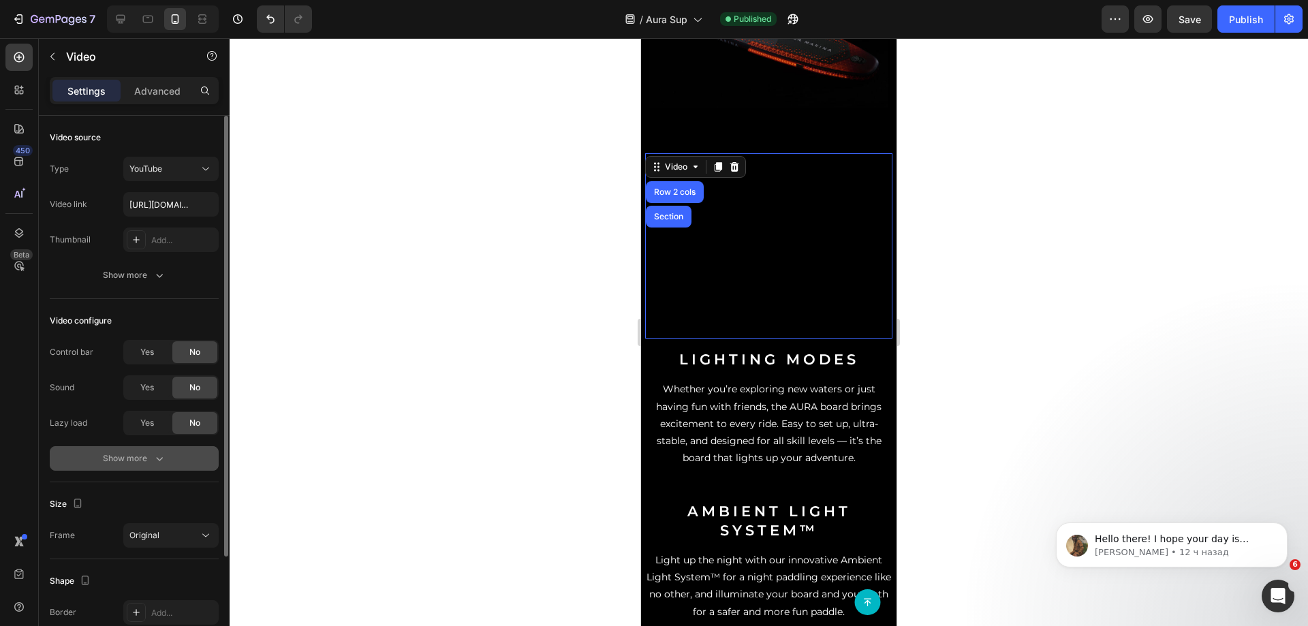
click at [106, 457] on div "Show more" at bounding box center [134, 459] width 63 height 14
click at [189, 355] on span "No" at bounding box center [194, 352] width 11 height 12
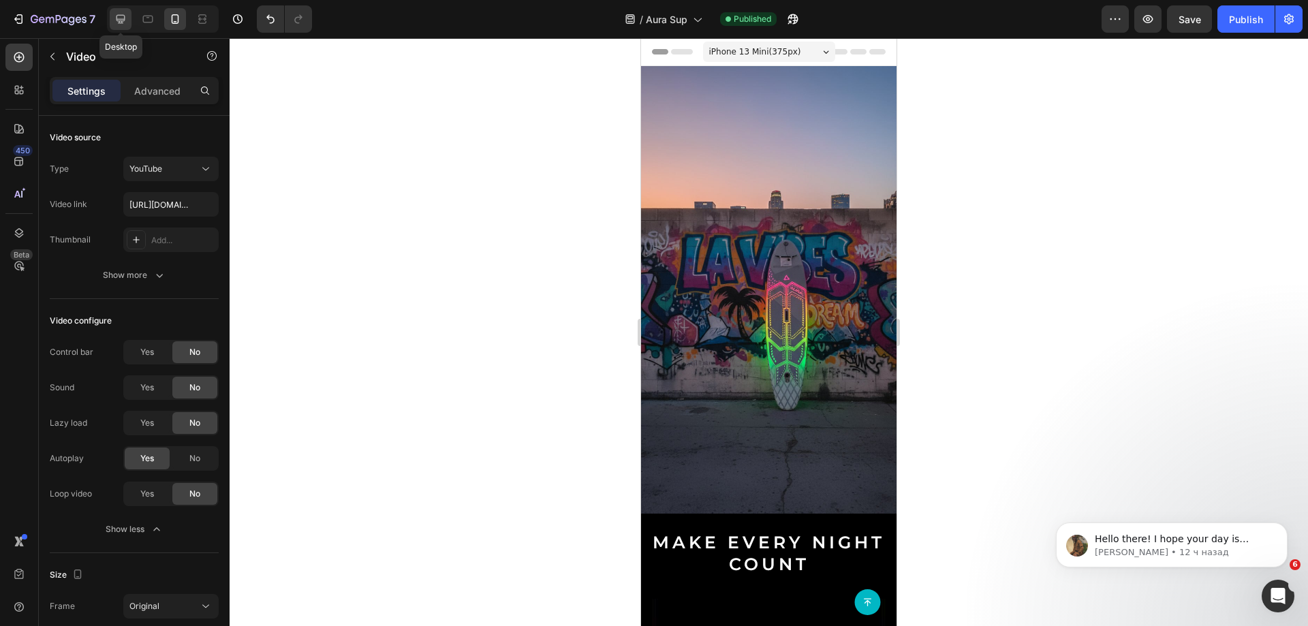
click at [117, 17] on icon at bounding box center [121, 19] width 14 height 14
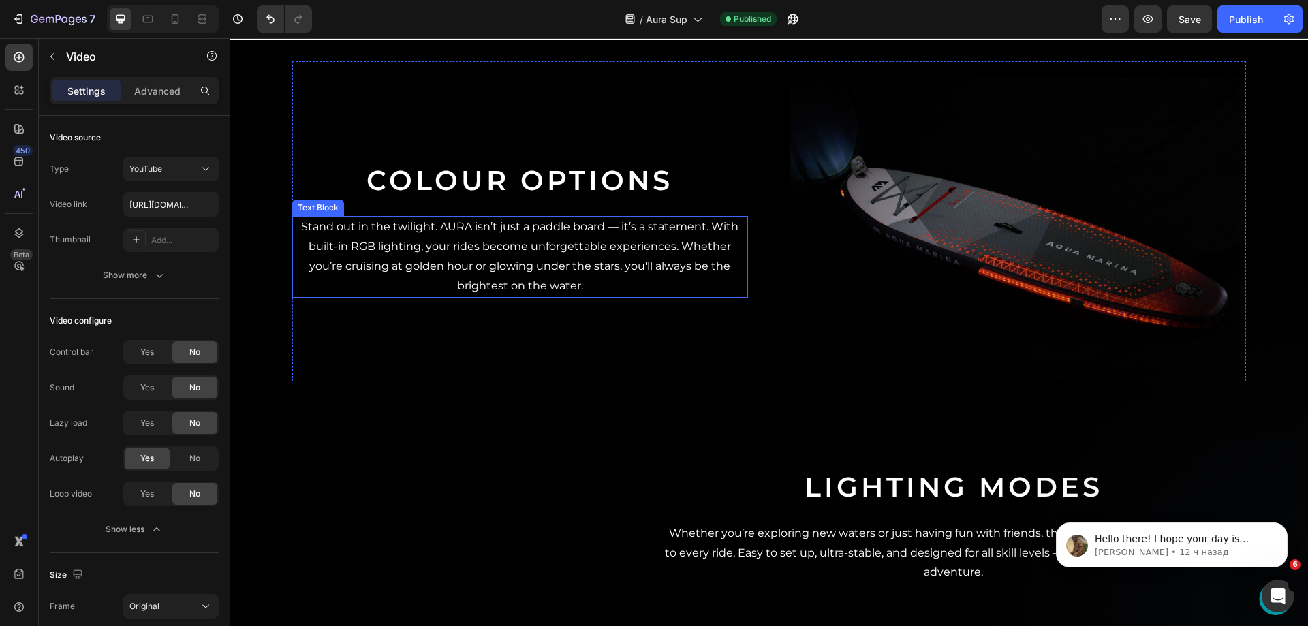
scroll to position [1908, 0]
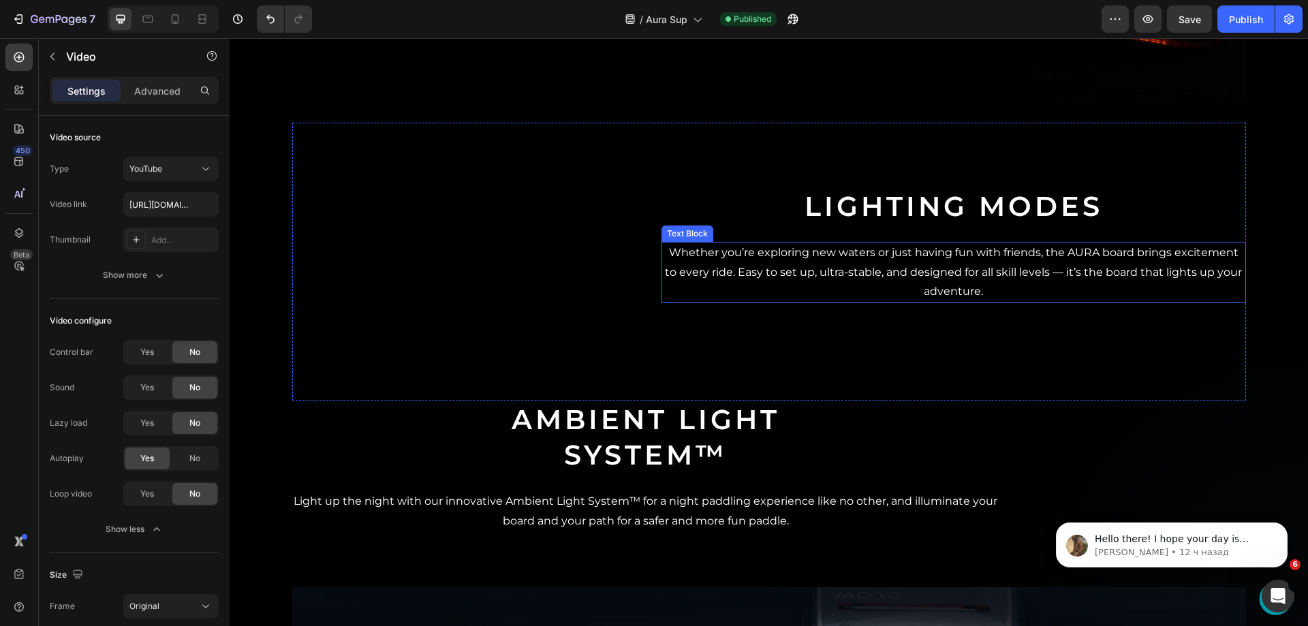
click at [768, 281] on p "Whether you’re exploring new waters or just having fun with friends, the AURA b…" at bounding box center [954, 272] width 582 height 59
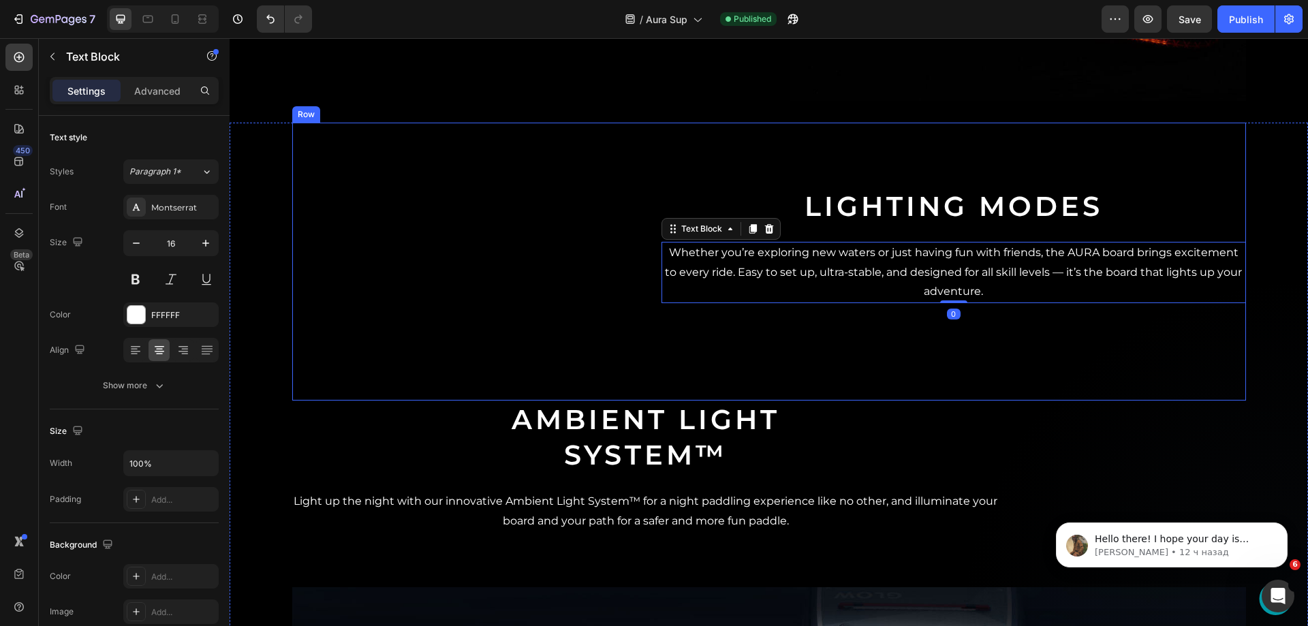
click at [743, 356] on div "Lighting modes Heading Whether you’re exploring new waters or just having fun w…" at bounding box center [954, 245] width 585 height 245
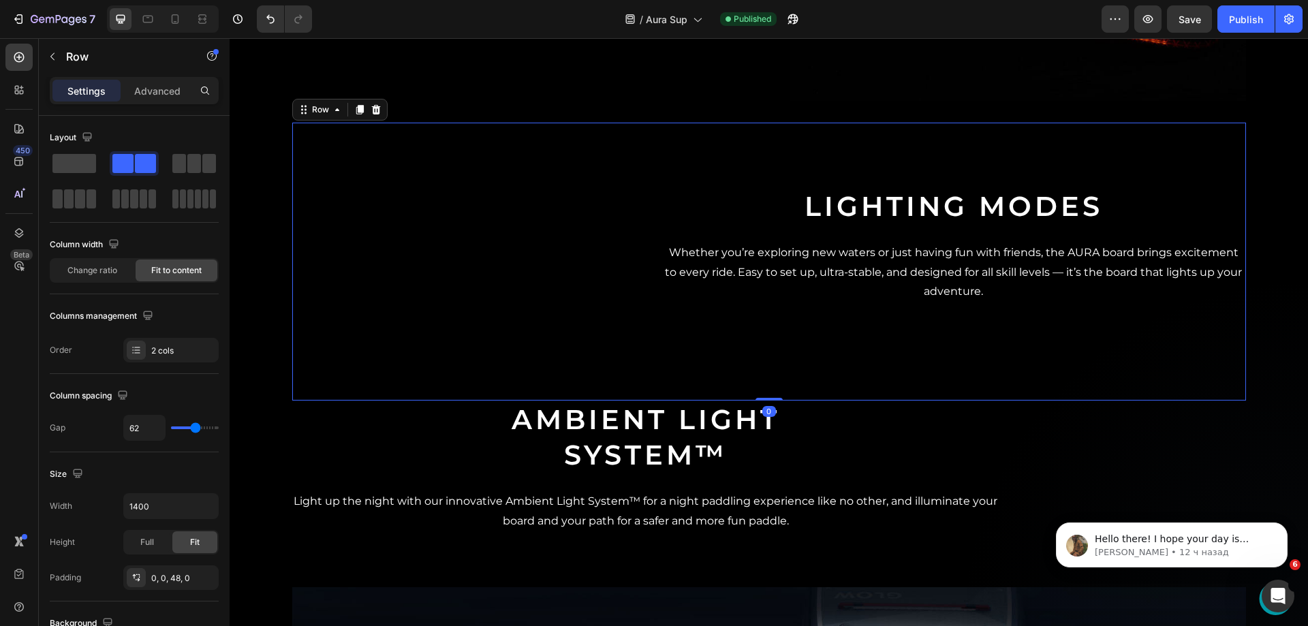
scroll to position [2044, 0]
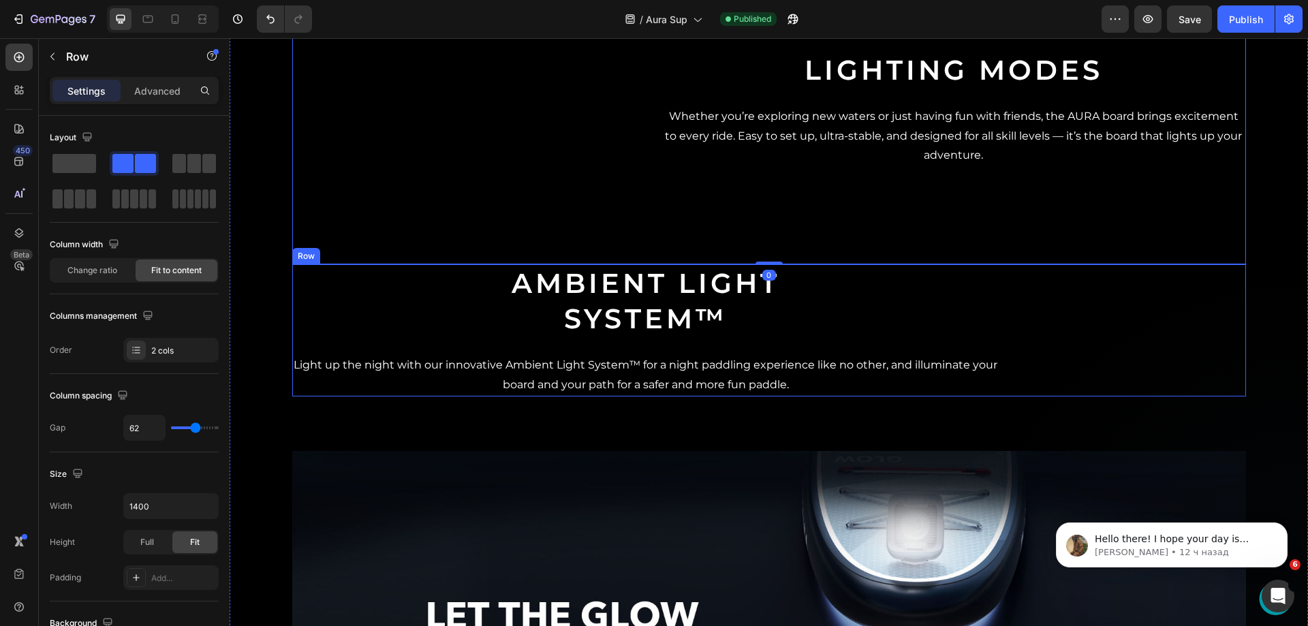
click at [767, 341] on div "Video Ambient light system™ Heading Light up the night with our innovative Ambi…" at bounding box center [769, 330] width 954 height 132
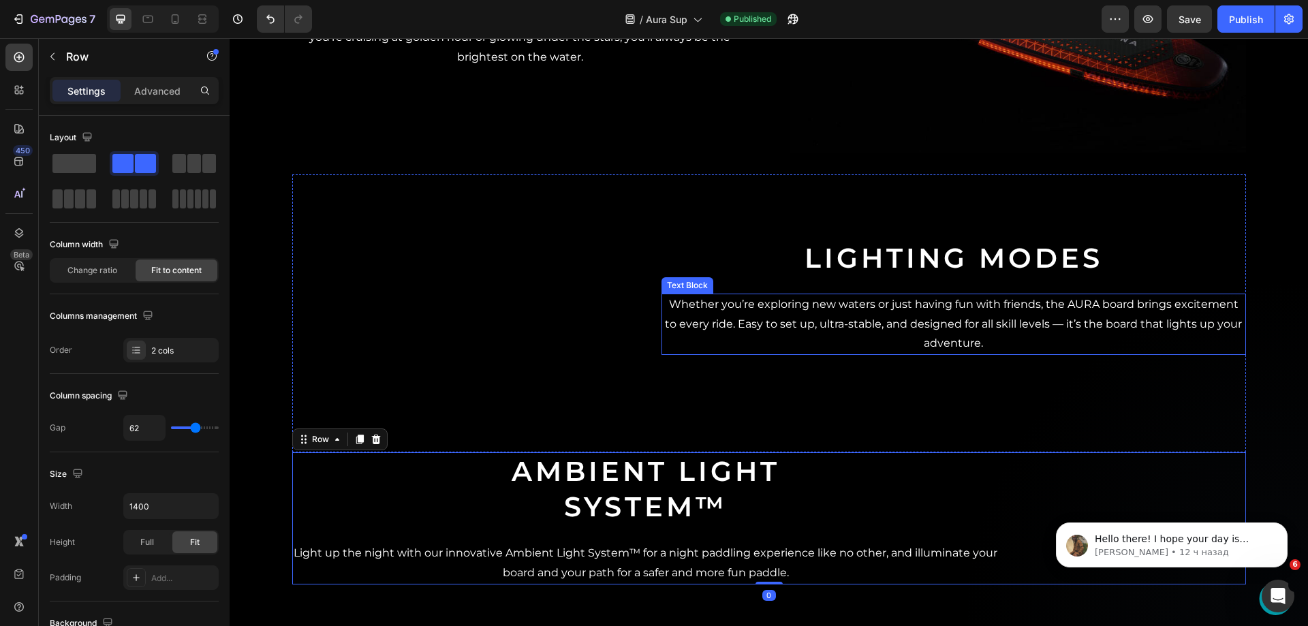
scroll to position [1840, 0]
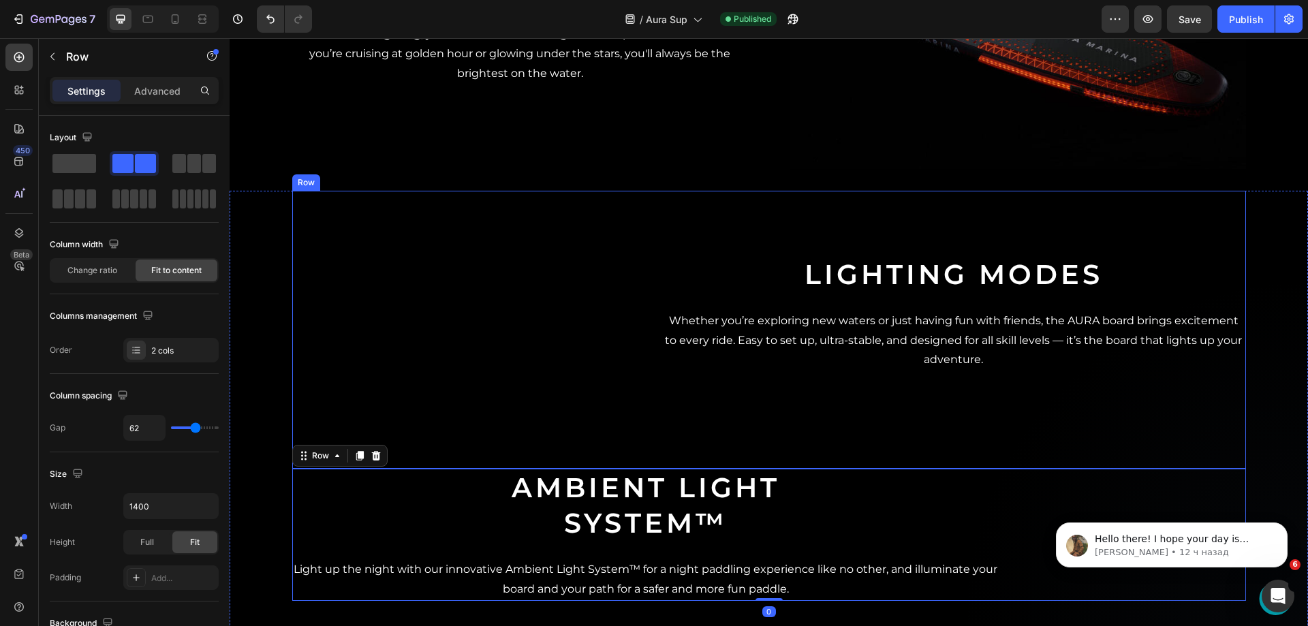
click at [636, 392] on div "Video Lighting modes Heading Whether you’re exploring new waters or just having…" at bounding box center [769, 330] width 954 height 278
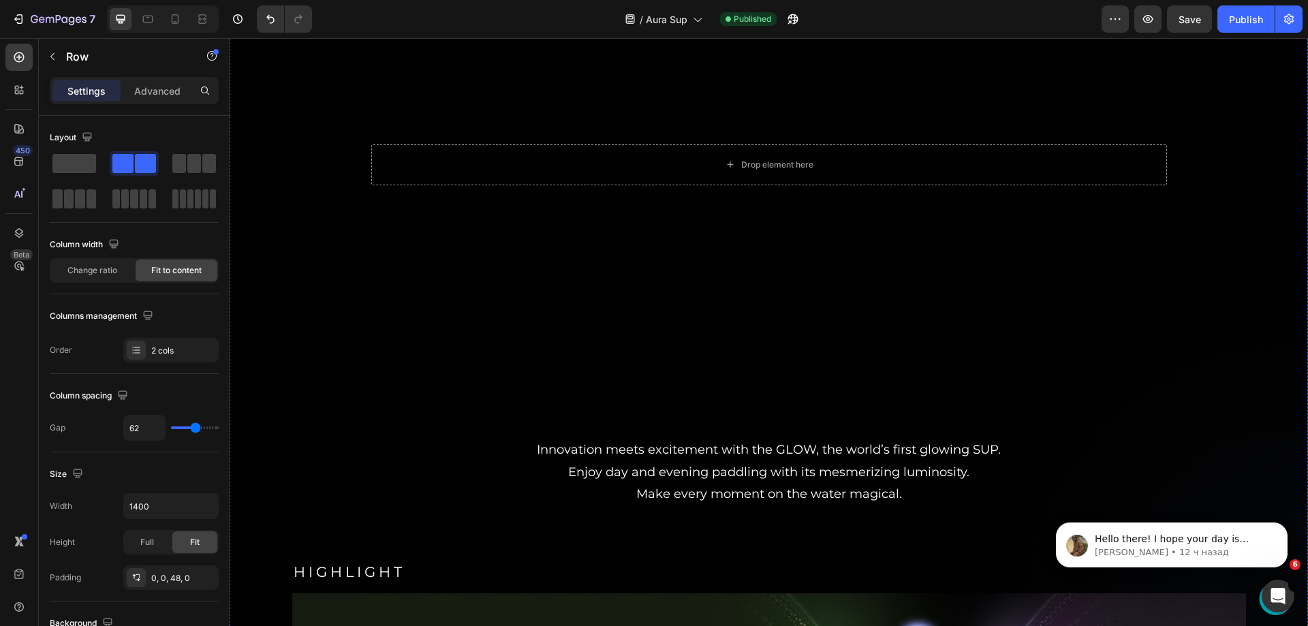
scroll to position [477, 0]
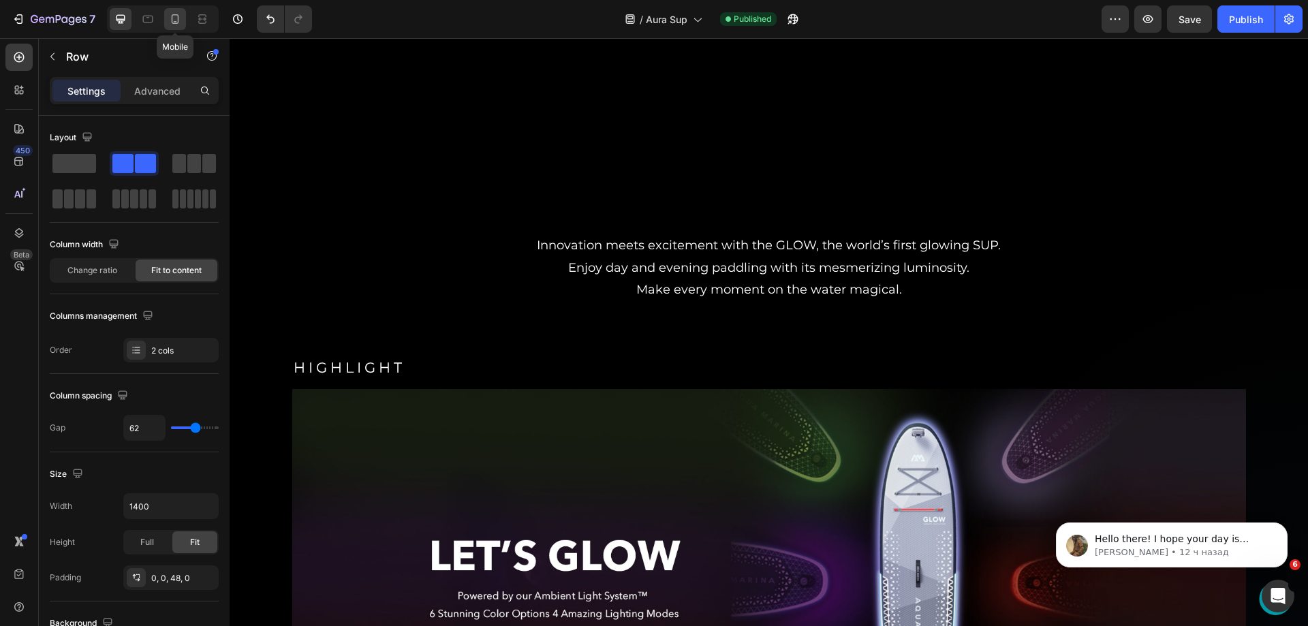
click at [168, 14] on div at bounding box center [175, 19] width 22 height 22
type input "0"
type input "100%"
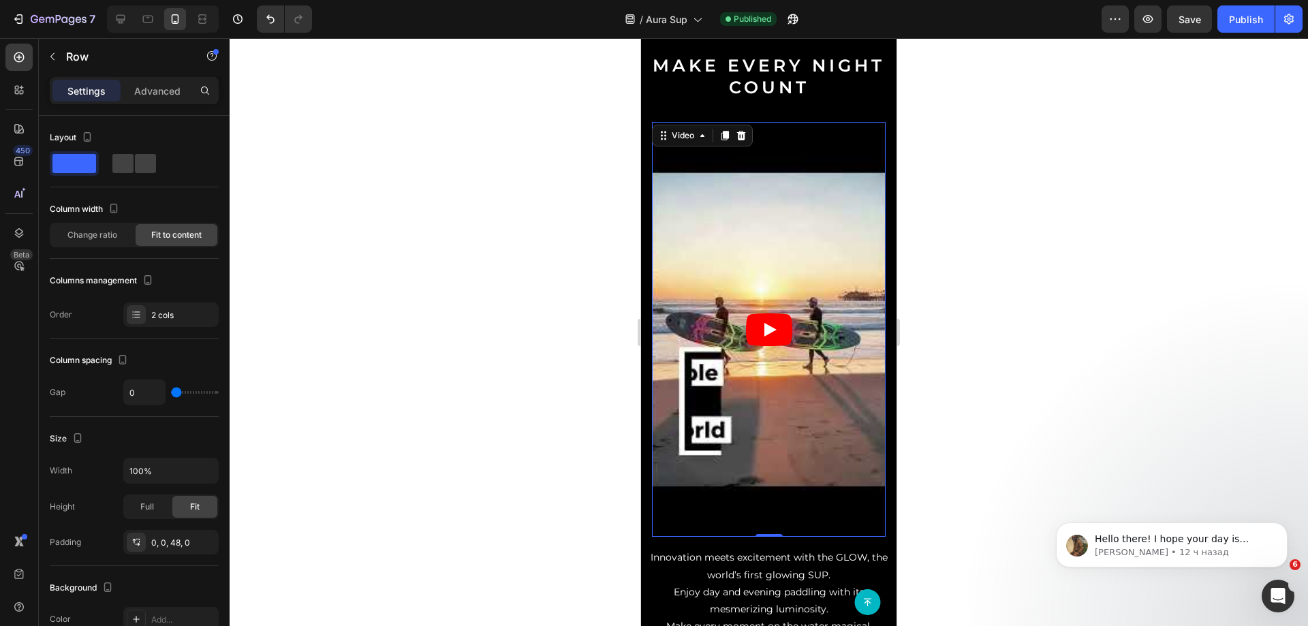
click at [759, 125] on article at bounding box center [769, 330] width 234 height 416
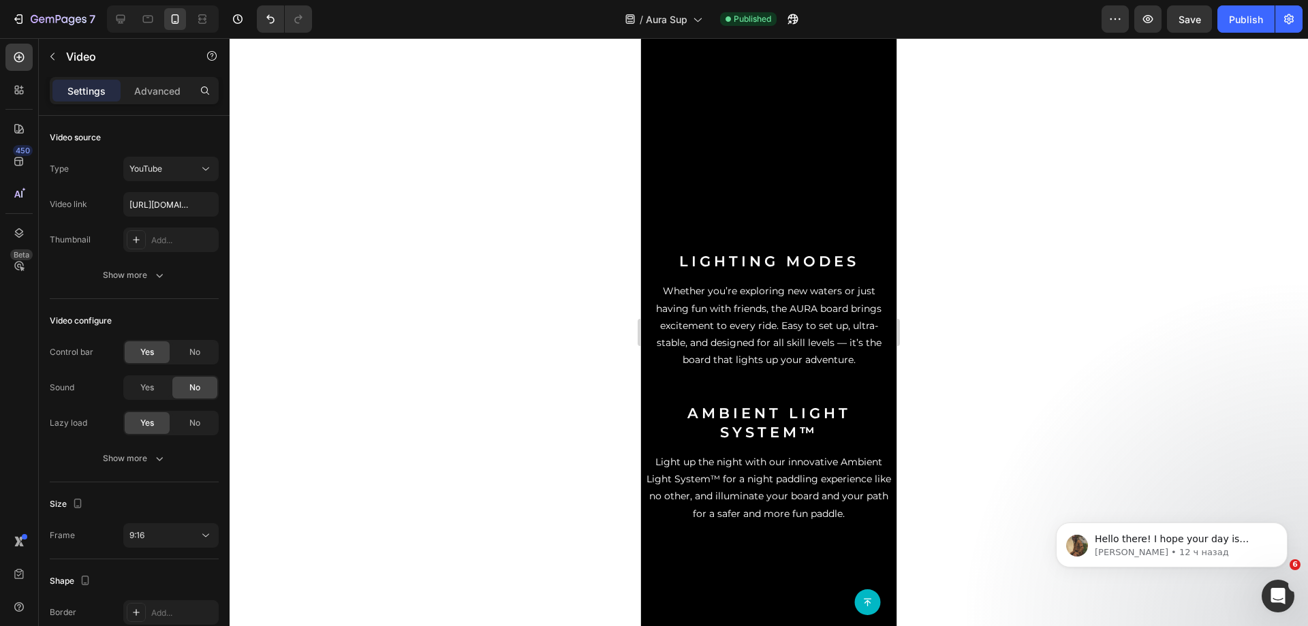
scroll to position [1772, 0]
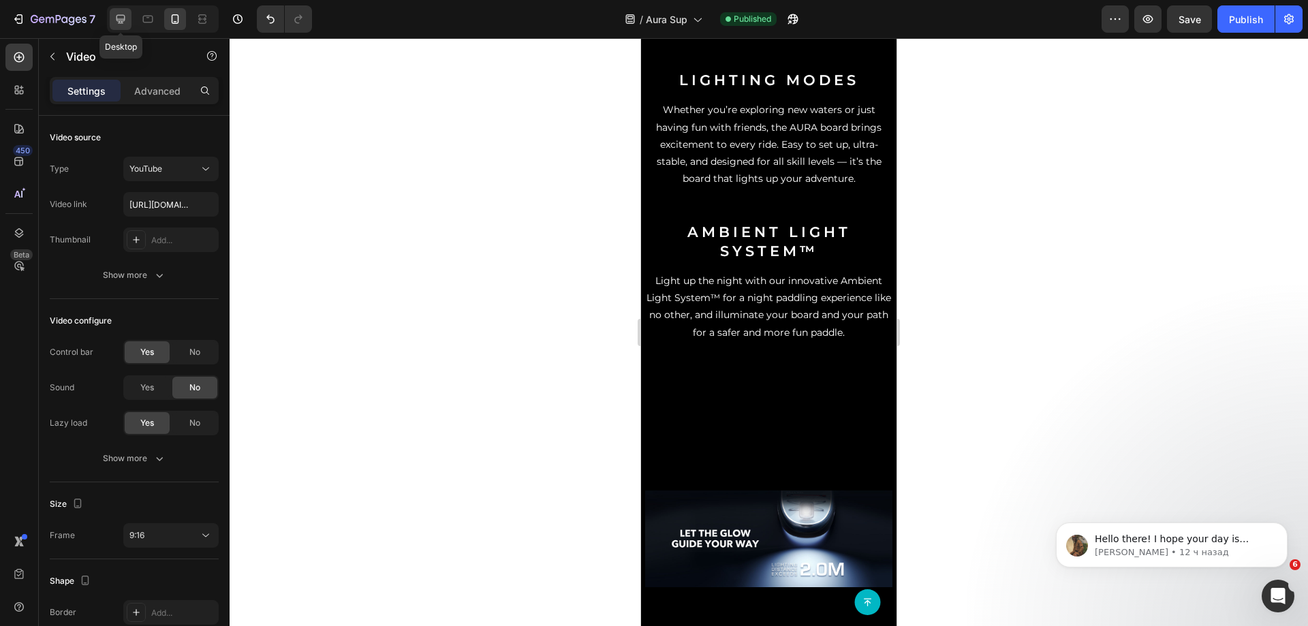
click at [113, 22] on div at bounding box center [121, 19] width 22 height 22
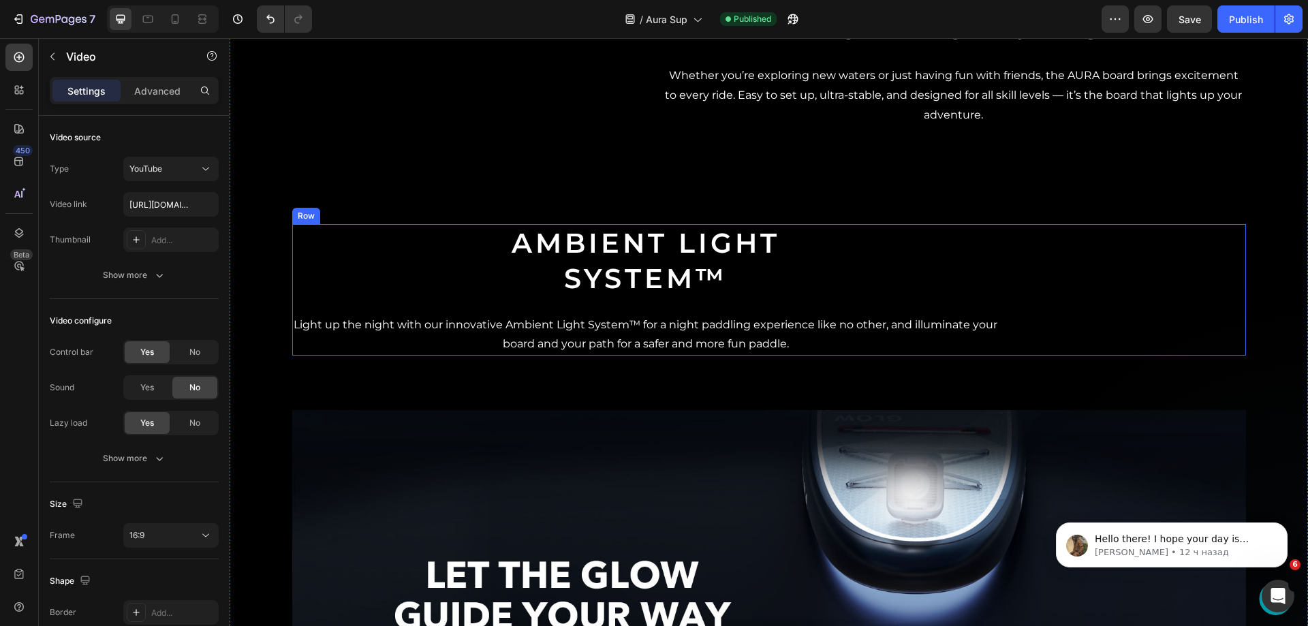
click at [784, 258] on div "Video Ambient light system™ Heading Light up the night with our innovative Ambi…" at bounding box center [769, 290] width 954 height 132
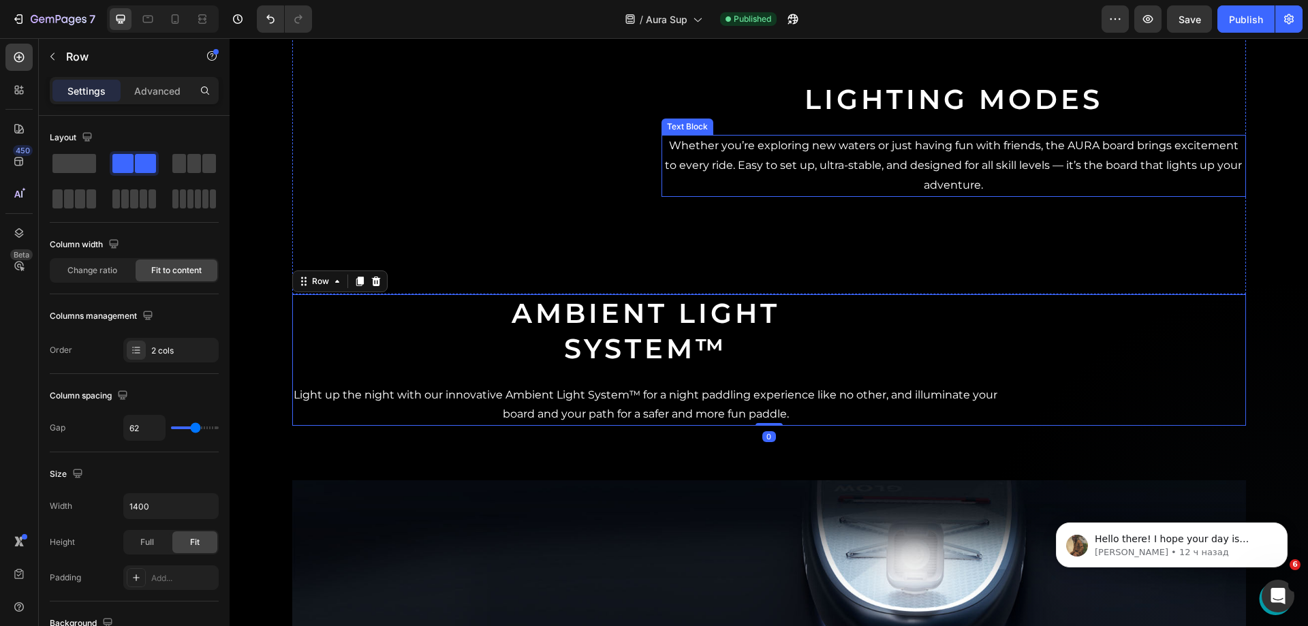
scroll to position [1090, 0]
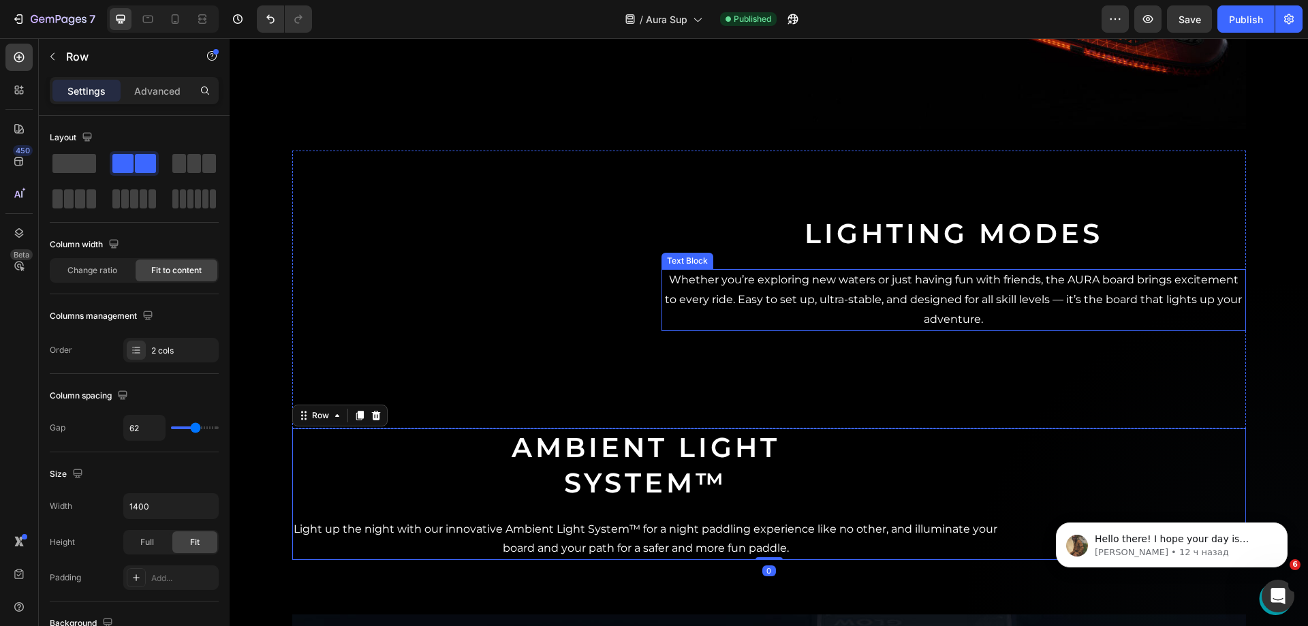
click at [848, 307] on p "Whether you’re exploring new waters or just having fun with friends, the AURA b…" at bounding box center [954, 300] width 582 height 59
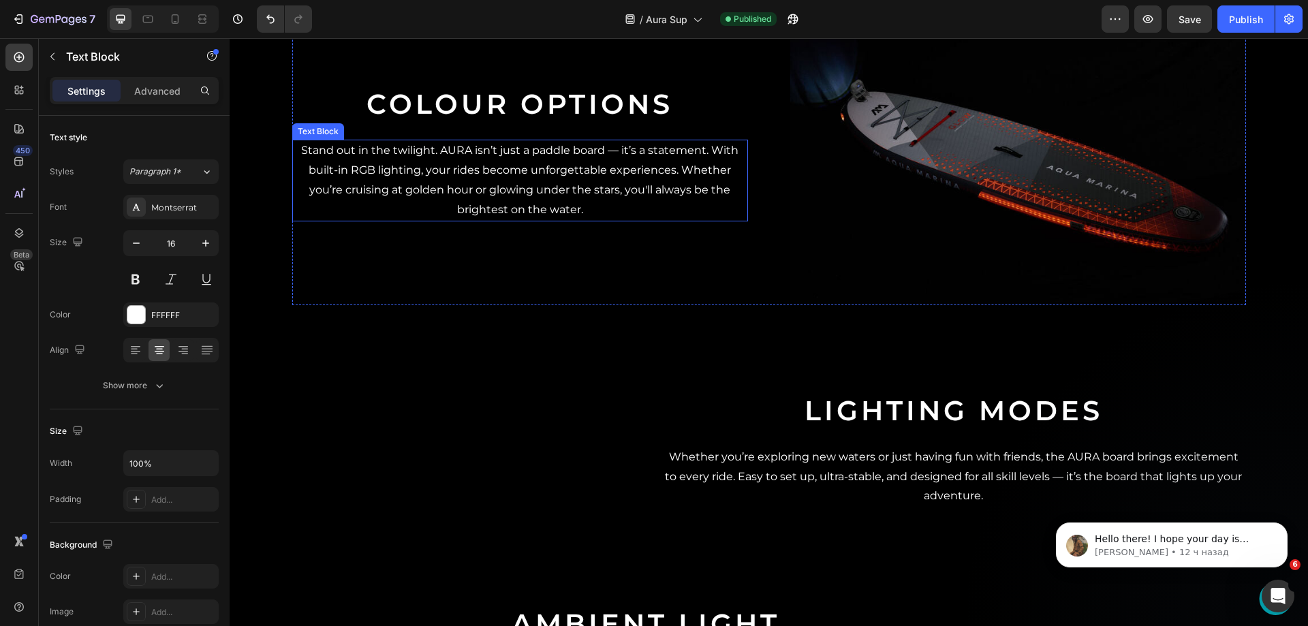
scroll to position [1363, 0]
